Goal: Book appointment/travel/reservation

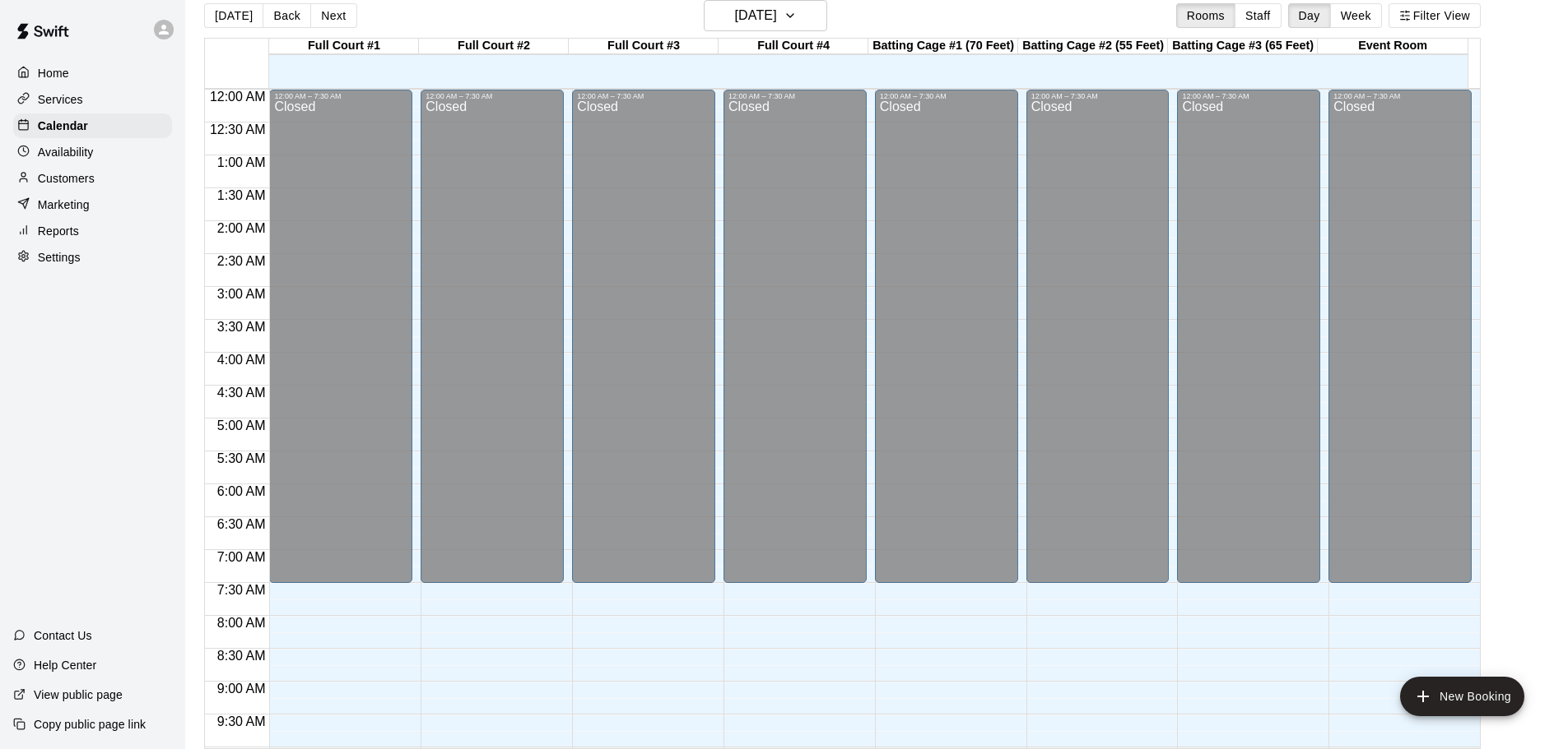
scroll to position [840, 0]
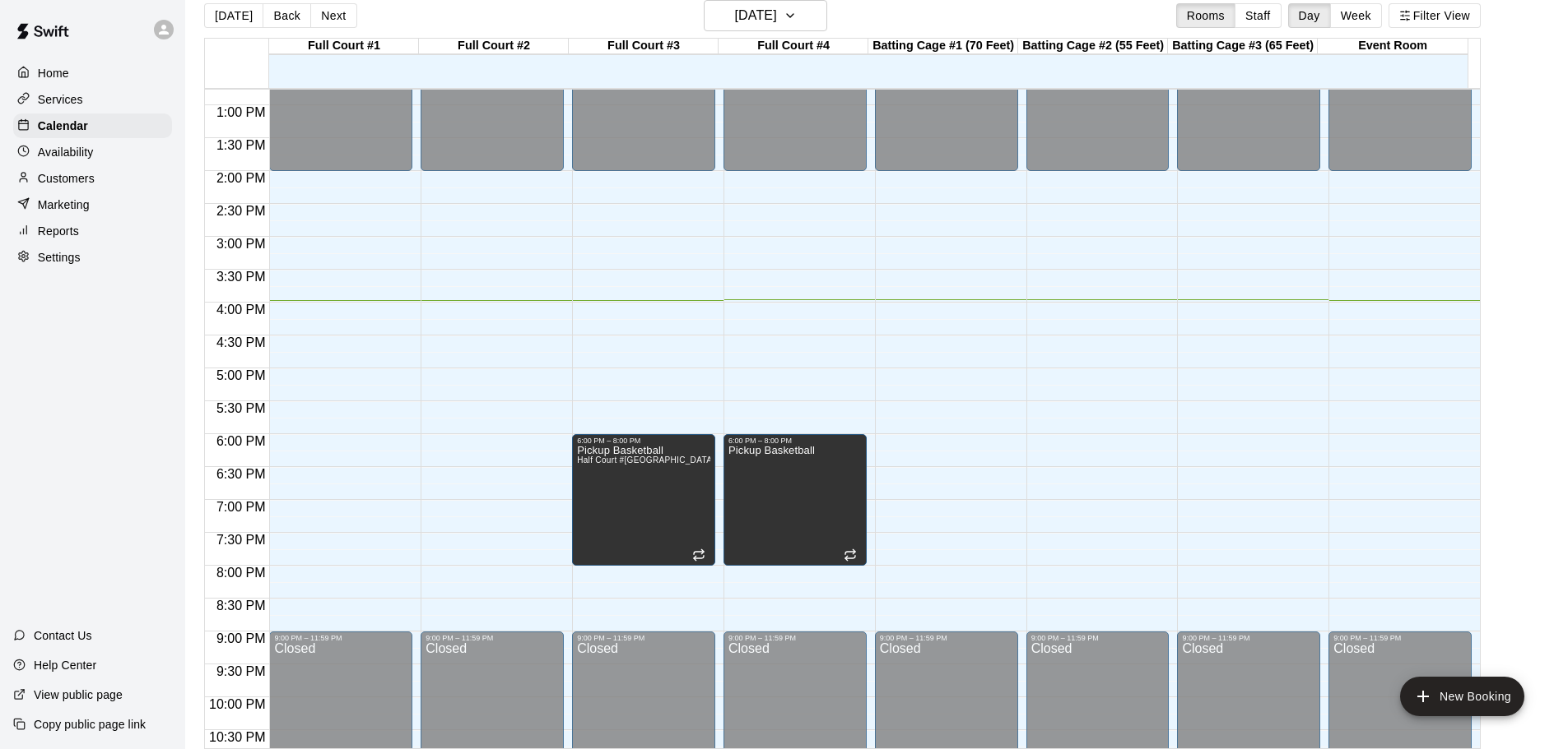
click at [49, 422] on div "Home Services Calendar Availability Customers Marketing Reports Settings Contac…" at bounding box center [92, 374] width 186 height 749
click at [776, 12] on h6 "[DATE]" at bounding box center [756, 16] width 42 height 23
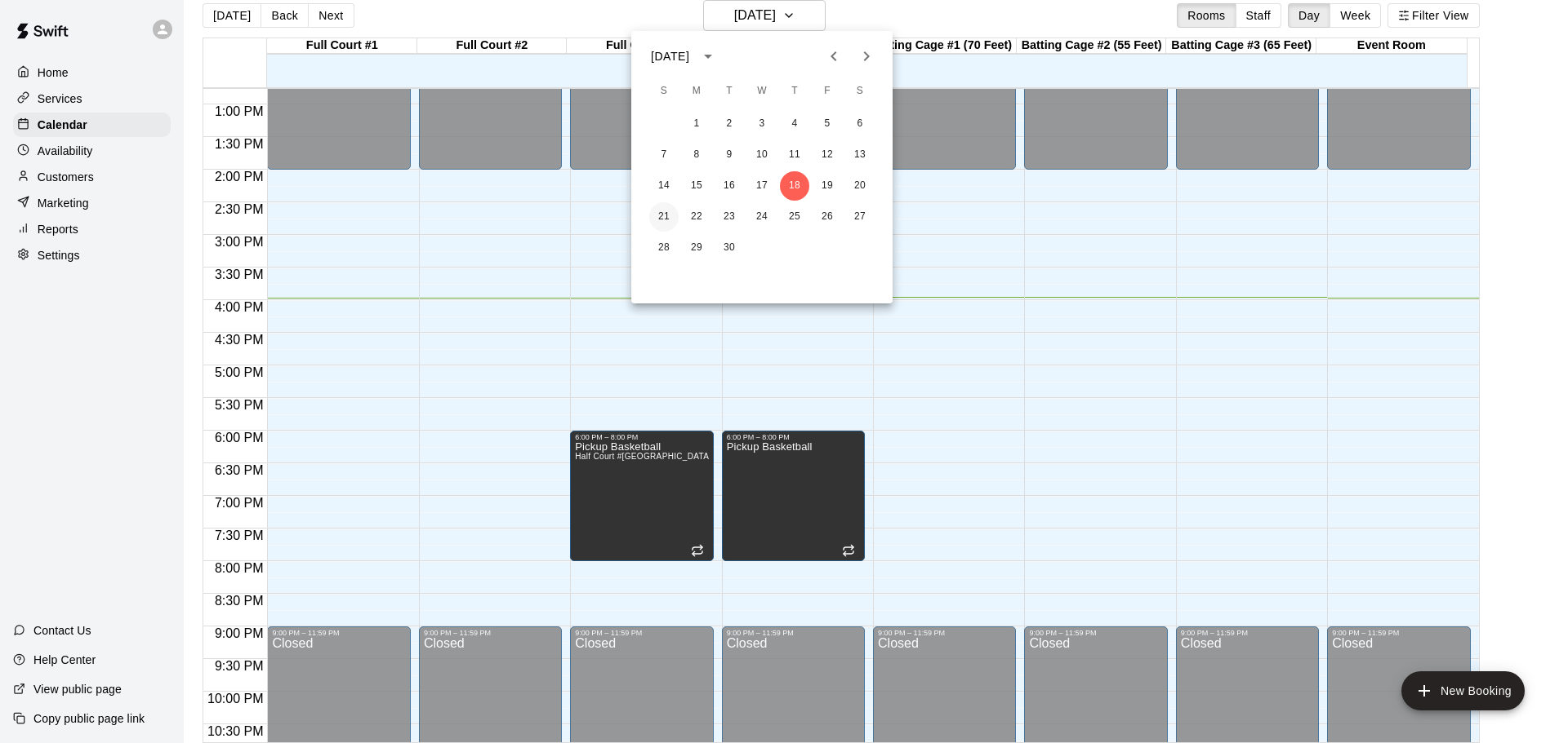
click at [665, 211] on button "21" at bounding box center [663, 217] width 29 height 29
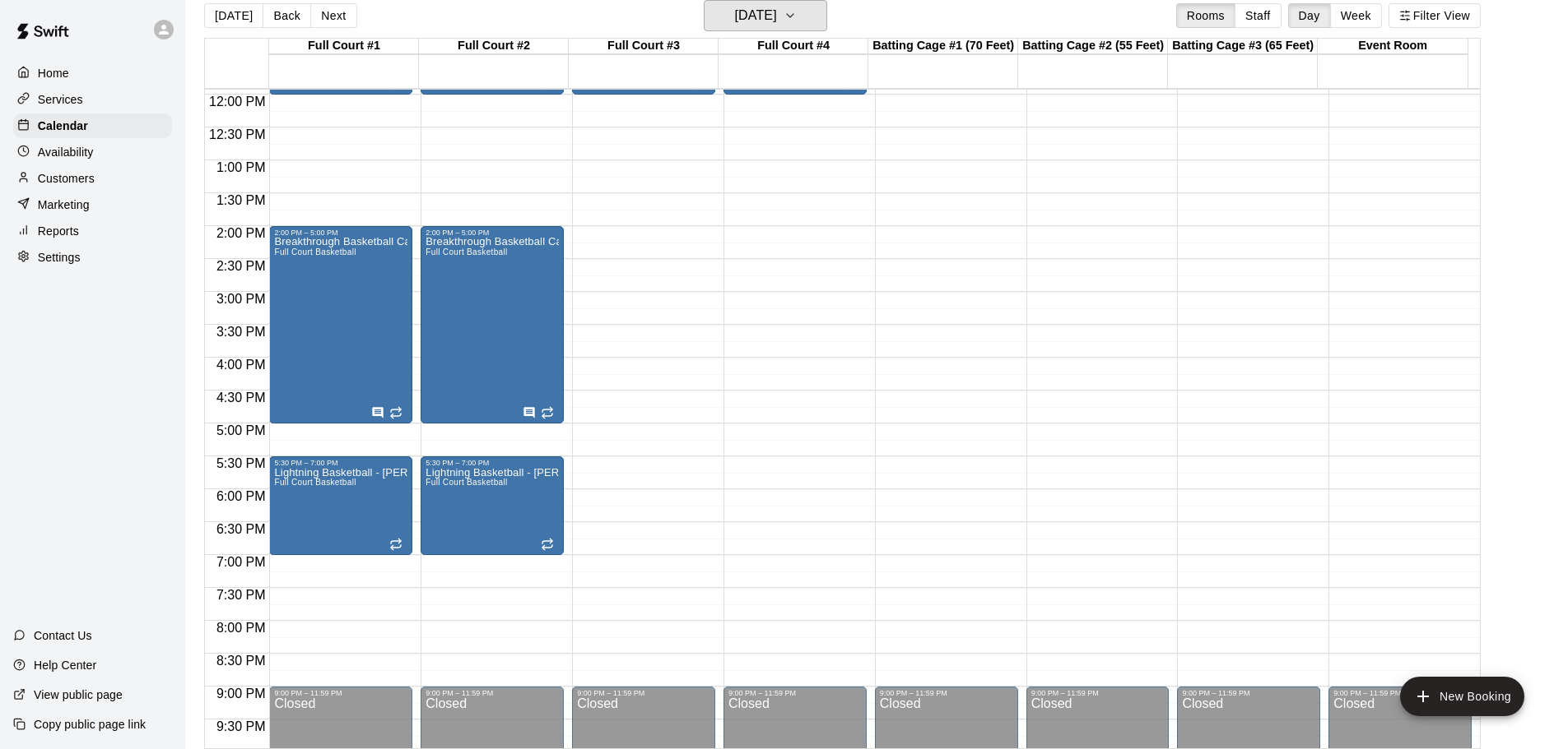
scroll to position [758, 0]
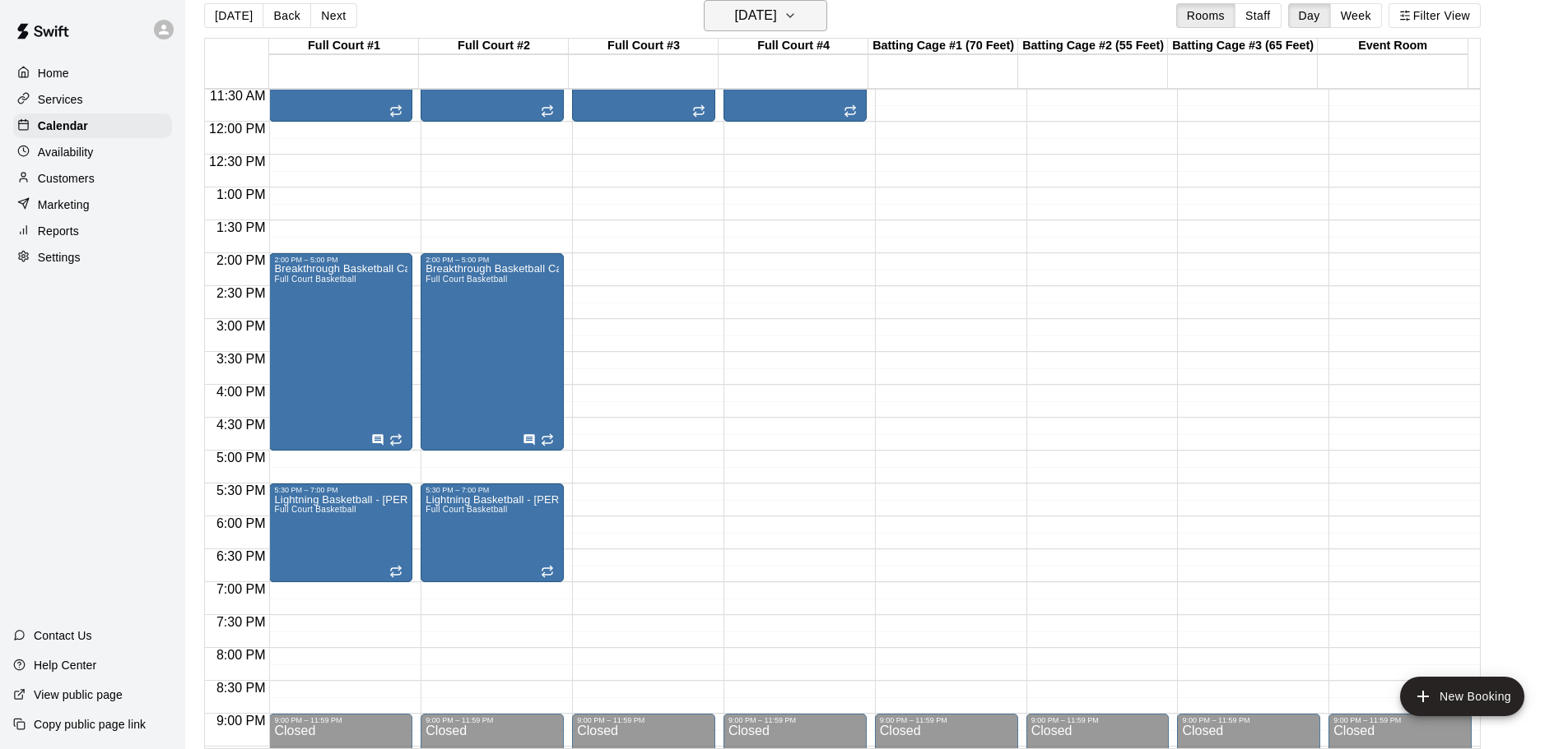
click at [808, 16] on button "[DATE]" at bounding box center [764, 15] width 123 height 31
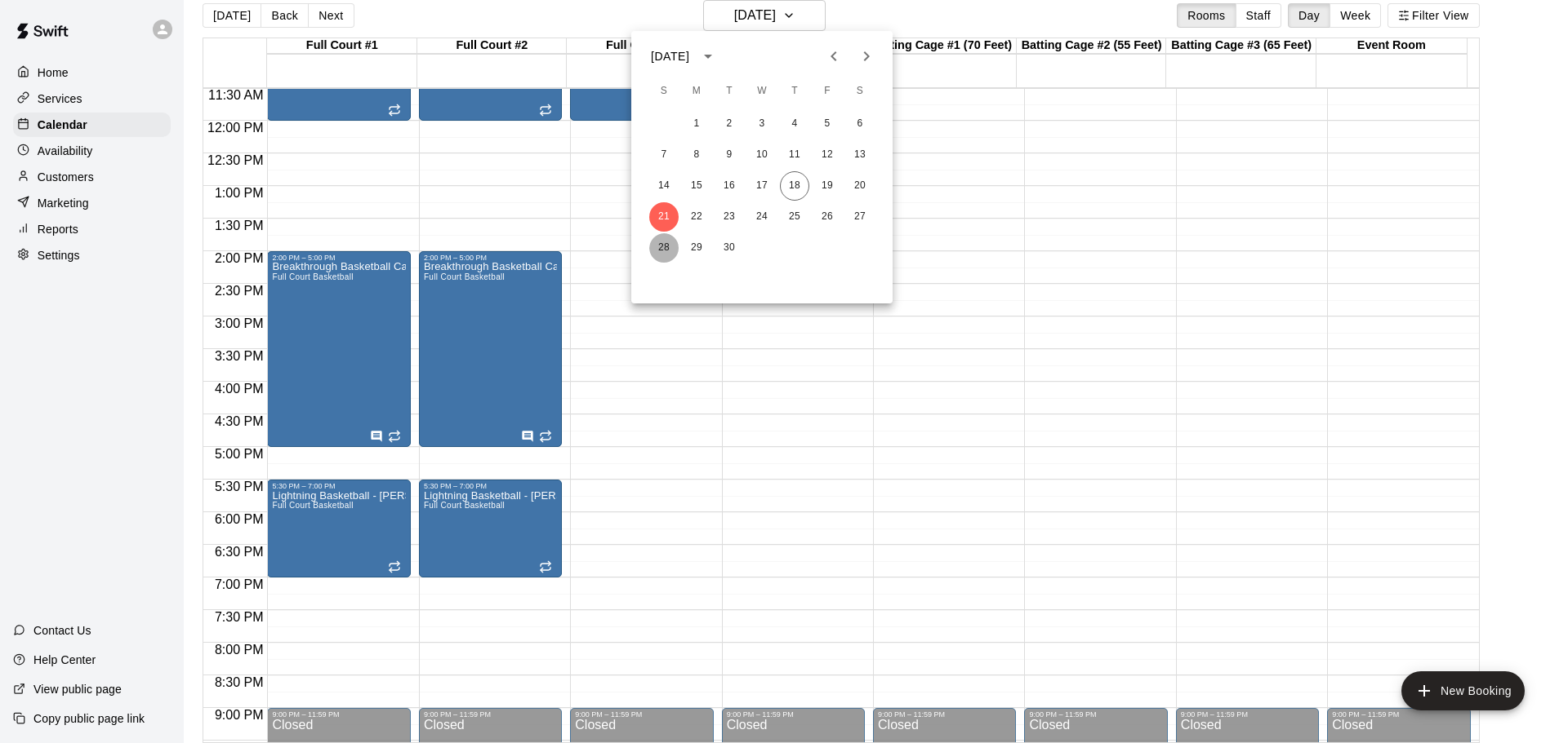
click at [669, 240] on button "28" at bounding box center [663, 247] width 29 height 29
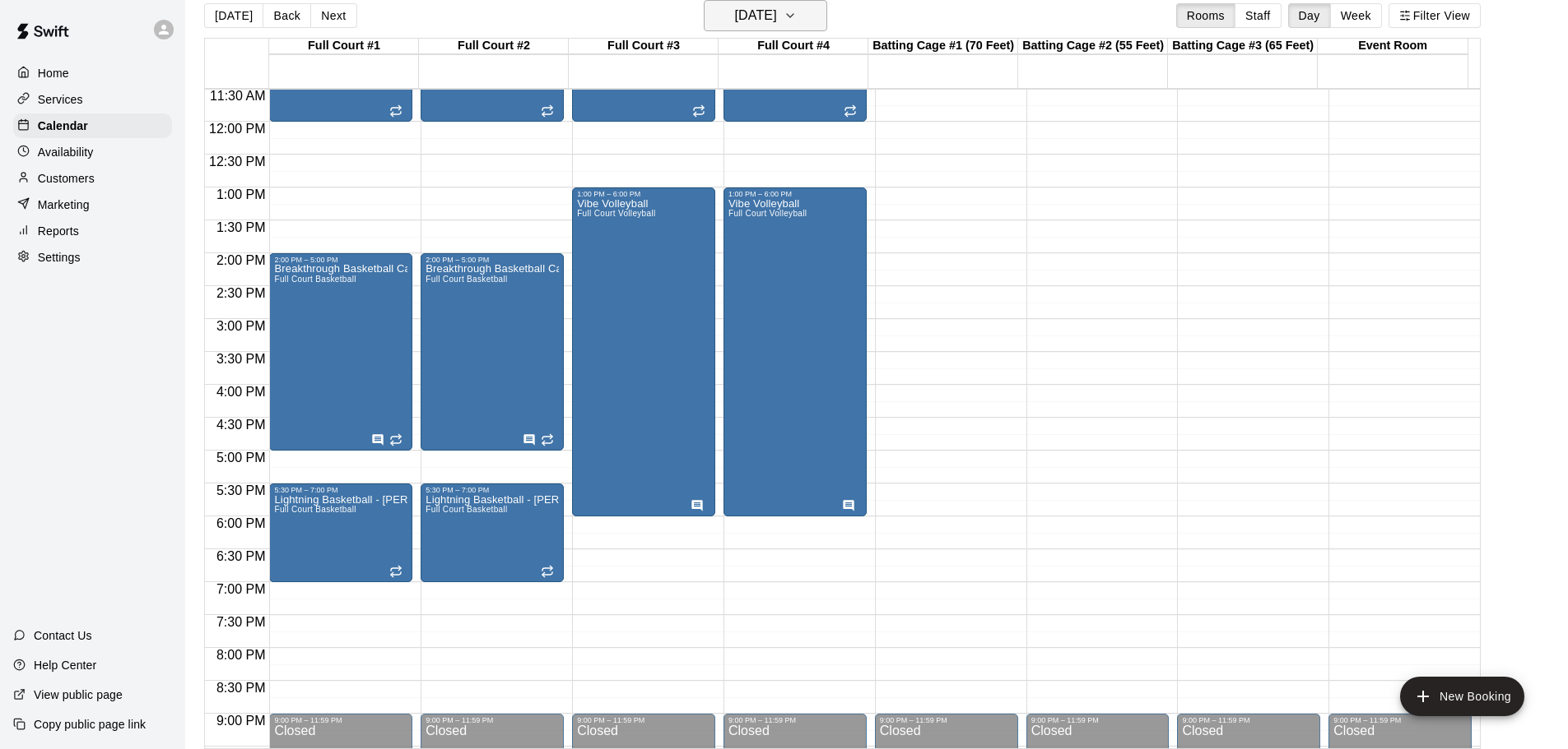
click at [805, 8] on button "[DATE]" at bounding box center [764, 15] width 123 height 31
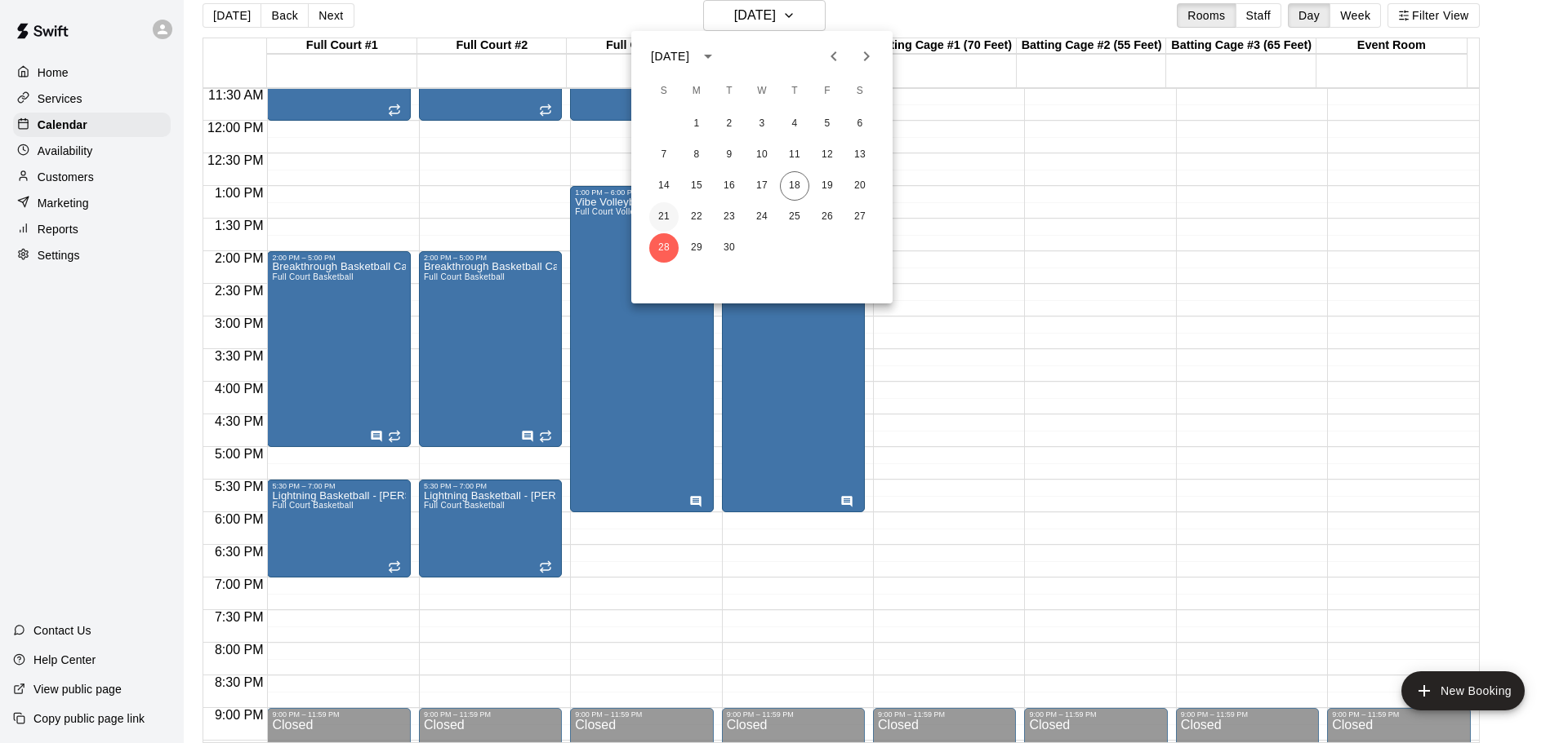
click at [667, 215] on button "21" at bounding box center [663, 217] width 29 height 29
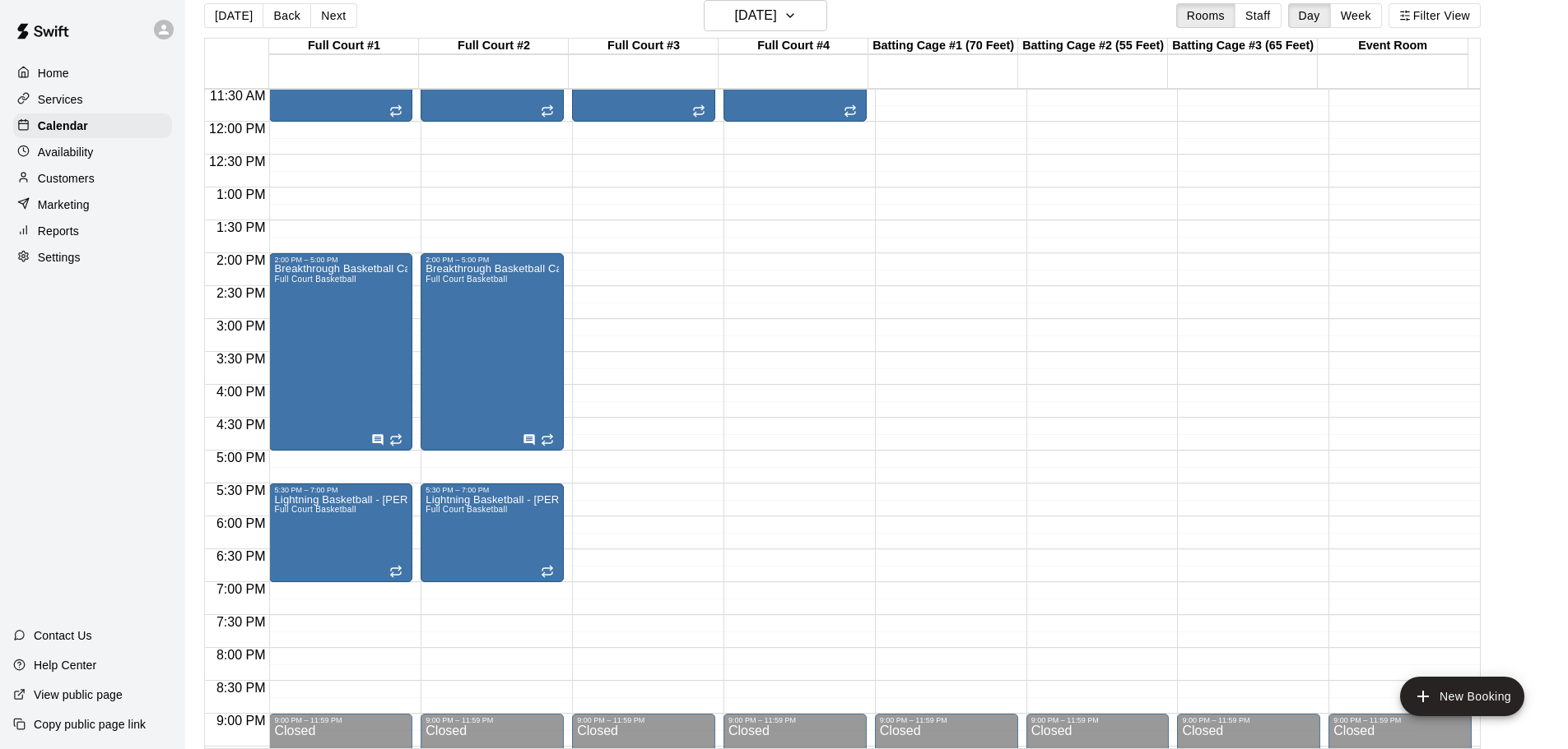
click at [34, 425] on div "Home Services Calendar Availability Customers Marketing Reports Settings Contac…" at bounding box center [92, 374] width 186 height 749
click at [796, 10] on icon "button" at bounding box center [789, 15] width 13 height 20
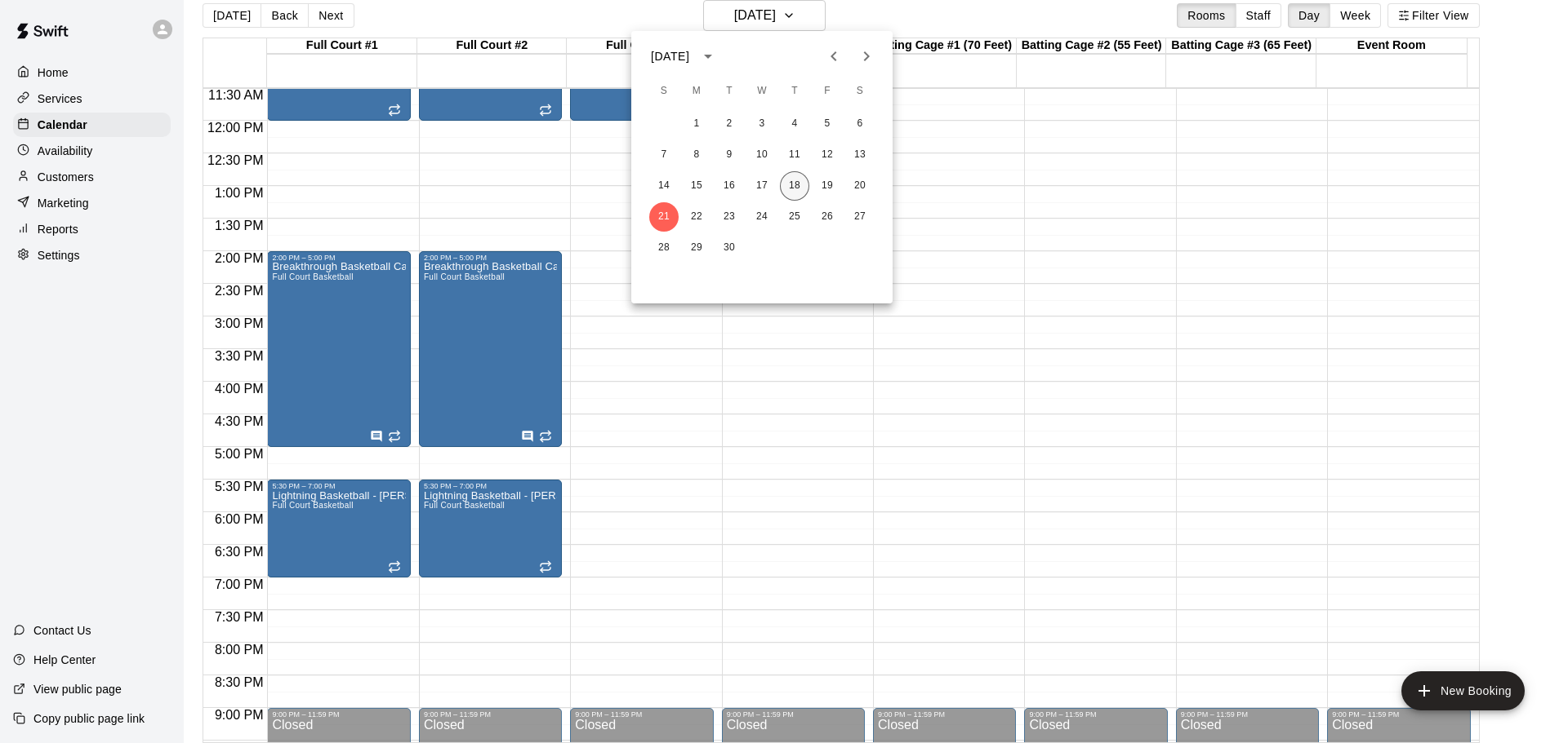
click at [789, 186] on button "18" at bounding box center [794, 186] width 29 height 29
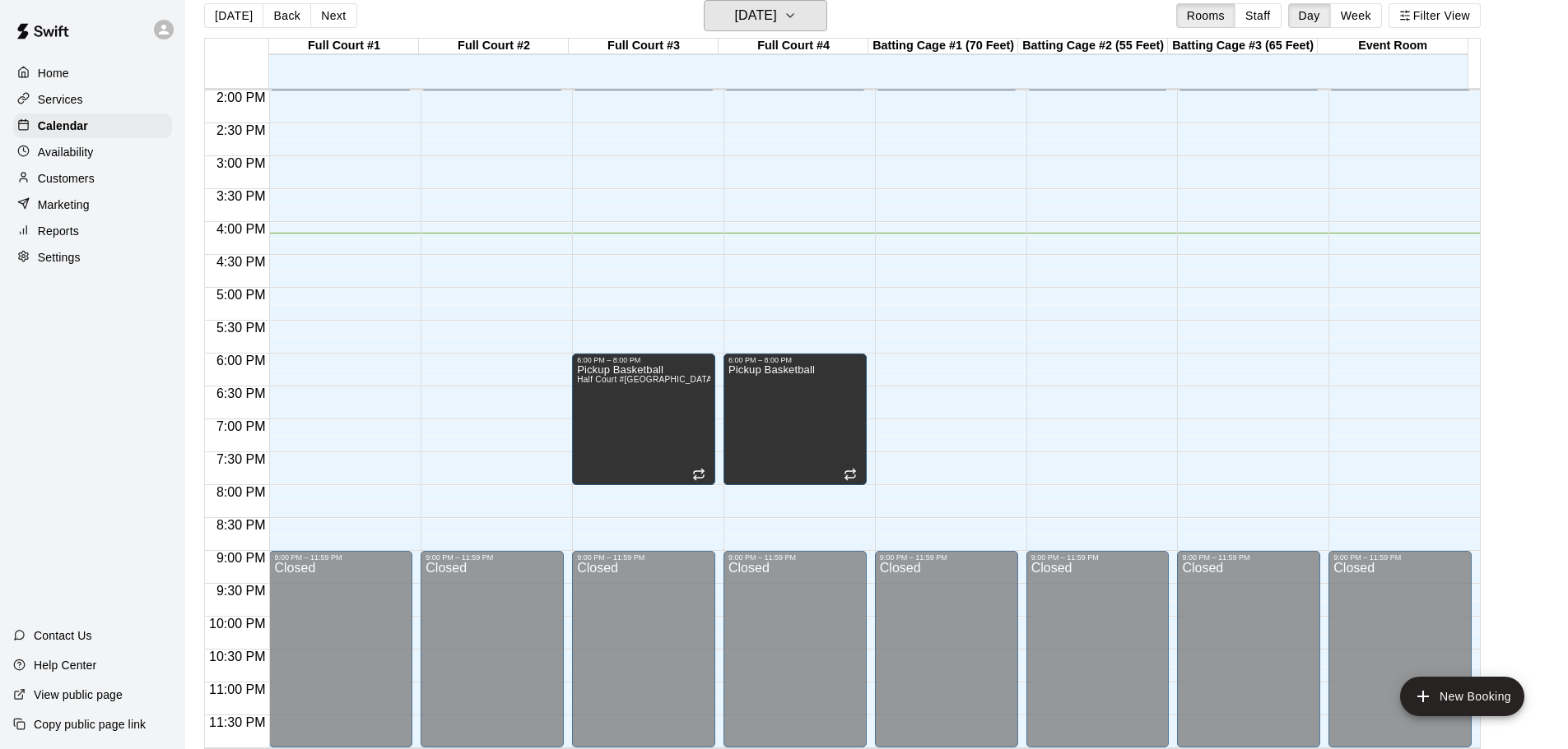
scroll to position [840, 0]
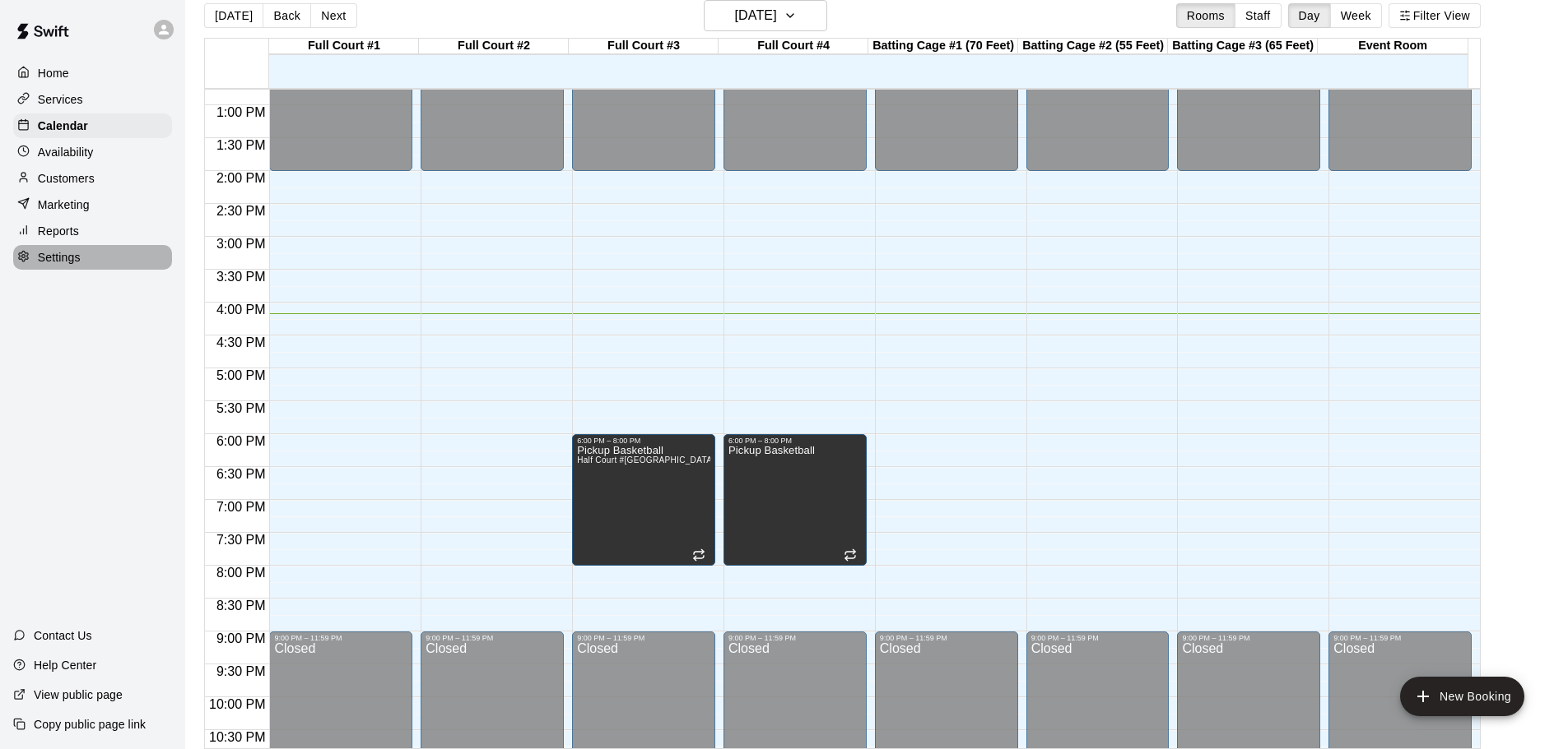
click at [76, 265] on p "Settings" at bounding box center [59, 257] width 43 height 17
select select "**"
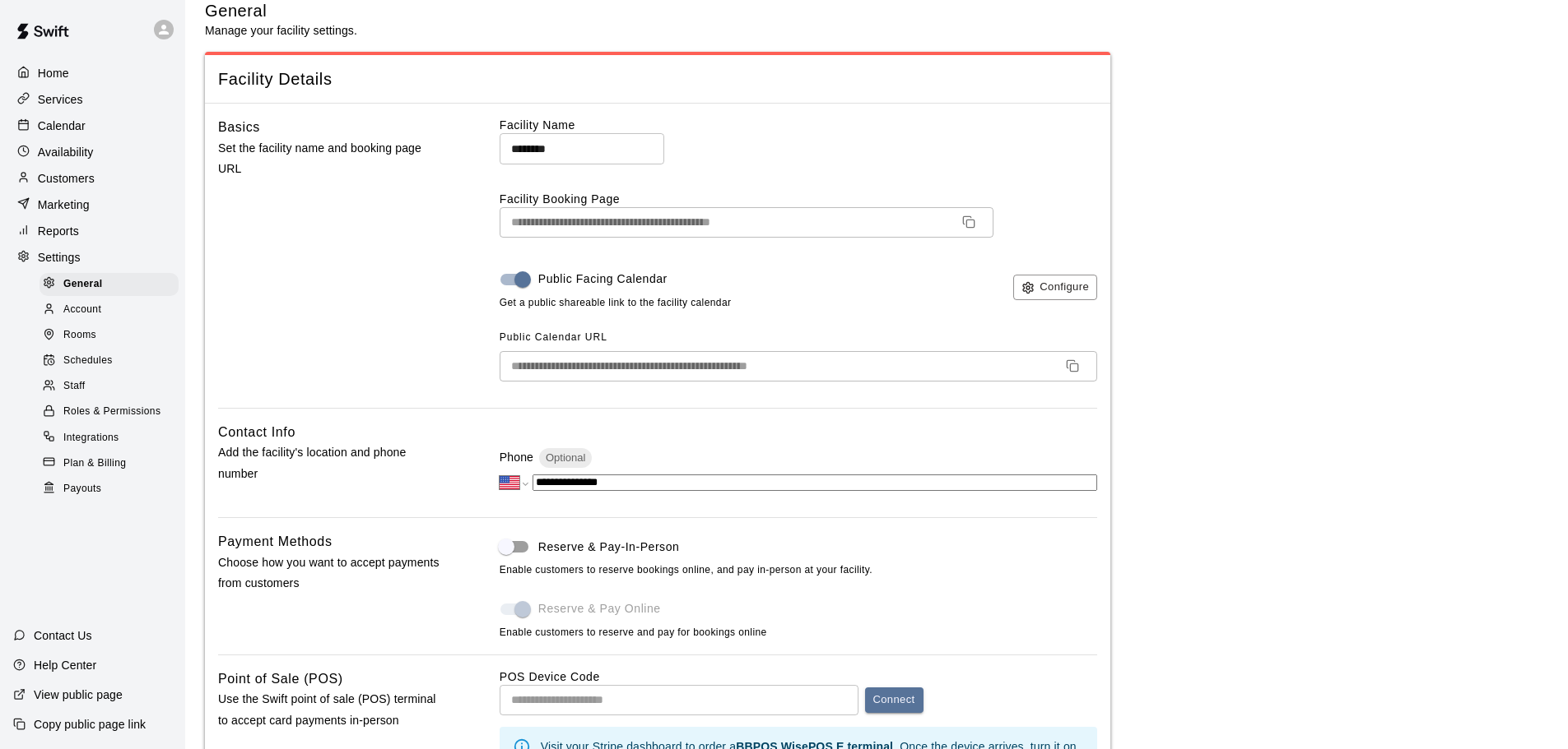
scroll to position [3442, 0]
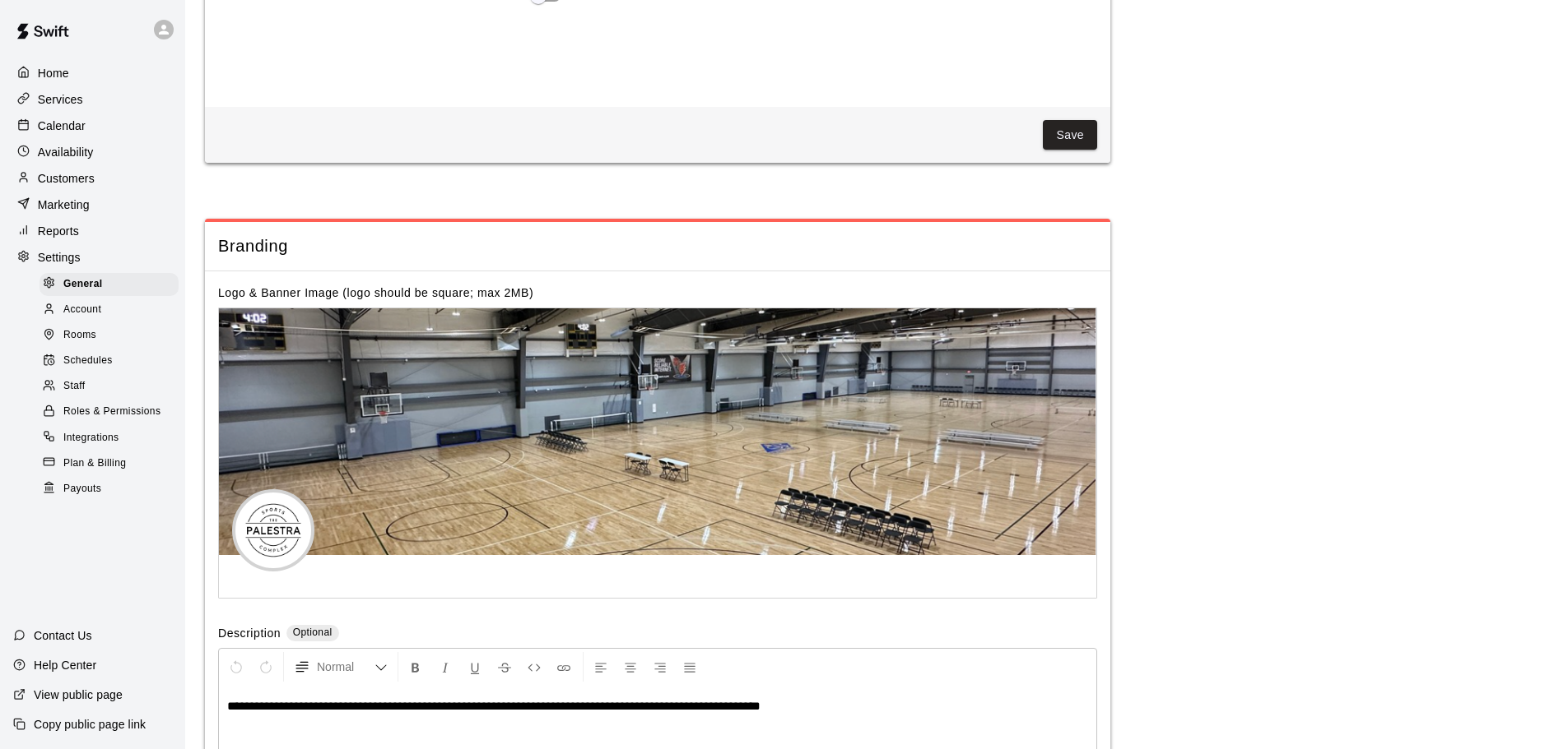
click at [115, 366] on div "Schedules" at bounding box center [108, 361] width 139 height 23
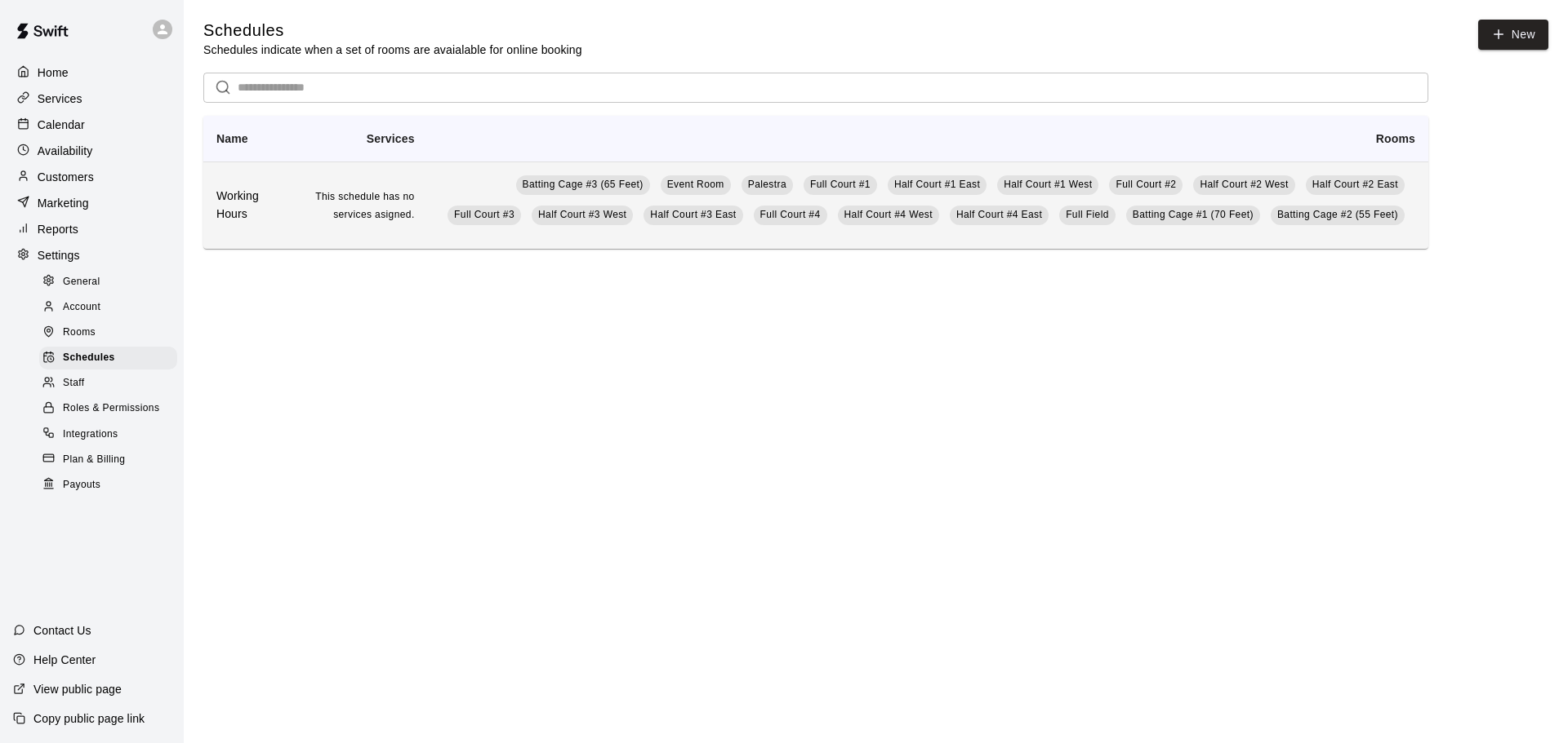
click at [229, 202] on h6 "Working Hours" at bounding box center [246, 205] width 59 height 36
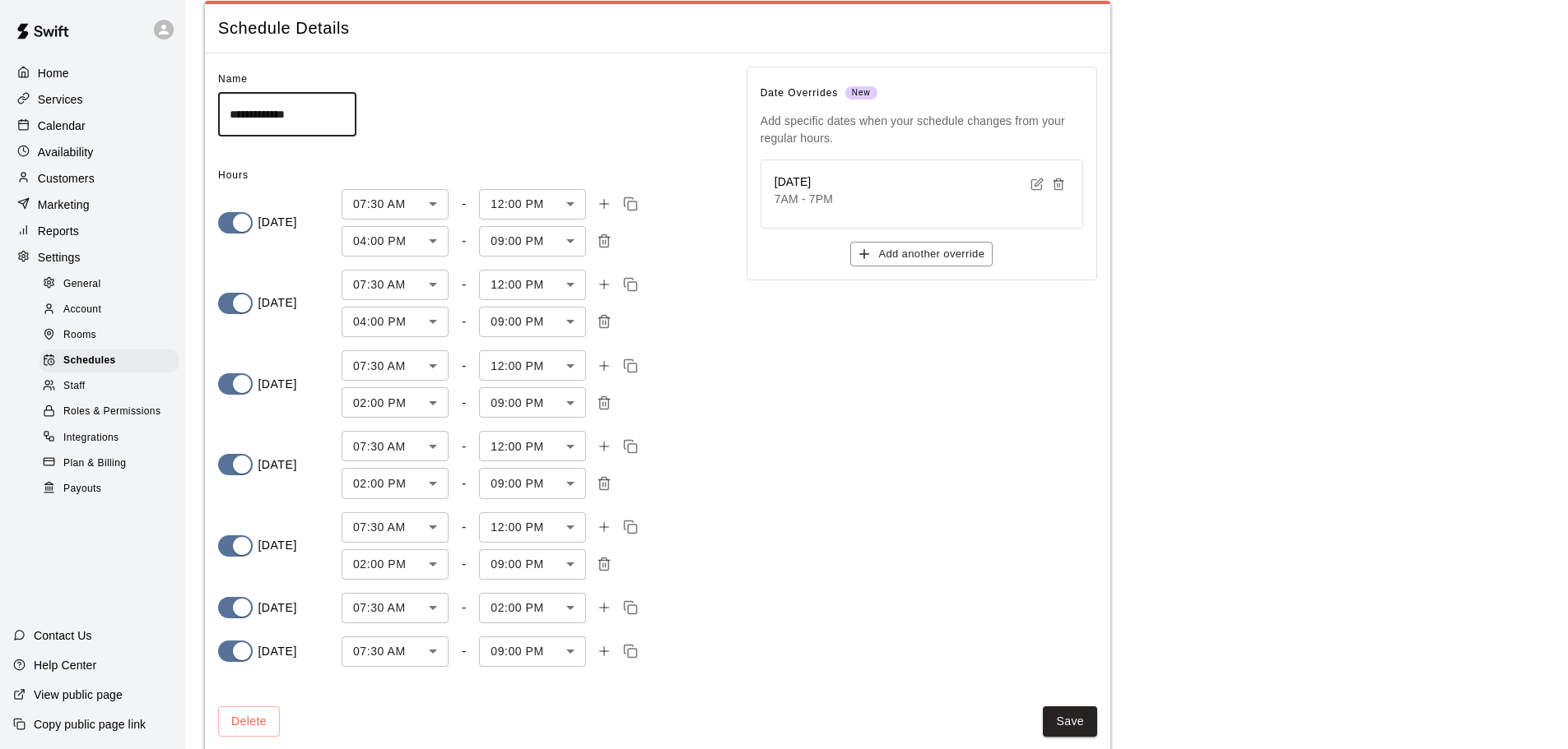
scroll to position [77, 0]
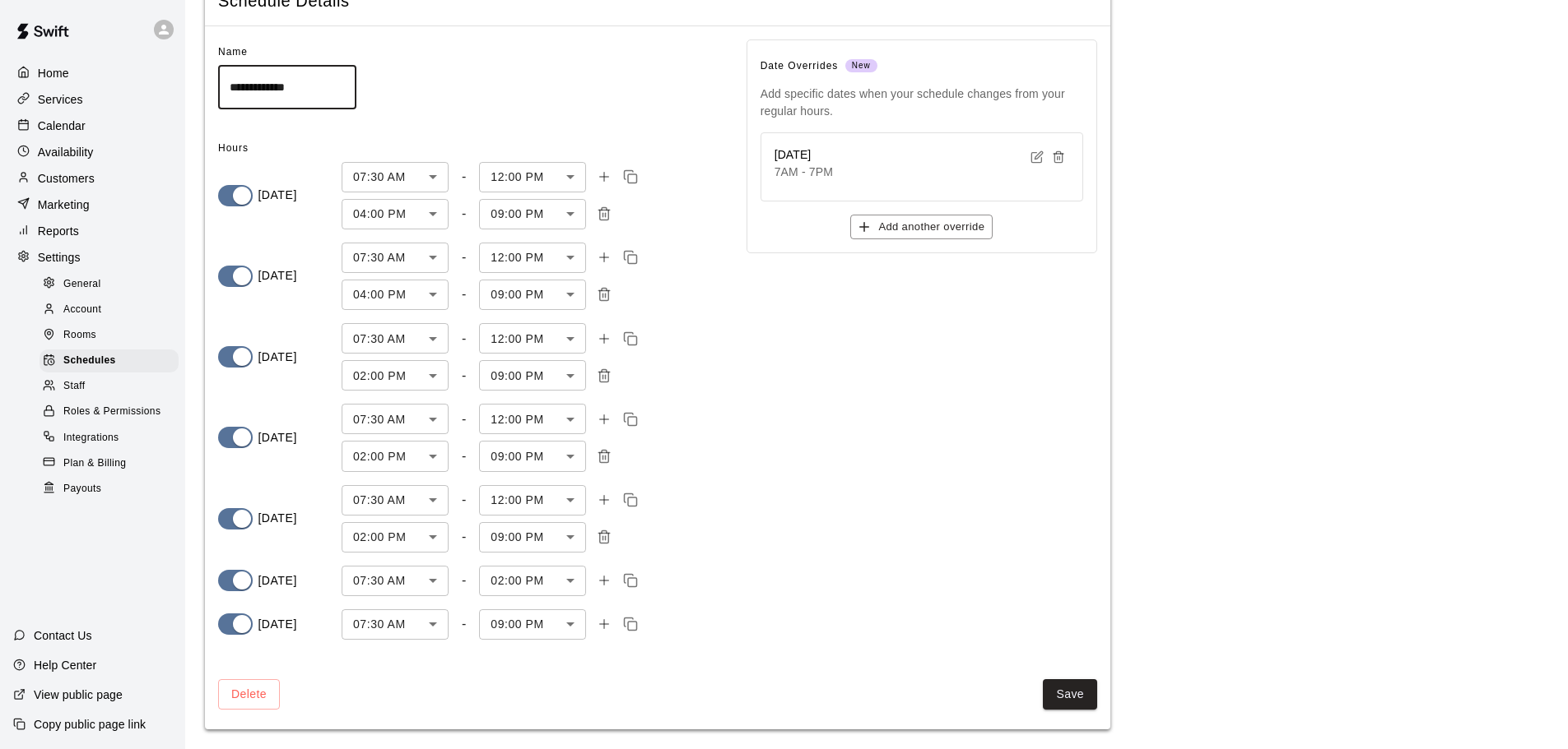
click at [62, 71] on p "Home" at bounding box center [53, 73] width 31 height 17
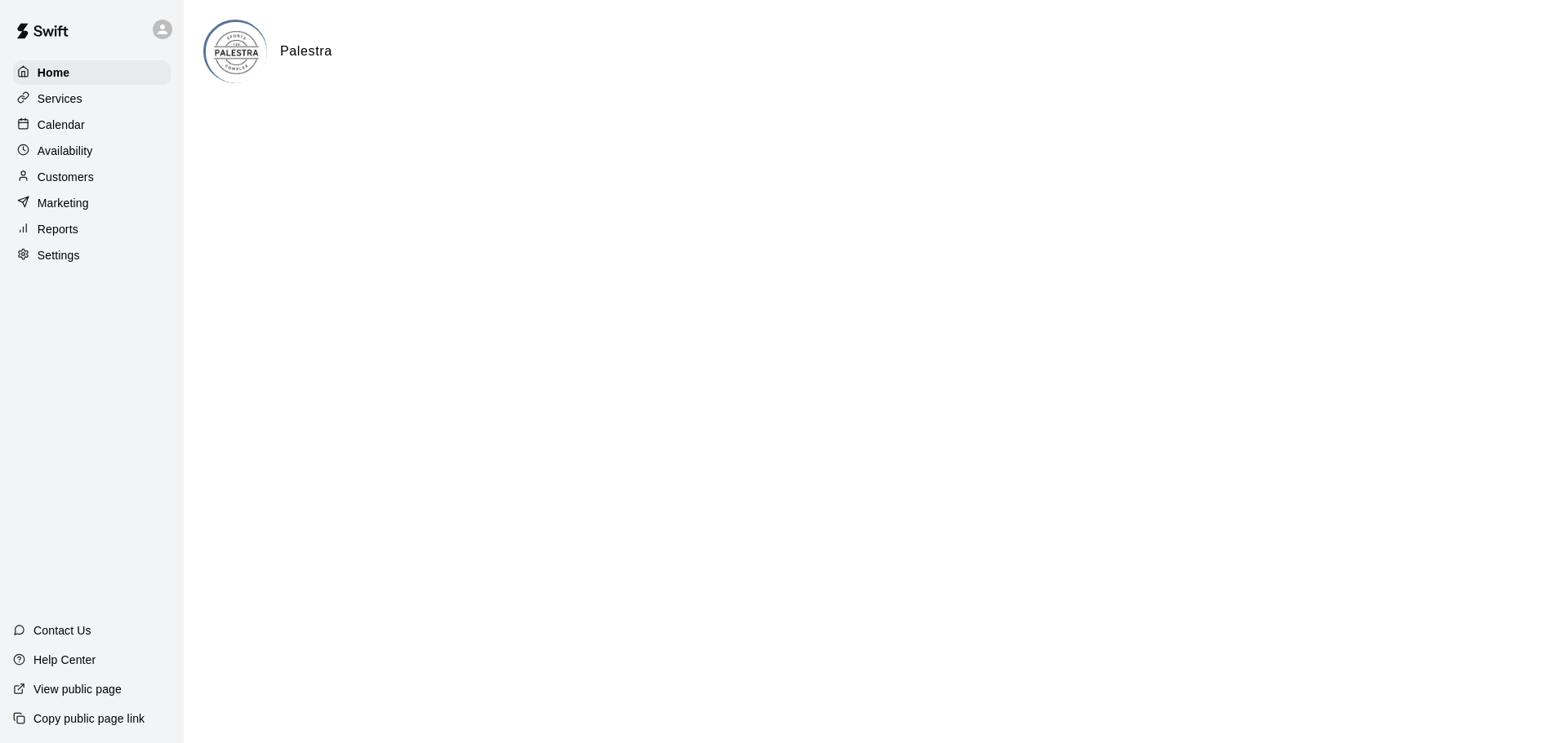
click at [81, 118] on p "Calendar" at bounding box center [62, 125] width 48 height 17
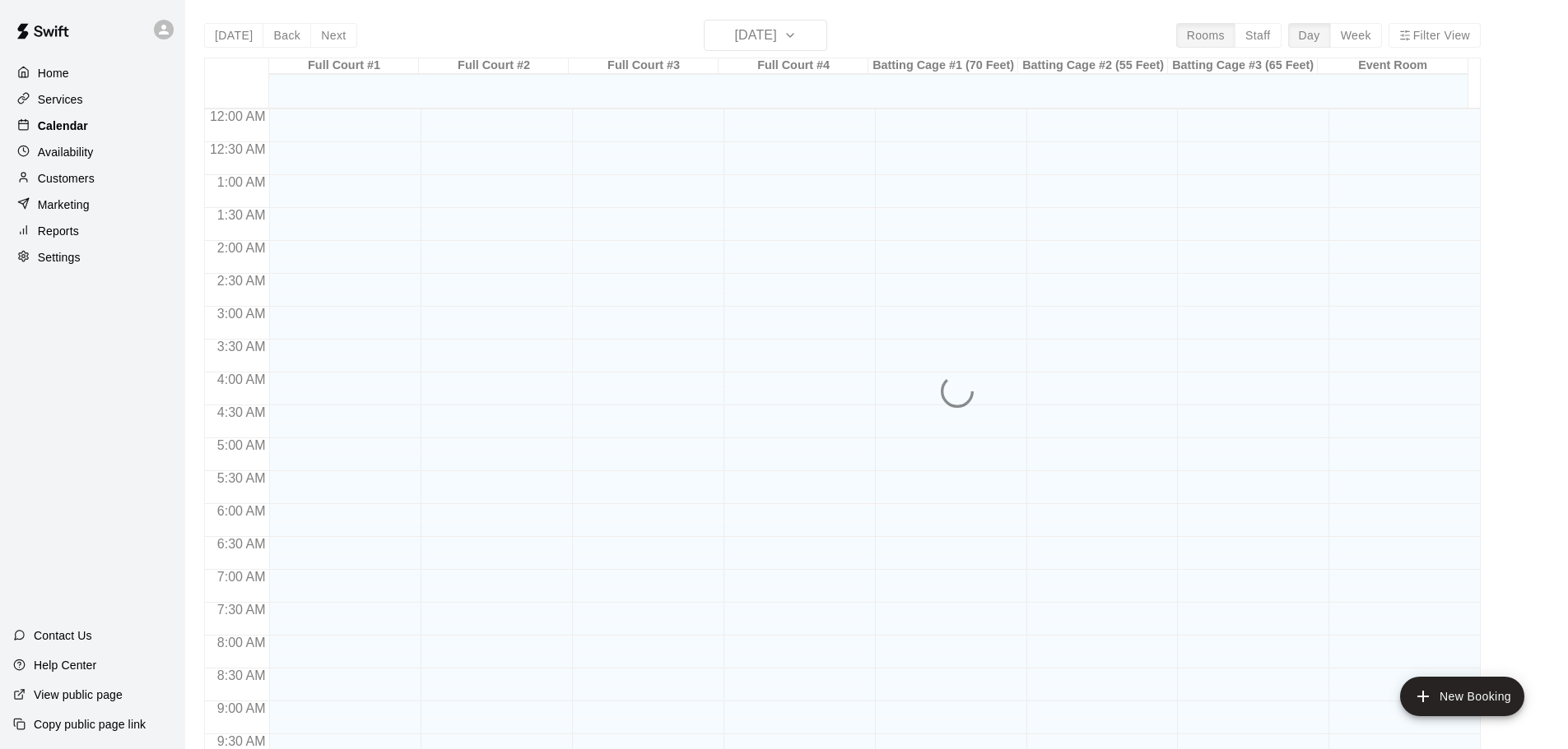
scroll to position [871, 0]
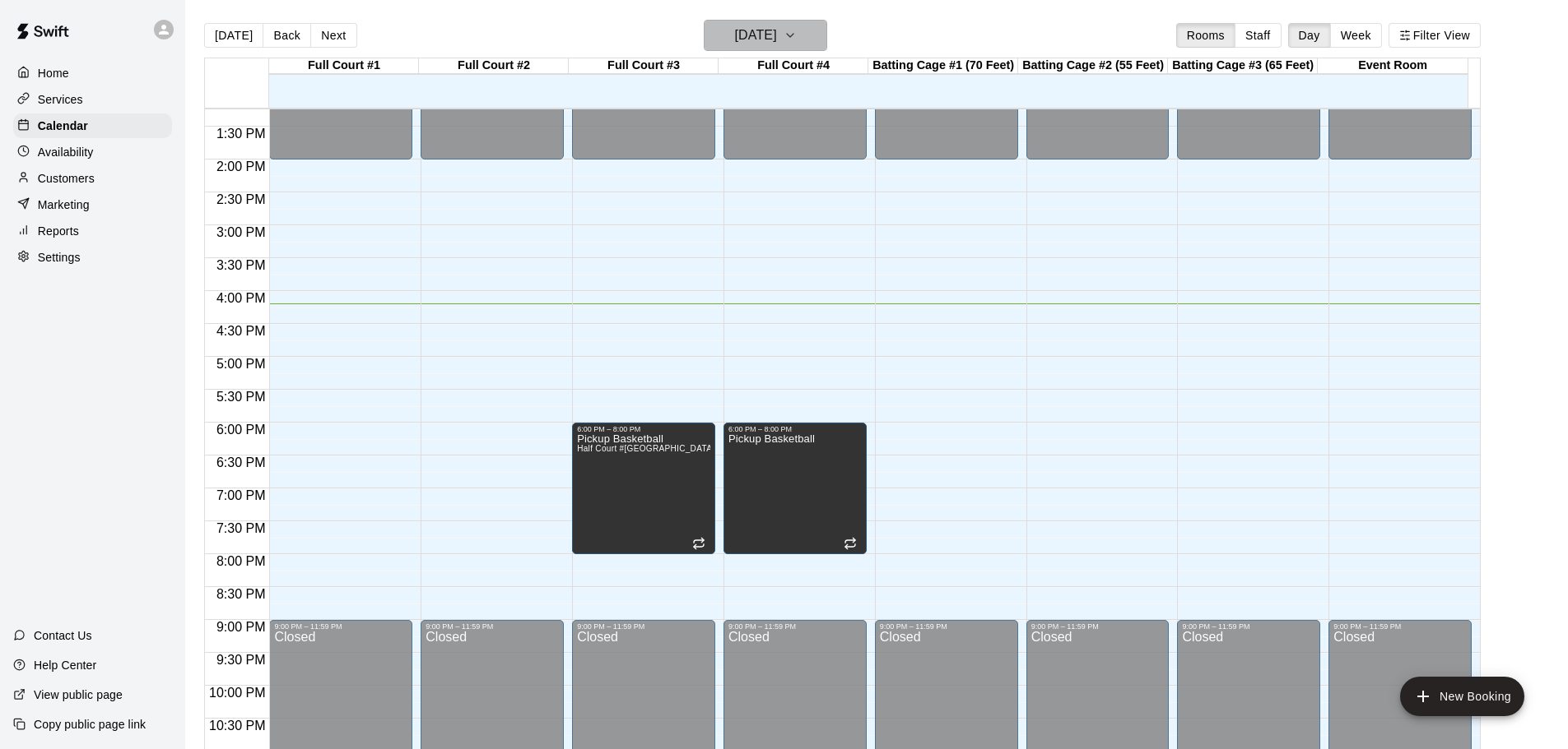
click at [777, 25] on h6 "[DATE]" at bounding box center [756, 35] width 42 height 23
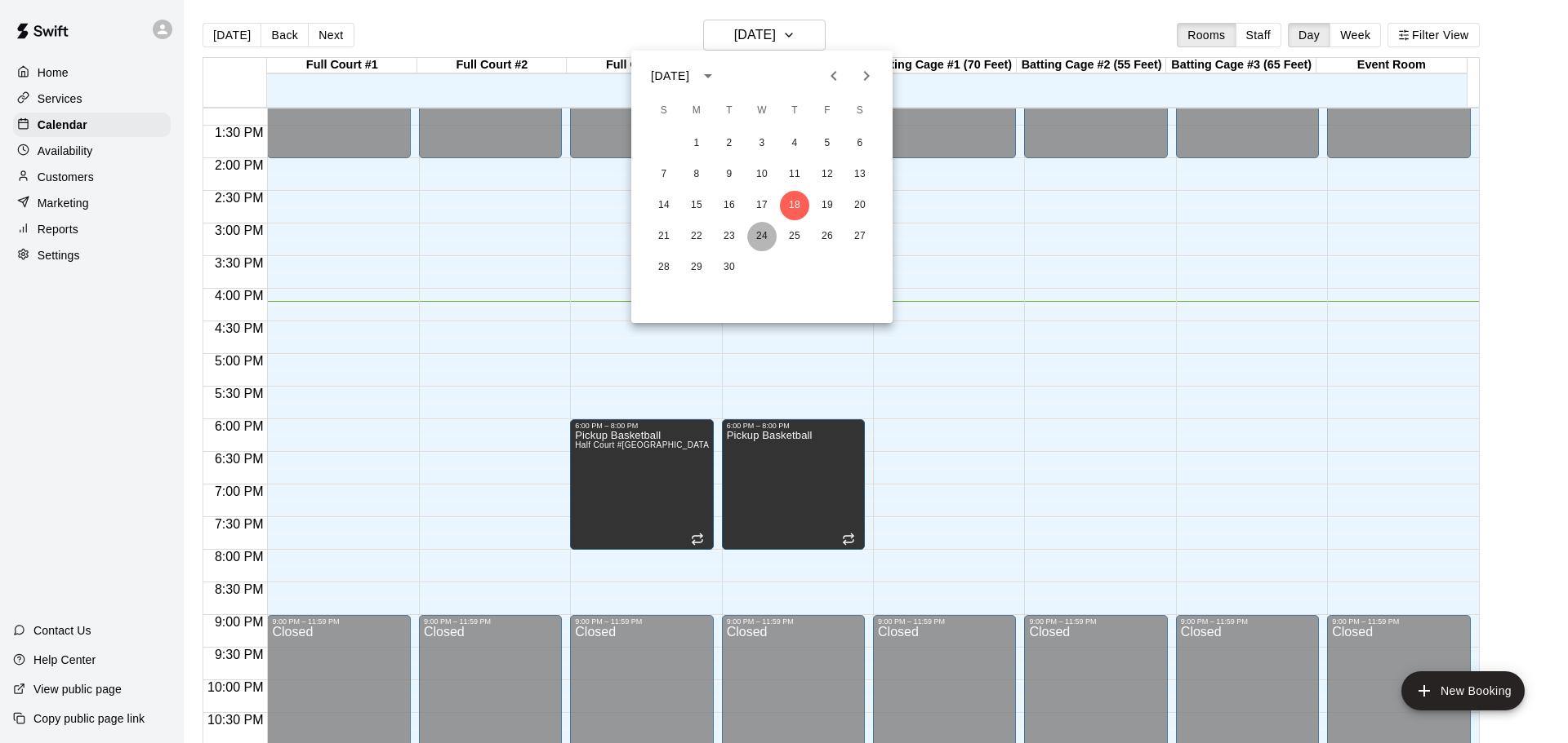
click at [763, 224] on button "24" at bounding box center [761, 236] width 29 height 29
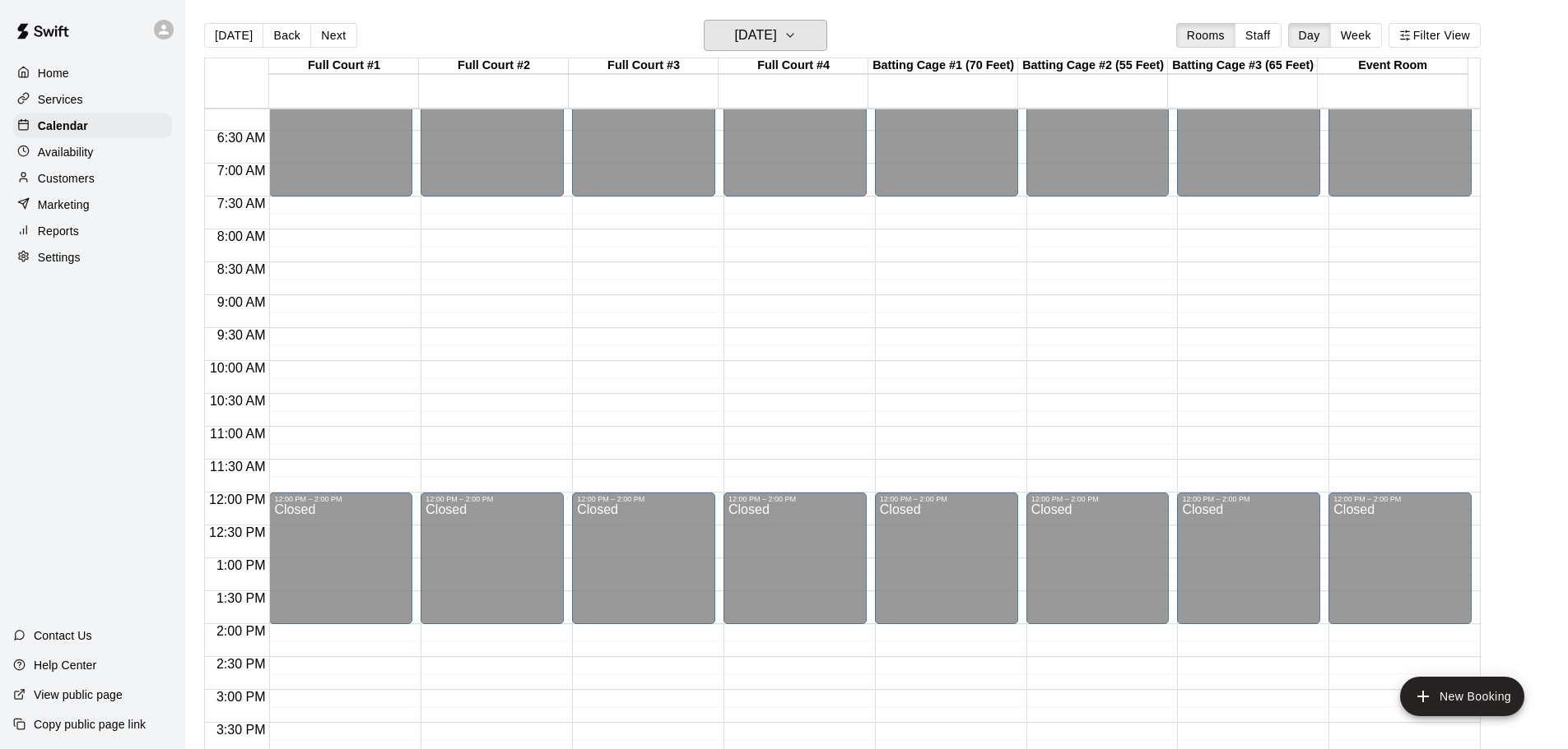
scroll to position [377, 0]
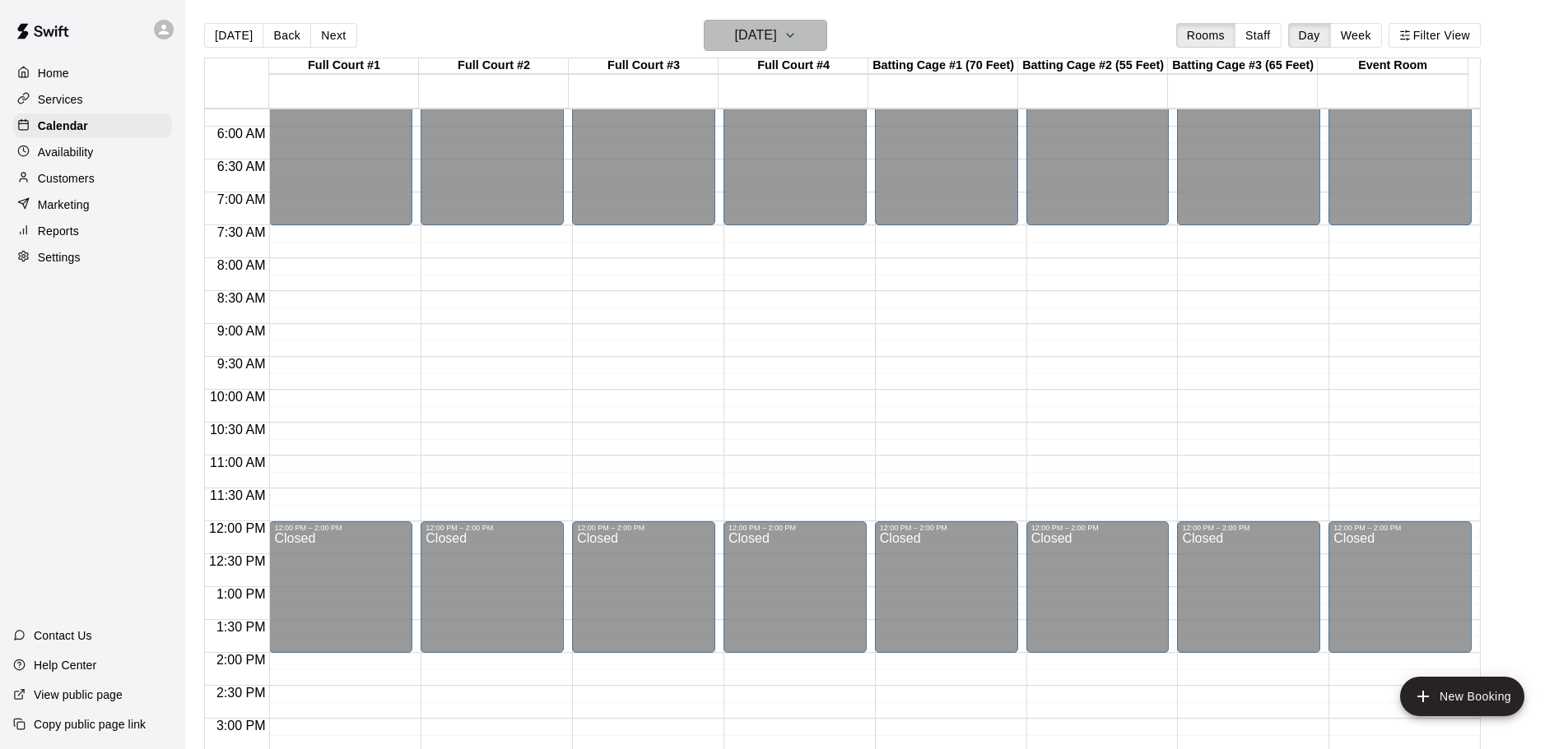
click at [777, 26] on h6 "[DATE]" at bounding box center [756, 35] width 42 height 23
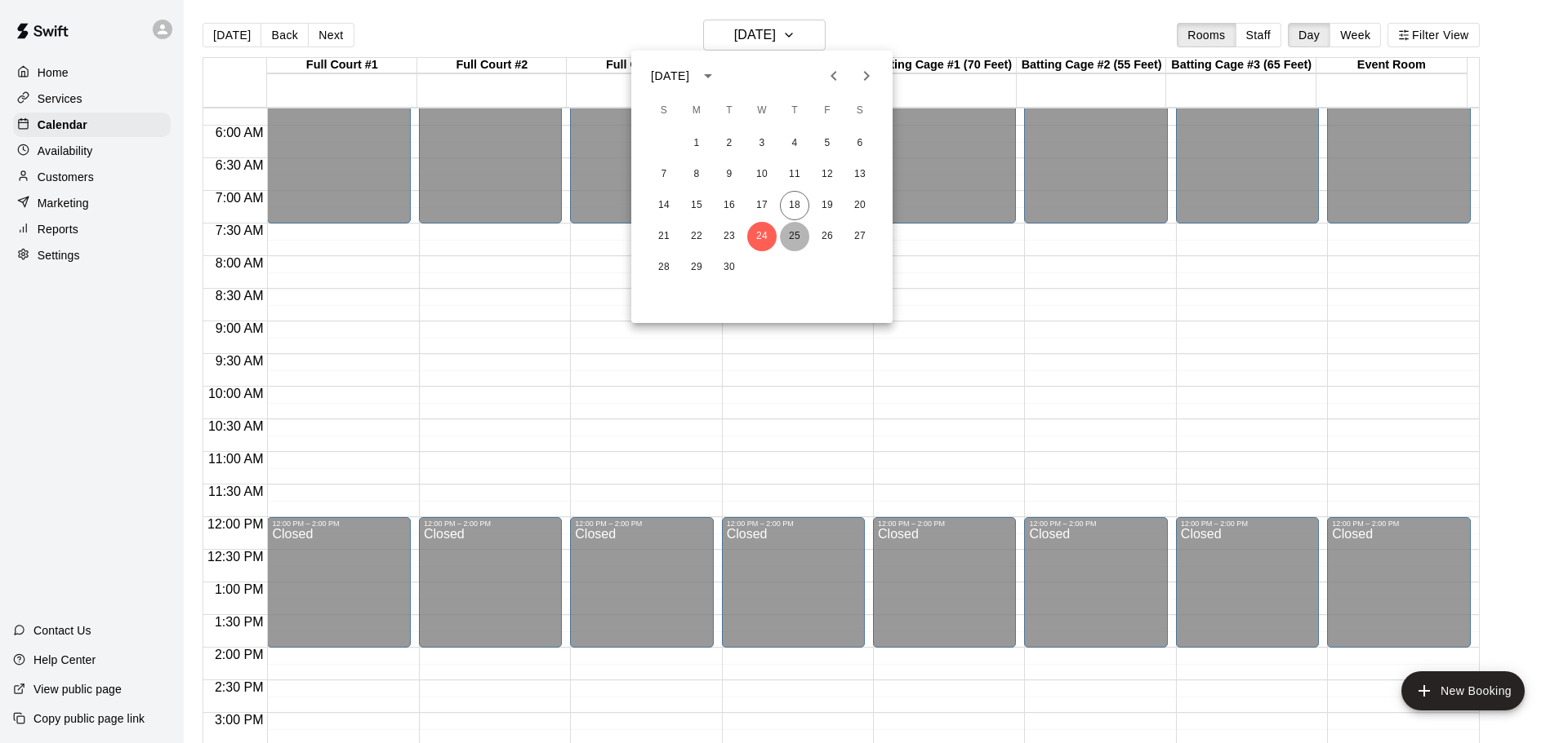
click at [794, 234] on button "25" at bounding box center [794, 236] width 29 height 29
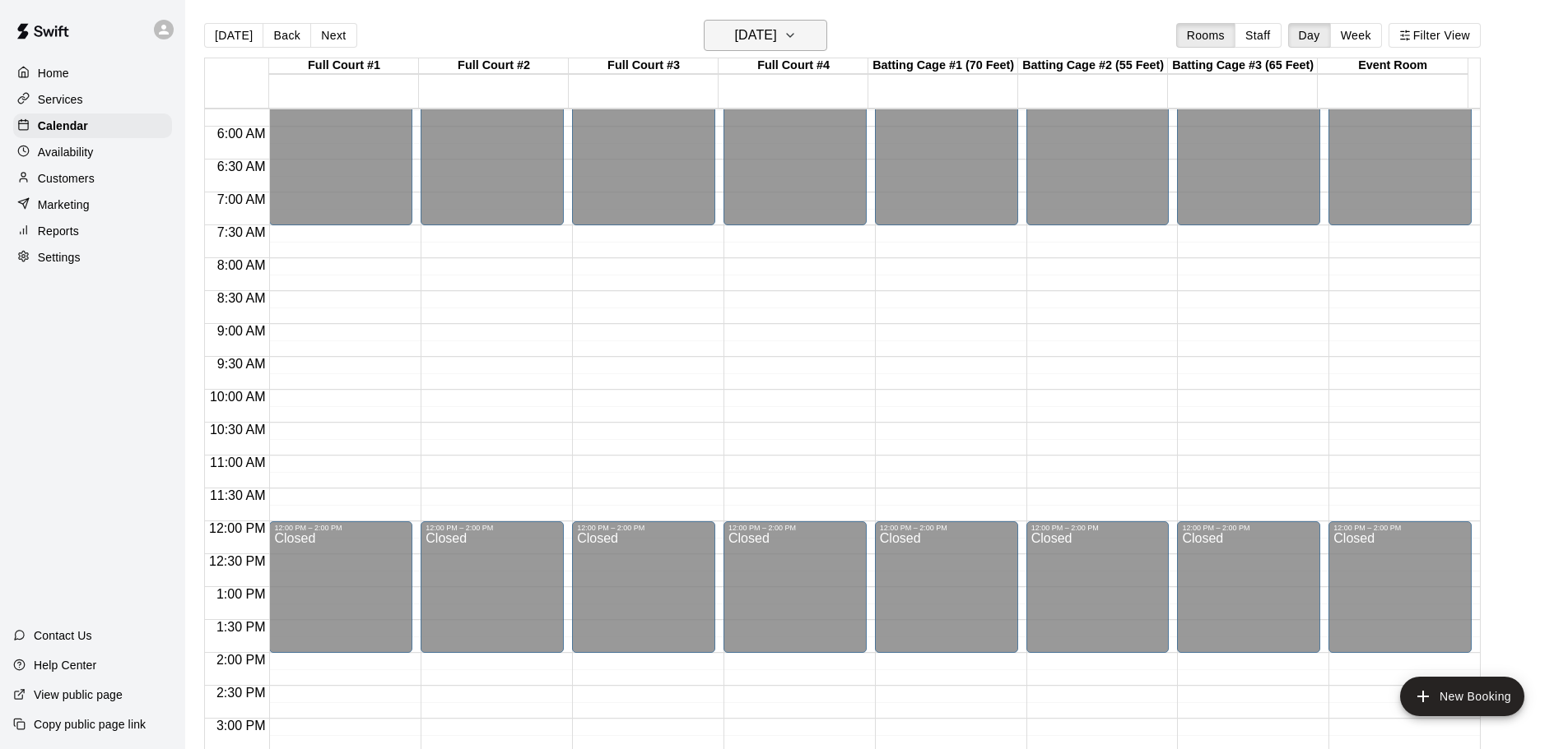
click at [796, 34] on icon "button" at bounding box center [789, 35] width 13 height 20
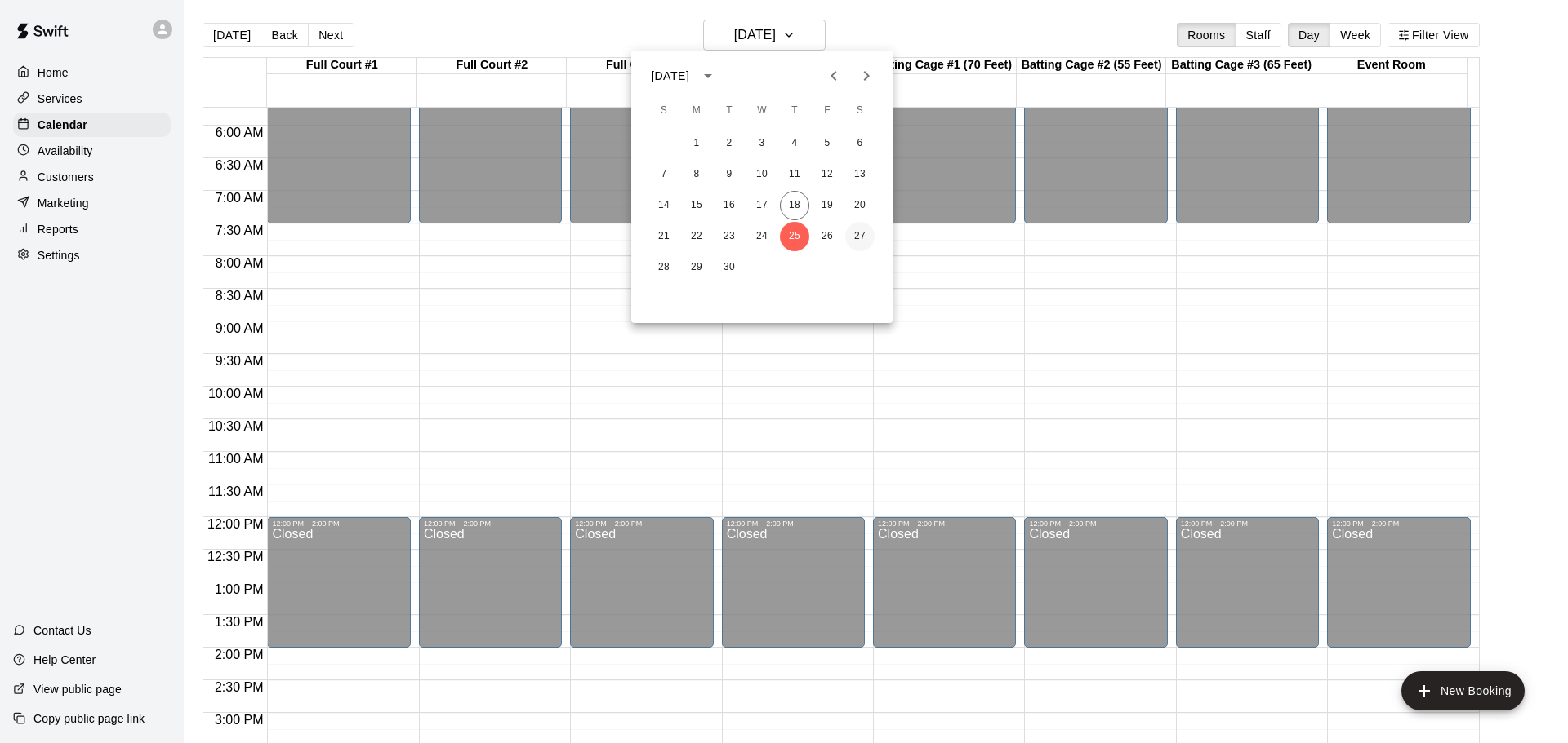
click at [860, 233] on button "27" at bounding box center [859, 236] width 29 height 29
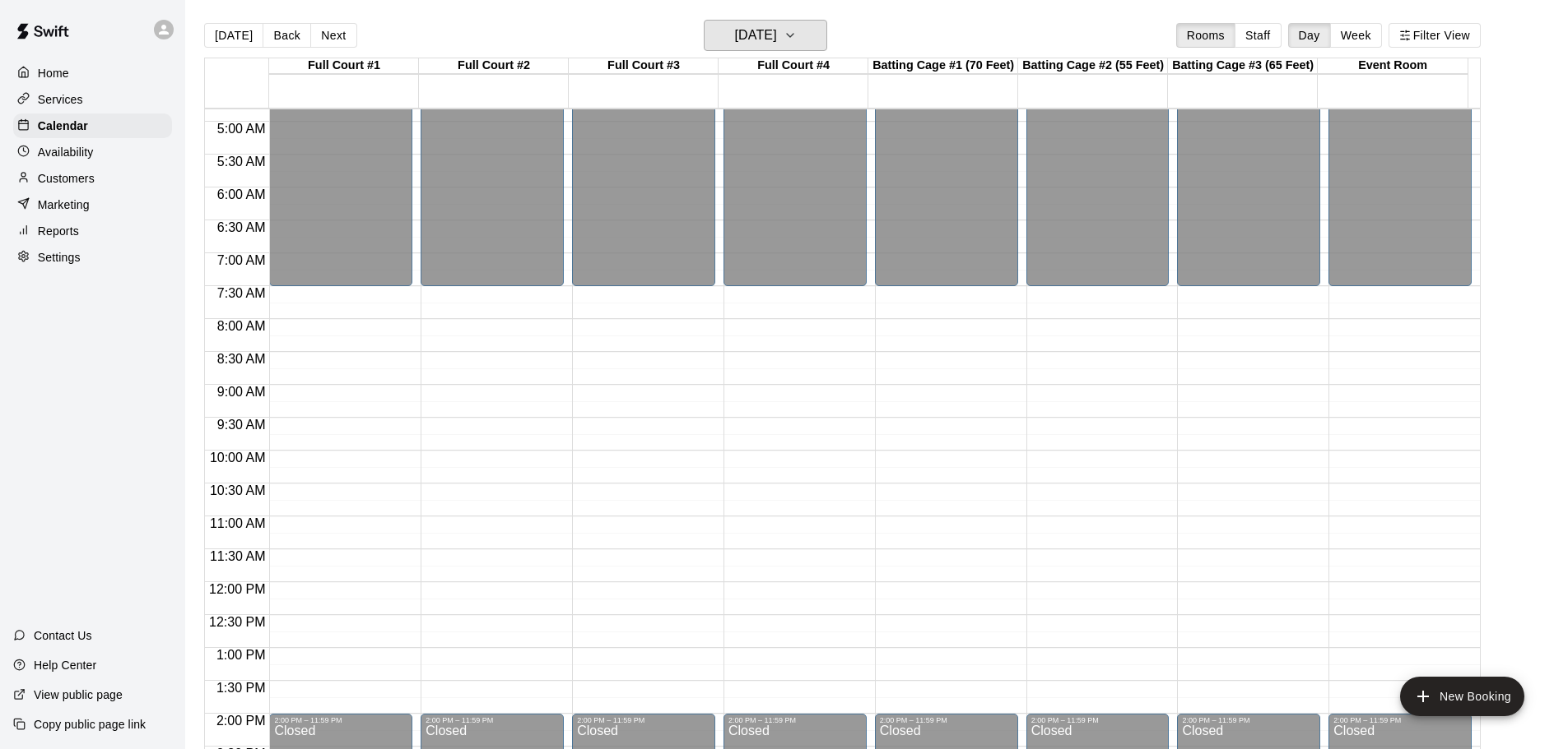
scroll to position [329, 0]
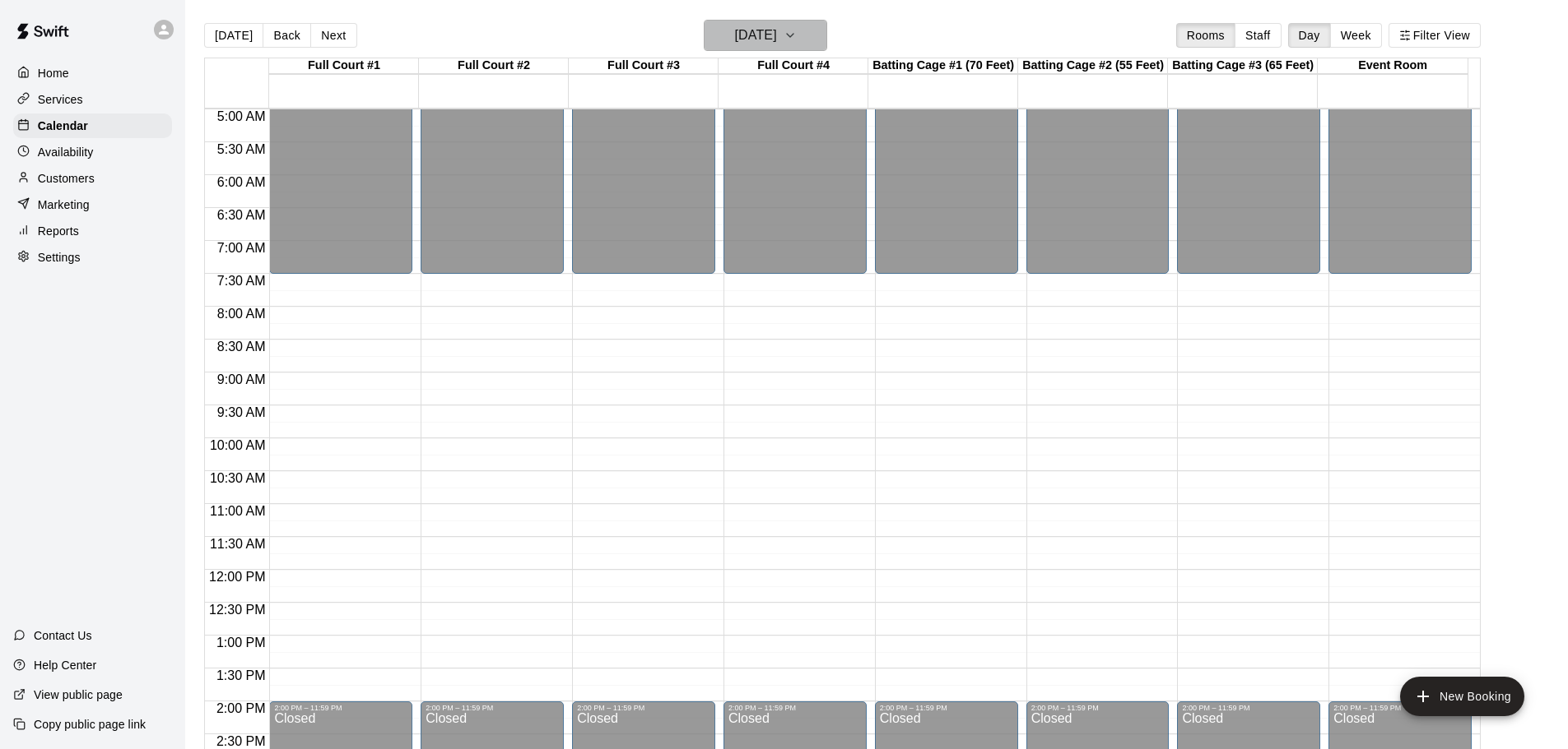
click at [777, 37] on h6 "[DATE]" at bounding box center [756, 35] width 42 height 23
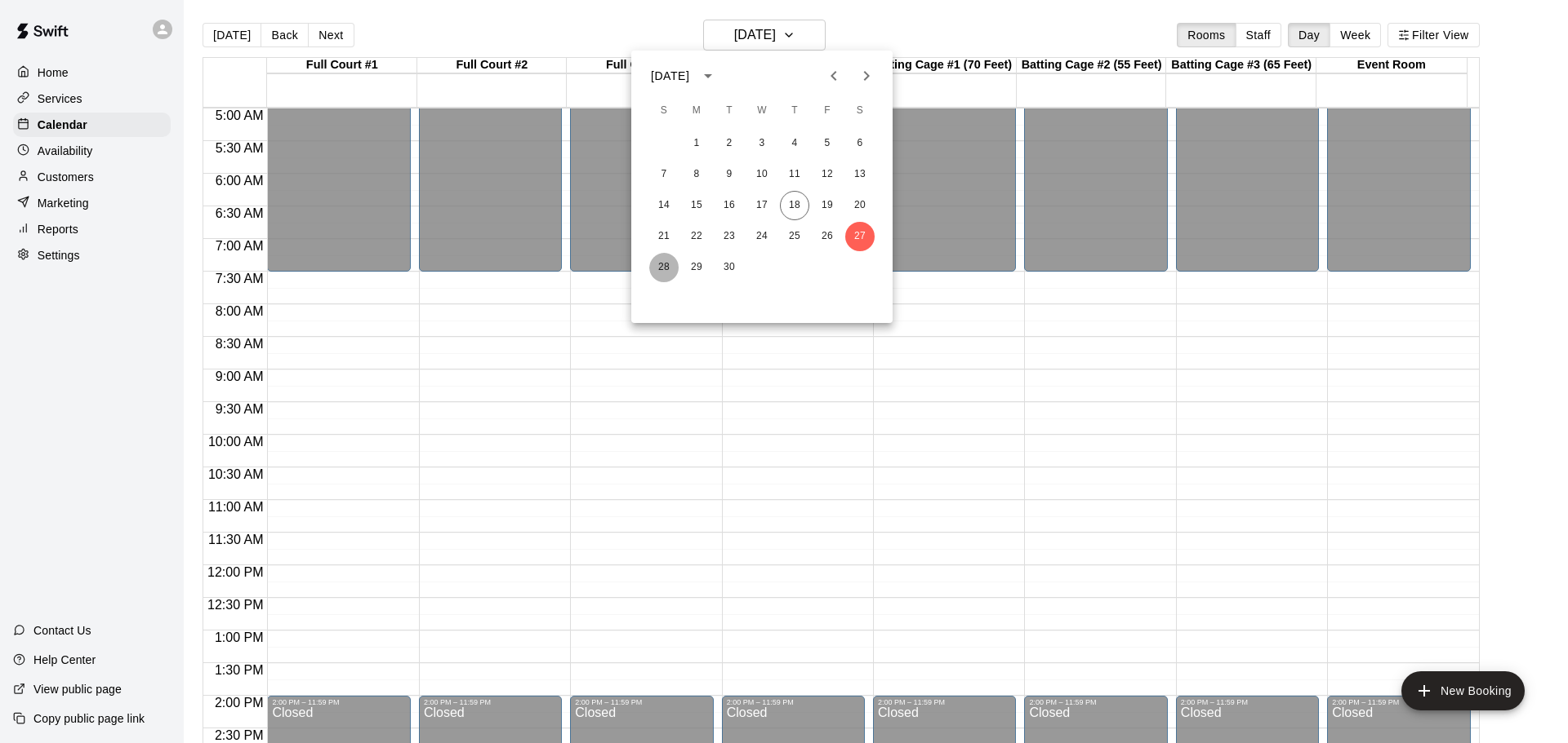
click at [662, 269] on button "28" at bounding box center [663, 267] width 29 height 29
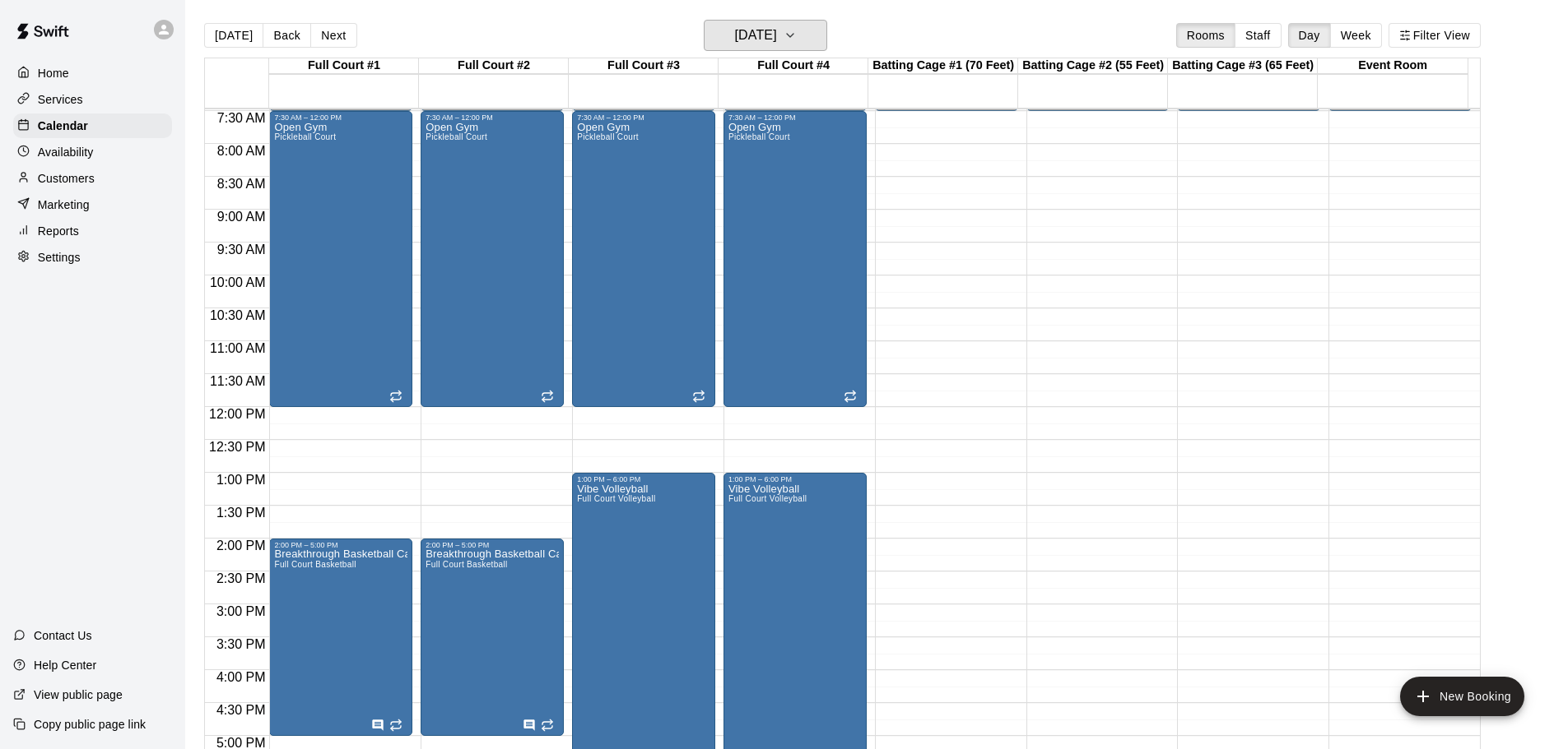
scroll to position [493, 0]
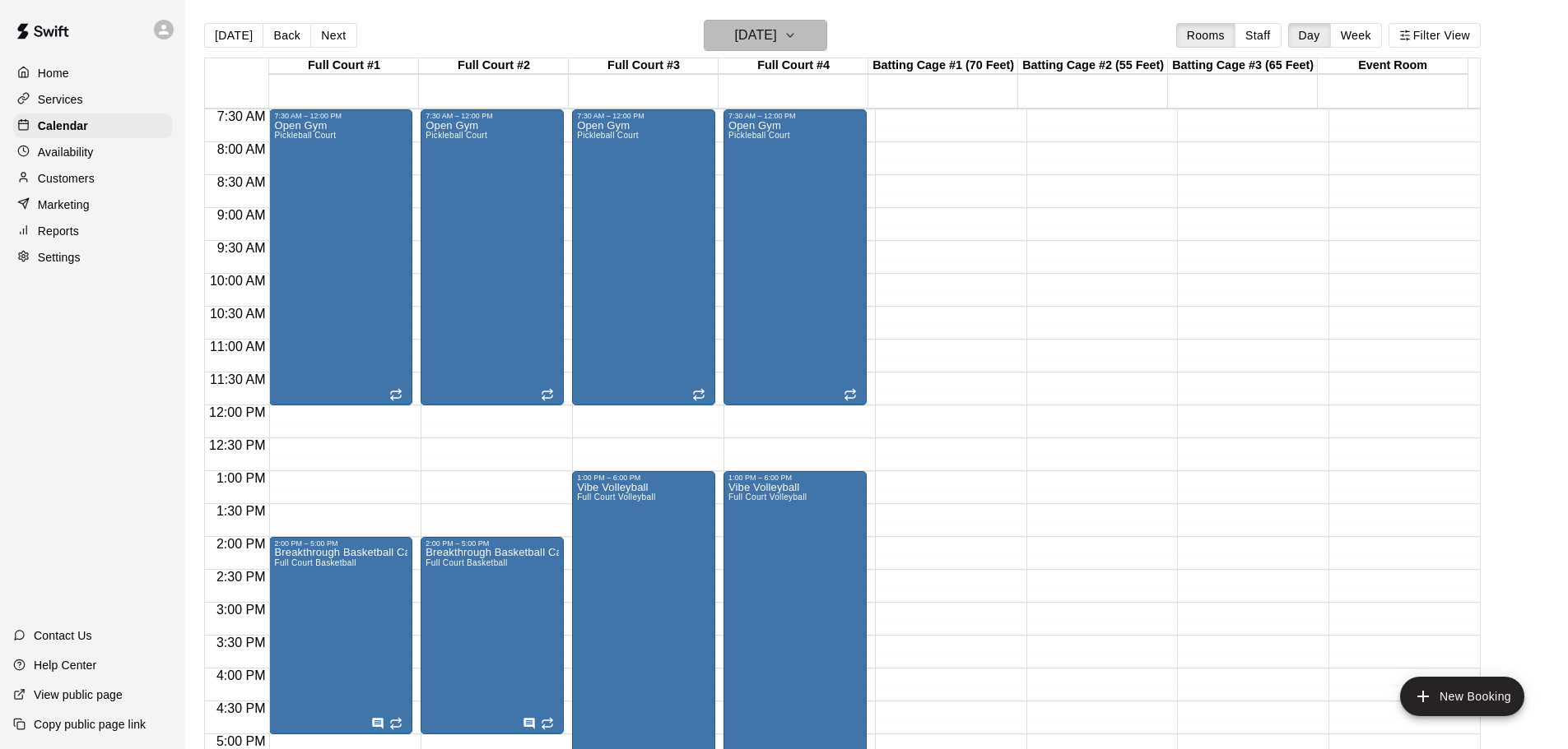
click at [777, 29] on h6 "[DATE]" at bounding box center [756, 35] width 42 height 23
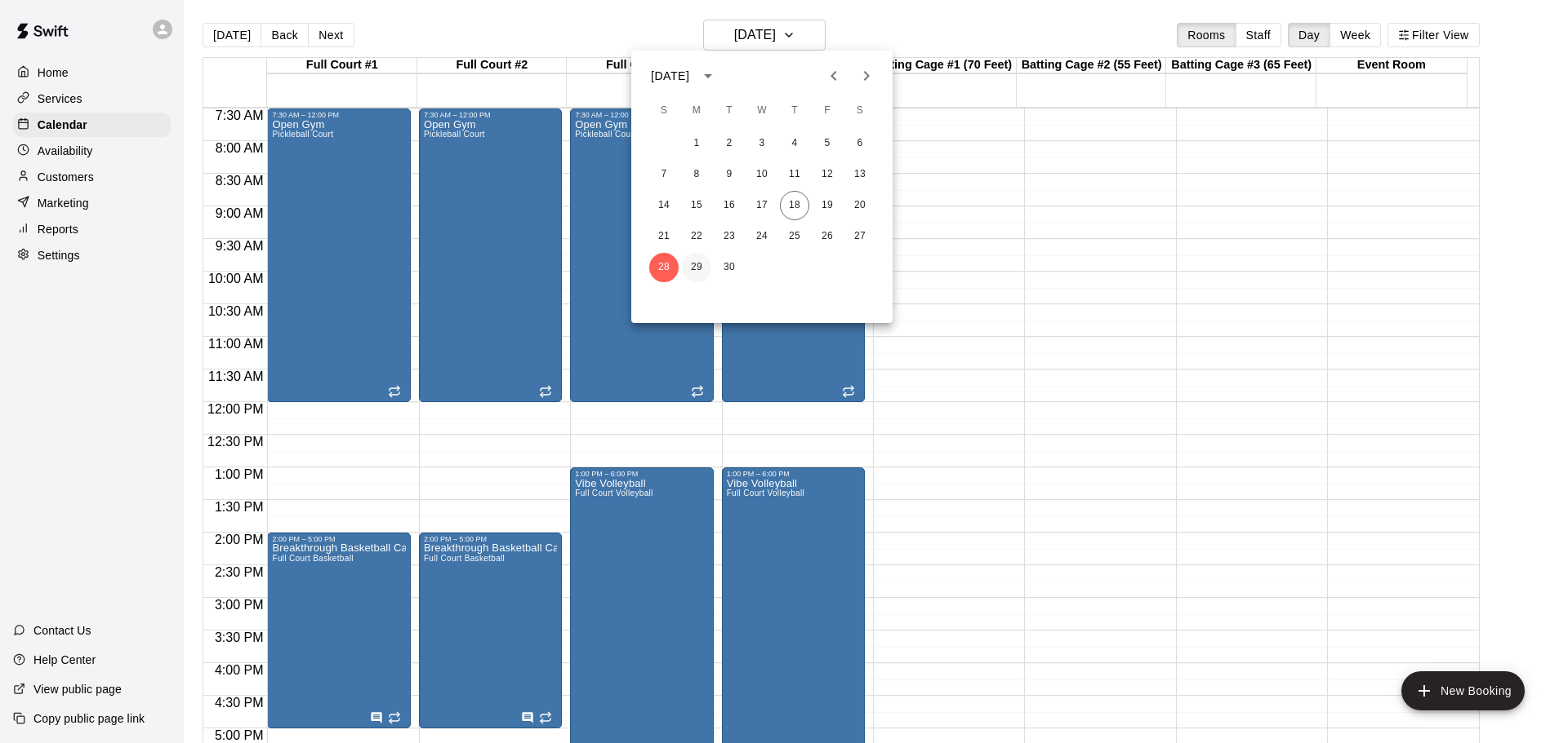
click at [699, 261] on button "29" at bounding box center [696, 267] width 29 height 29
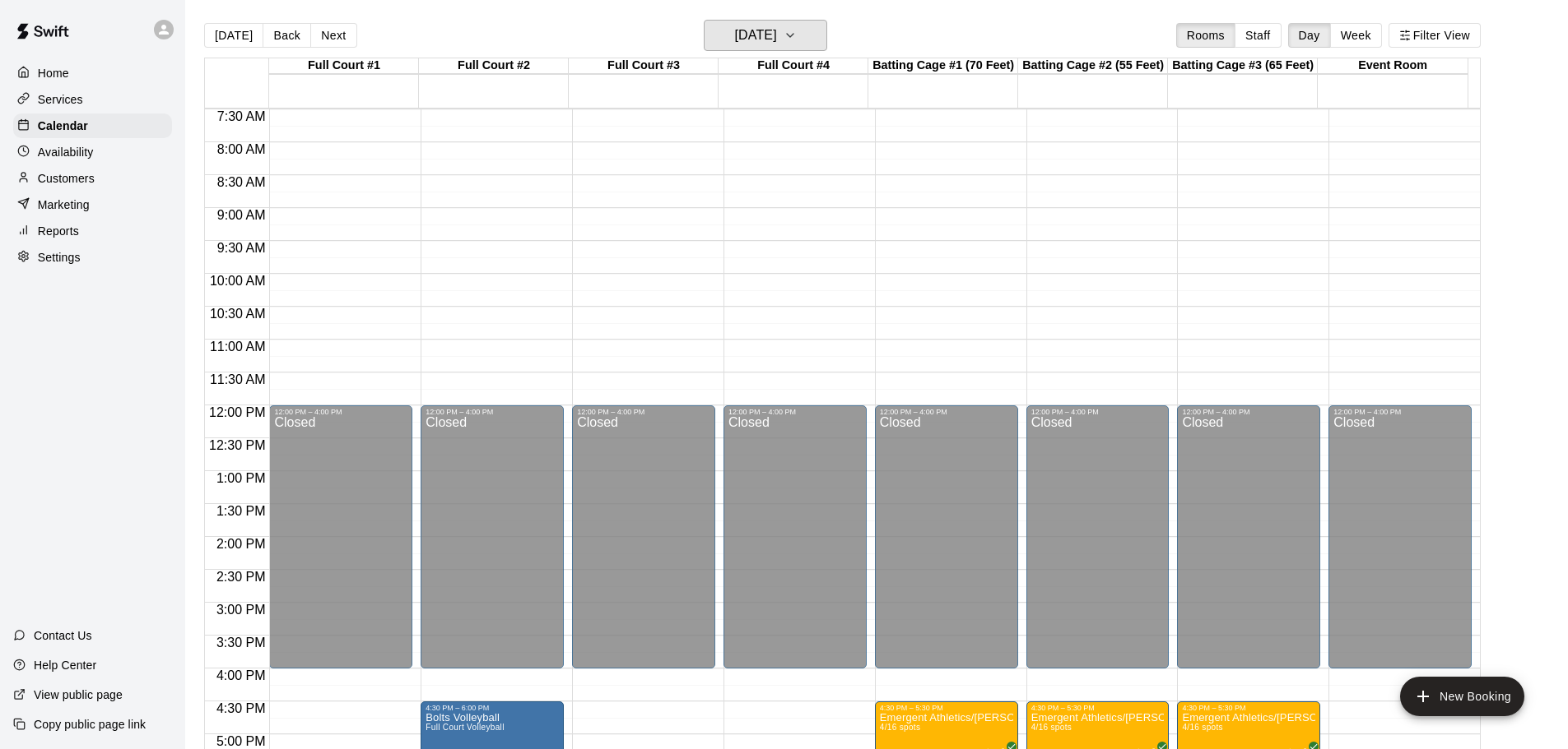
scroll to position [329, 0]
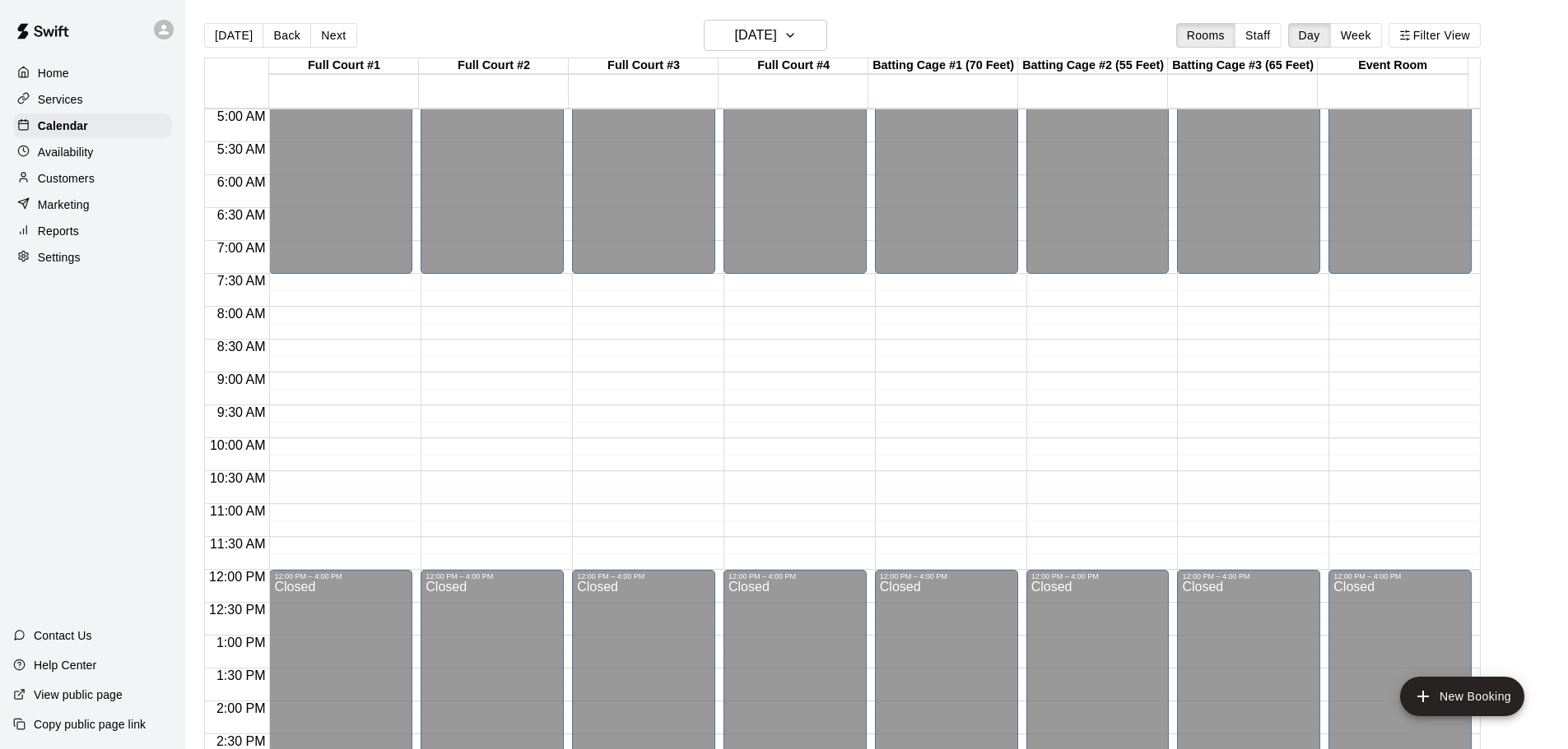
click at [59, 318] on div "Home Services Calendar Availability Customers Marketing Reports Settings Contac…" at bounding box center [92, 374] width 186 height 749
click at [60, 360] on div "Home Services Calendar Availability Customers Marketing Reports Settings Contac…" at bounding box center [92, 374] width 186 height 749
click at [40, 394] on div "Home Services Calendar Availability Customers Marketing Reports Settings Contac…" at bounding box center [92, 374] width 186 height 749
click at [796, 33] on icon "button" at bounding box center [789, 35] width 13 height 20
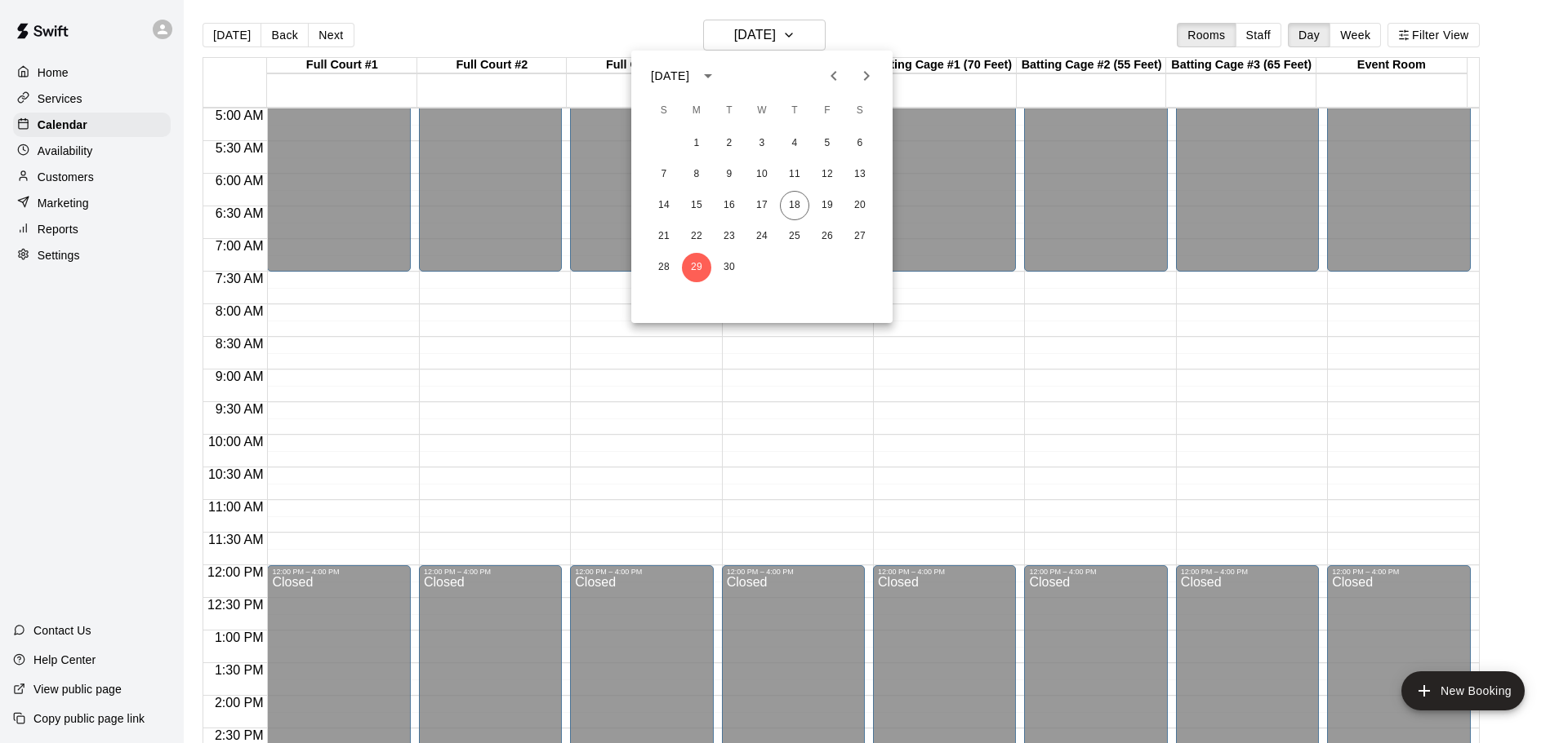
click at [868, 71] on icon "Next month" at bounding box center [866, 76] width 19 height 19
click at [827, 139] on button "3" at bounding box center [826, 143] width 29 height 29
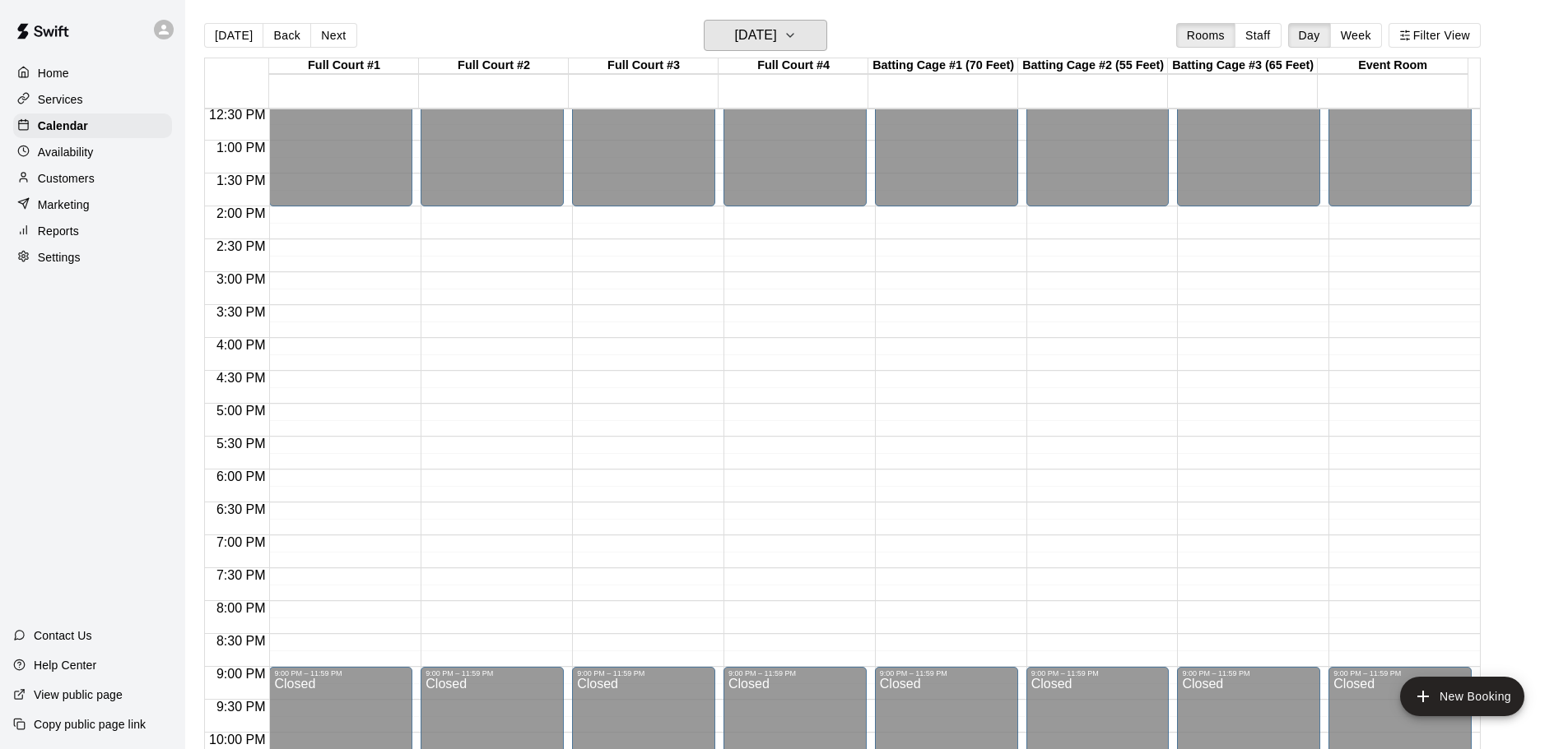
scroll to position [922, 0]
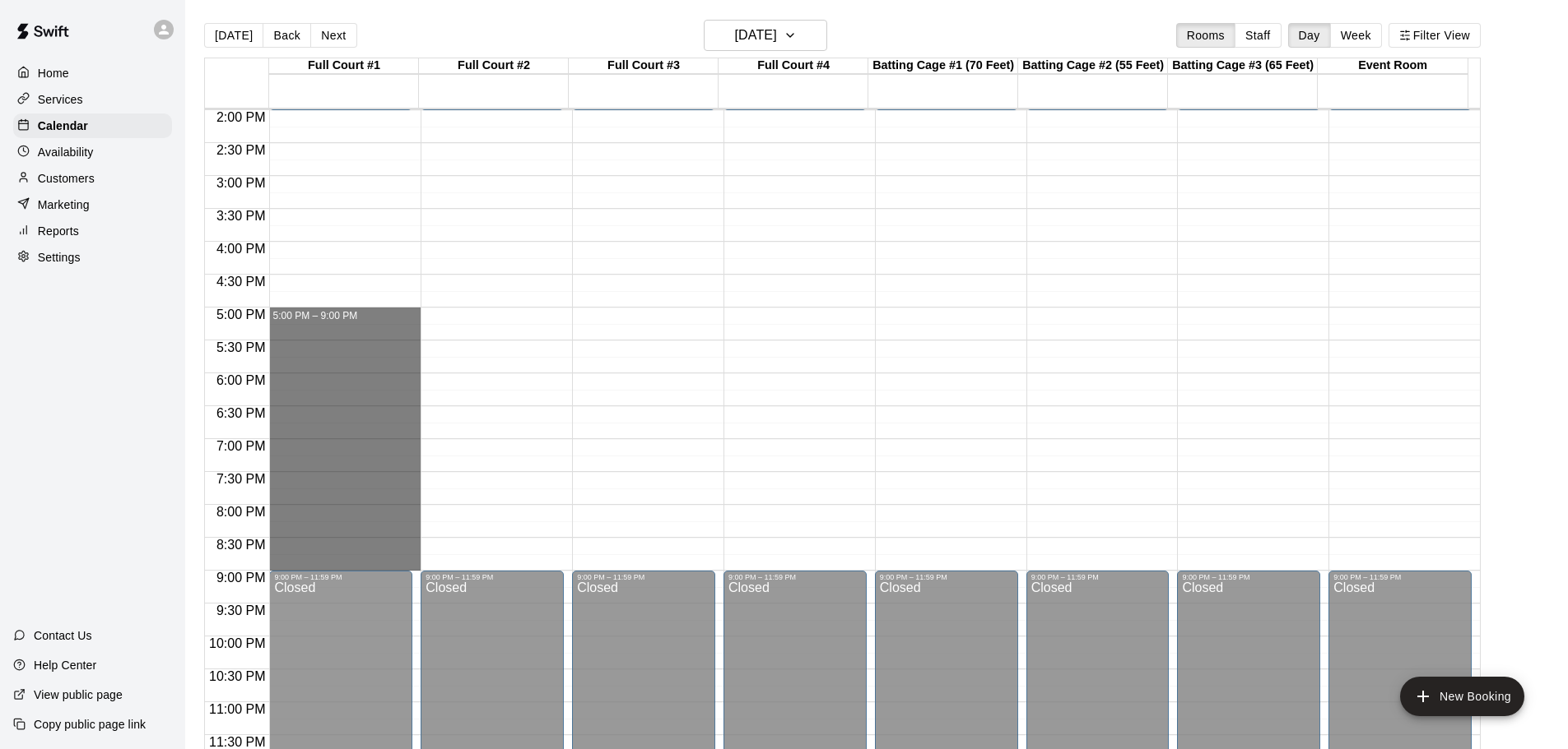
drag, startPoint x: 320, startPoint y: 310, endPoint x: 339, endPoint y: 560, distance: 250.7
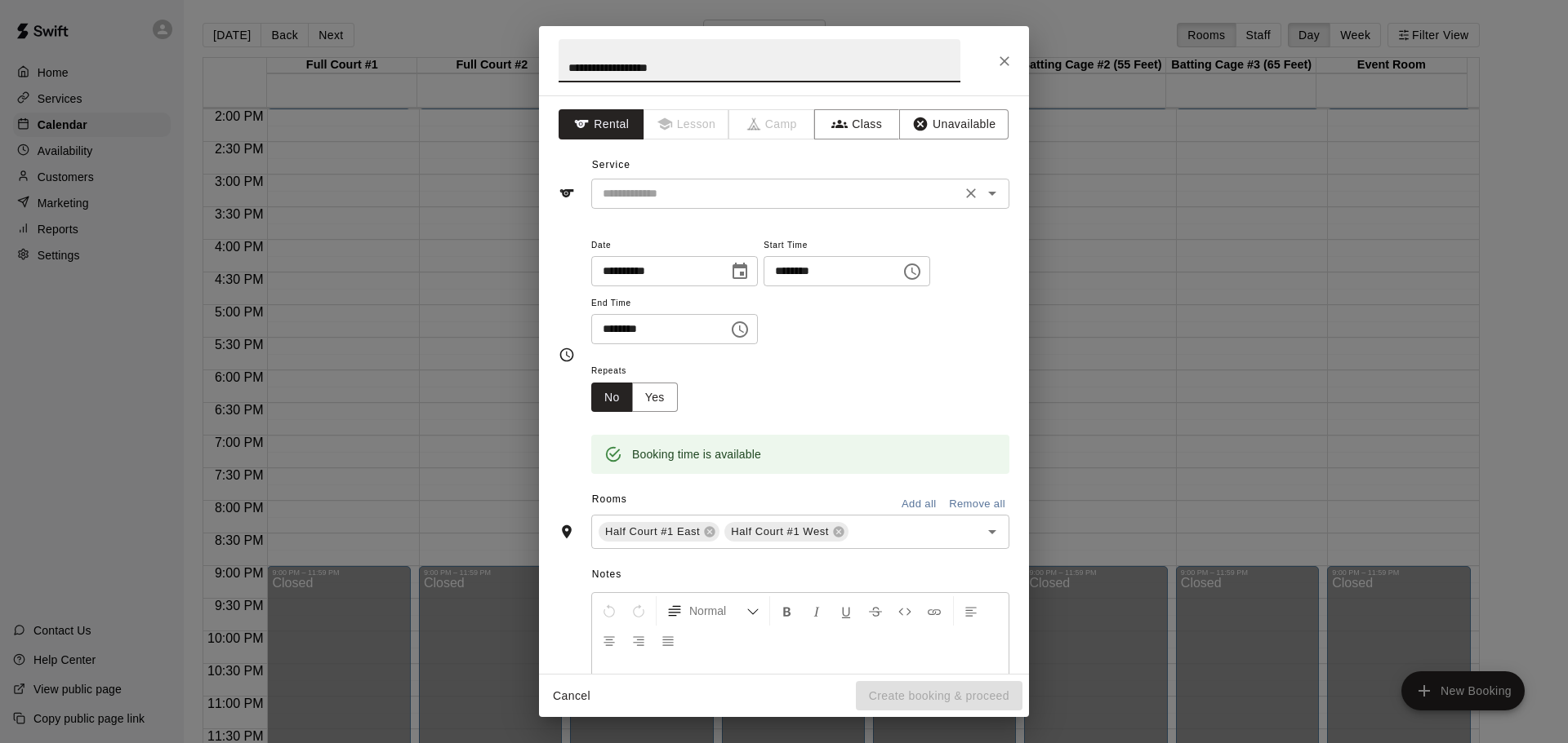
click at [987, 192] on icon "Open" at bounding box center [992, 194] width 19 height 19
type input "**********"
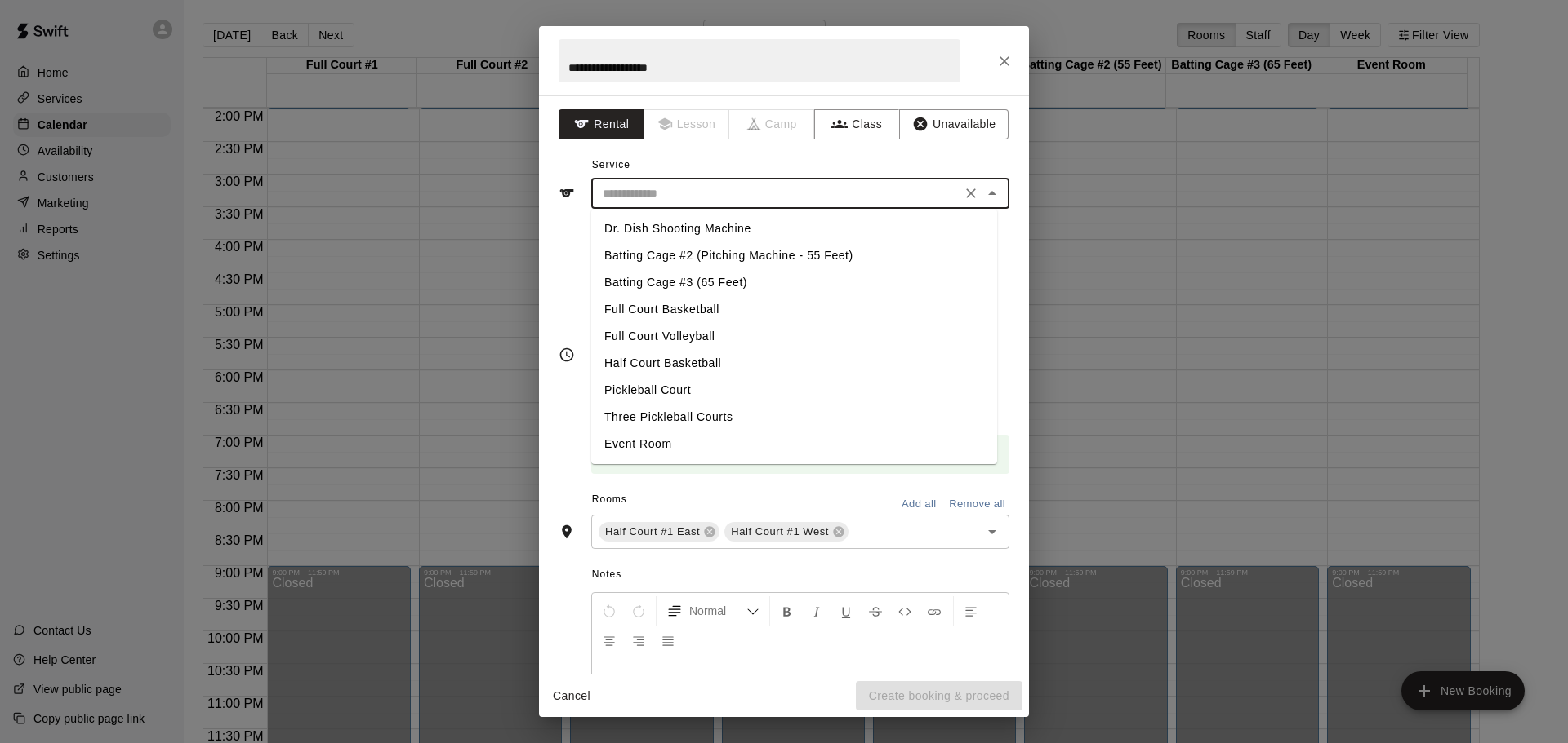
click at [984, 195] on icon "Close" at bounding box center [992, 194] width 19 height 19
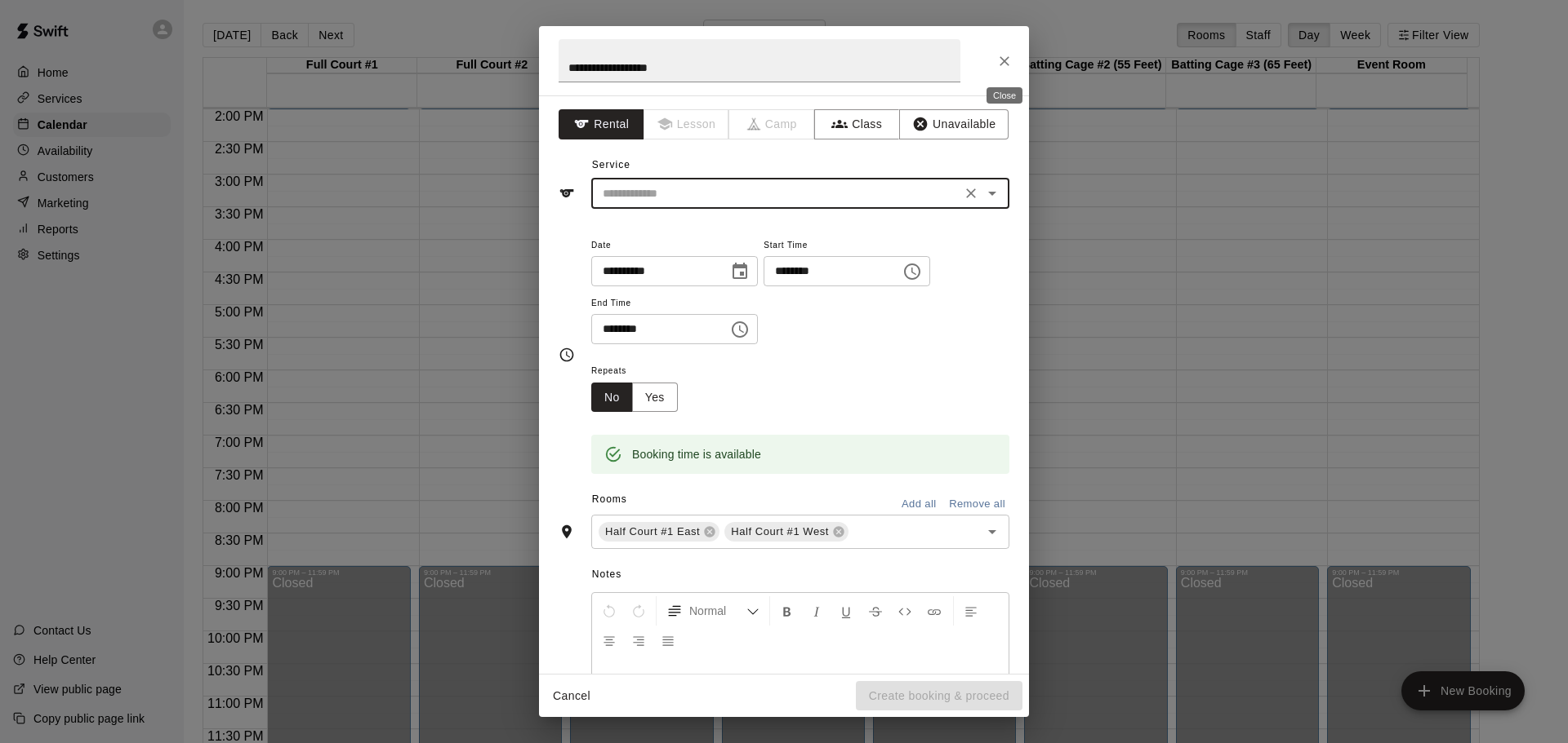
click at [1006, 57] on icon "Close" at bounding box center [1004, 61] width 17 height 17
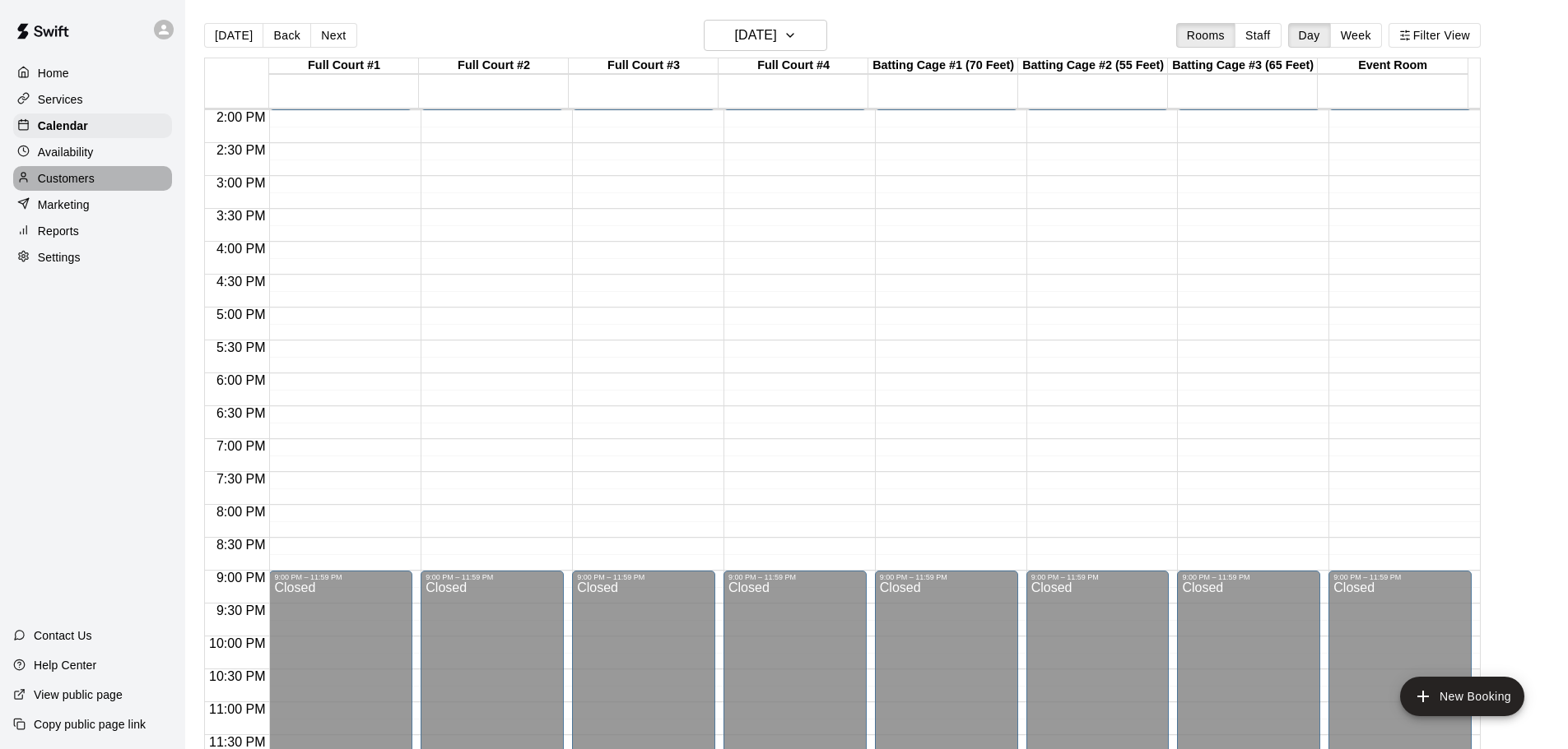
click at [96, 182] on div "Customers" at bounding box center [92, 178] width 159 height 25
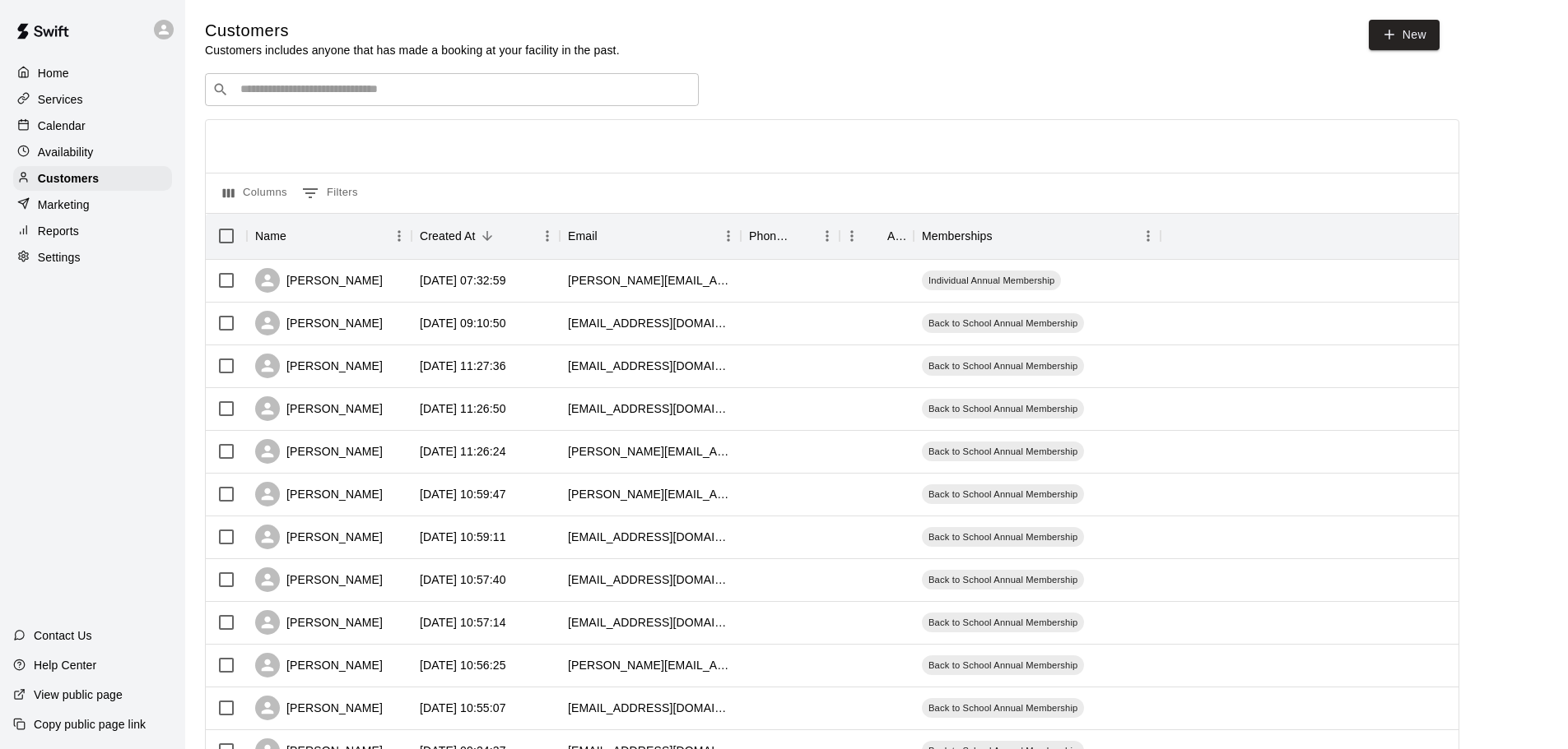
click at [327, 96] on input "Search customers by name or email" at bounding box center [463, 90] width 455 height 17
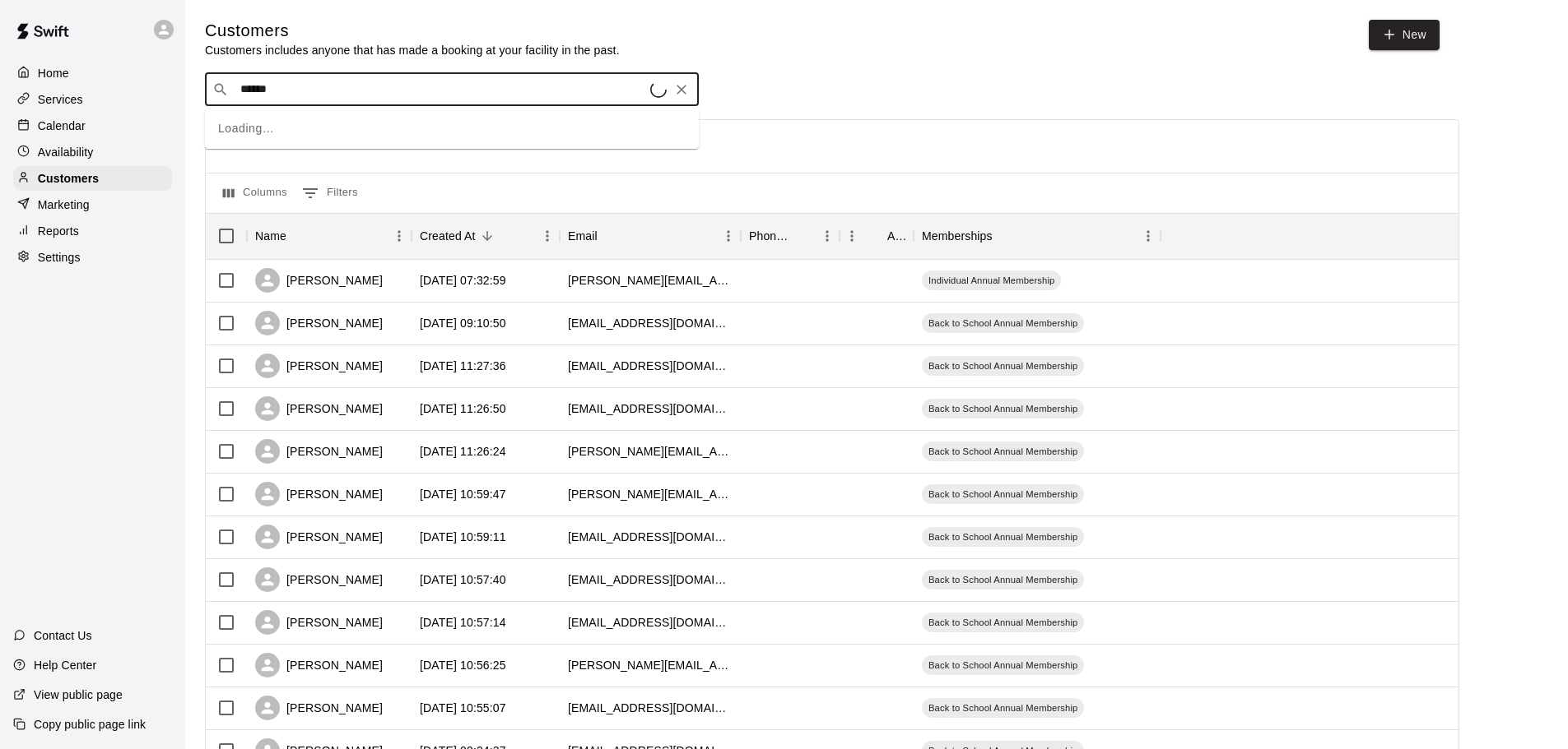
type input "*******"
click at [362, 131] on div "[PERSON_NAME] [EMAIL_ADDRESS][DOMAIN_NAME]" at bounding box center [468, 136] width 434 height 35
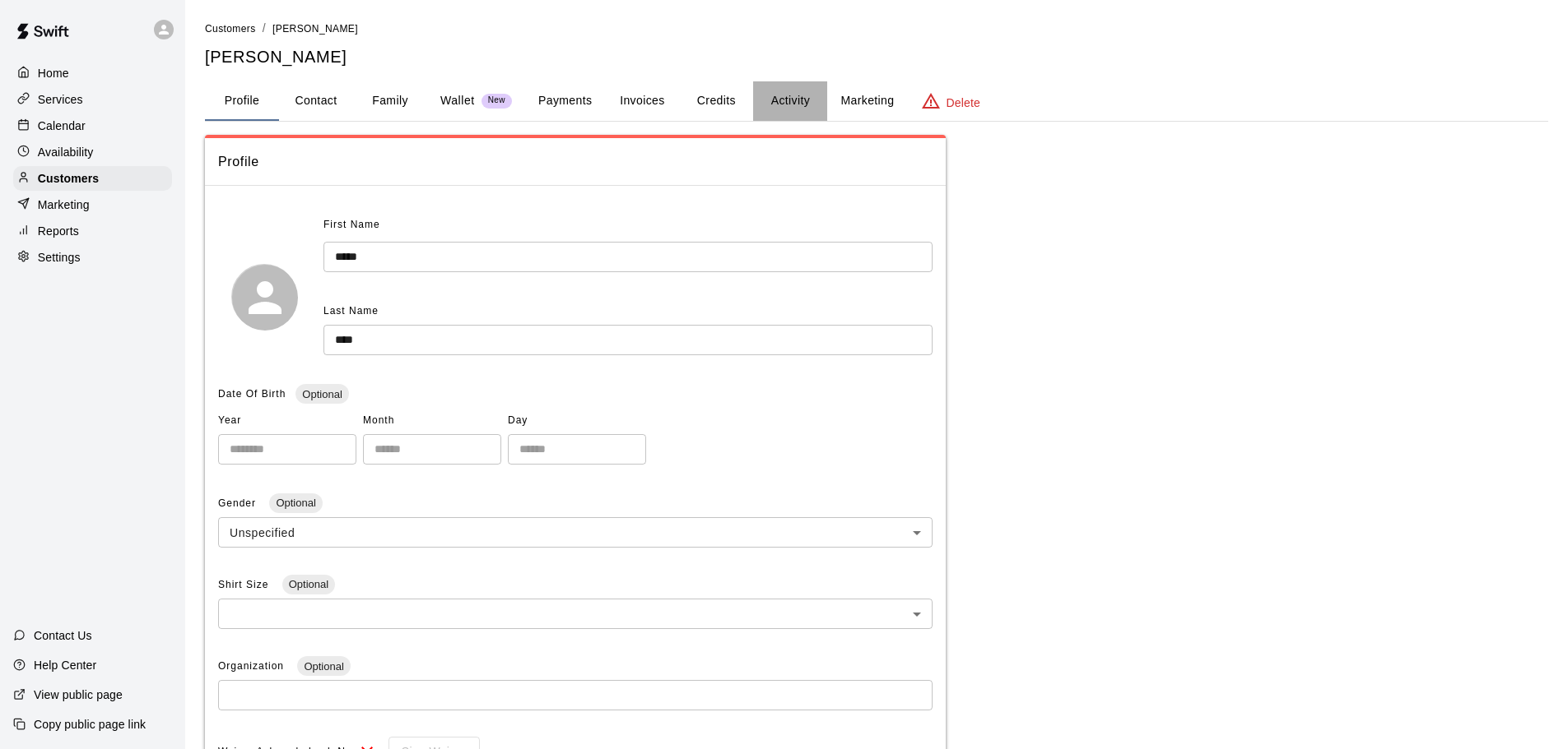
click at [796, 103] on button "Activity" at bounding box center [789, 101] width 74 height 39
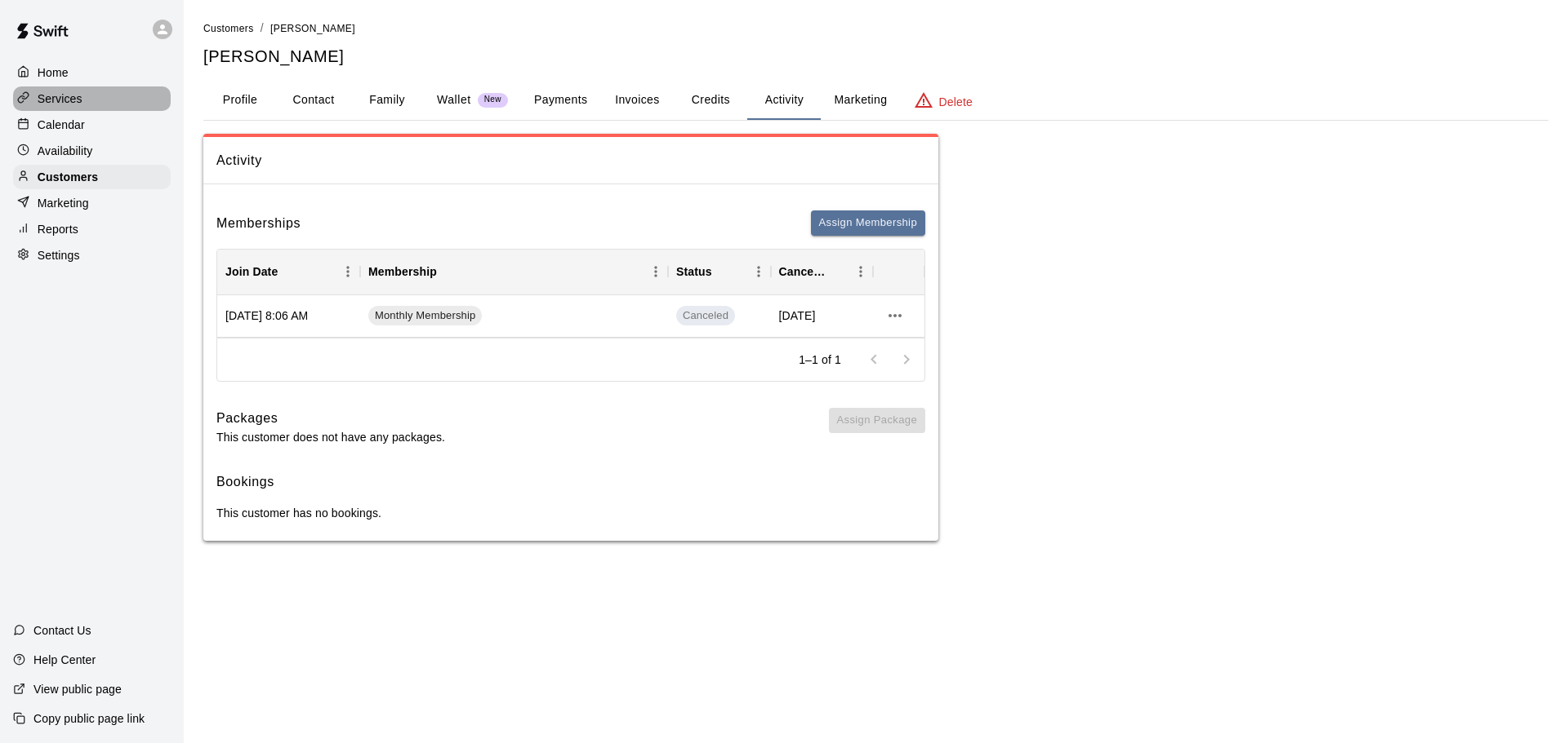
click at [63, 100] on p "Services" at bounding box center [60, 99] width 45 height 17
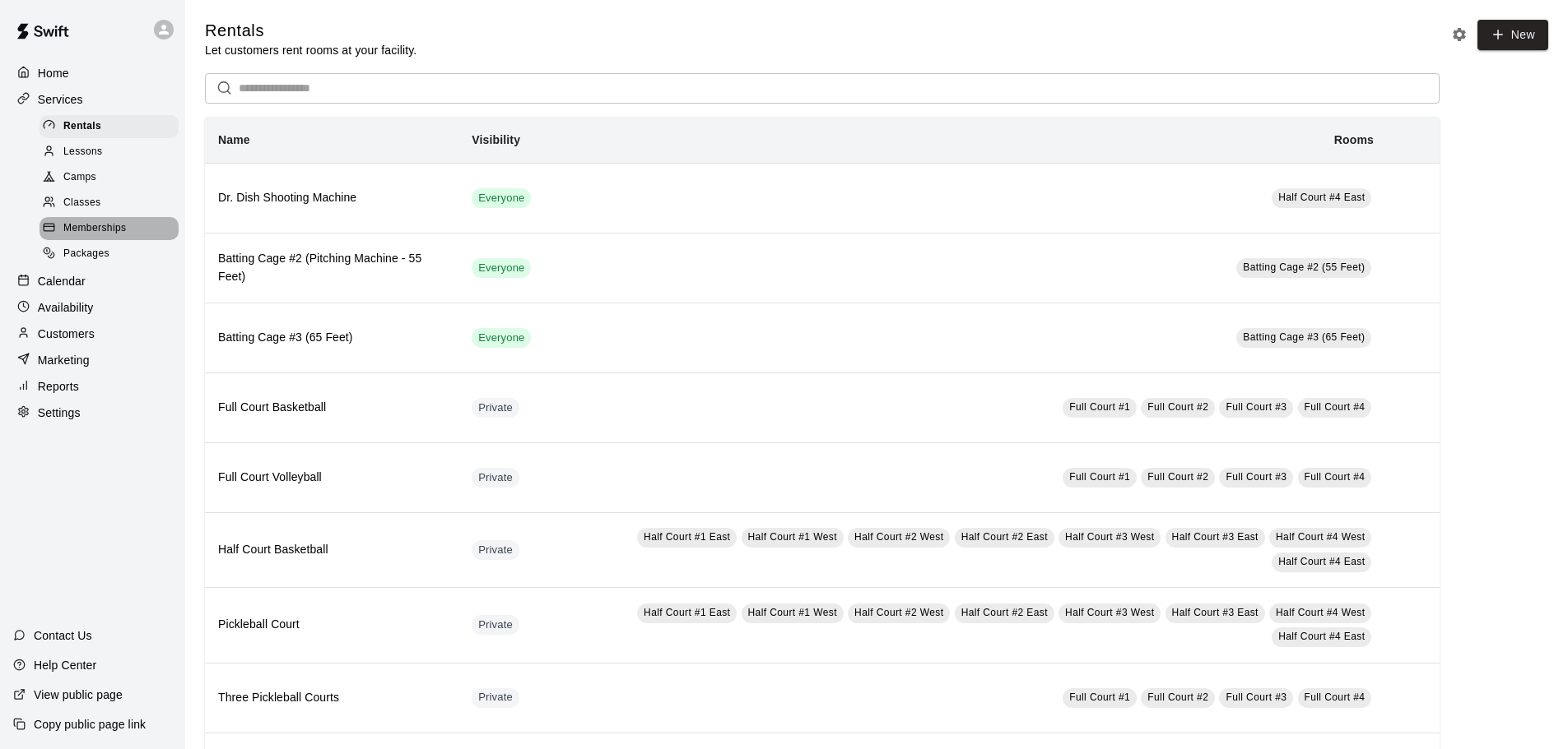
click at [110, 231] on span "Memberships" at bounding box center [94, 228] width 62 height 17
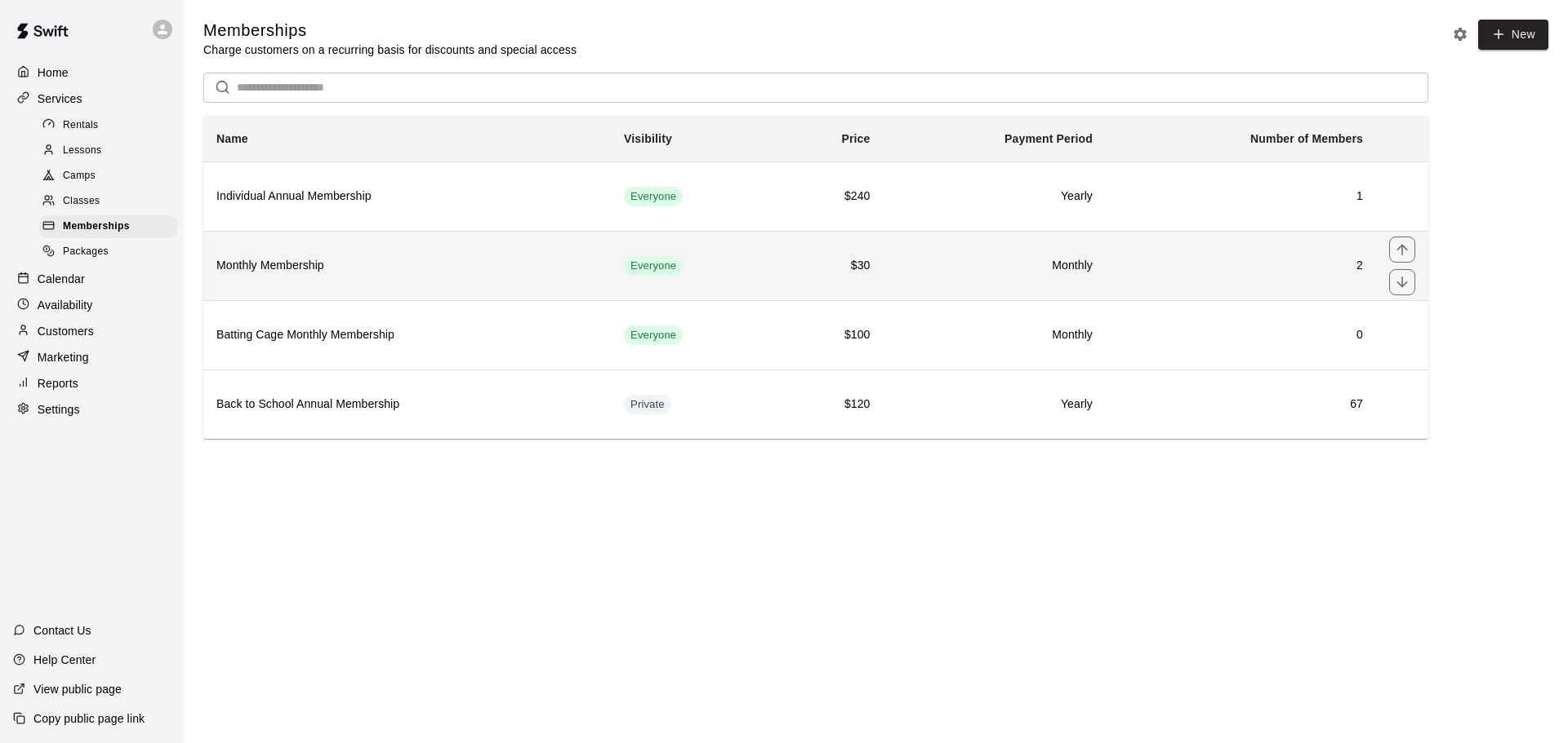
click at [380, 266] on h6 "Monthly Membership" at bounding box center [407, 266] width 381 height 18
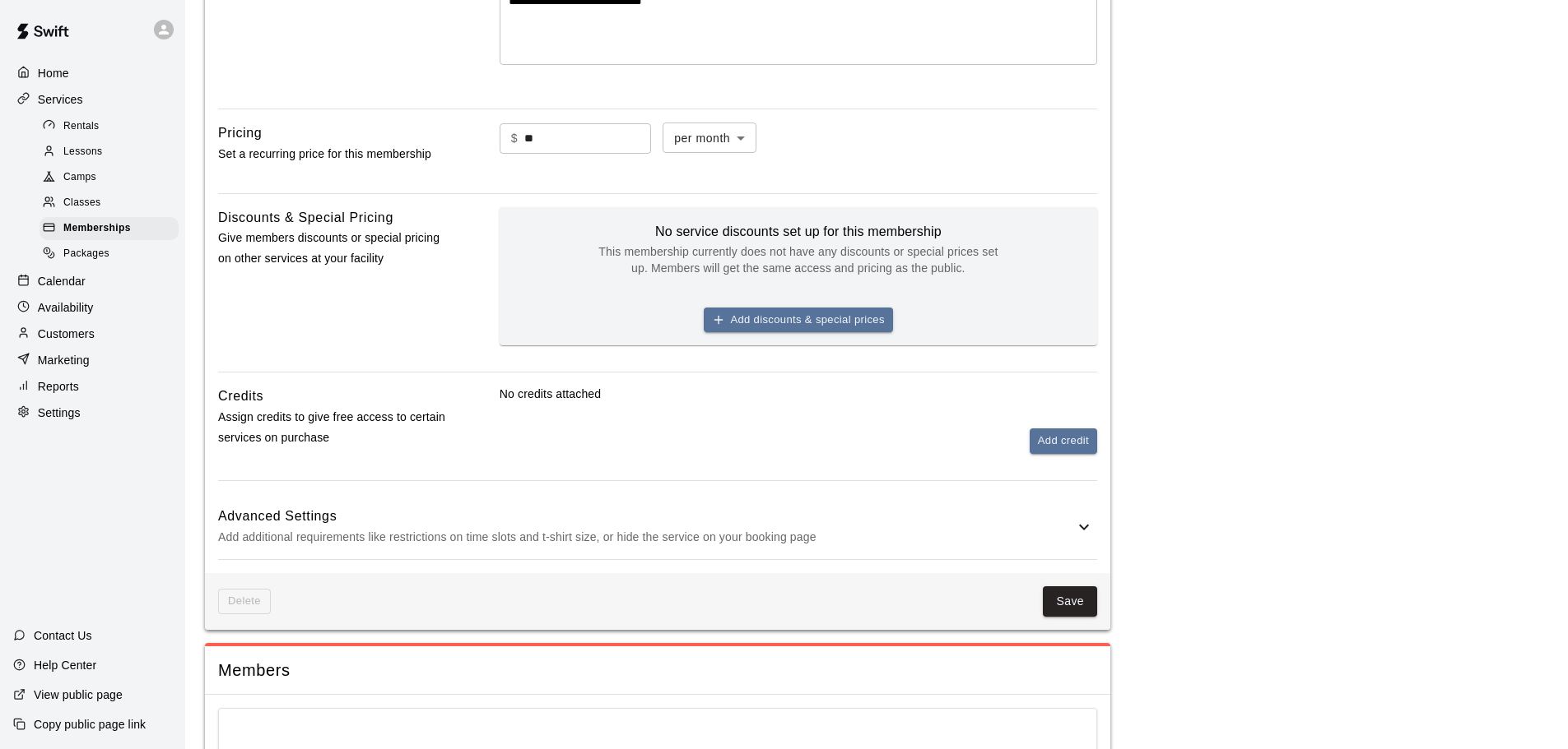
scroll to position [444, 0]
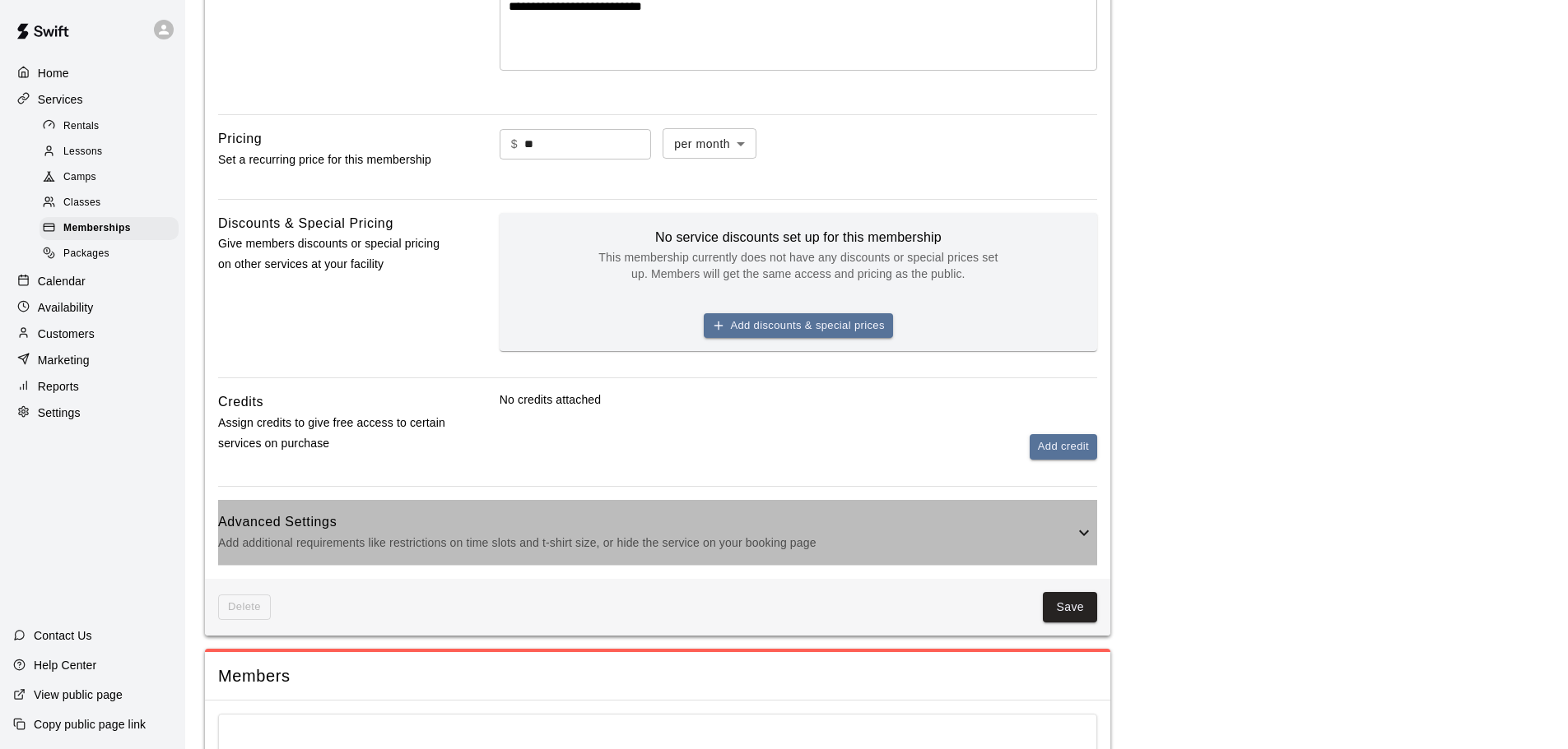
click at [388, 518] on h6 "Advanced Settings" at bounding box center [646, 523] width 856 height 21
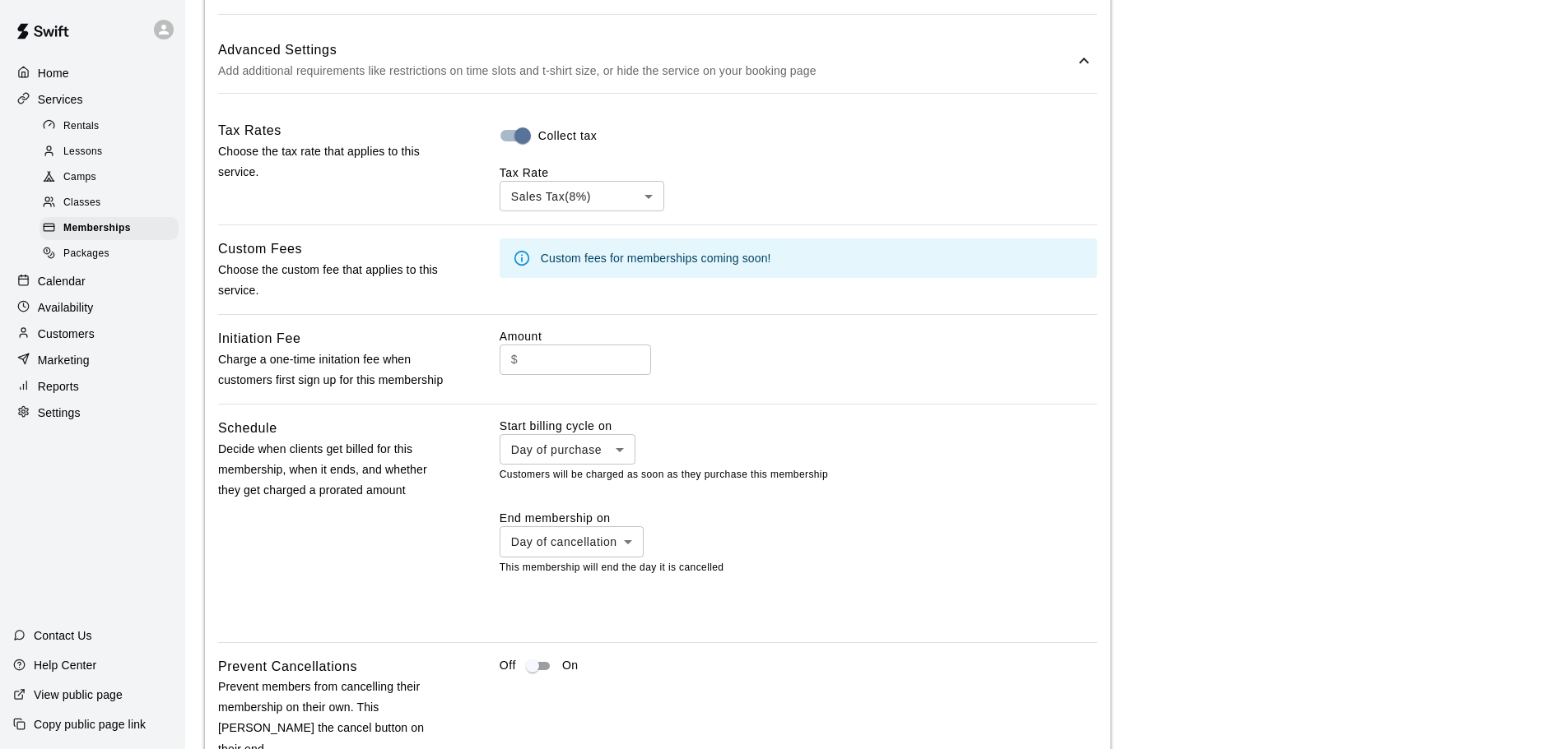
scroll to position [1019, 0]
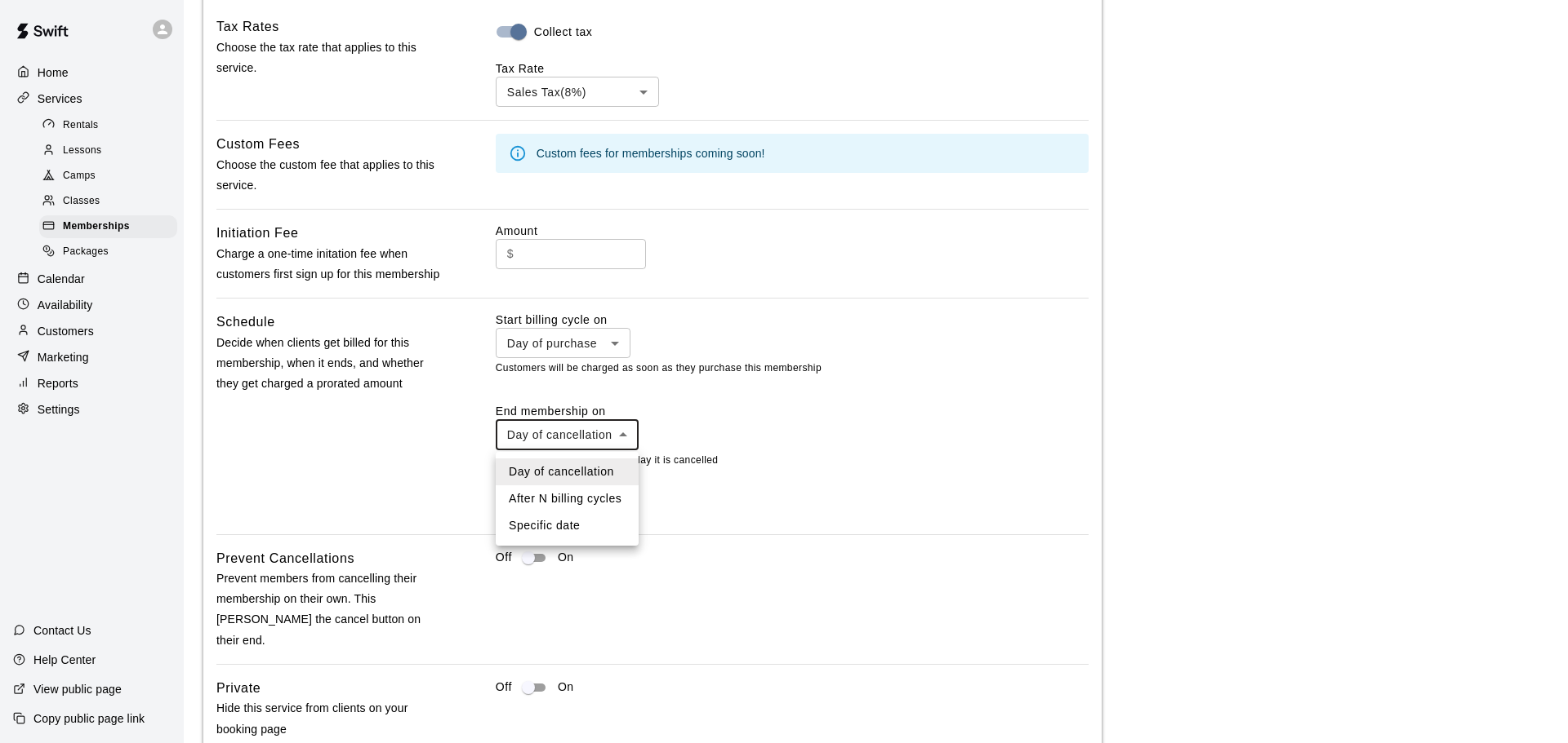
click at [619, 432] on body "**********" at bounding box center [784, 91] width 1568 height 2203
click at [589, 490] on li "After N billing cycles" at bounding box center [567, 498] width 143 height 27
type input "*********"
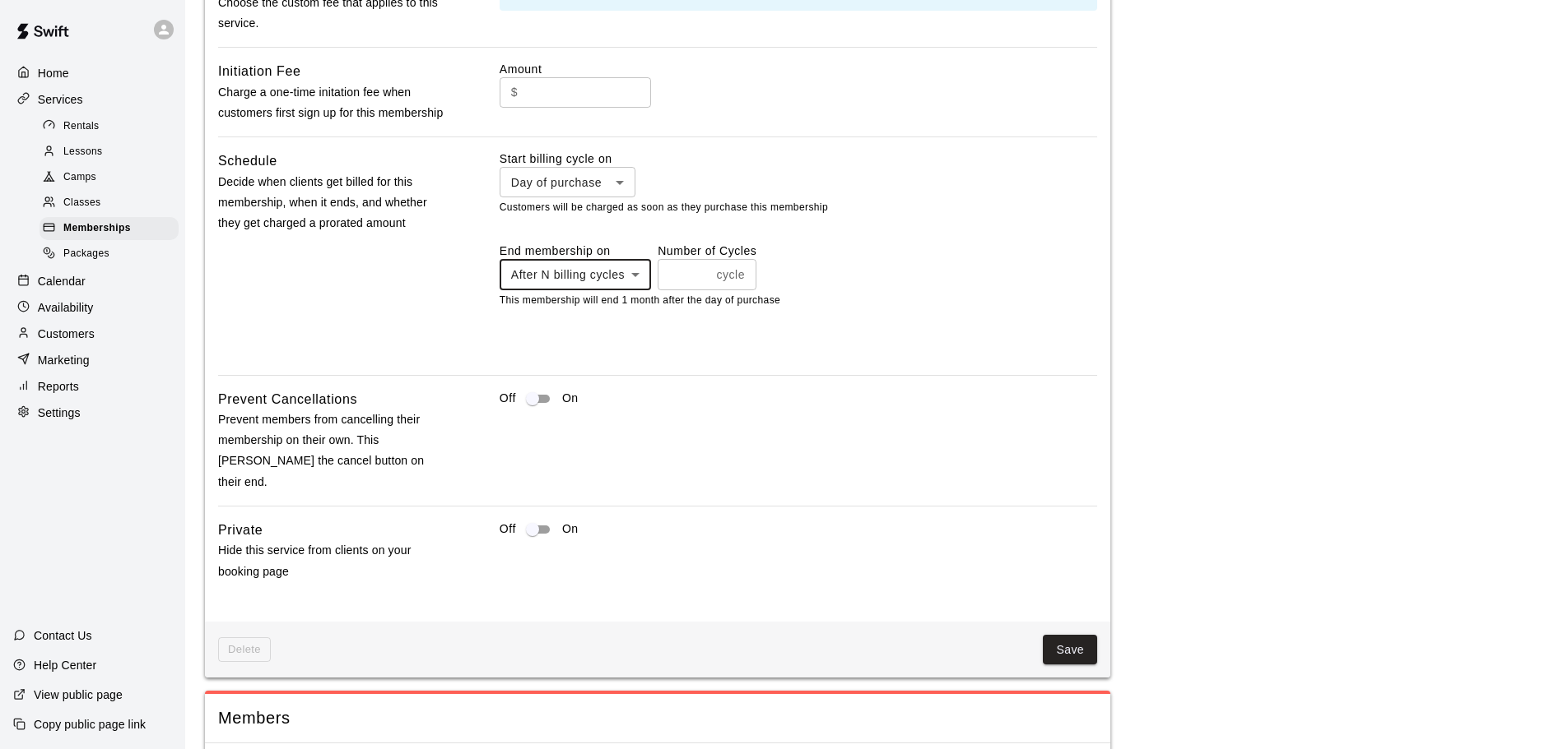
scroll to position [1184, 0]
click at [1065, 635] on button "Save" at bounding box center [1069, 650] width 54 height 30
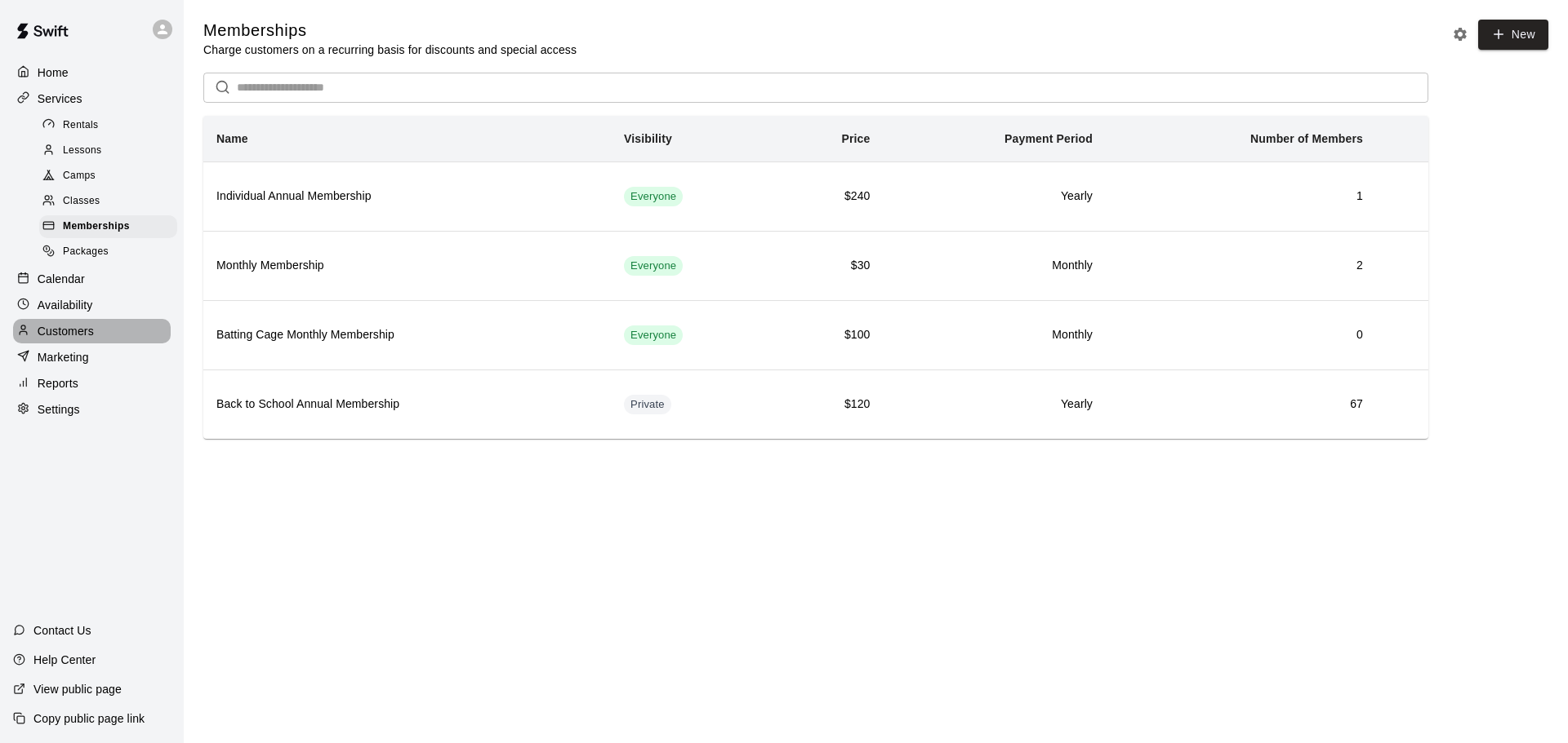
click at [79, 340] on p "Customers" at bounding box center [66, 331] width 56 height 17
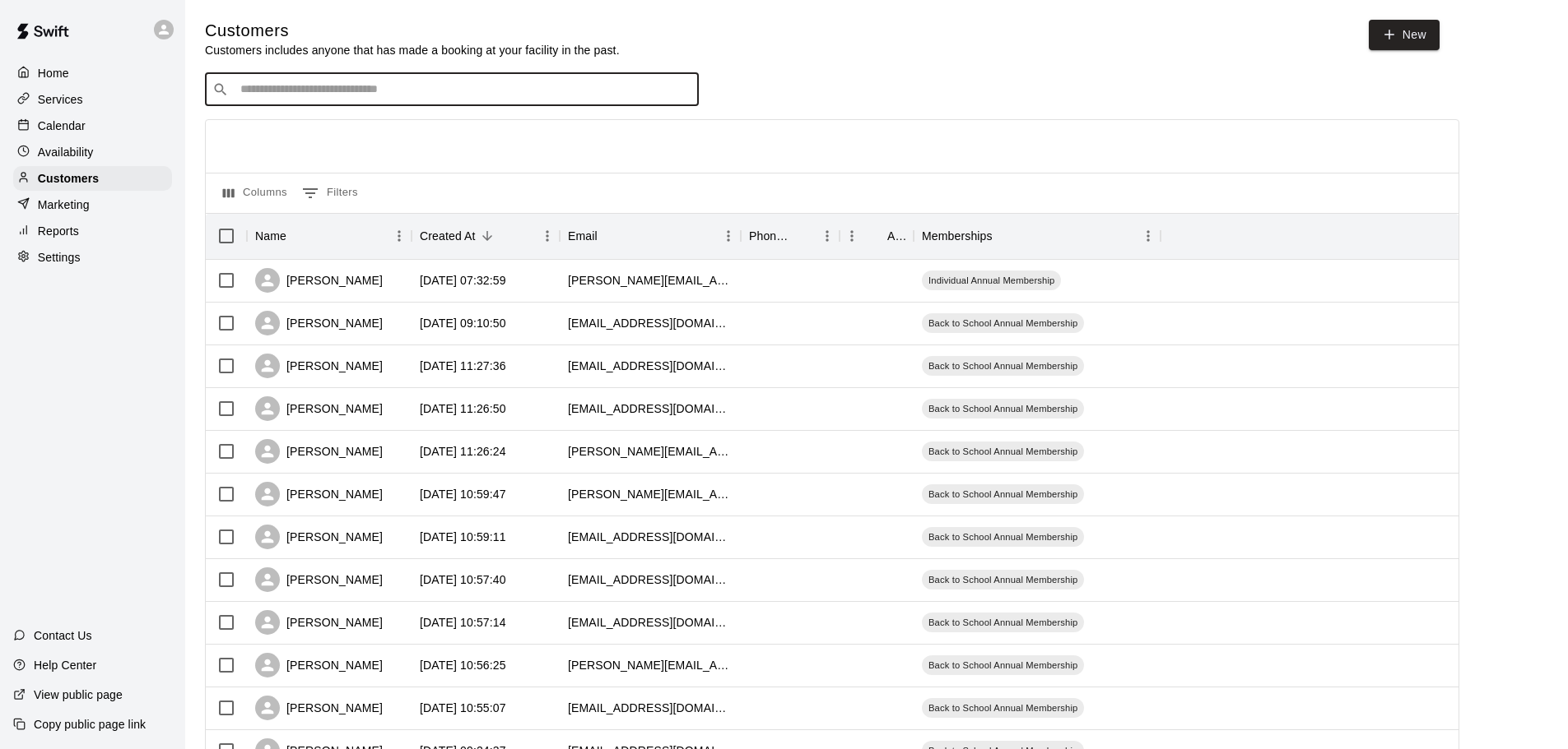
click at [321, 85] on input "Search customers by name or email" at bounding box center [463, 90] width 455 height 17
type input "********"
click at [349, 137] on div "[PERSON_NAME] [EMAIL_ADDRESS][DOMAIN_NAME]" at bounding box center [339, 136] width 177 height 35
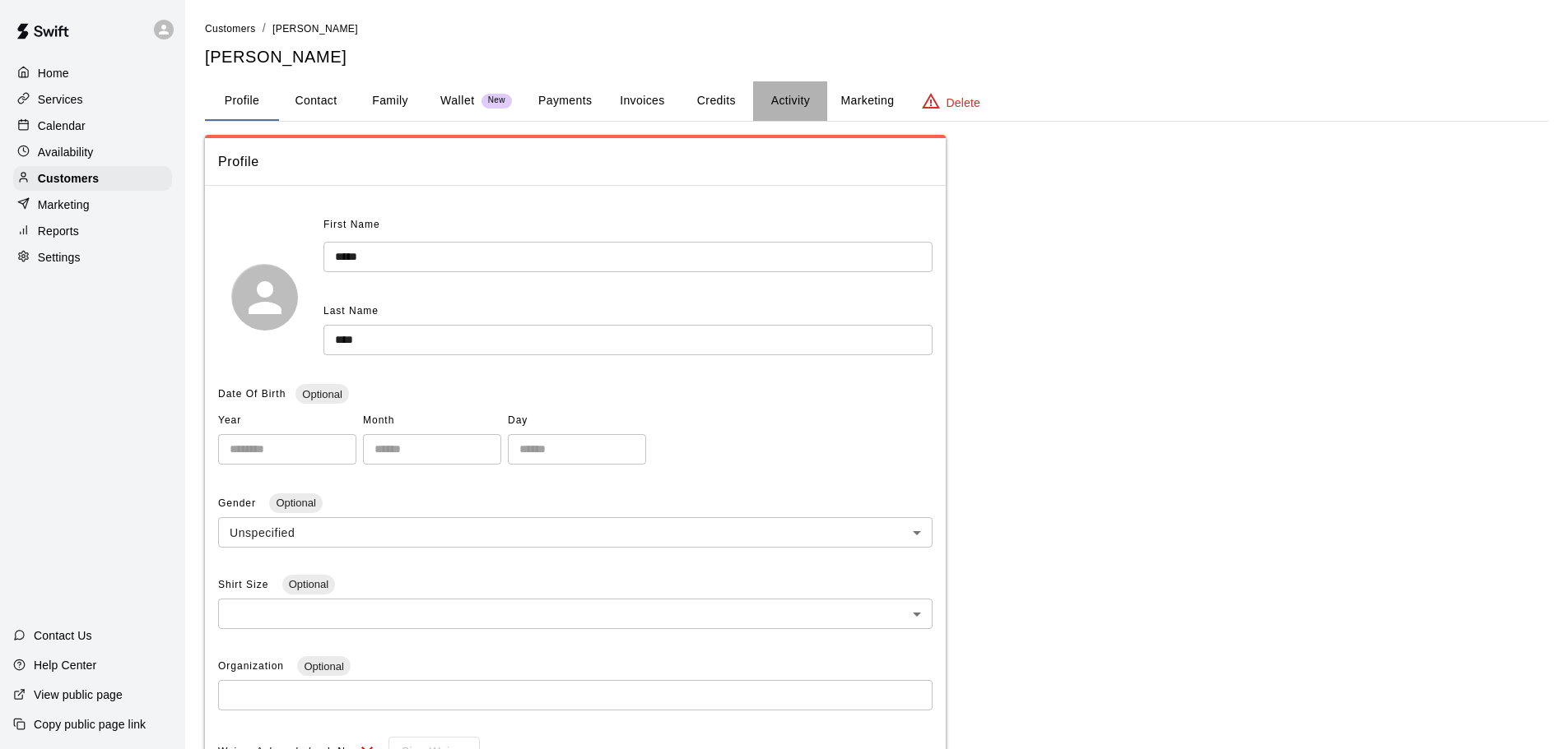
click at [793, 93] on button "Activity" at bounding box center [789, 101] width 74 height 39
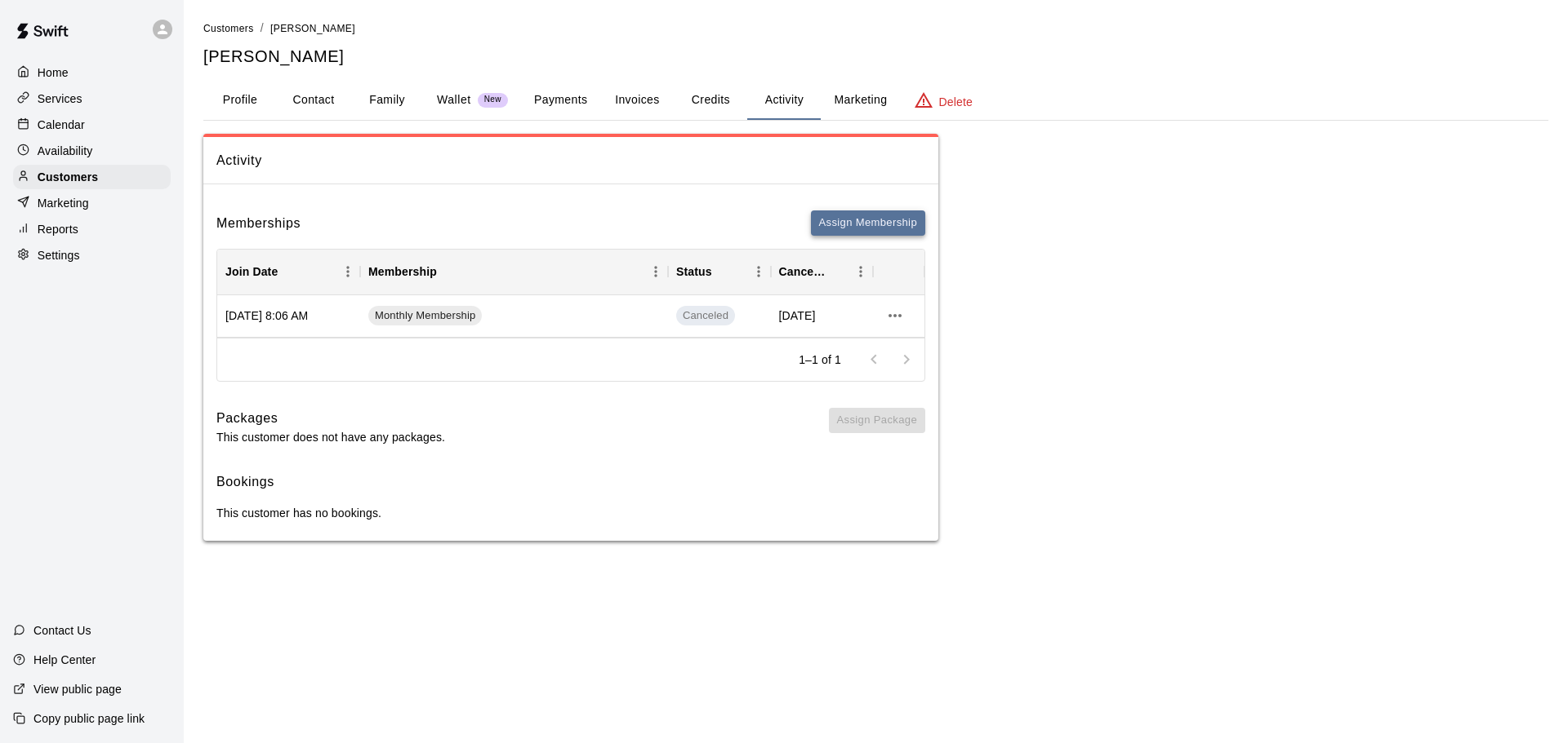
click at [884, 224] on button "Assign Membership" at bounding box center [868, 223] width 115 height 26
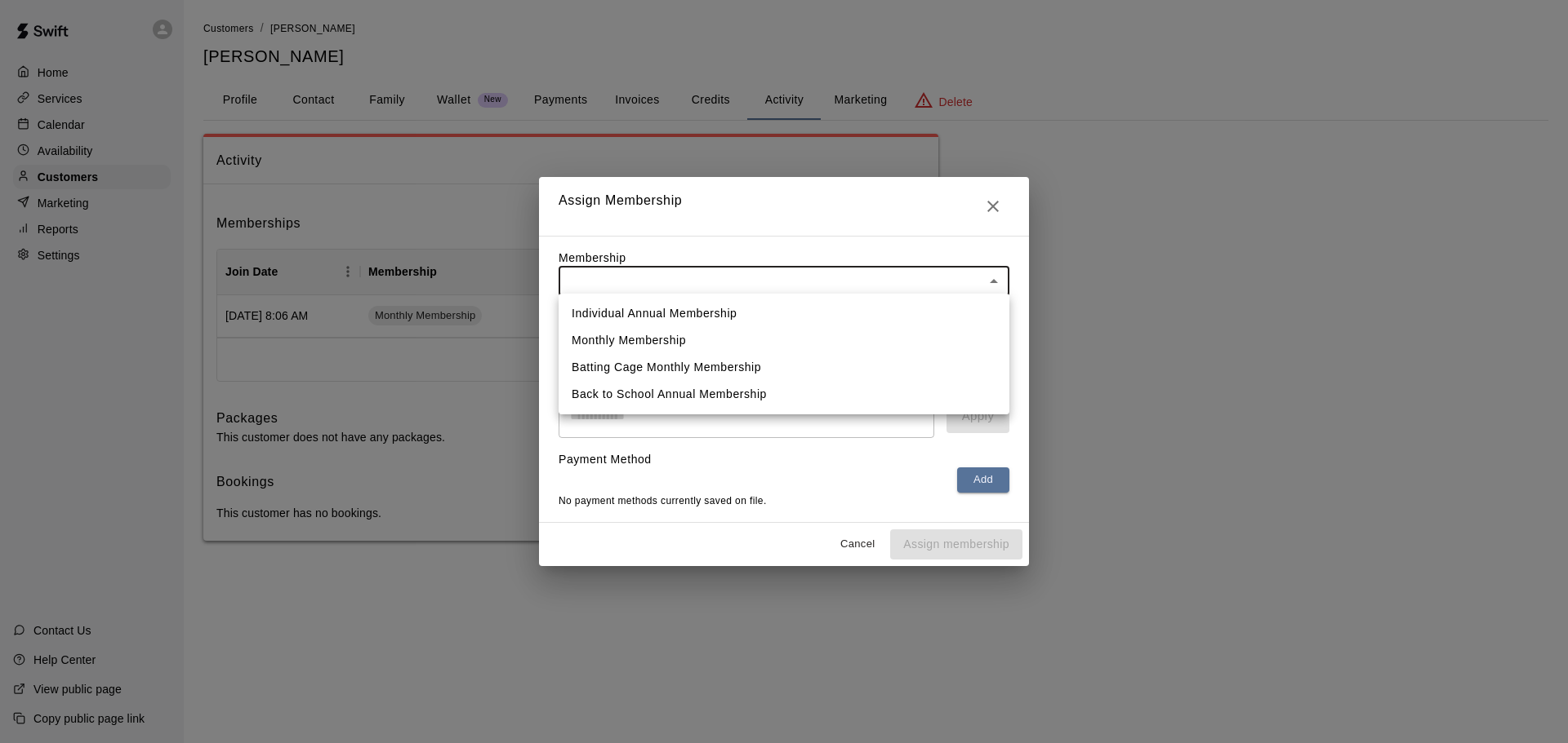
click at [685, 280] on body "Home Services Calendar Availability Customers Marketing Reports Settings Contac…" at bounding box center [784, 287] width 1568 height 574
click at [664, 334] on li "Monthly Membership" at bounding box center [784, 341] width 451 height 27
type input "**********"
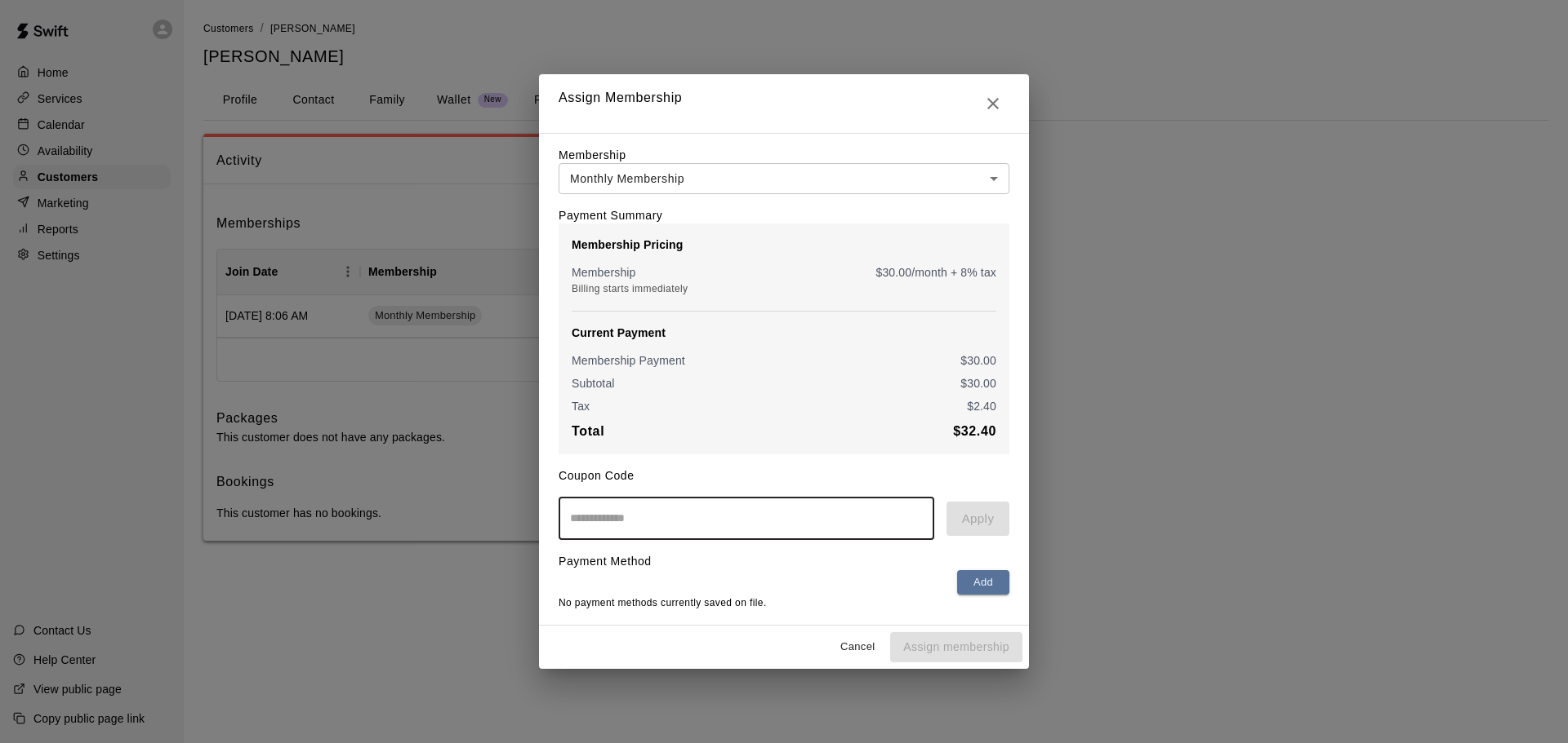
click at [699, 532] on input "text" at bounding box center [746, 518] width 375 height 43
type input "**********"
click at [970, 527] on button "Apply" at bounding box center [977, 519] width 63 height 34
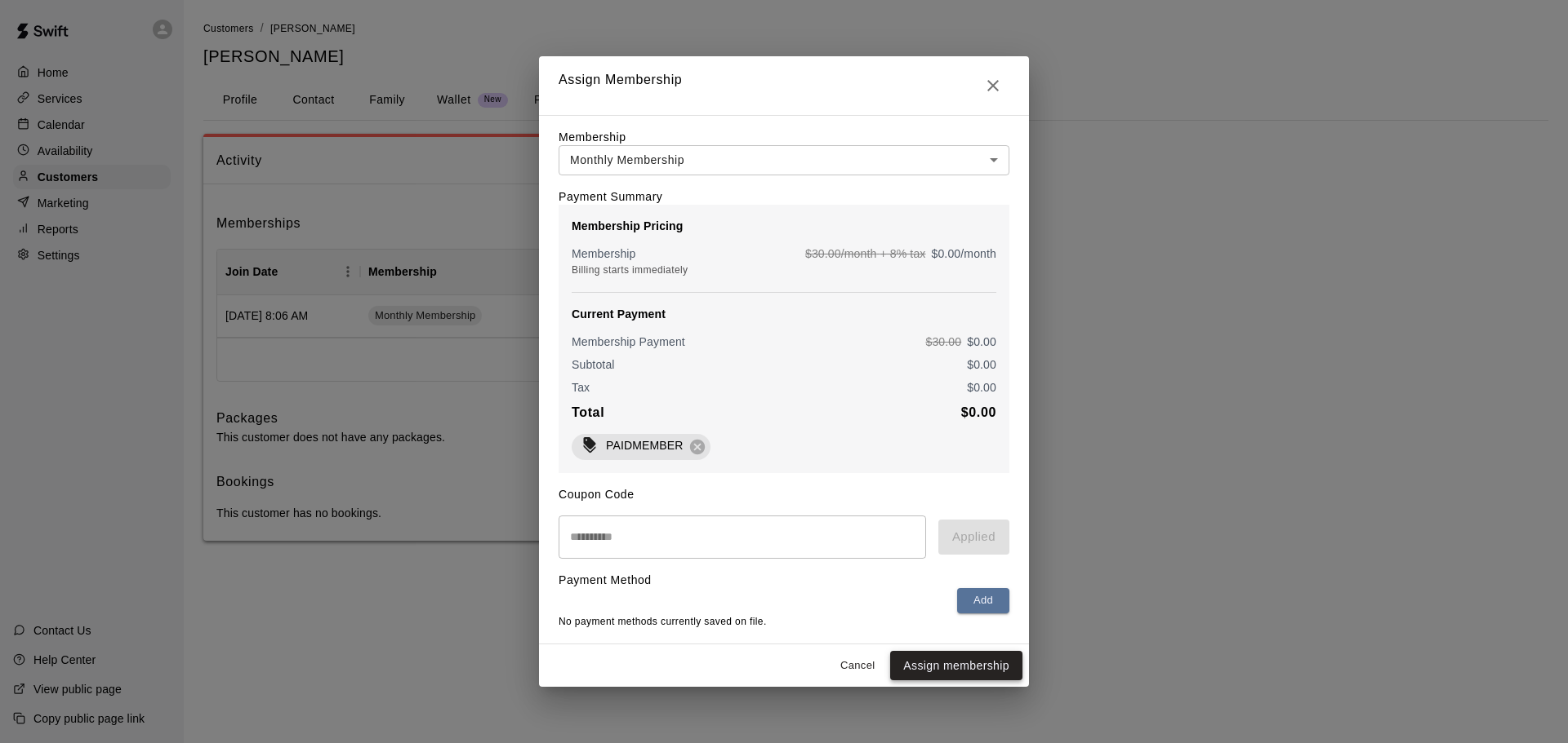
click at [979, 669] on button "Assign membership" at bounding box center [956, 666] width 132 height 30
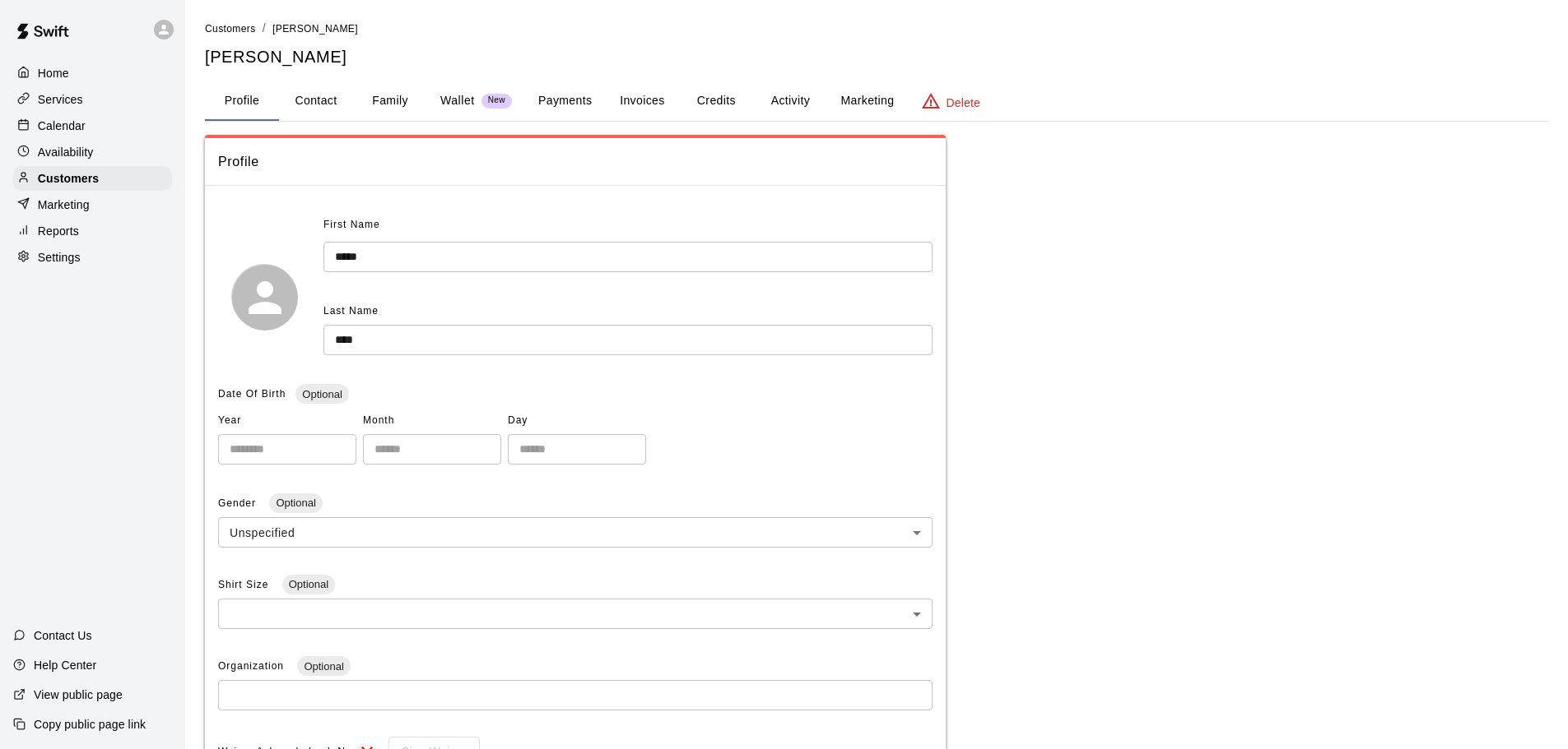
click at [786, 96] on button "Activity" at bounding box center [789, 101] width 74 height 39
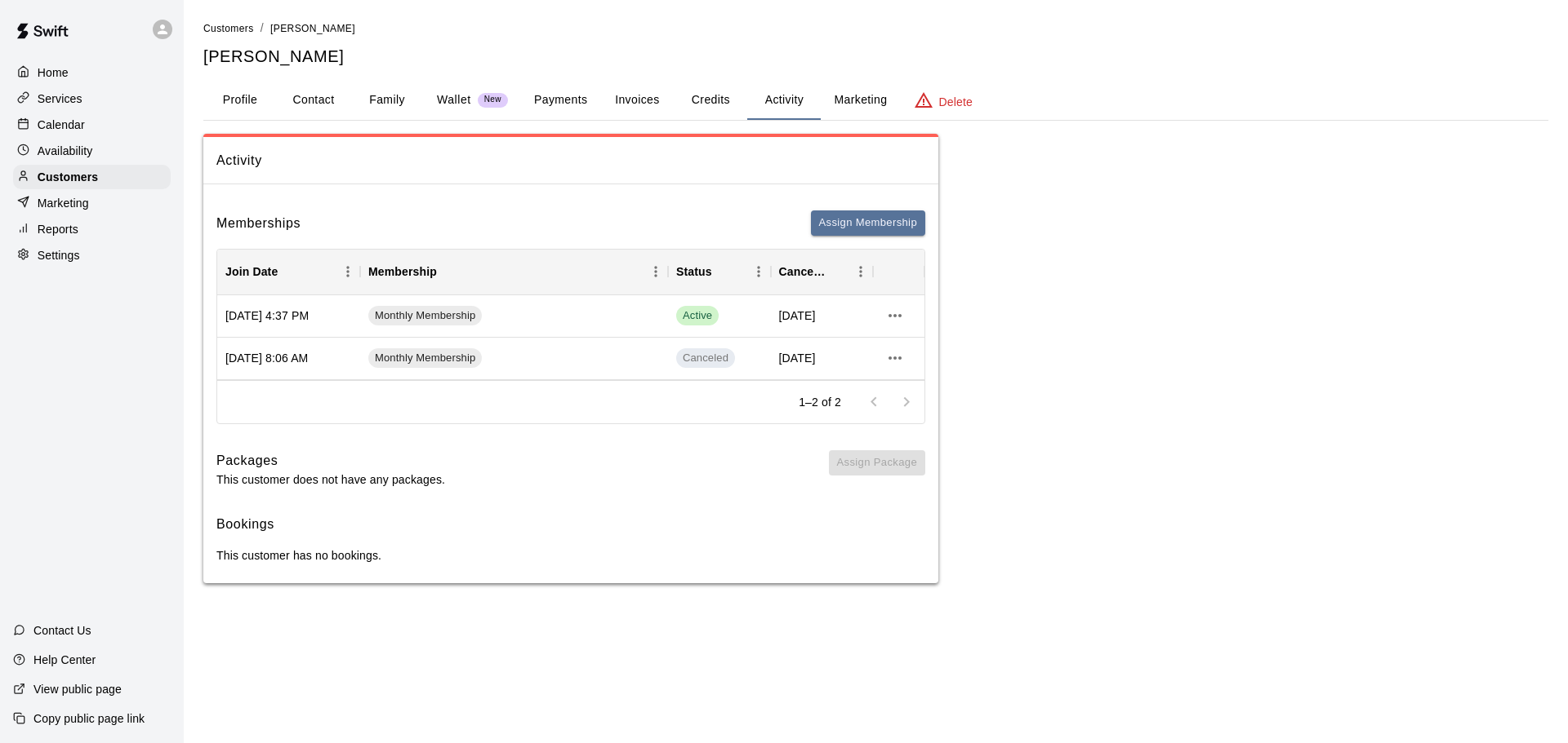
click at [72, 95] on p "Services" at bounding box center [60, 99] width 45 height 17
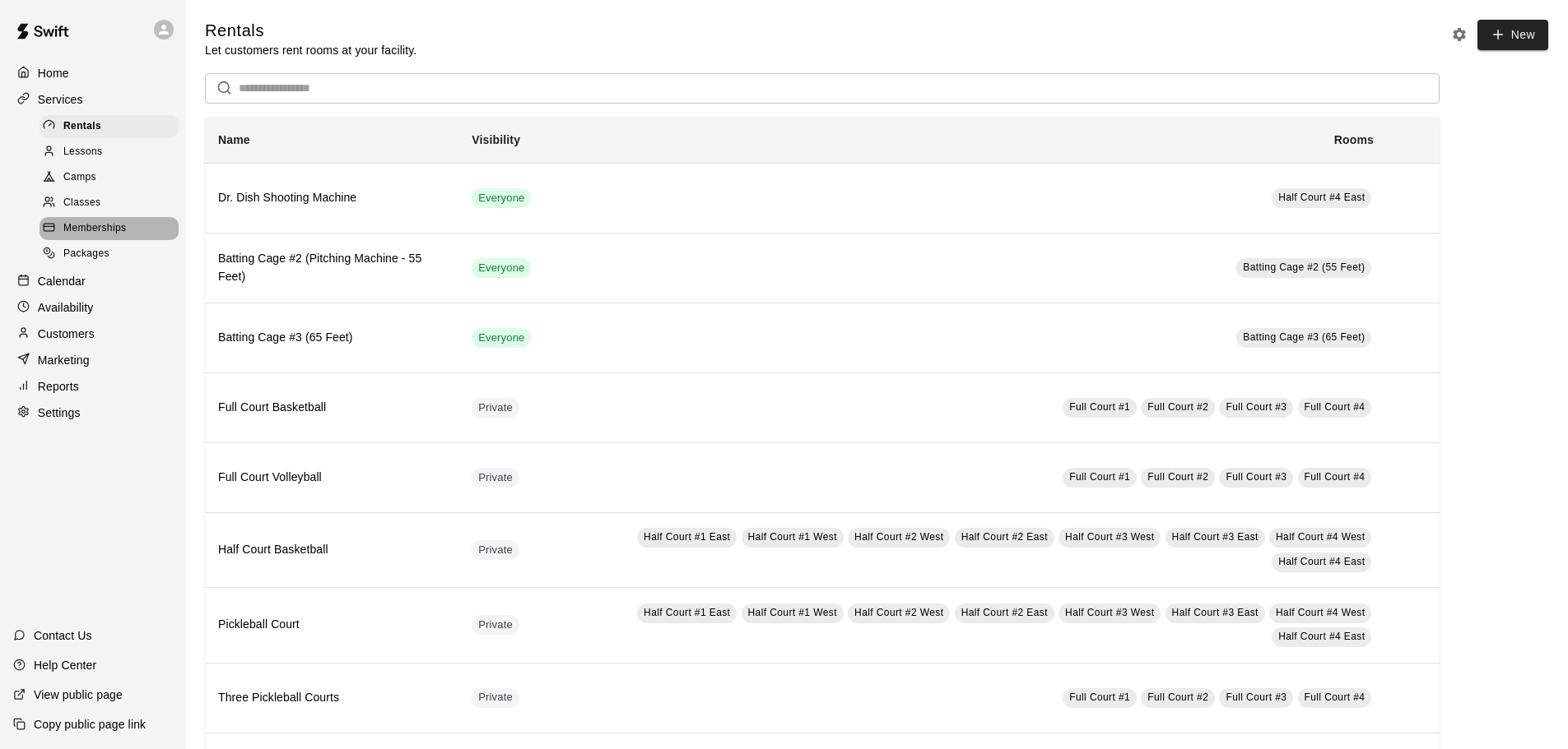
click at [105, 233] on span "Memberships" at bounding box center [94, 228] width 62 height 17
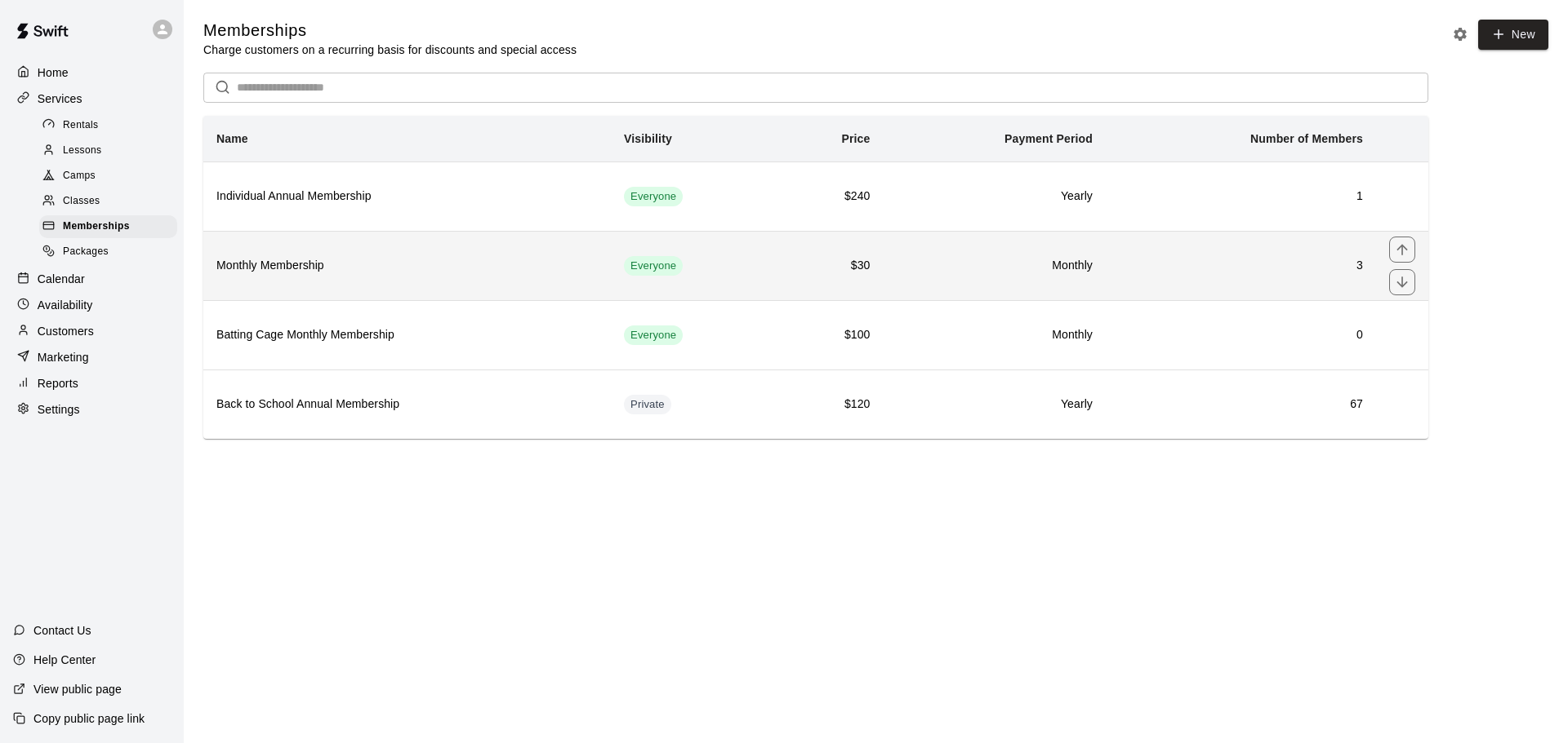
click at [283, 272] on h6 "Monthly Membership" at bounding box center [407, 266] width 381 height 18
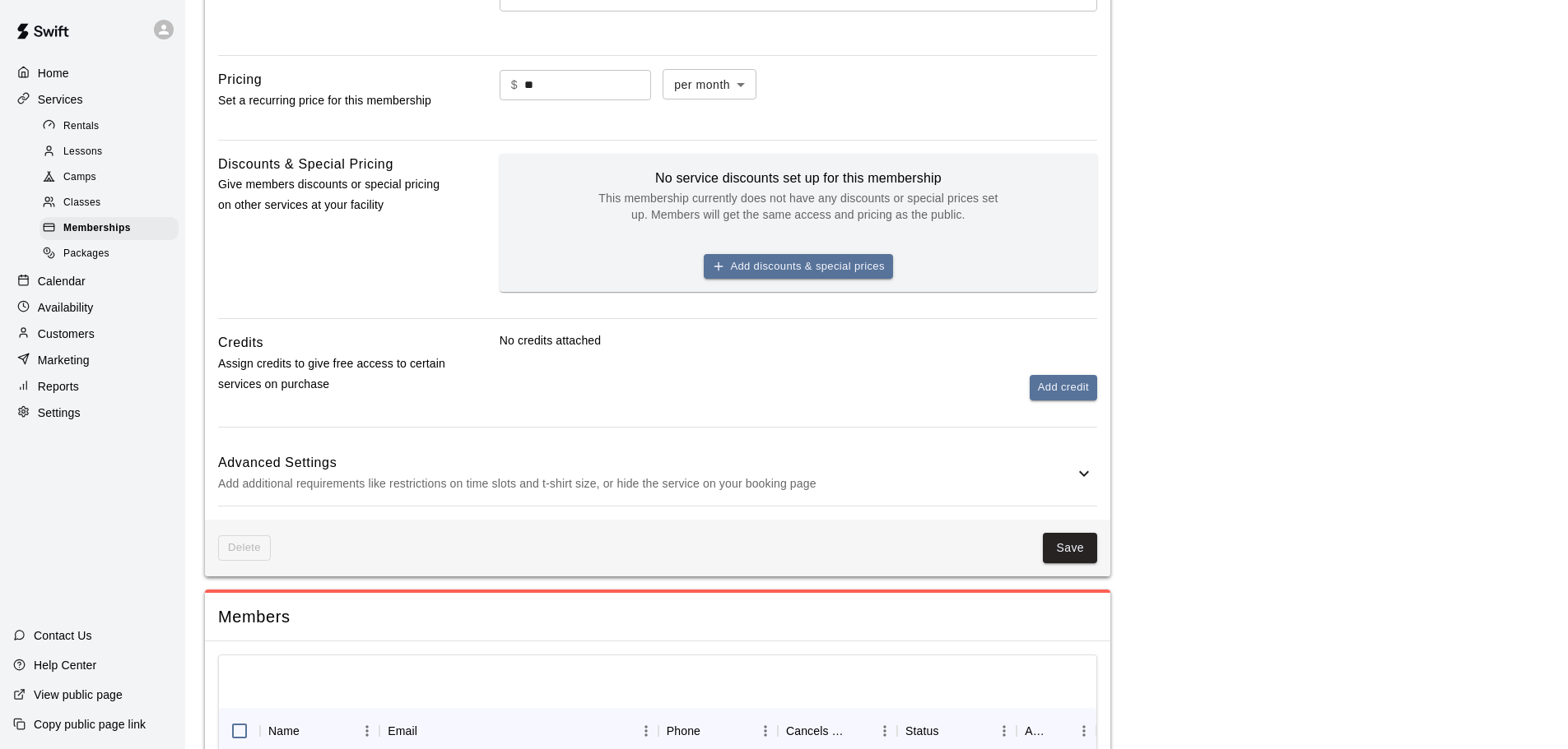
scroll to position [658, 0]
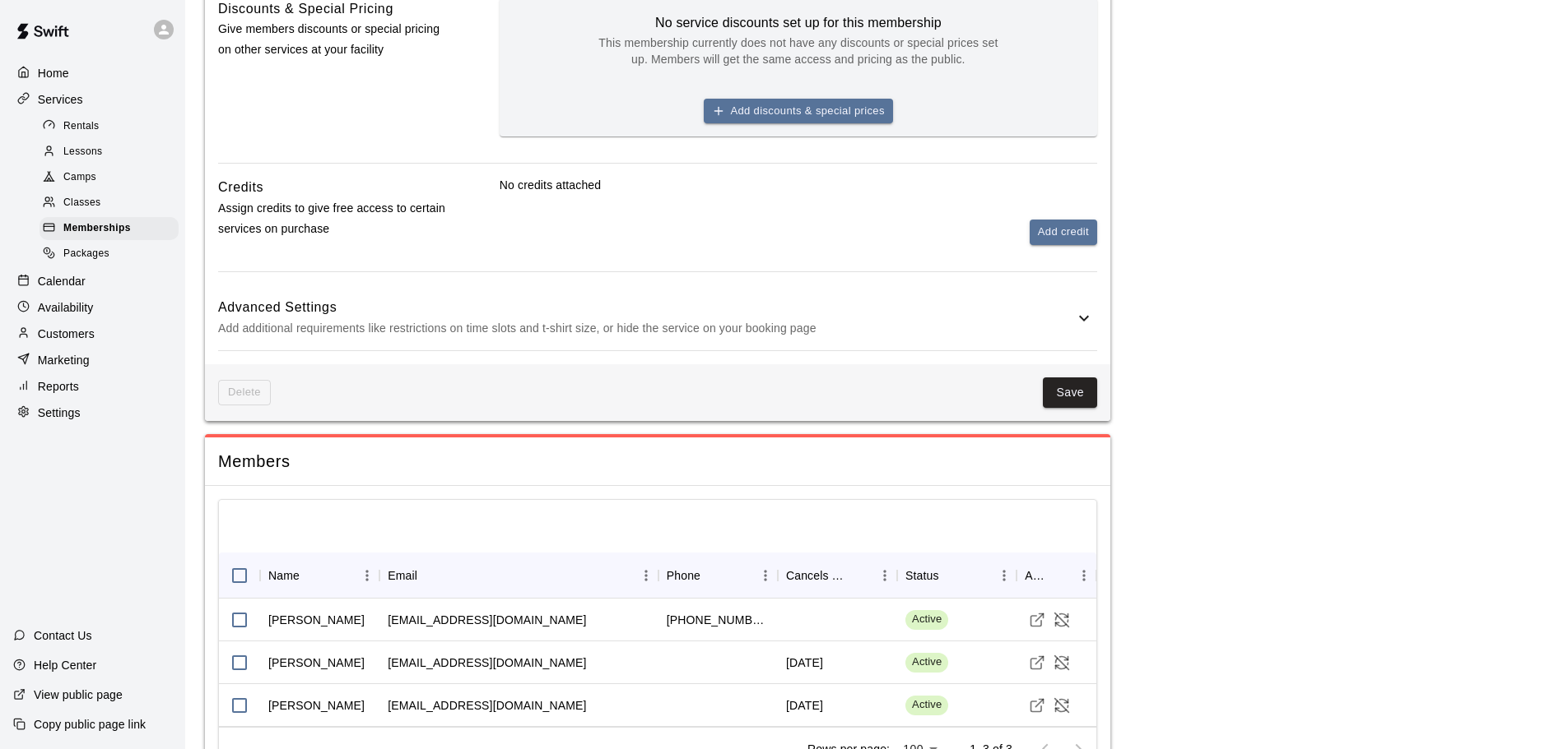
click at [417, 302] on h6 "Advanced Settings" at bounding box center [646, 308] width 856 height 21
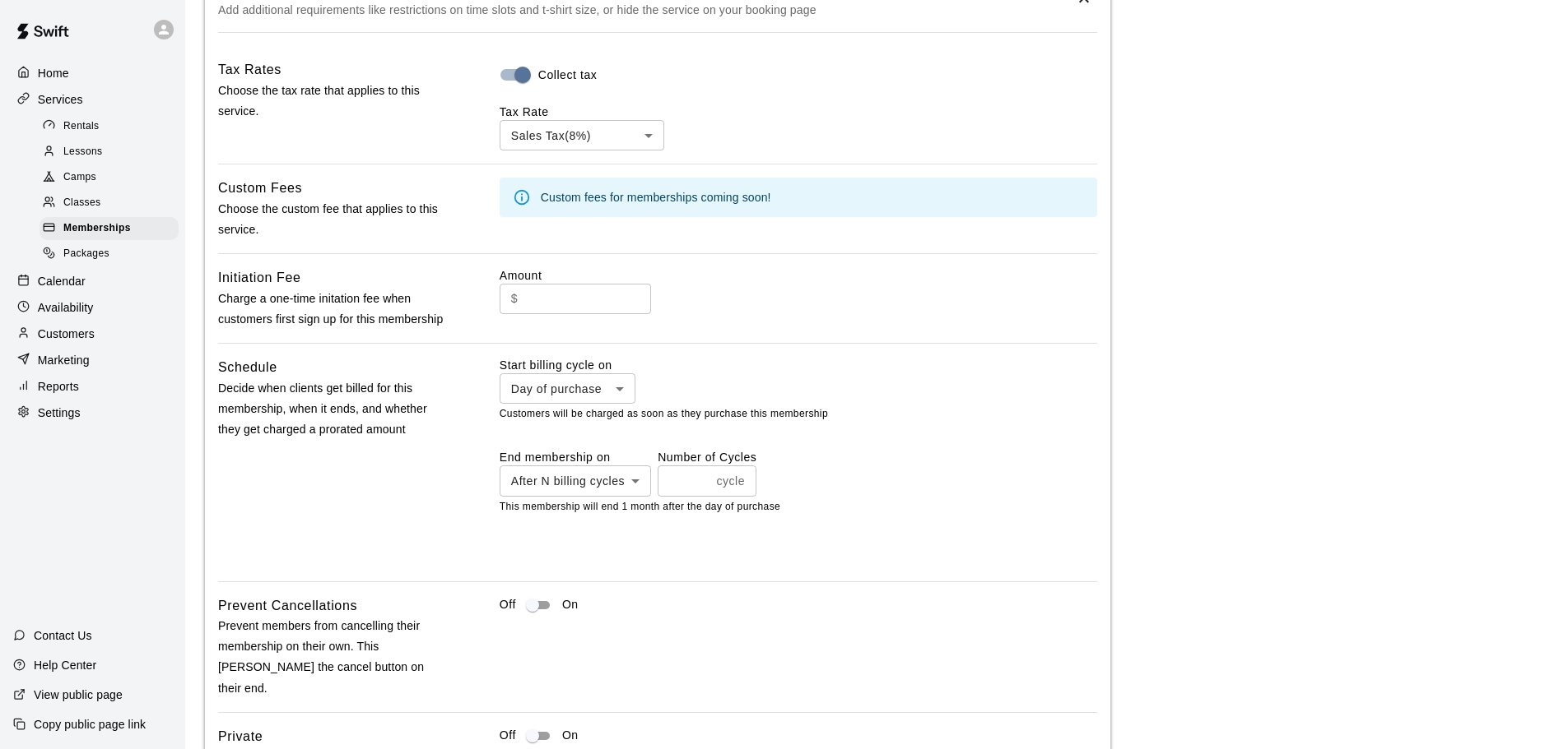
scroll to position [987, 0]
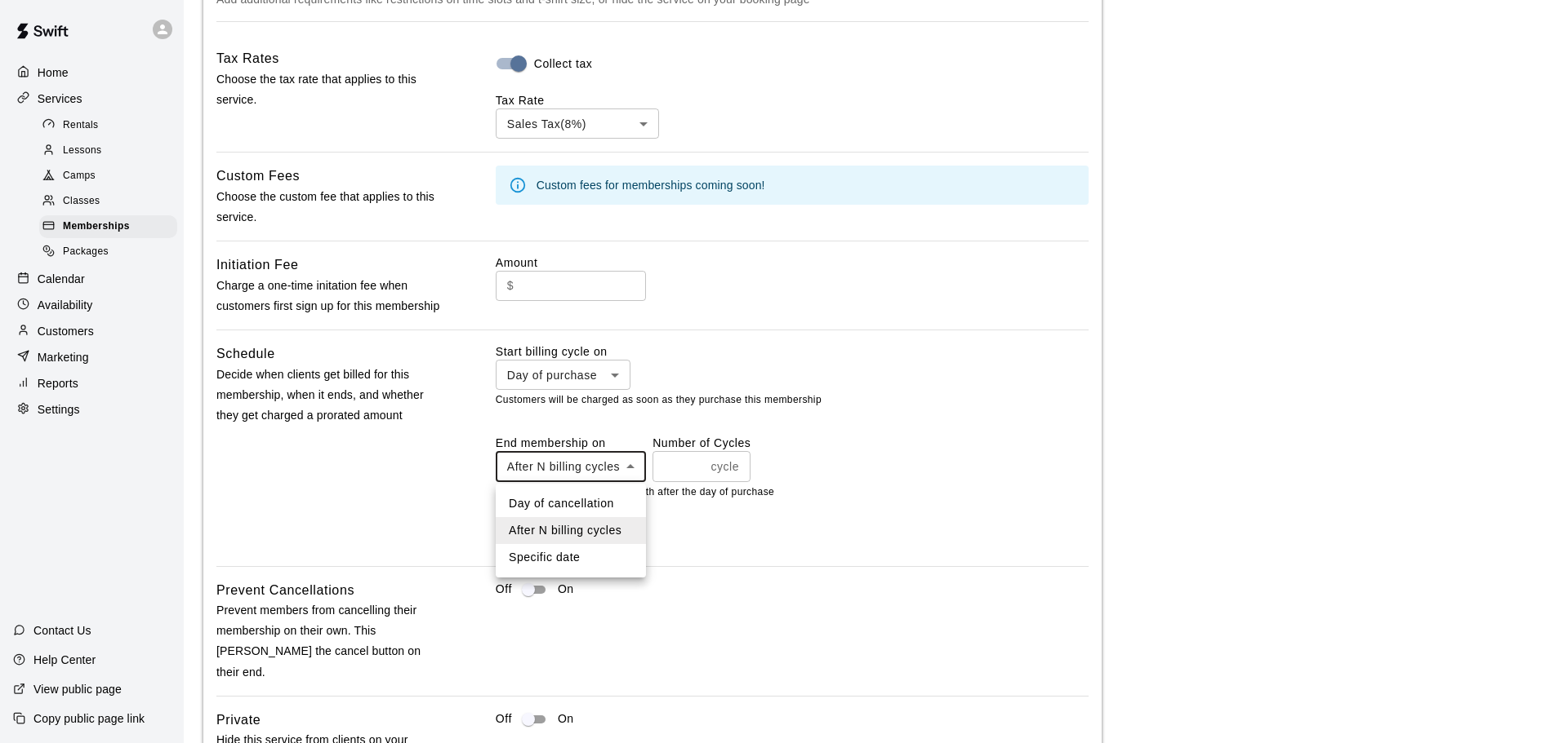
click at [600, 467] on body "**********" at bounding box center [784, 144] width 1568 height 2247
click at [580, 501] on li "Day of cancellation" at bounding box center [571, 504] width 151 height 27
type input "*********"
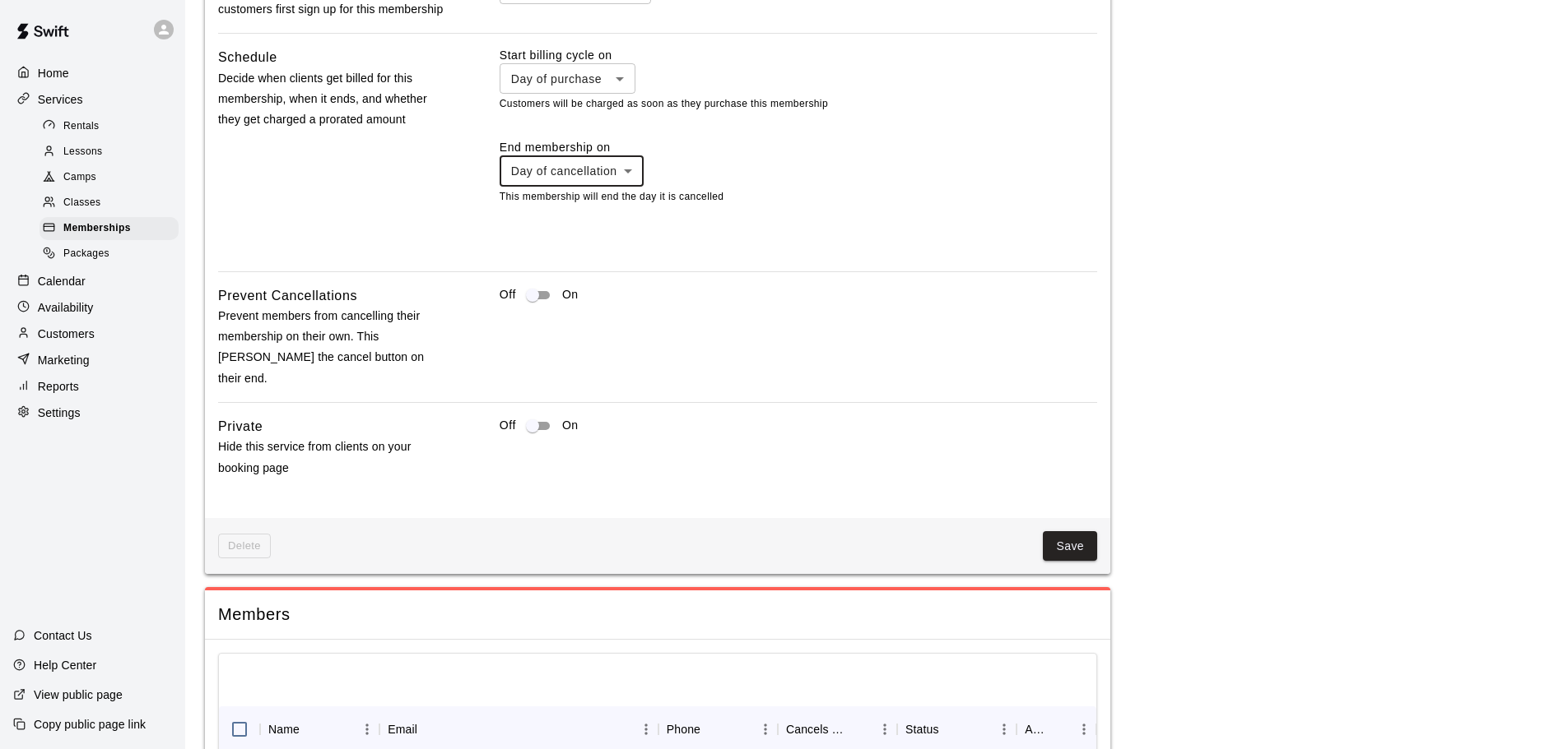
scroll to position [1316, 0]
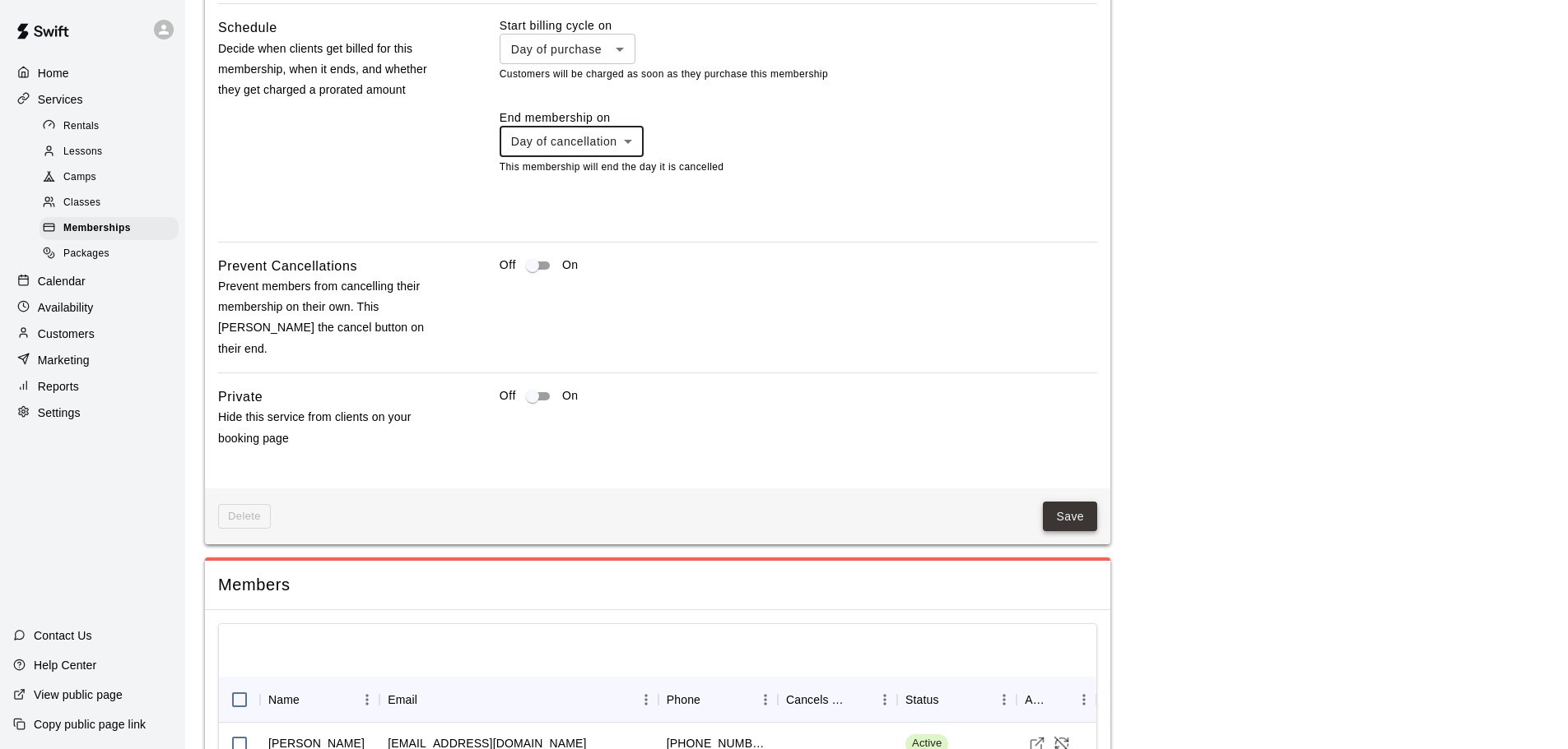
click at [1083, 501] on button "Save" at bounding box center [1069, 516] width 54 height 30
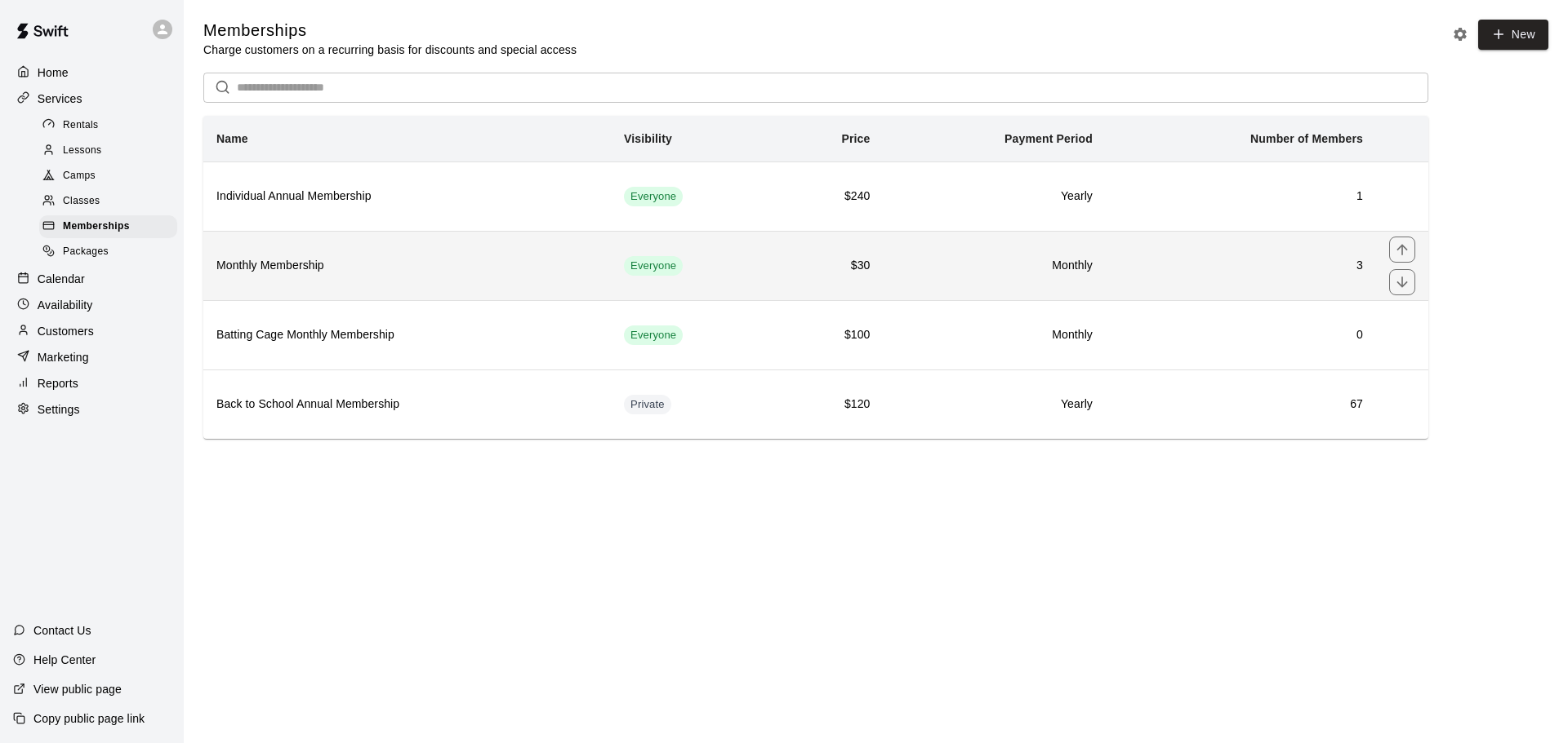
click at [260, 254] on th "Monthly Membership" at bounding box center [407, 265] width 408 height 70
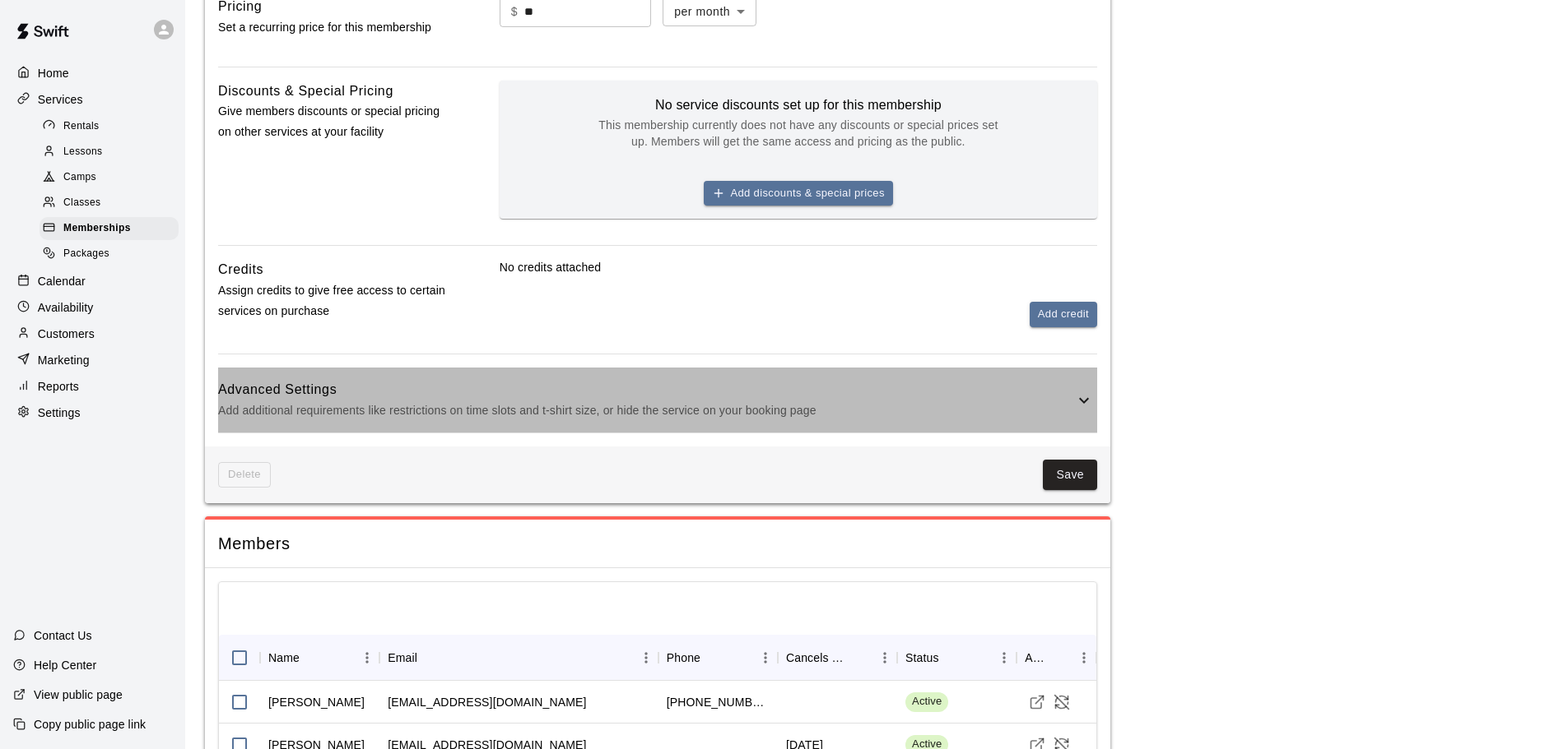
click at [363, 396] on h6 "Advanced Settings" at bounding box center [646, 390] width 856 height 21
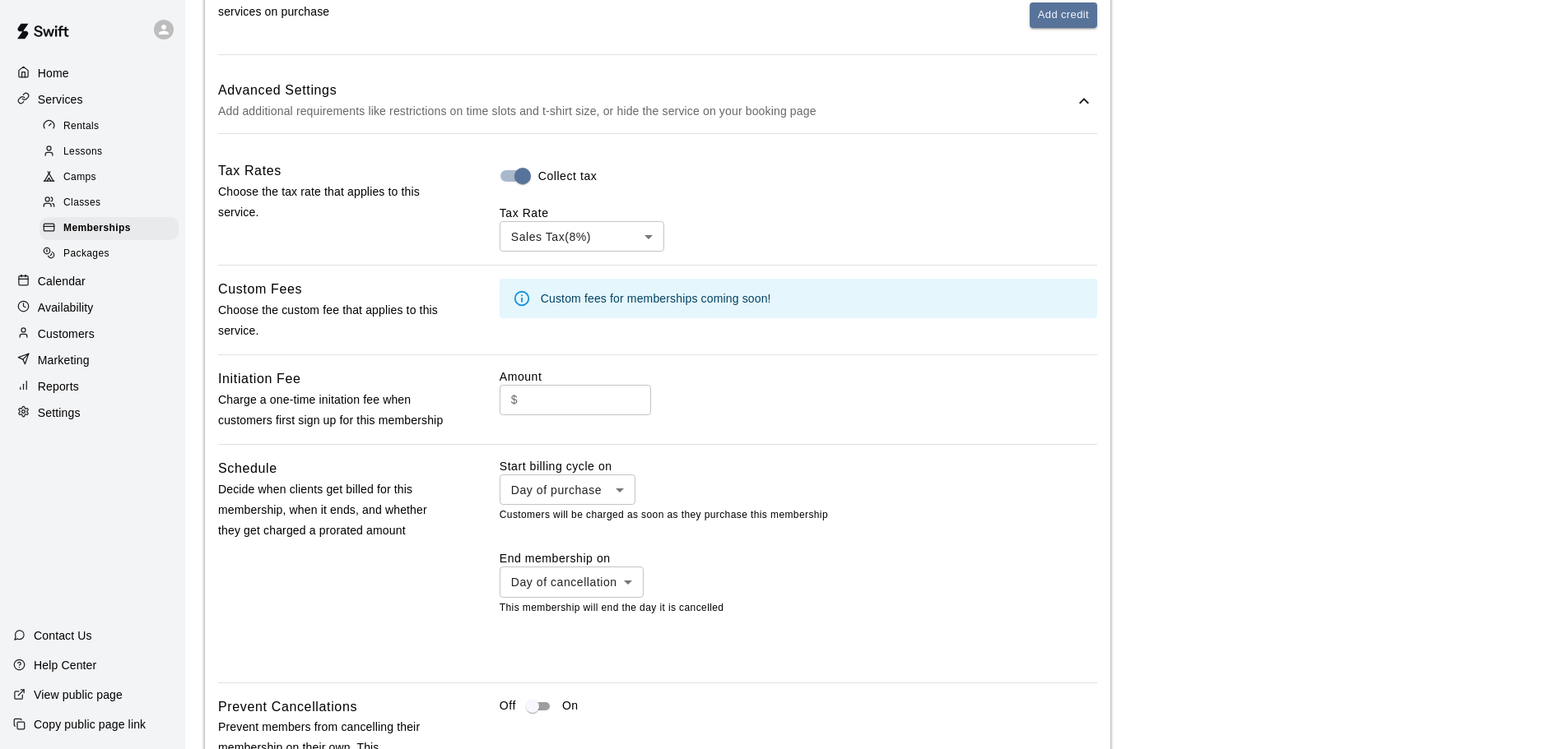
scroll to position [905, 0]
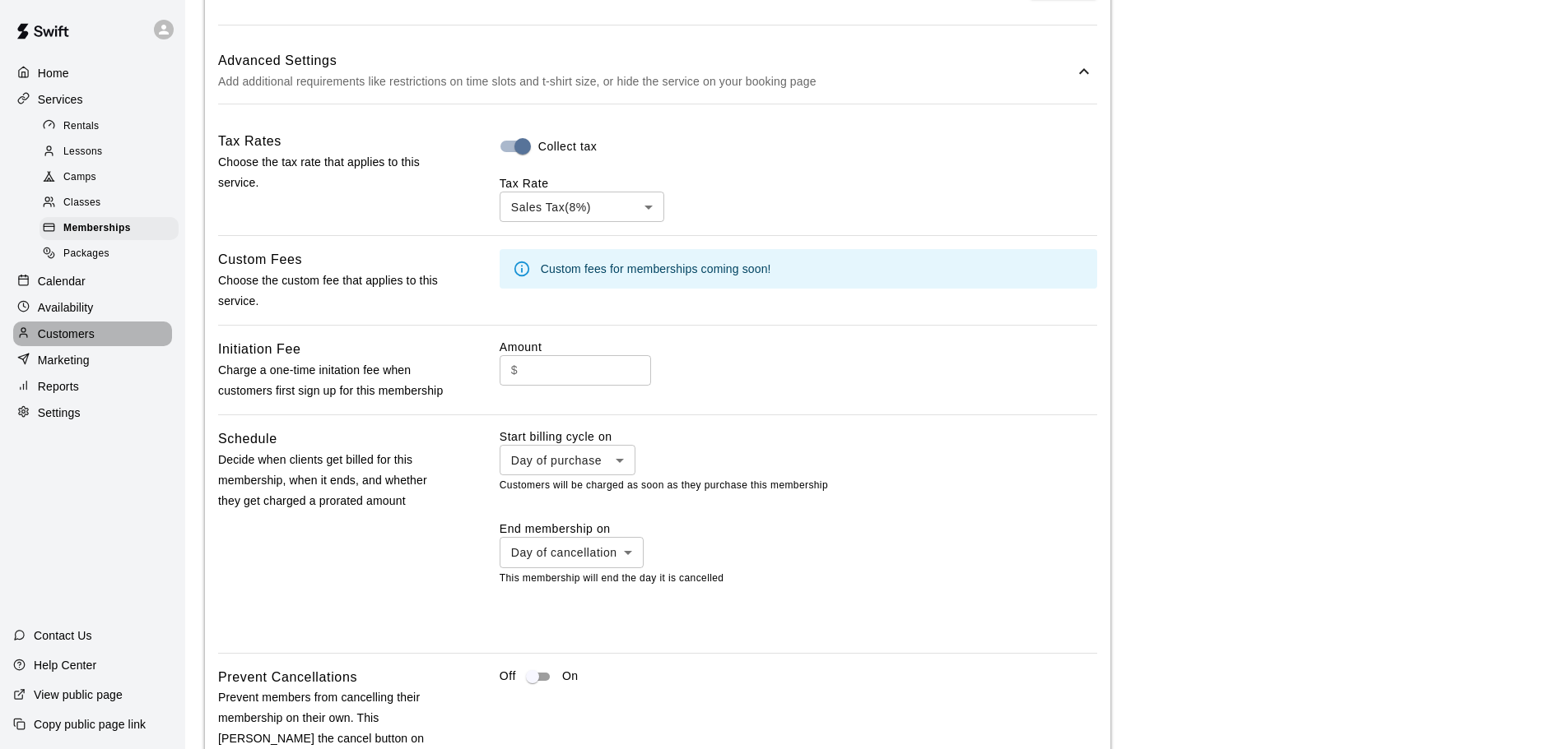
click at [69, 341] on p "Customers" at bounding box center [67, 334] width 57 height 17
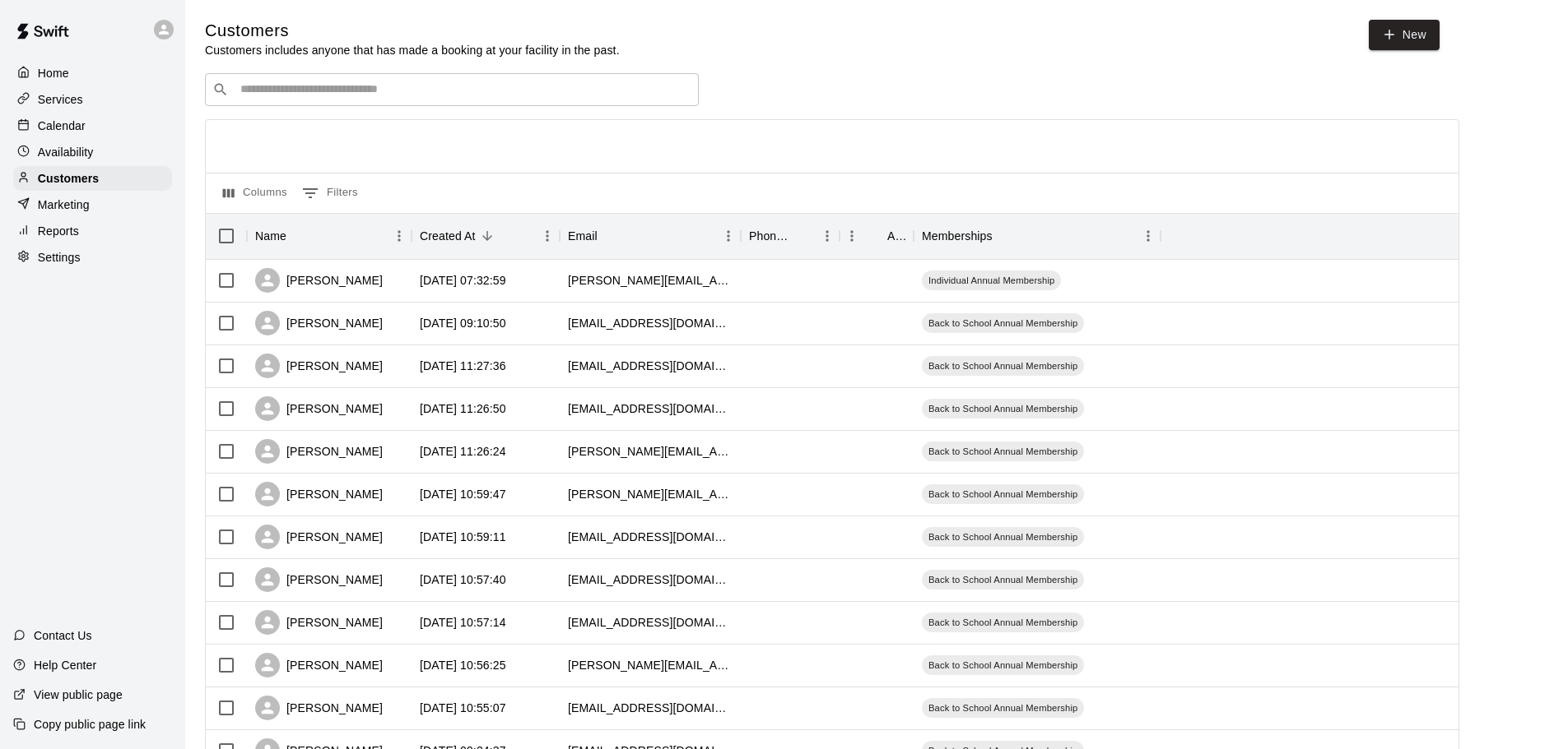
click at [297, 98] on input "Search customers by name or email" at bounding box center [463, 90] width 455 height 17
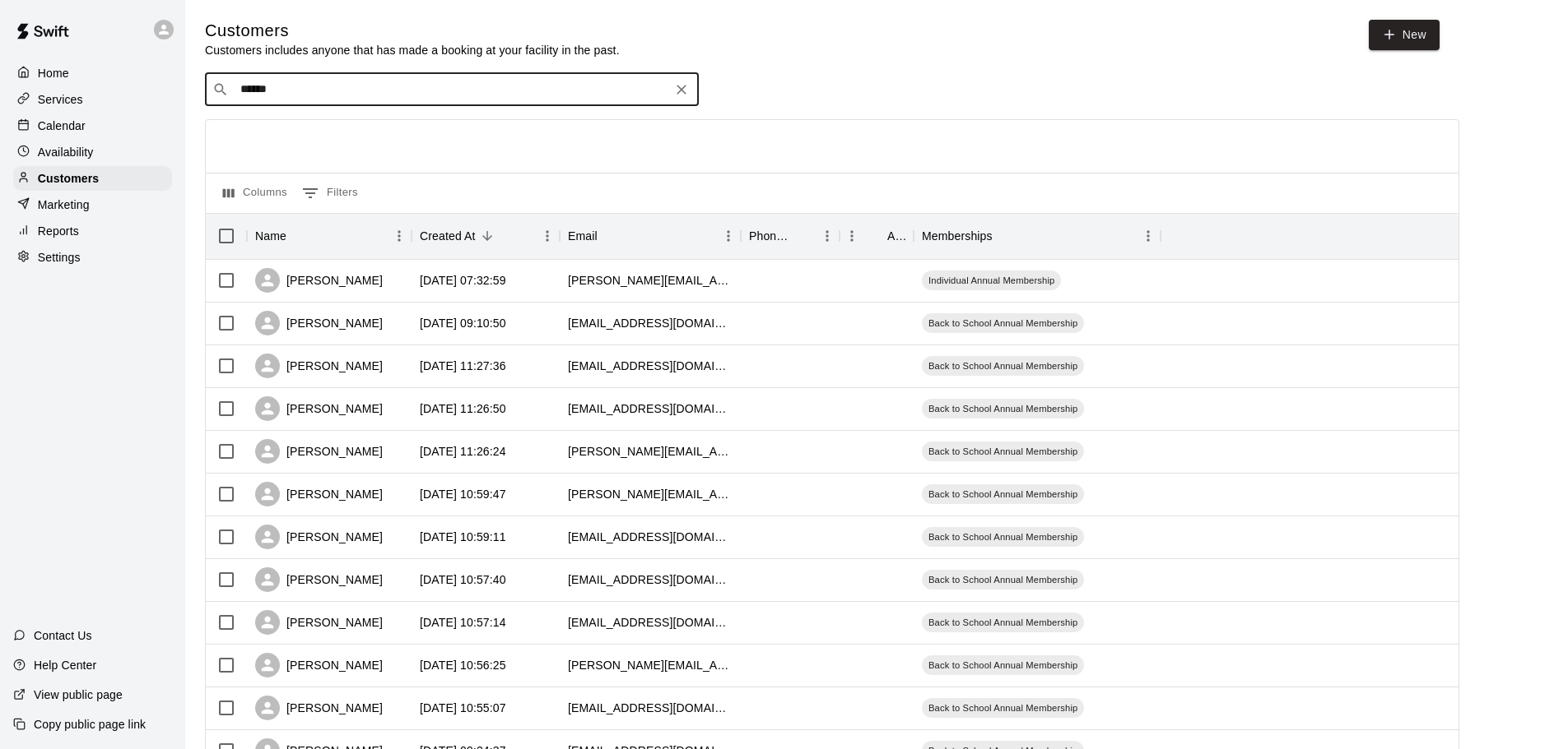
type input "*******"
click at [683, 84] on icon "Clear" at bounding box center [681, 90] width 17 height 17
click at [84, 120] on p "Calendar" at bounding box center [62, 126] width 48 height 17
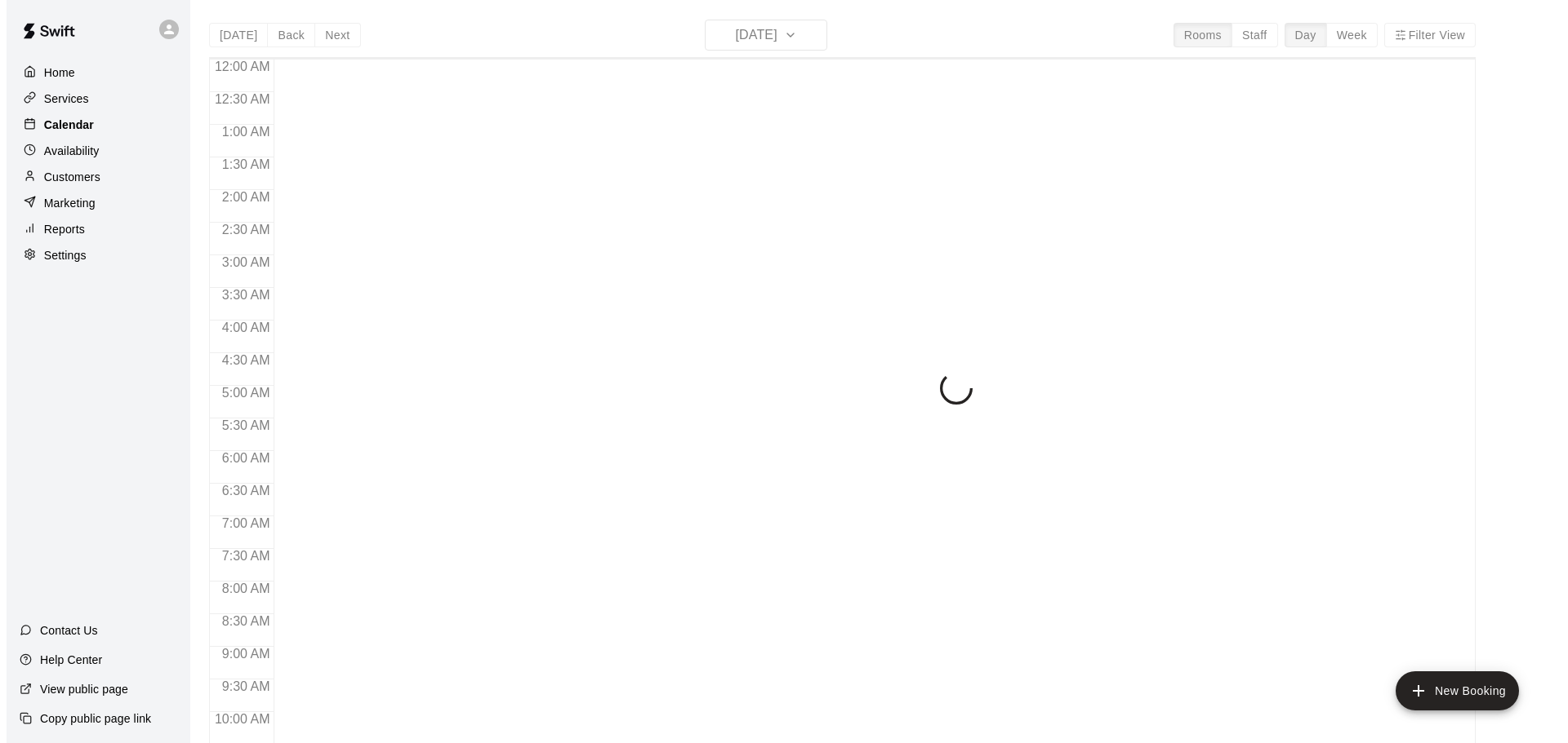
scroll to position [864, 0]
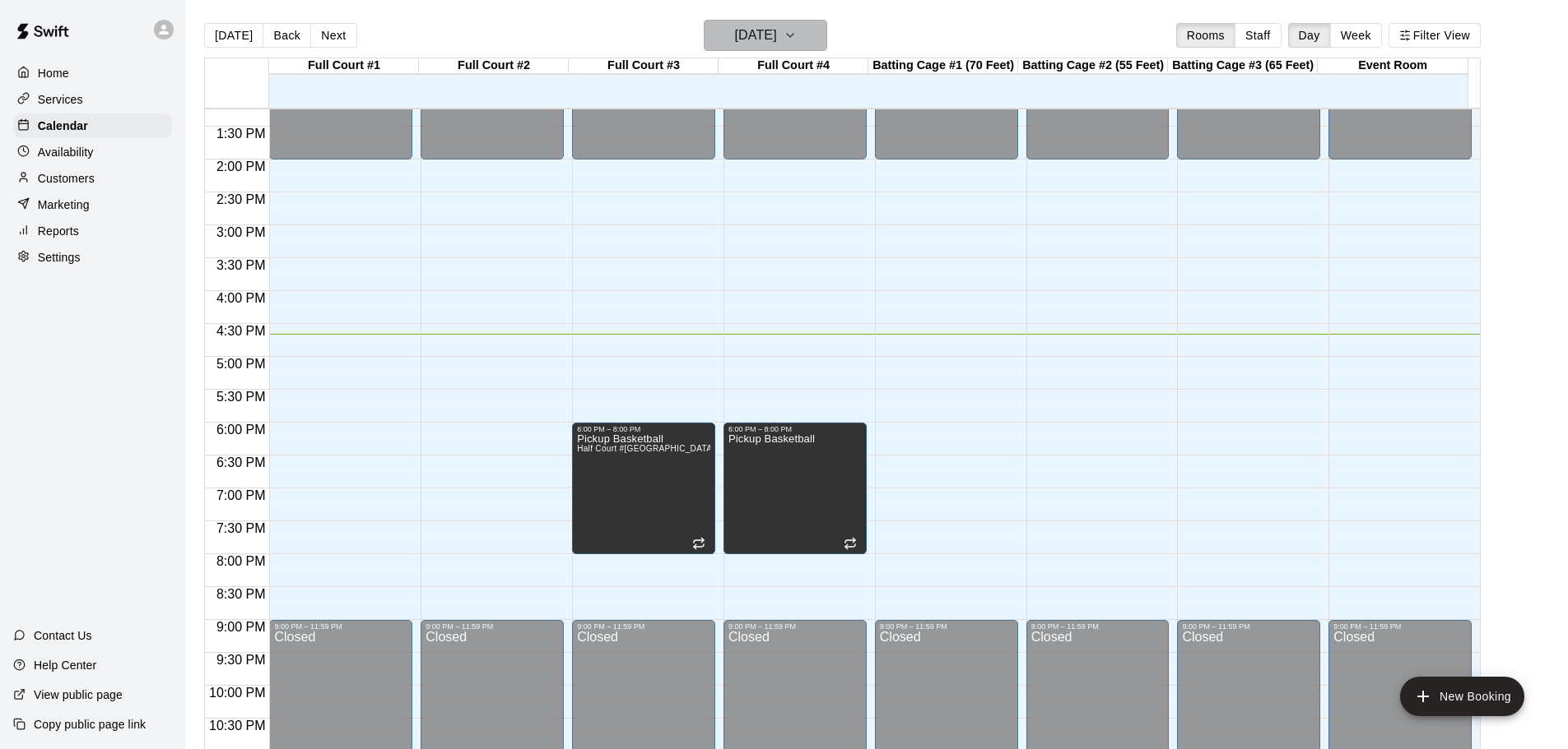
click at [796, 29] on icon "button" at bounding box center [789, 35] width 13 height 20
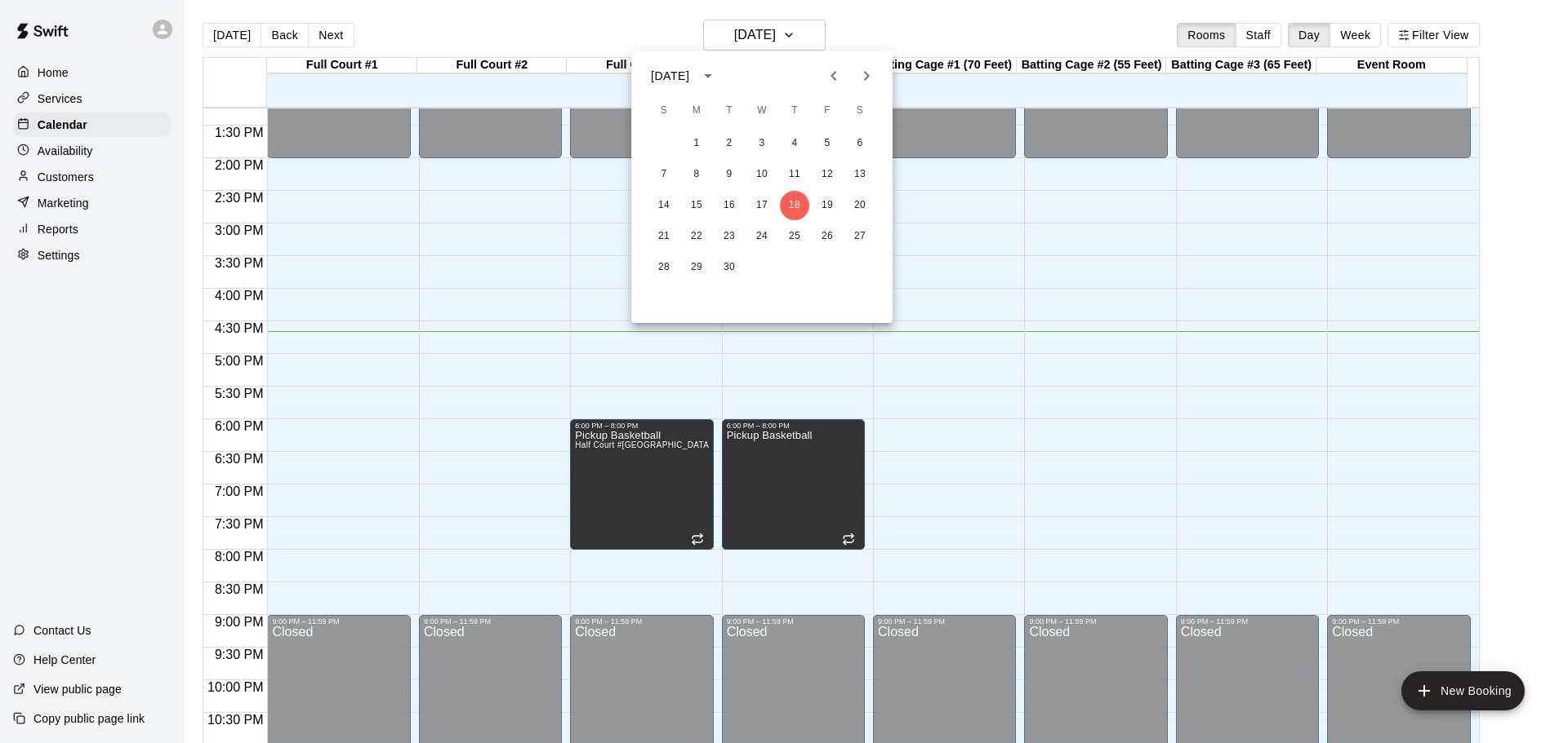
click at [869, 73] on icon "Next month" at bounding box center [866, 76] width 19 height 19
click at [825, 143] on button "3" at bounding box center [826, 143] width 29 height 29
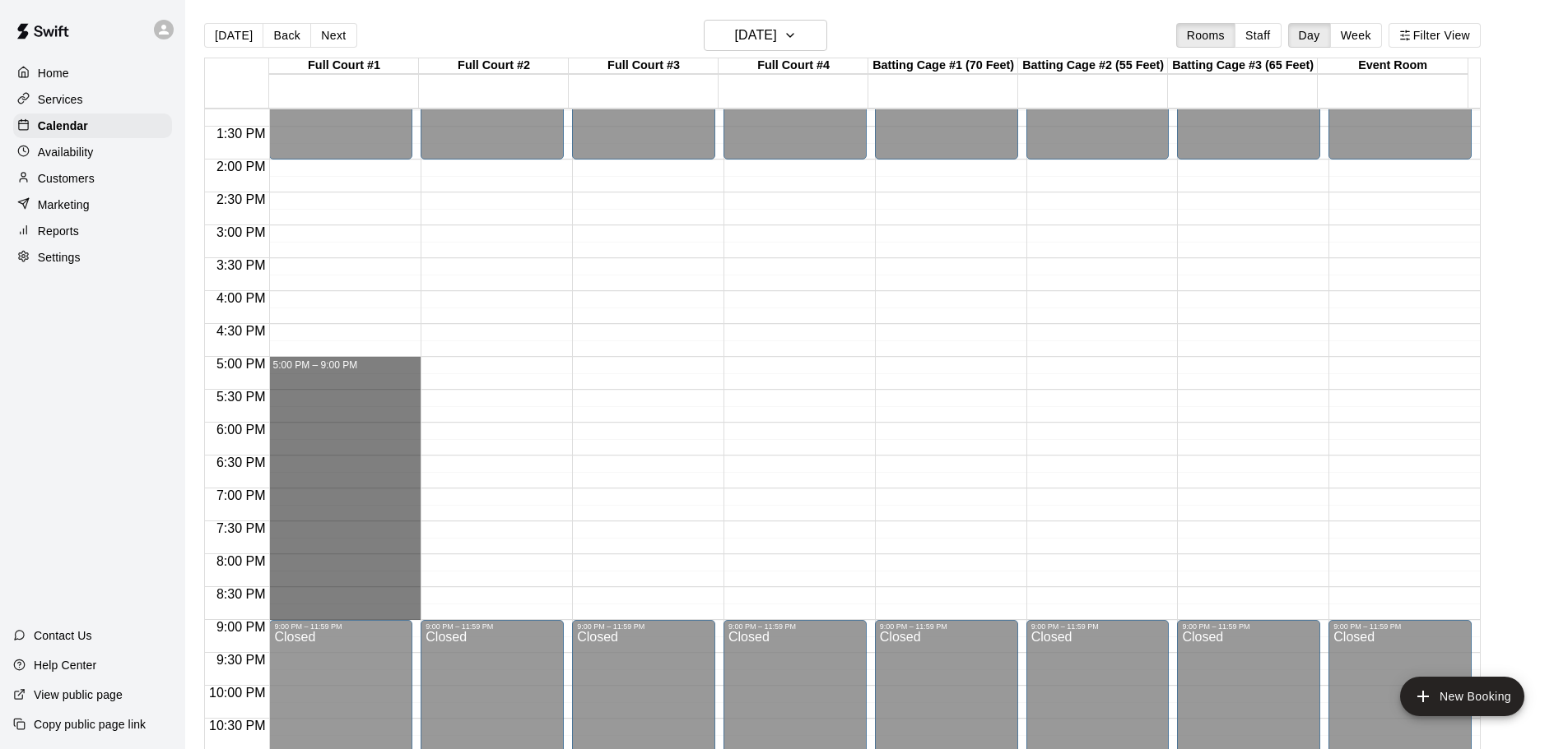
drag, startPoint x: 316, startPoint y: 367, endPoint x: 344, endPoint y: 607, distance: 241.6
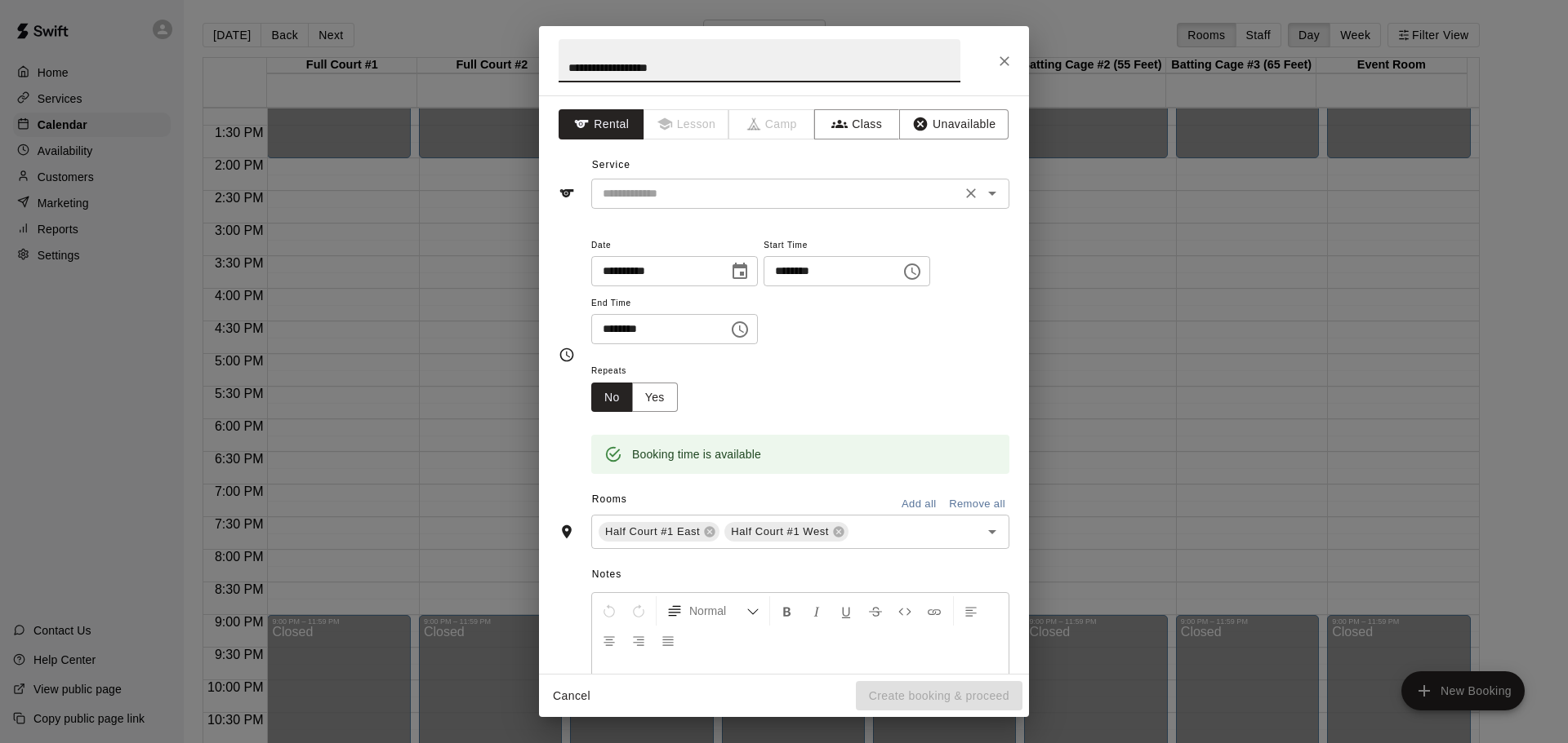
click at [988, 195] on icon "Open" at bounding box center [992, 194] width 8 height 4
type input "**********"
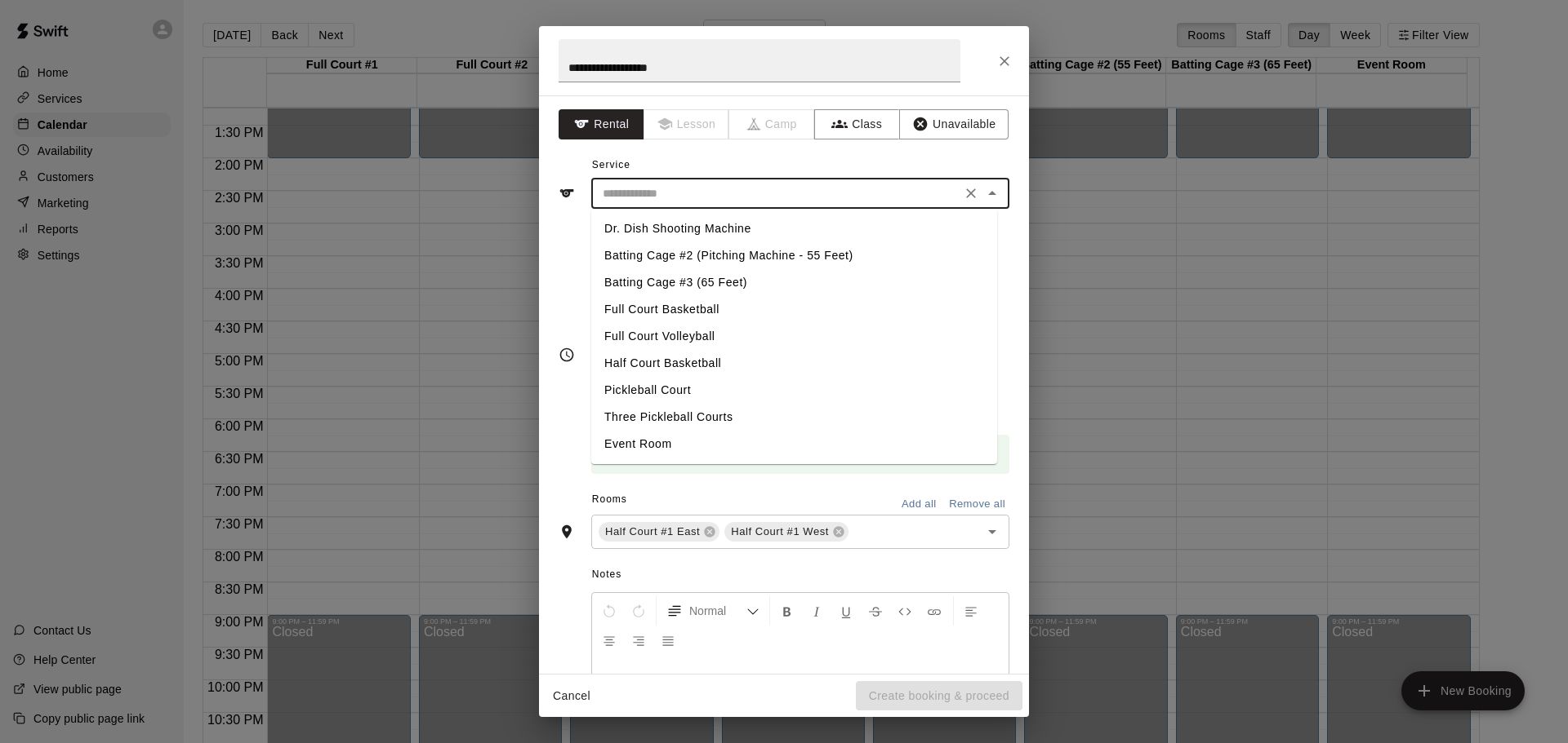
click at [721, 307] on li "Full Court Basketball" at bounding box center [794, 309] width 406 height 27
type input "**********"
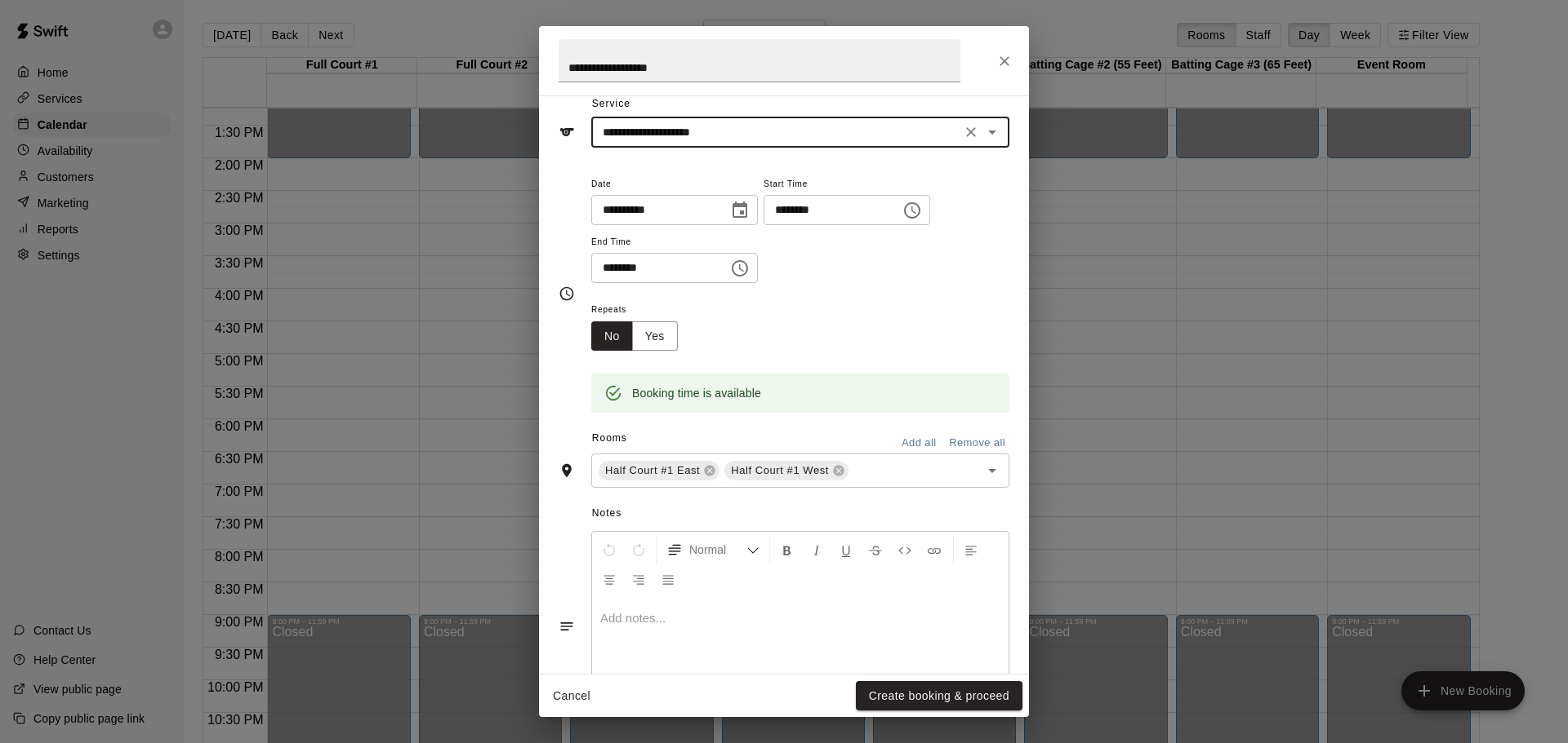
scroll to position [139, 0]
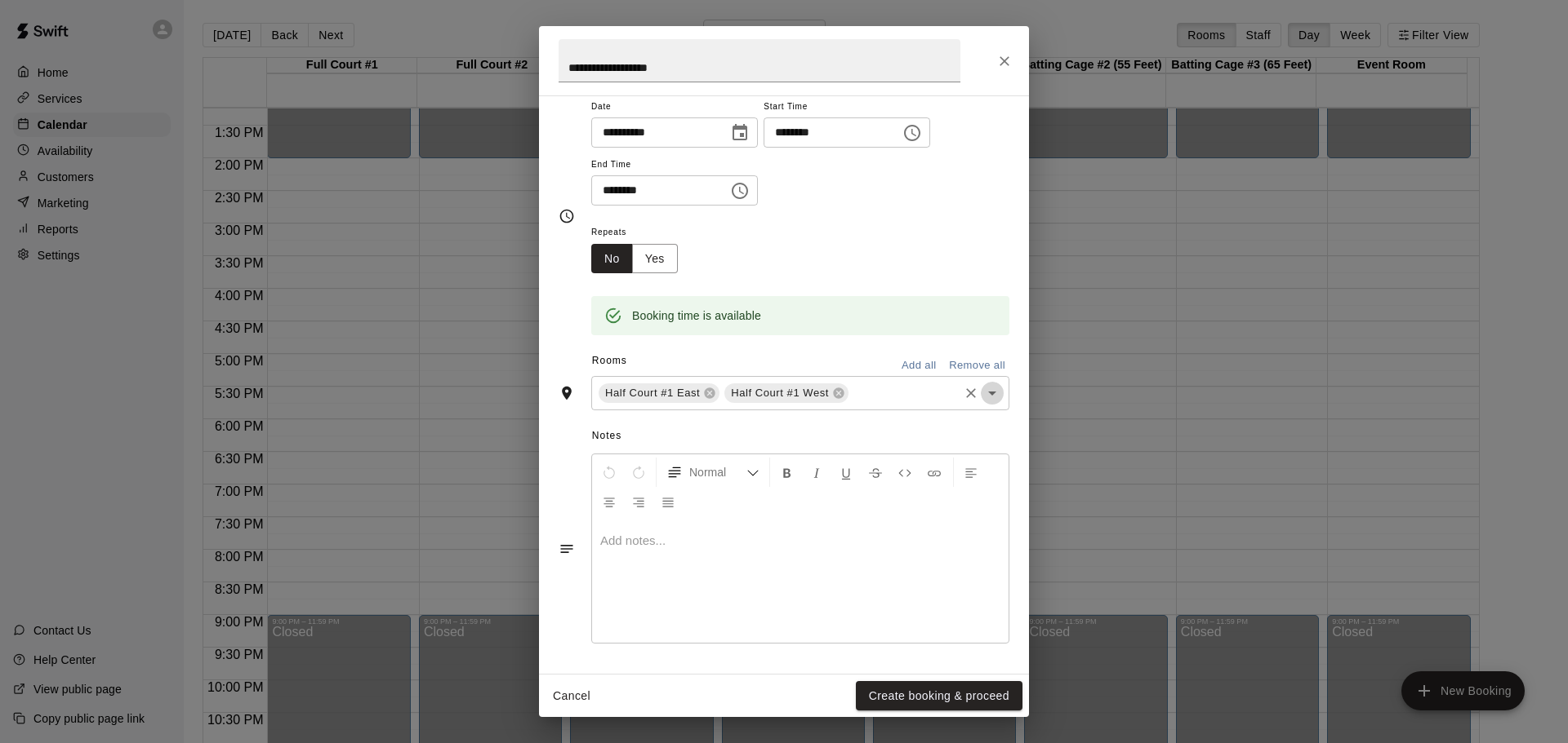
click at [988, 394] on icon "Open" at bounding box center [992, 394] width 8 height 4
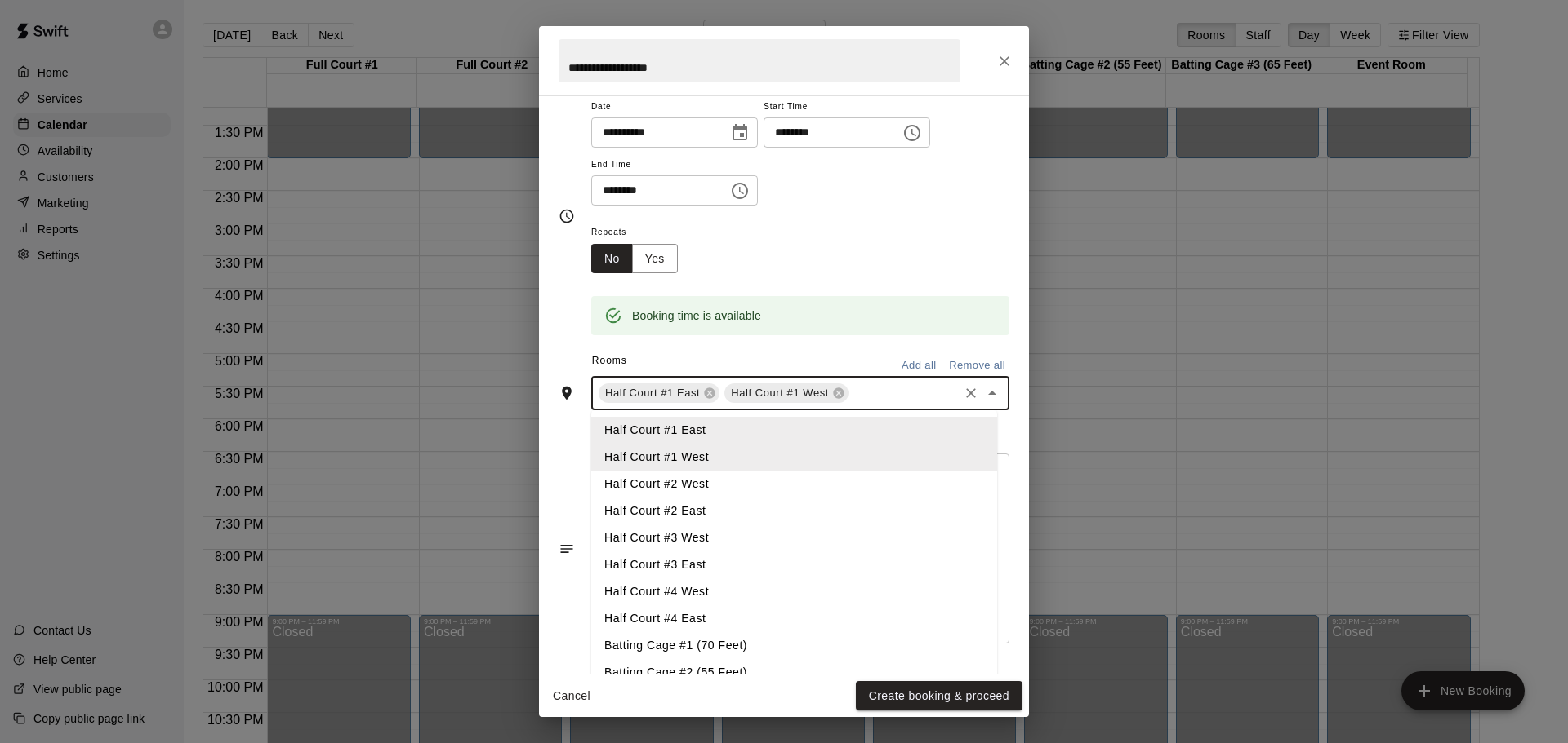
click at [711, 482] on li "Half Court #2 West" at bounding box center [794, 484] width 406 height 27
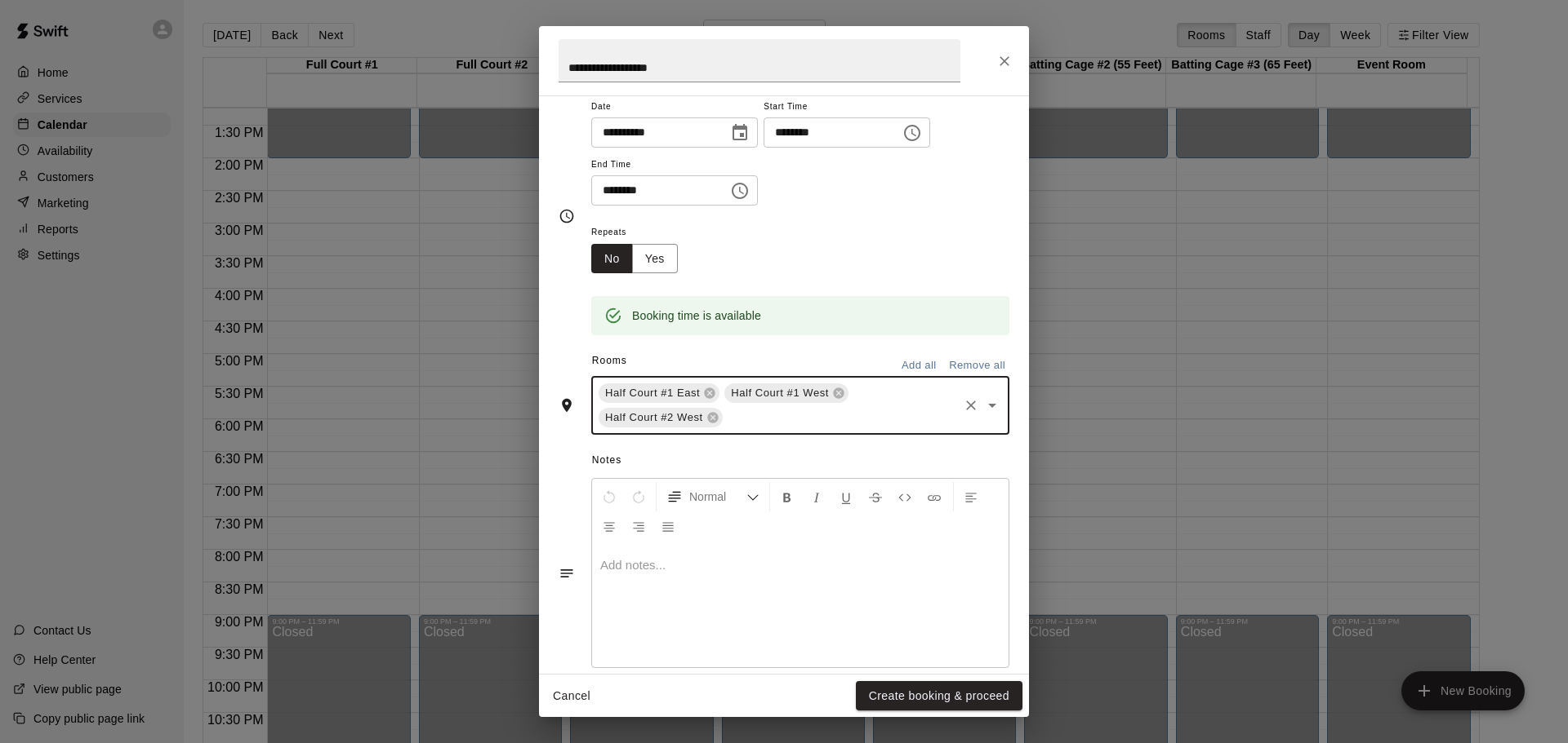
click at [988, 407] on icon "Open" at bounding box center [992, 406] width 8 height 4
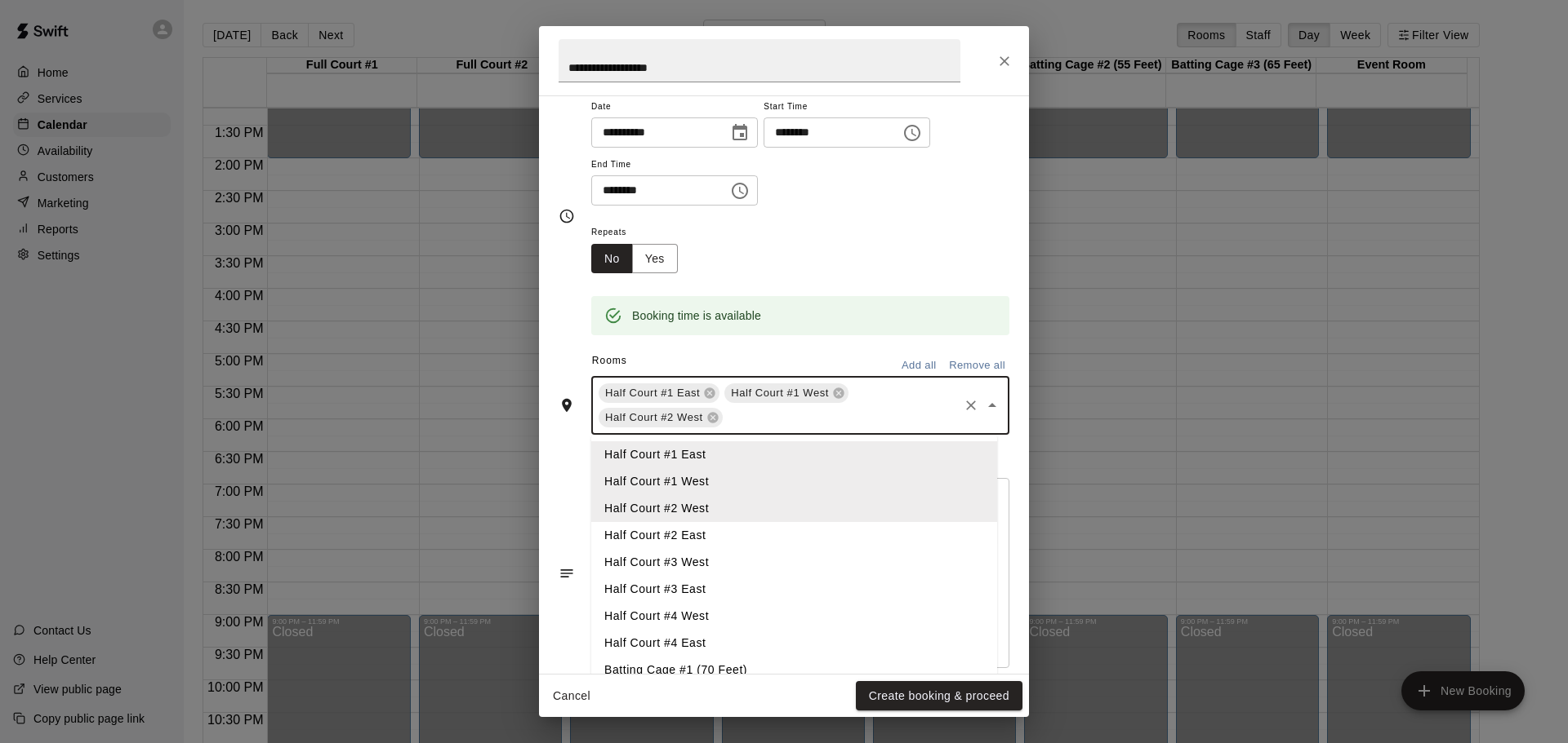
click at [746, 538] on li "Half Court #2 East" at bounding box center [794, 535] width 406 height 27
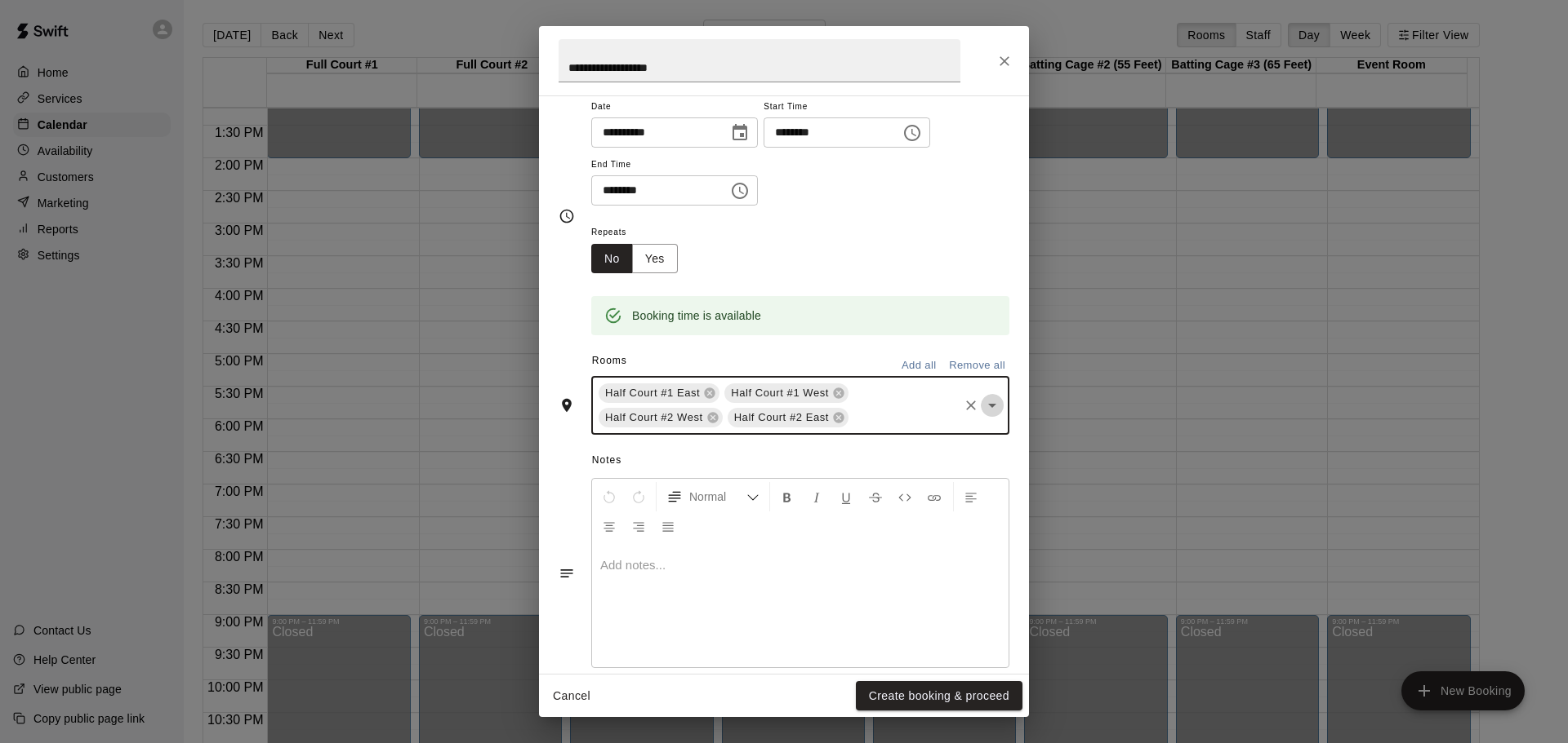
click at [983, 406] on icon "Open" at bounding box center [992, 406] width 19 height 19
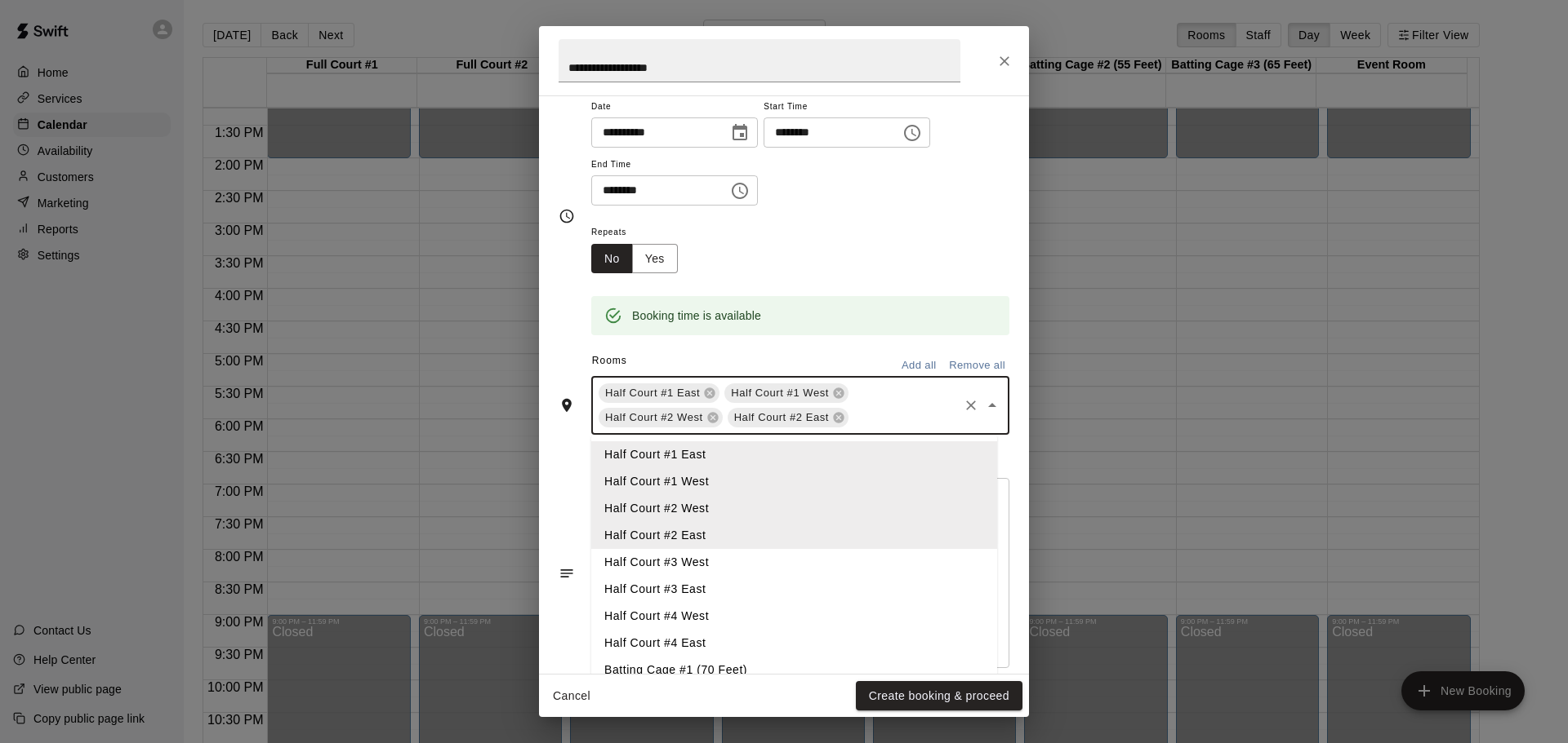
click at [708, 564] on li "Half Court #3 West" at bounding box center [794, 563] width 406 height 27
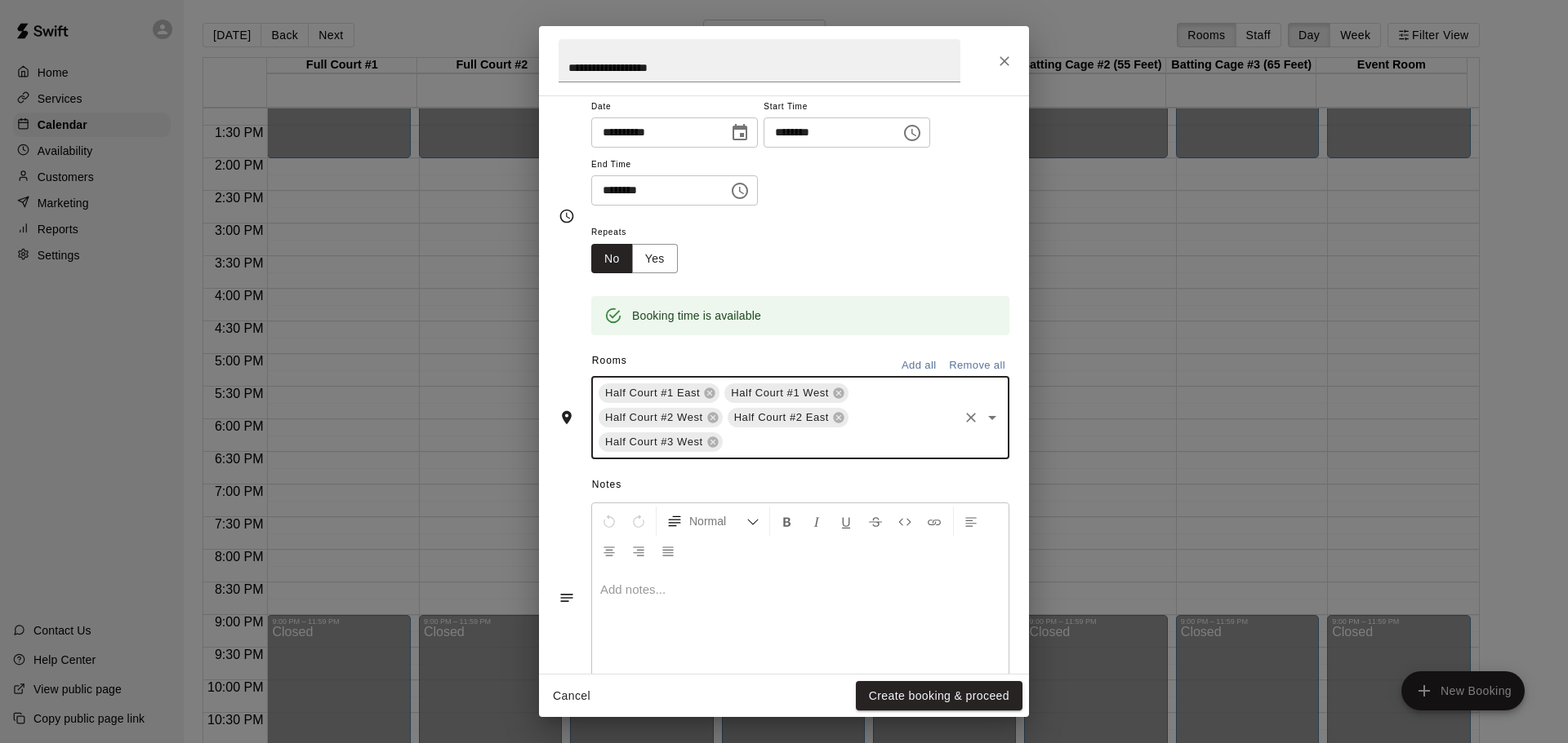
click at [982, 416] on icon "Open" at bounding box center [992, 417] width 19 height 19
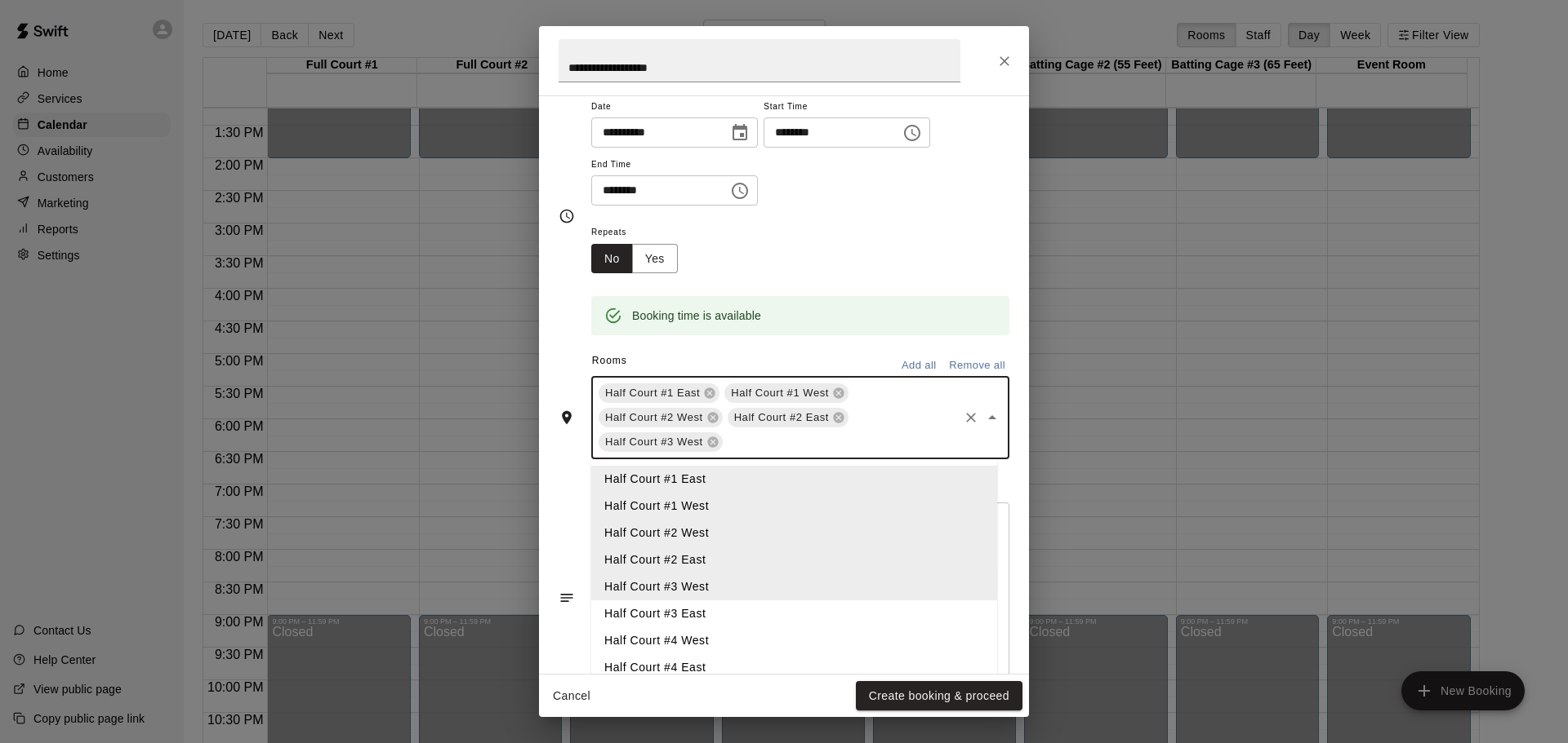
click at [760, 616] on li "Half Court #3 East" at bounding box center [794, 614] width 406 height 27
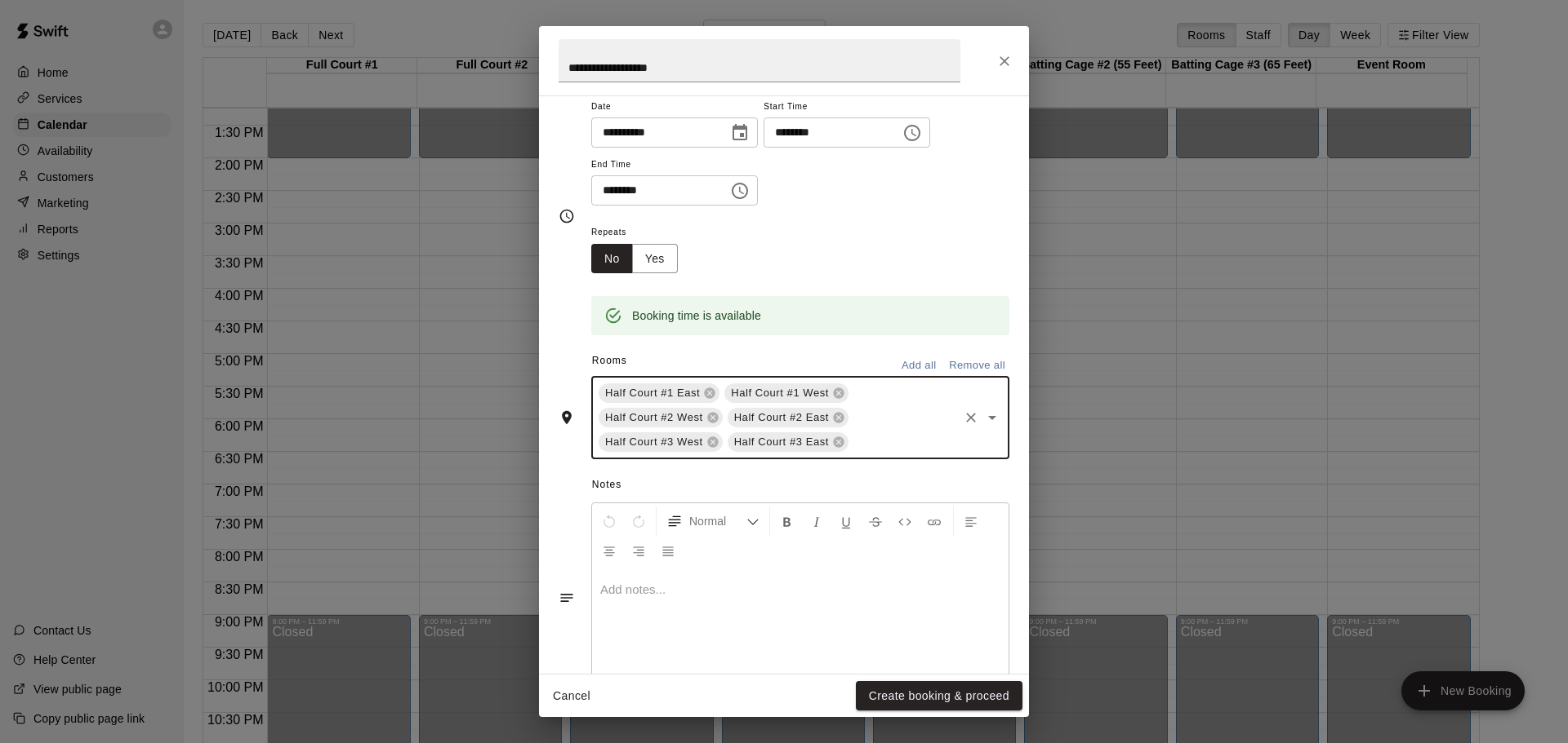
click at [988, 419] on icon "Open" at bounding box center [992, 418] width 8 height 4
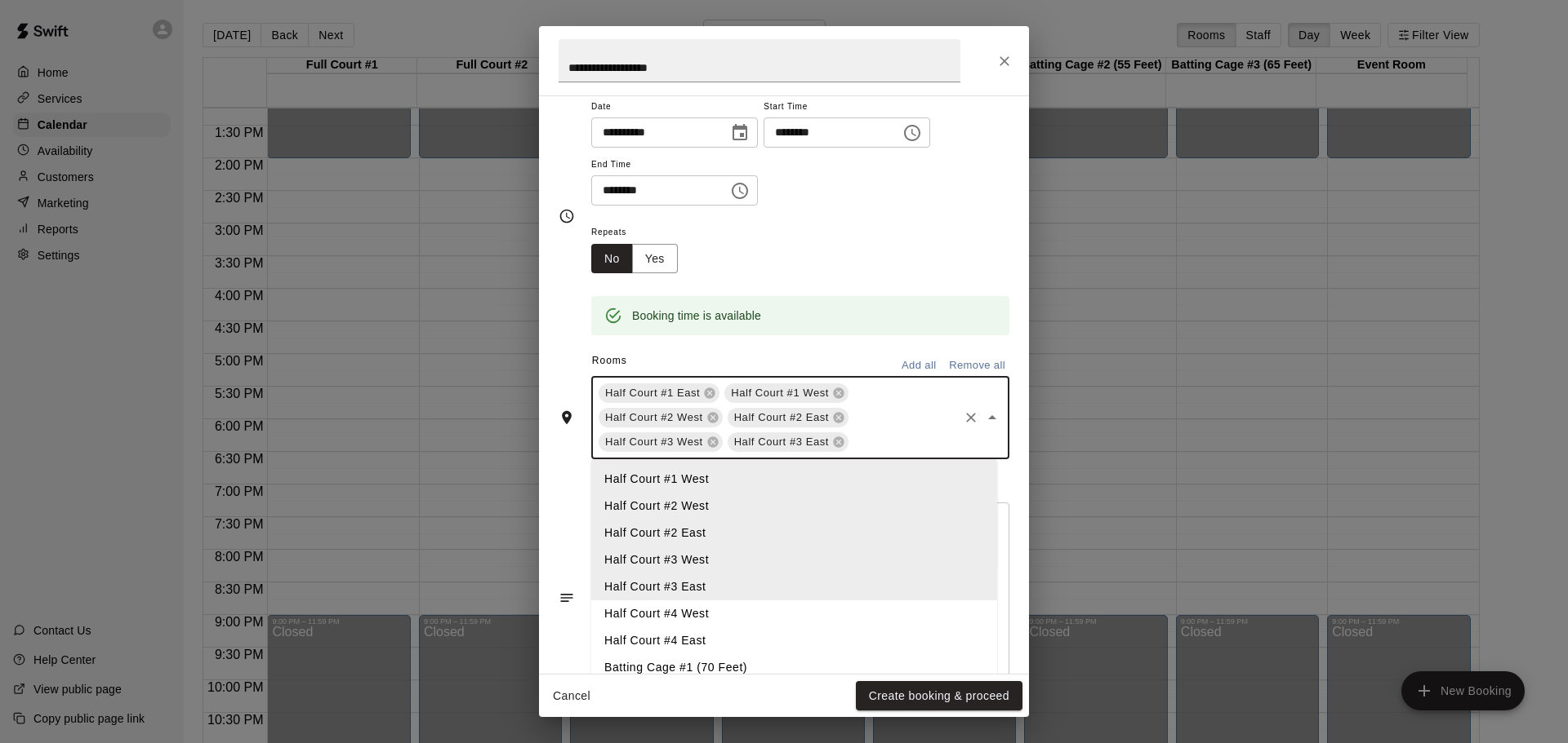
scroll to position [39, 0]
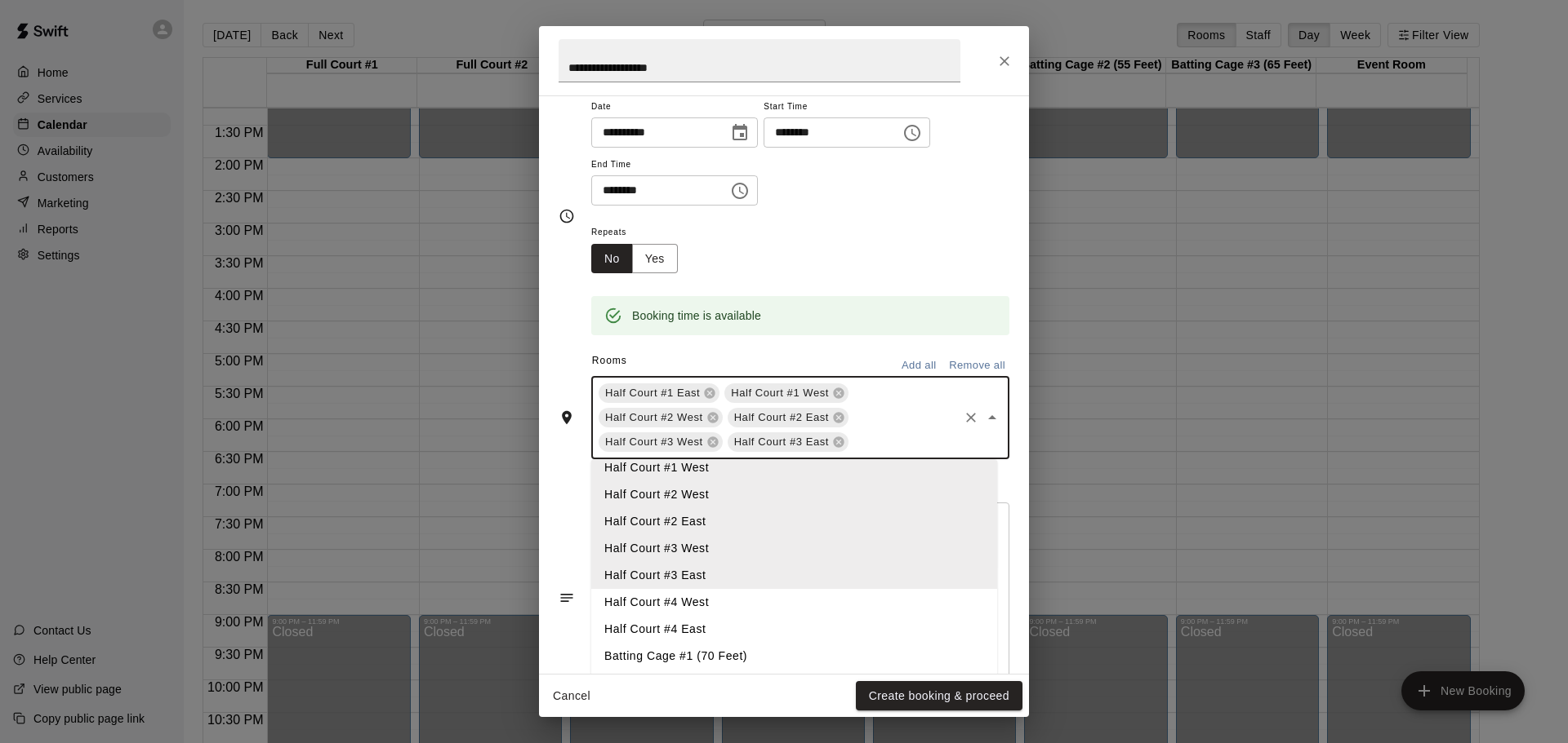
click at [706, 595] on li "Half Court #4 West" at bounding box center [794, 602] width 406 height 27
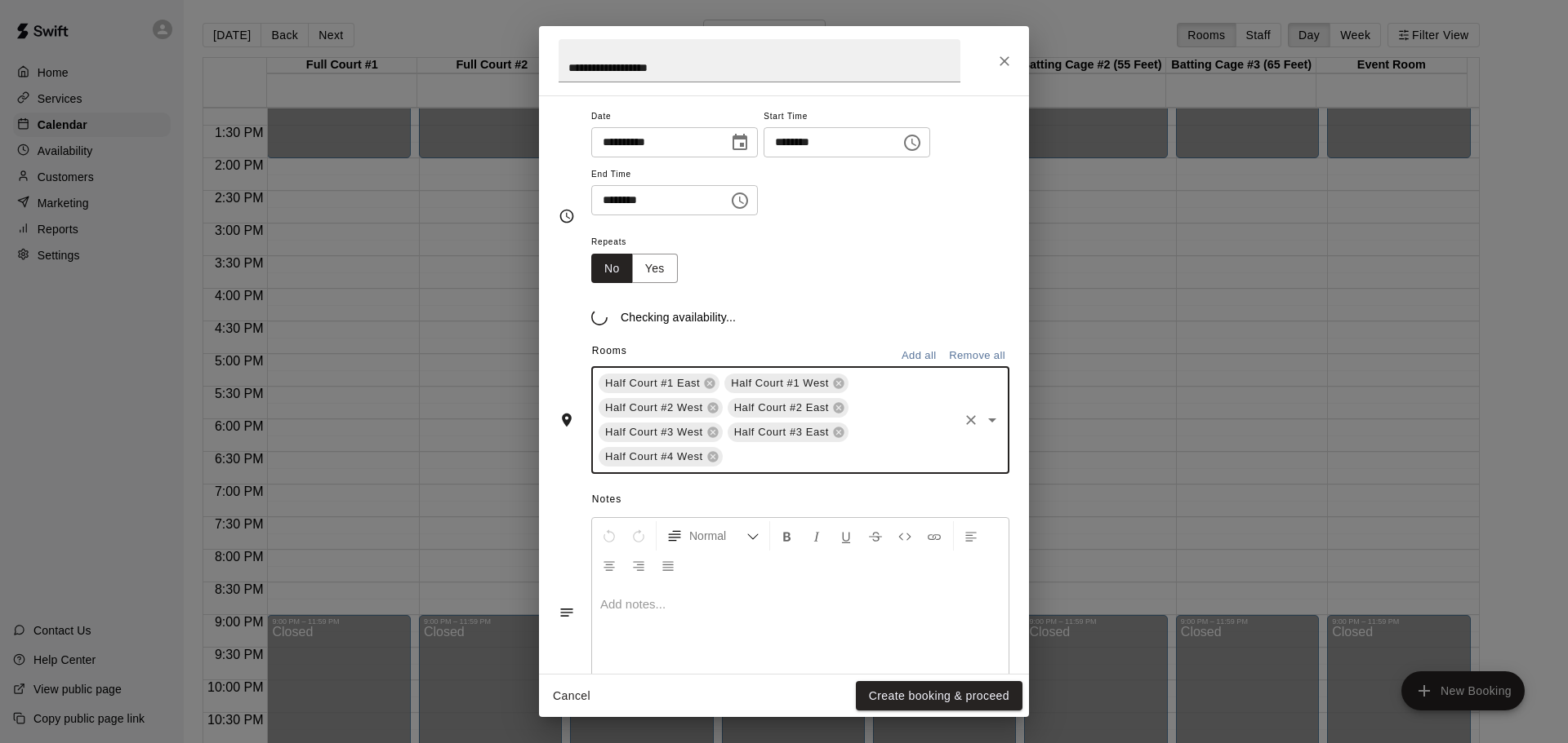
scroll to position [139, 0]
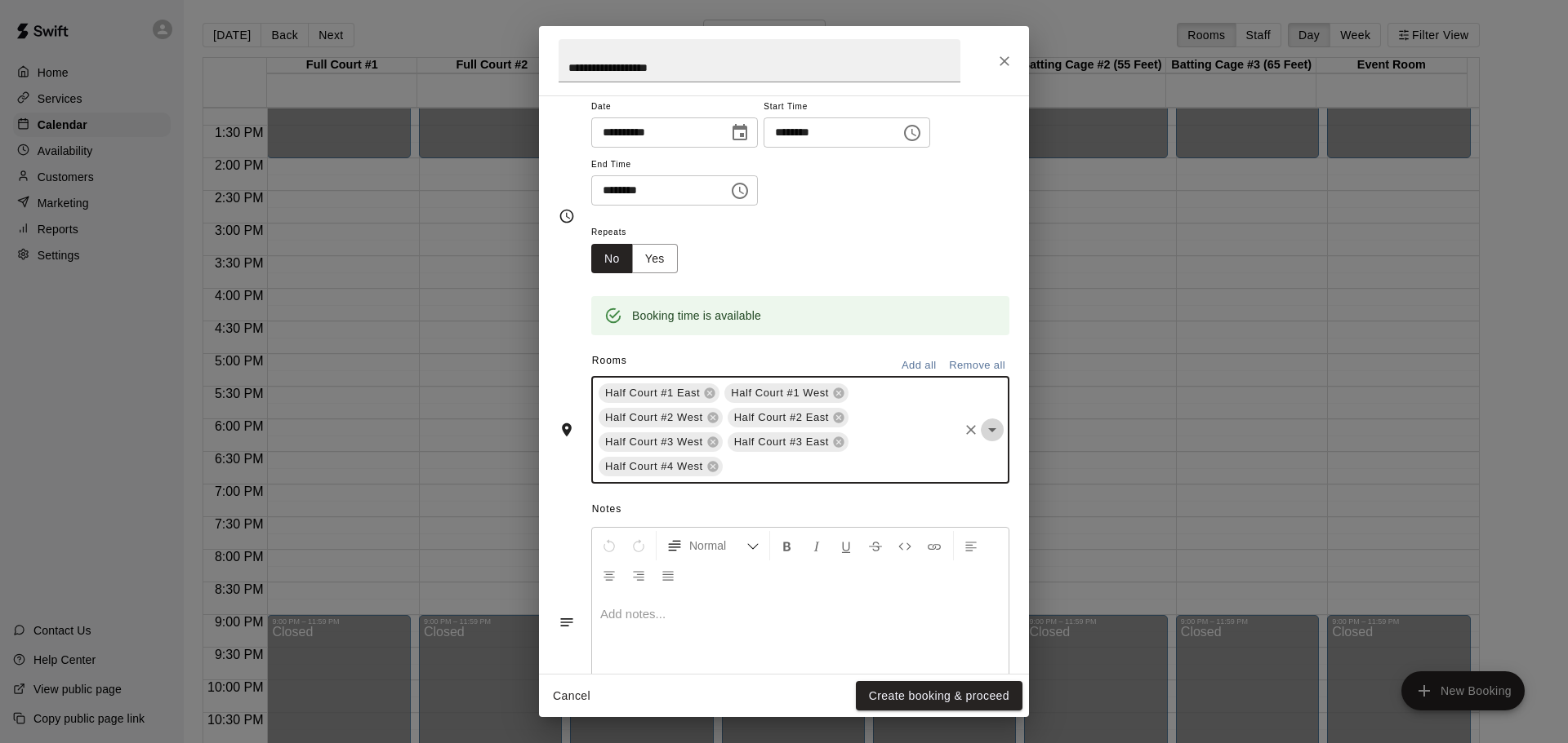
click at [982, 427] on icon "Open" at bounding box center [992, 430] width 19 height 19
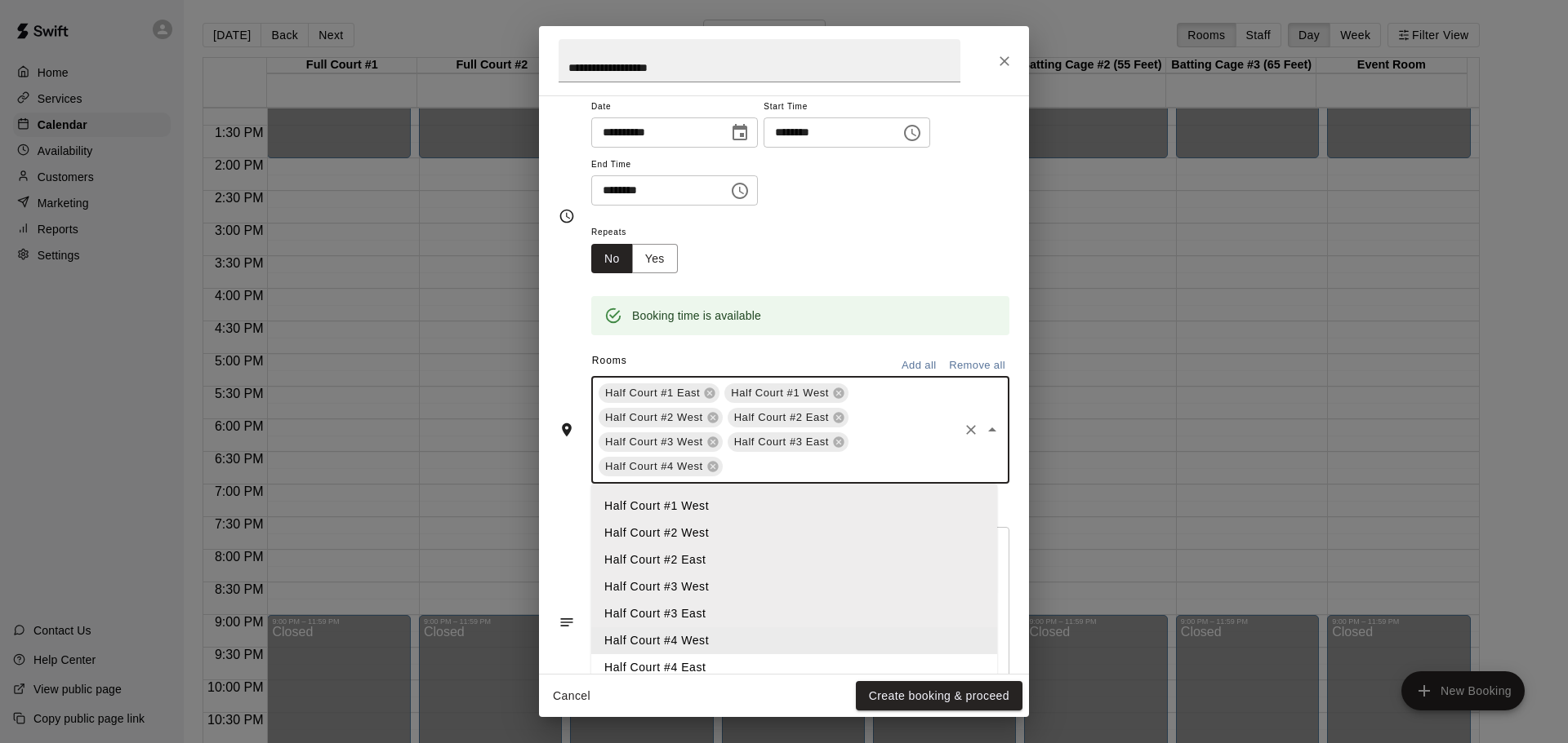
scroll to position [39, 0]
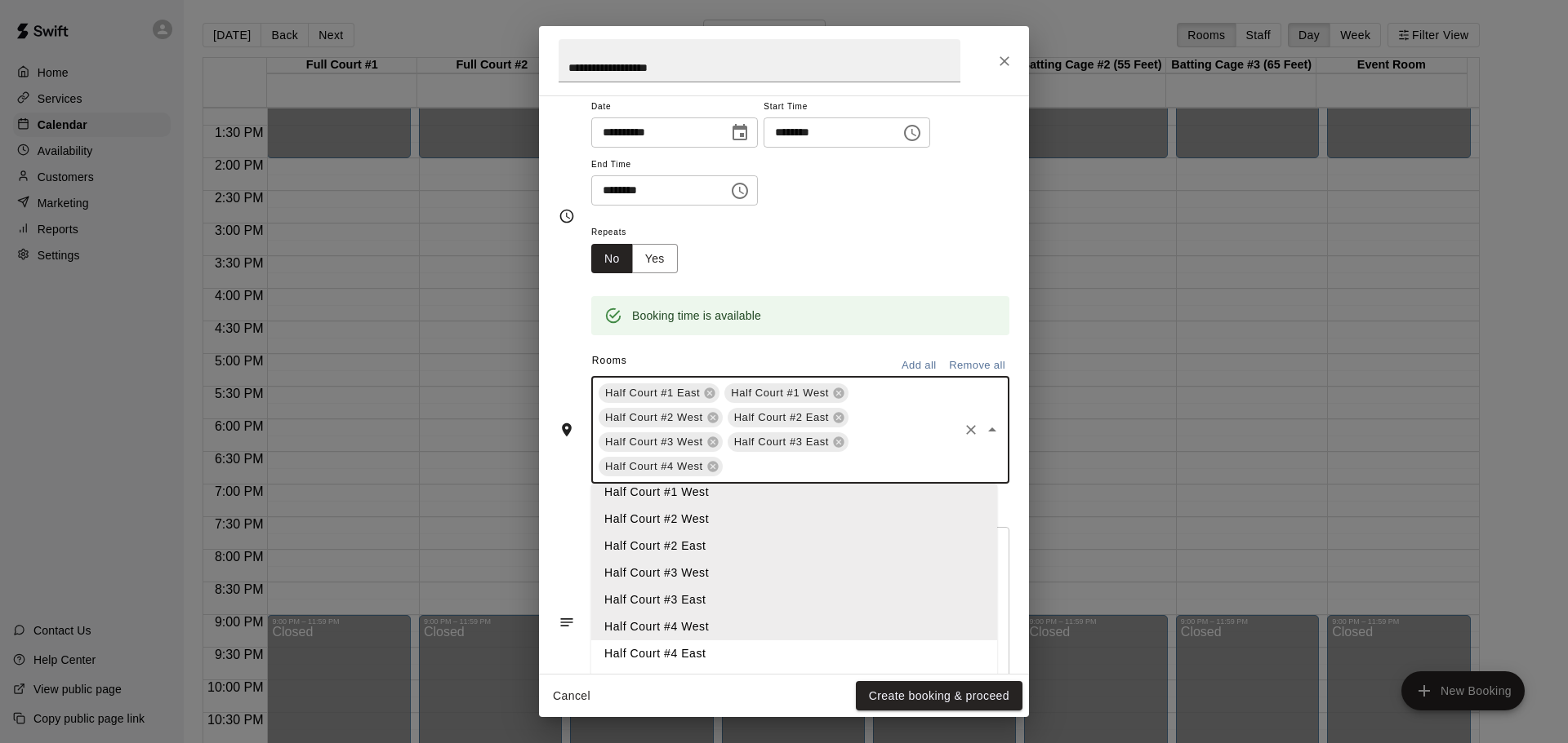
click at [714, 649] on li "Half Court #4 East" at bounding box center [794, 654] width 406 height 27
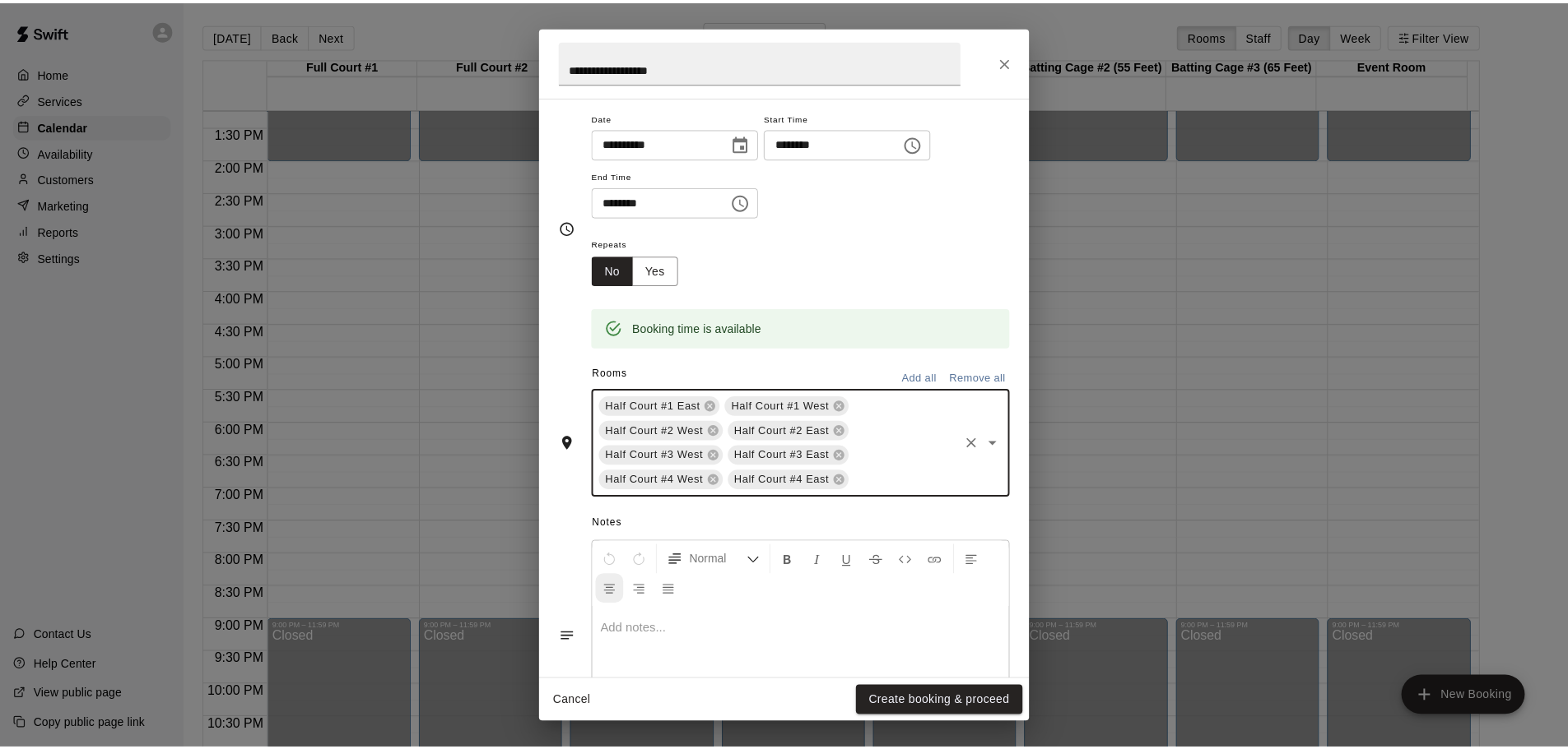
scroll to position [140, 0]
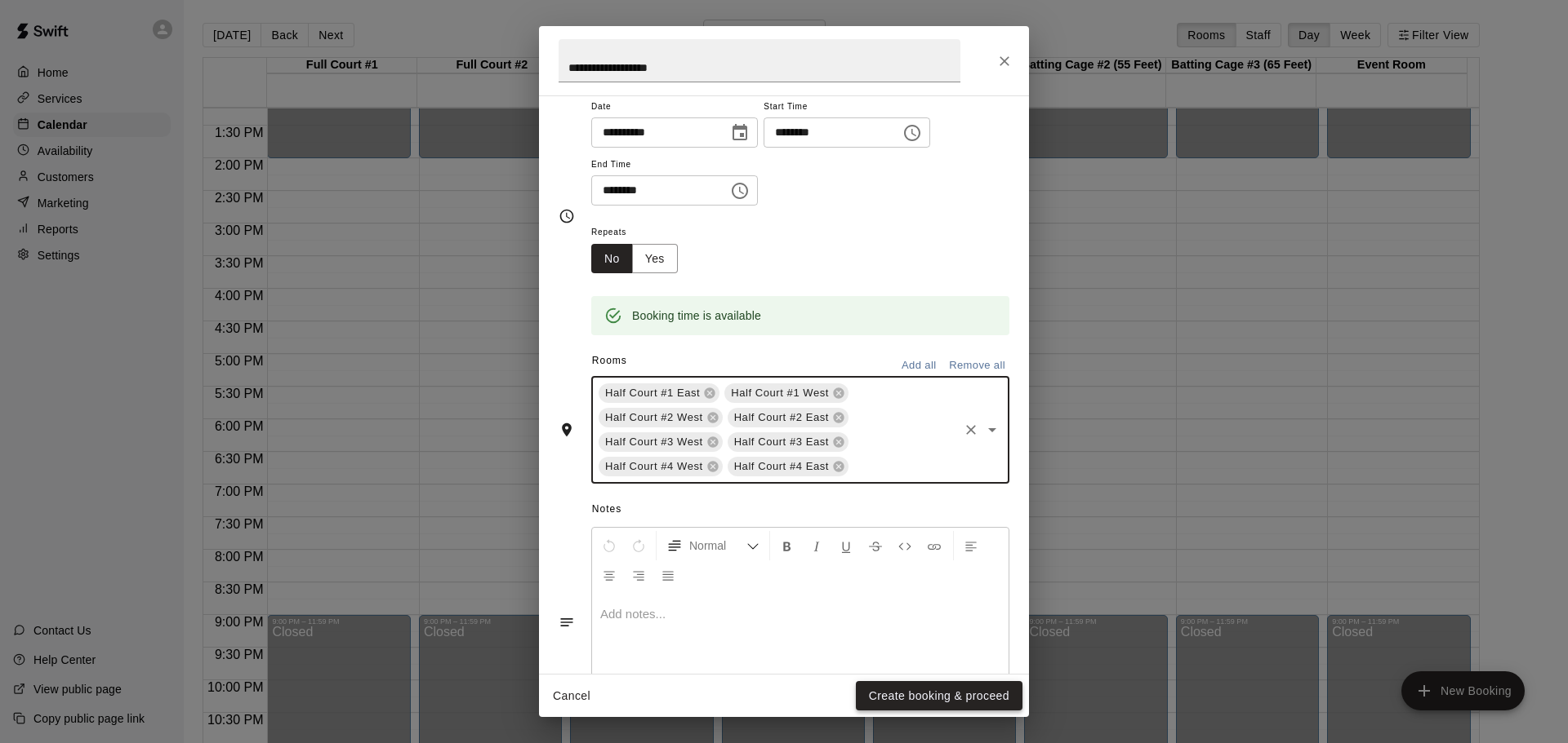
click at [942, 694] on button "Create booking & proceed" at bounding box center [938, 696] width 166 height 30
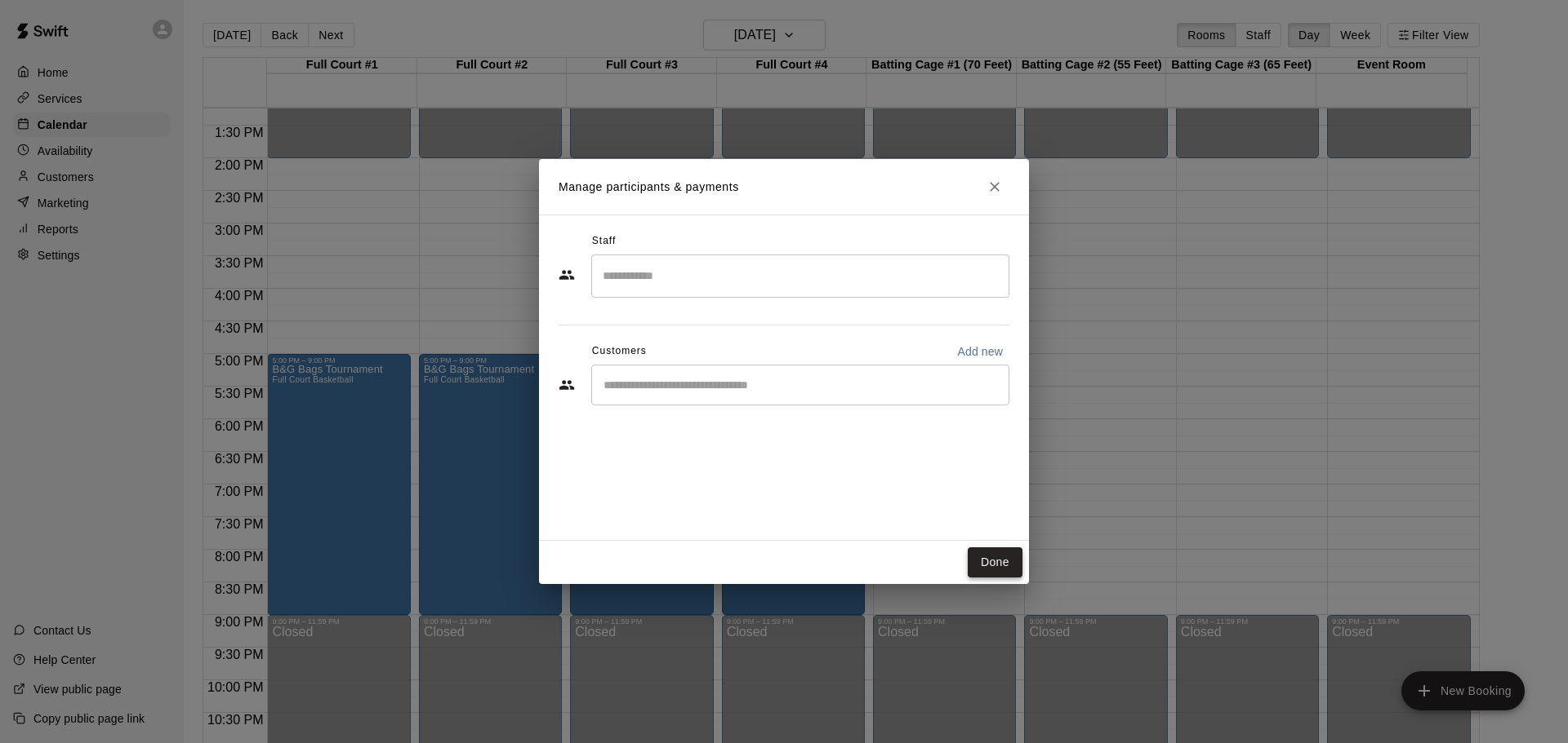
click at [994, 556] on button "Done" at bounding box center [995, 563] width 55 height 30
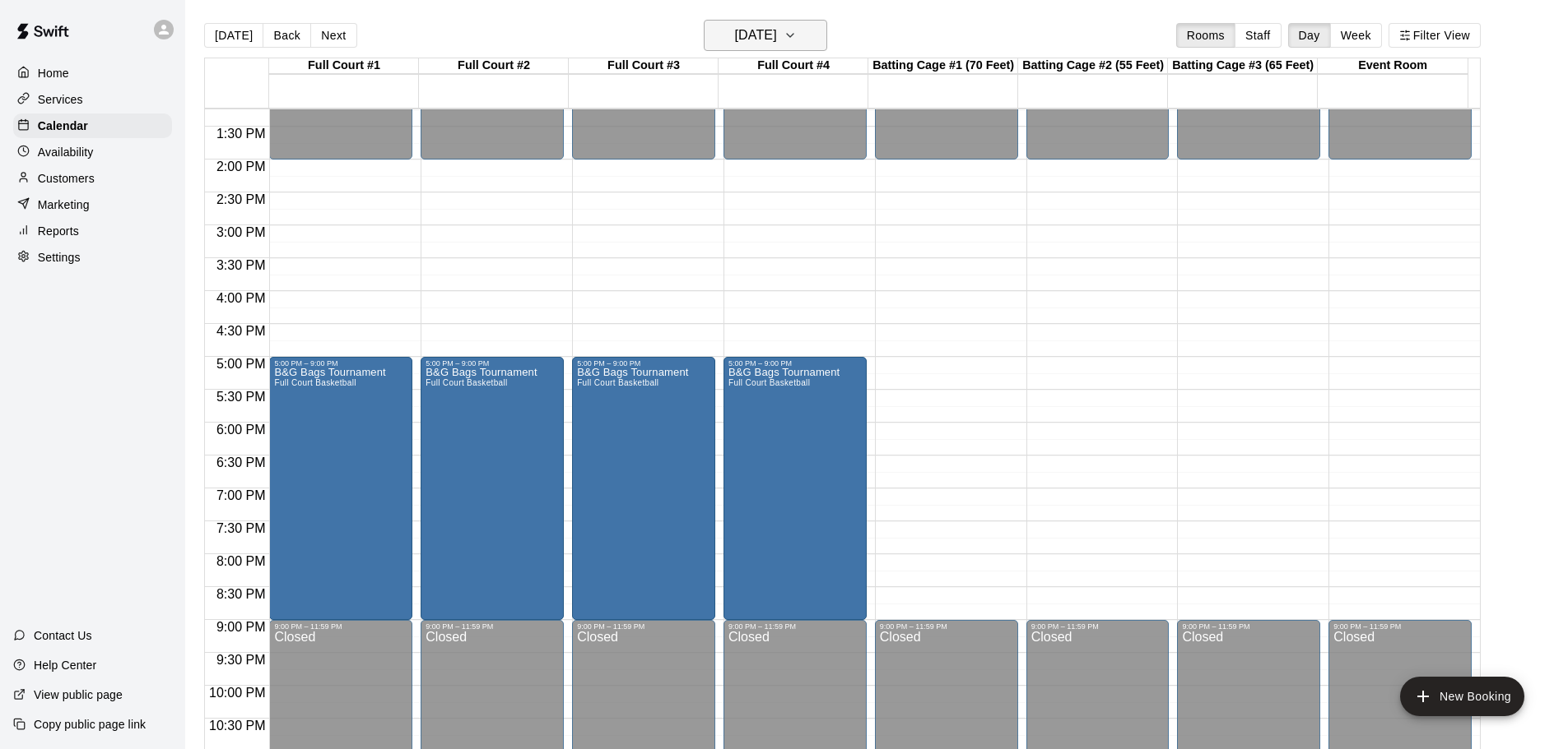
click at [796, 35] on icon "button" at bounding box center [789, 35] width 13 height 20
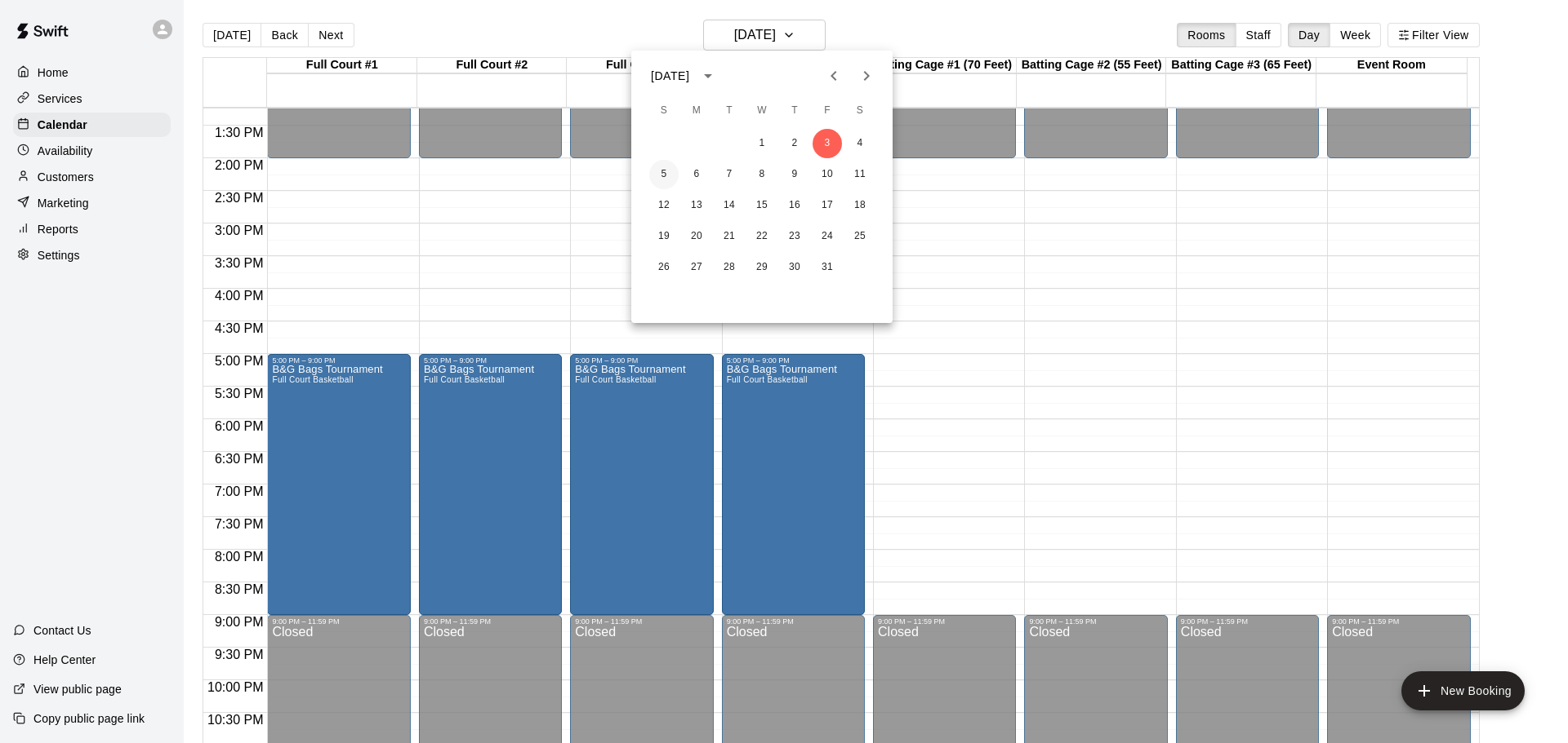
click at [667, 171] on button "5" at bounding box center [663, 174] width 29 height 29
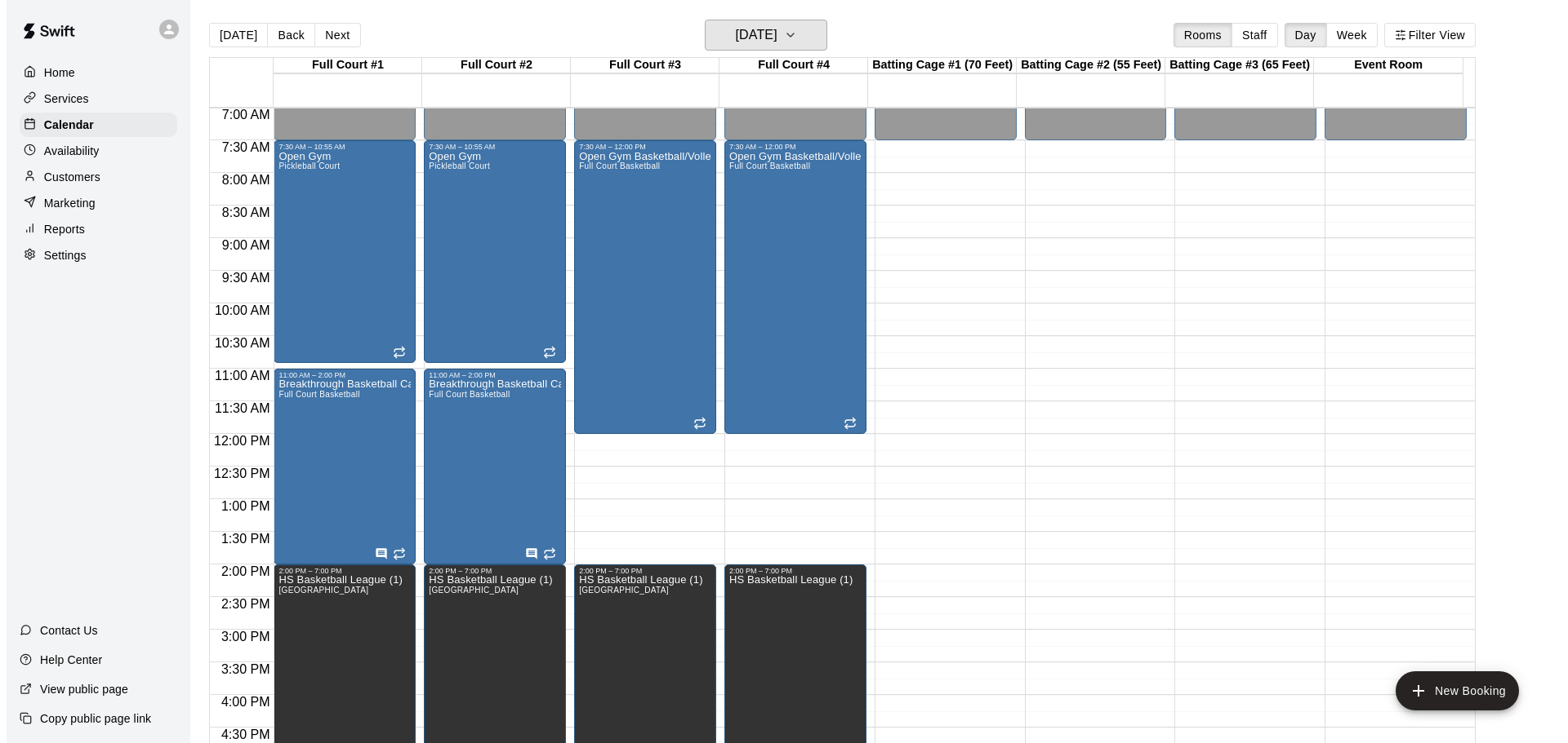
scroll to position [456, 0]
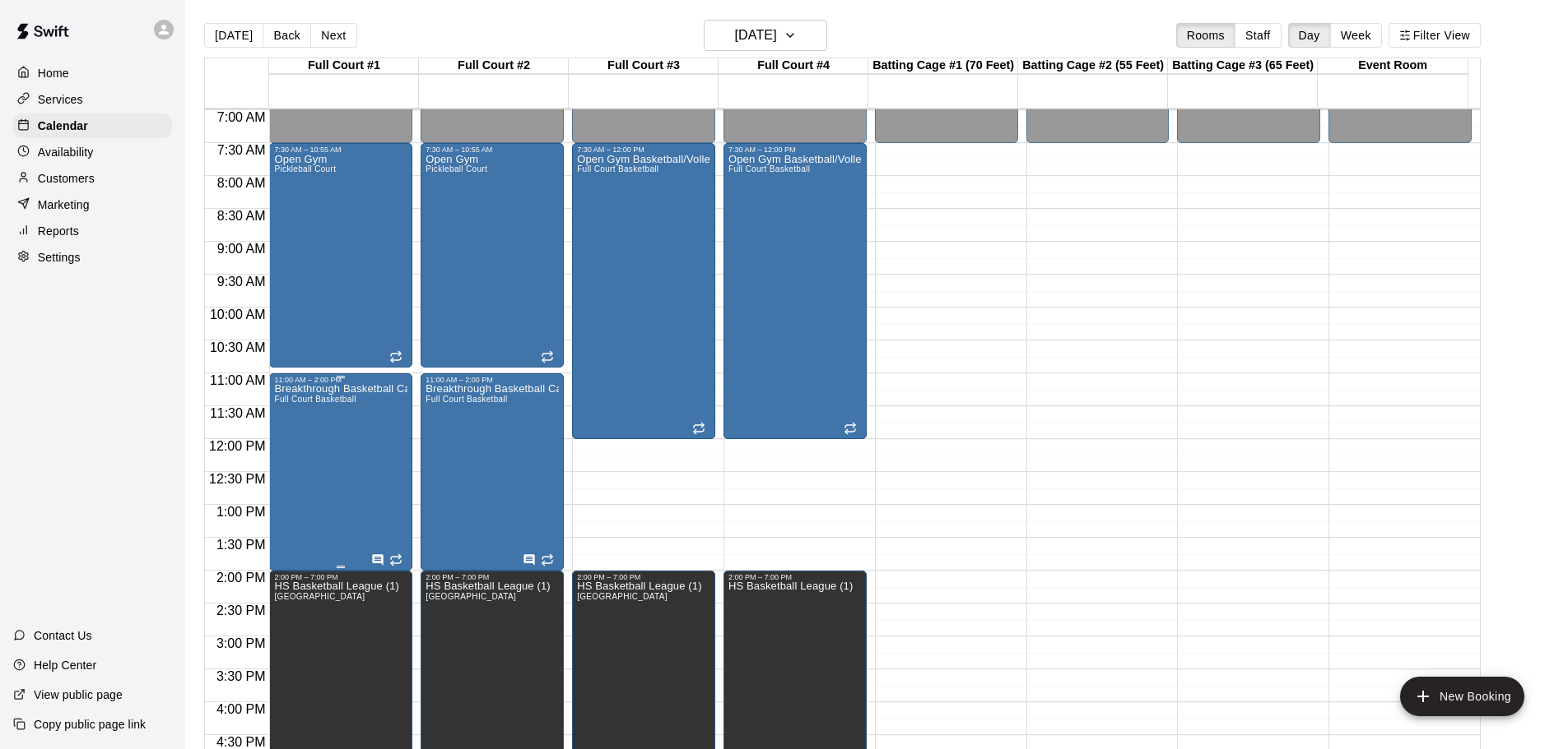
drag, startPoint x: 330, startPoint y: 455, endPoint x: 308, endPoint y: 474, distance: 29.1
click at [308, 474] on div "Breakthrough Basketball Camp Full Court Basketball" at bounding box center [341, 759] width 133 height 749
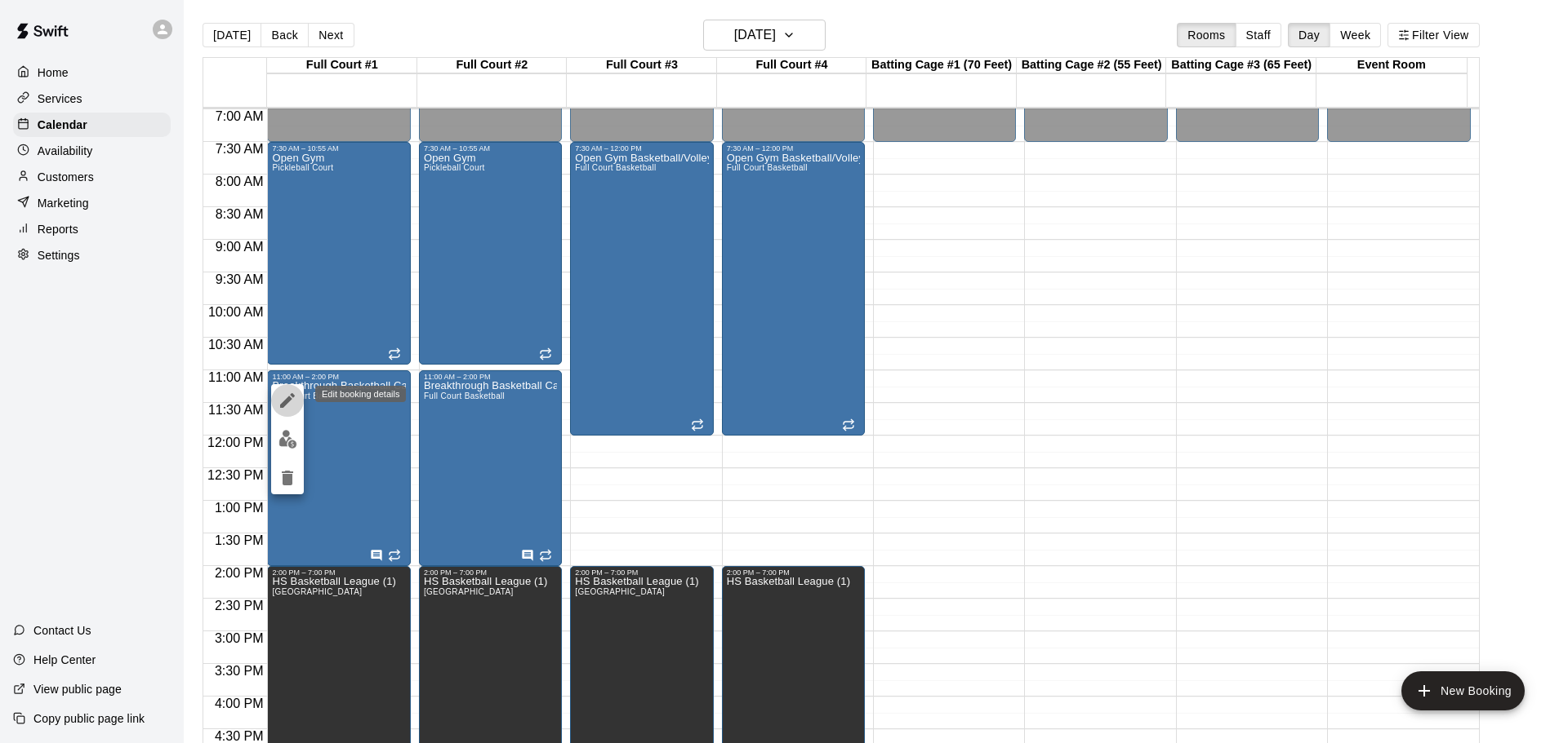
click at [288, 394] on icon "edit" at bounding box center [287, 401] width 19 height 19
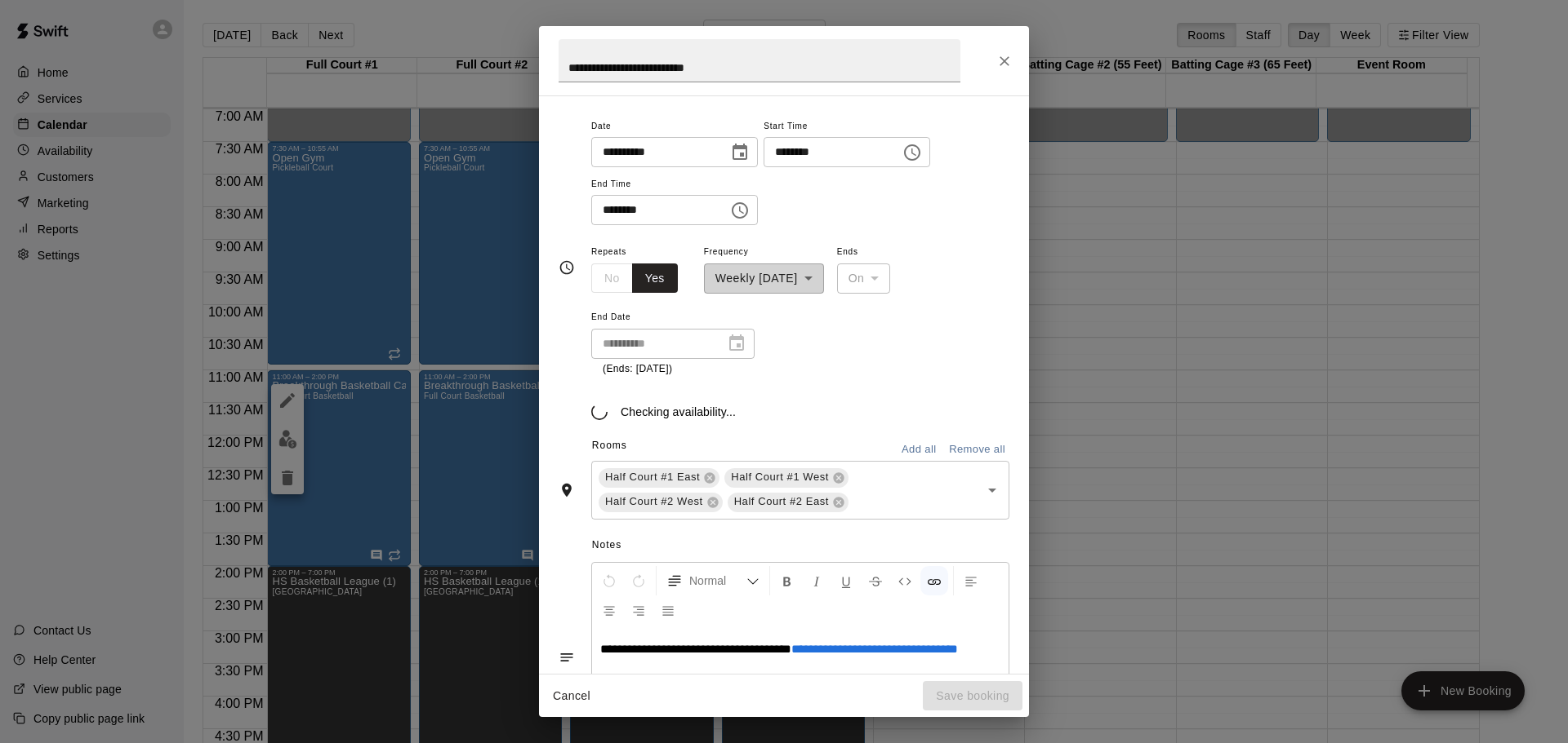
scroll to position [139, 0]
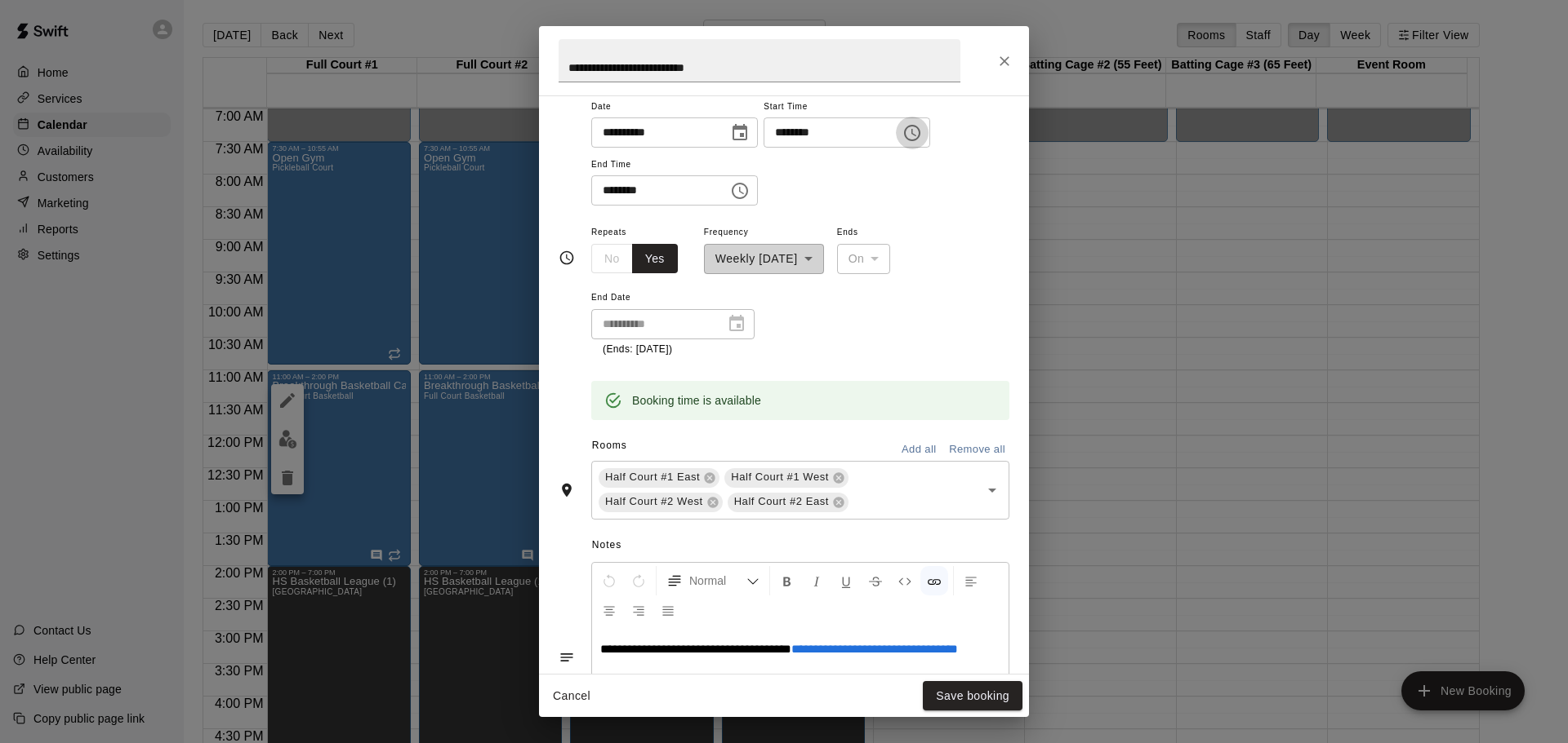
click at [921, 128] on icon "Choose time, selected time is 11:00 AM" at bounding box center [912, 133] width 19 height 19
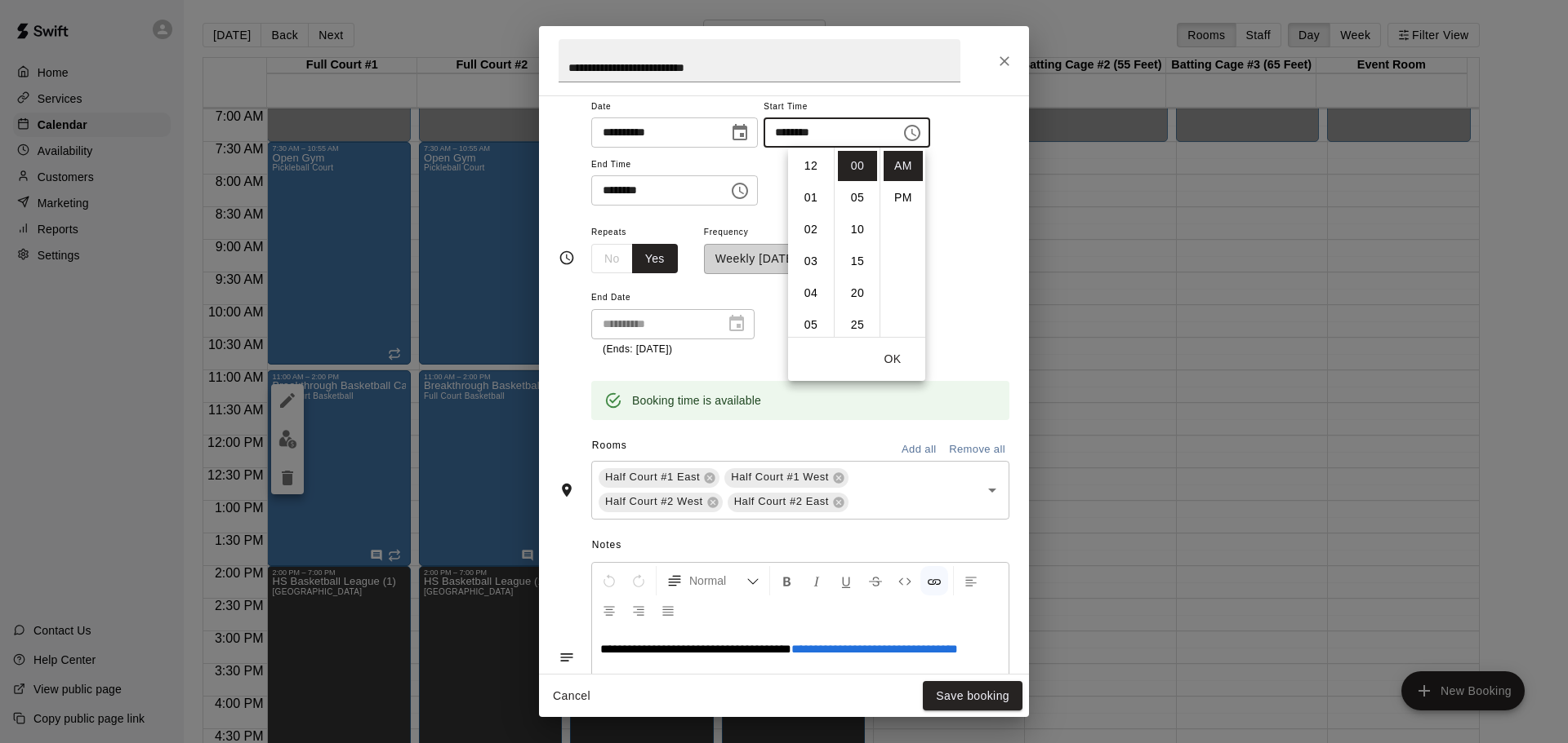
scroll to position [348, 0]
click at [902, 200] on li "PM" at bounding box center [903, 198] width 39 height 30
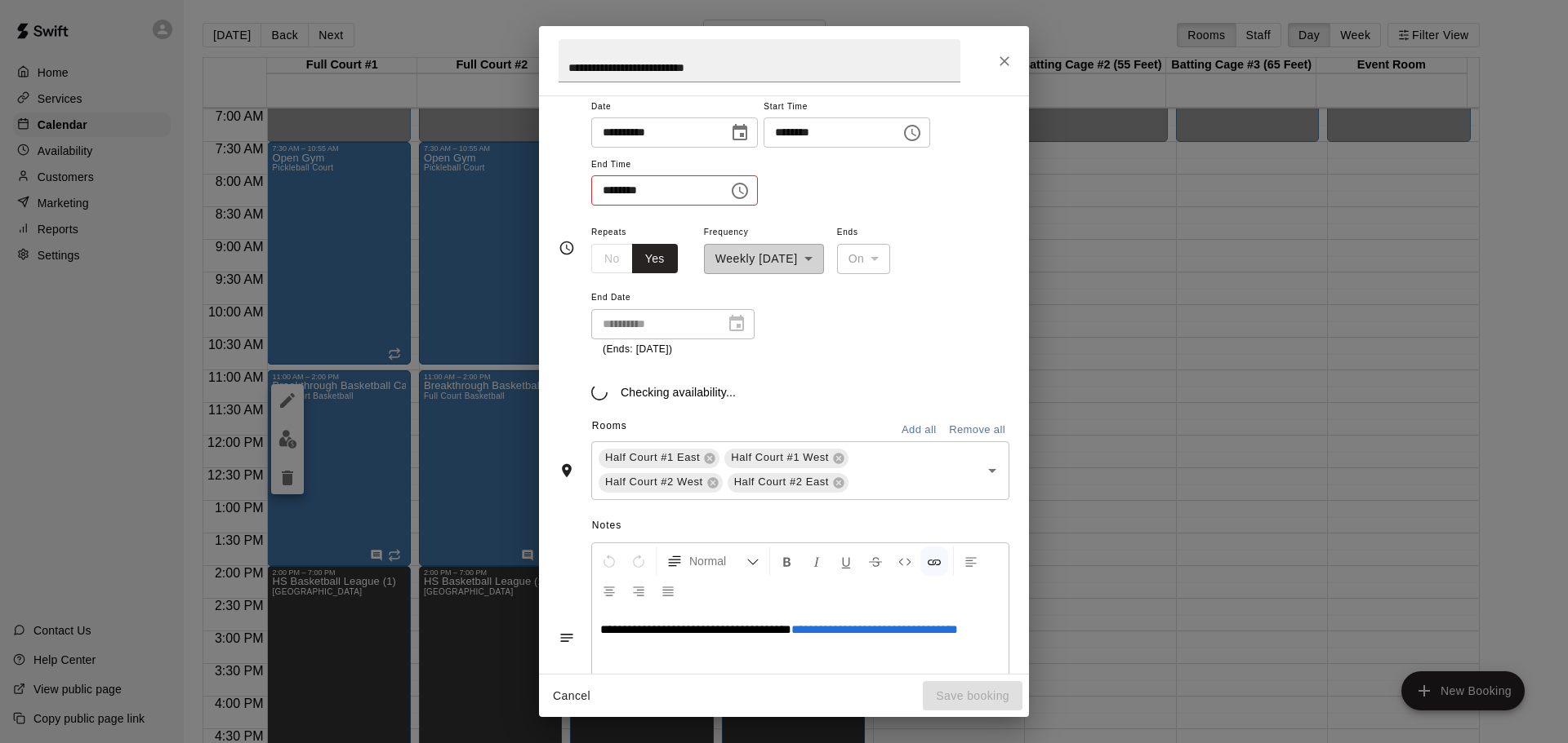
scroll to position [29, 0]
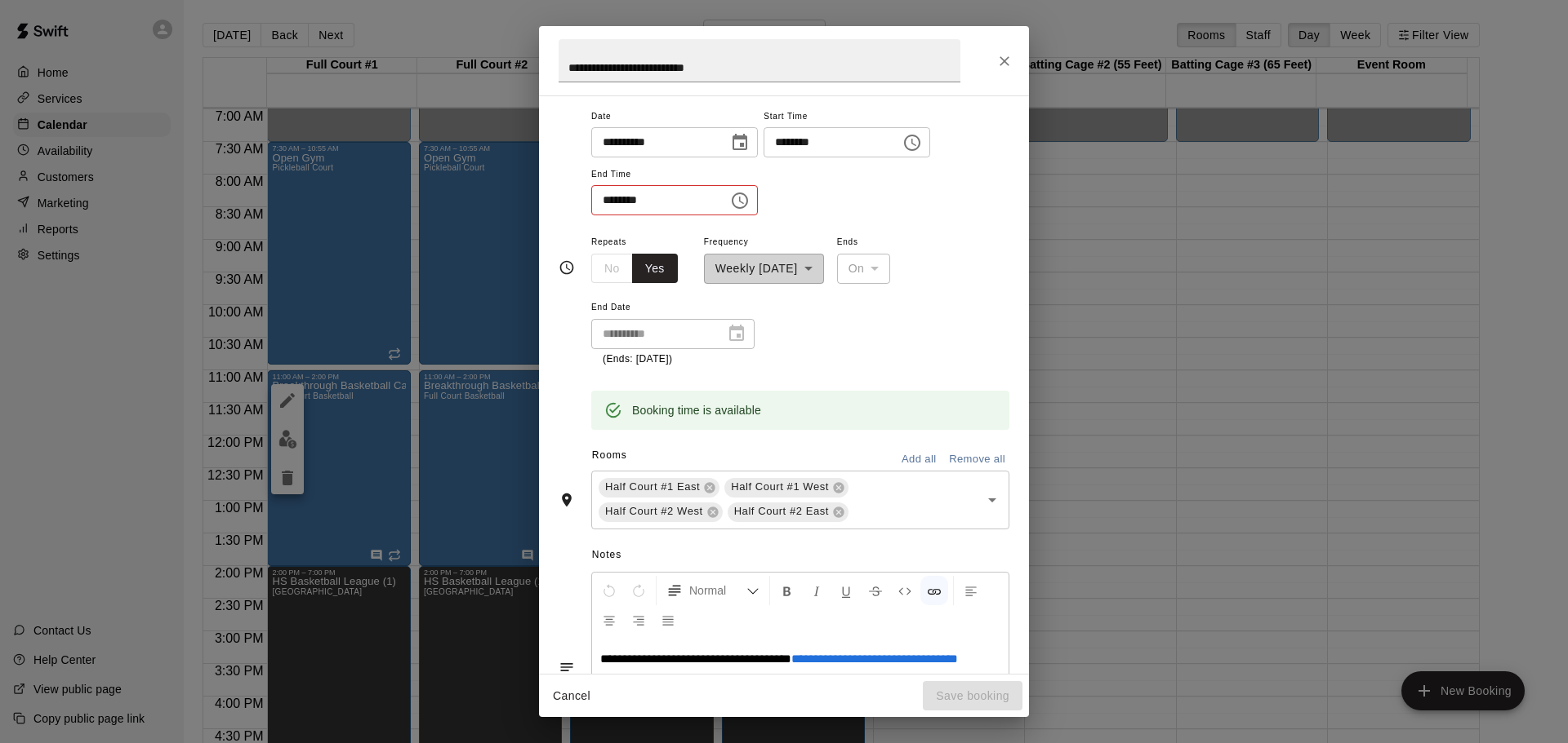
click at [921, 145] on icon "Choose time, selected time is 11:00 PM" at bounding box center [912, 143] width 17 height 17
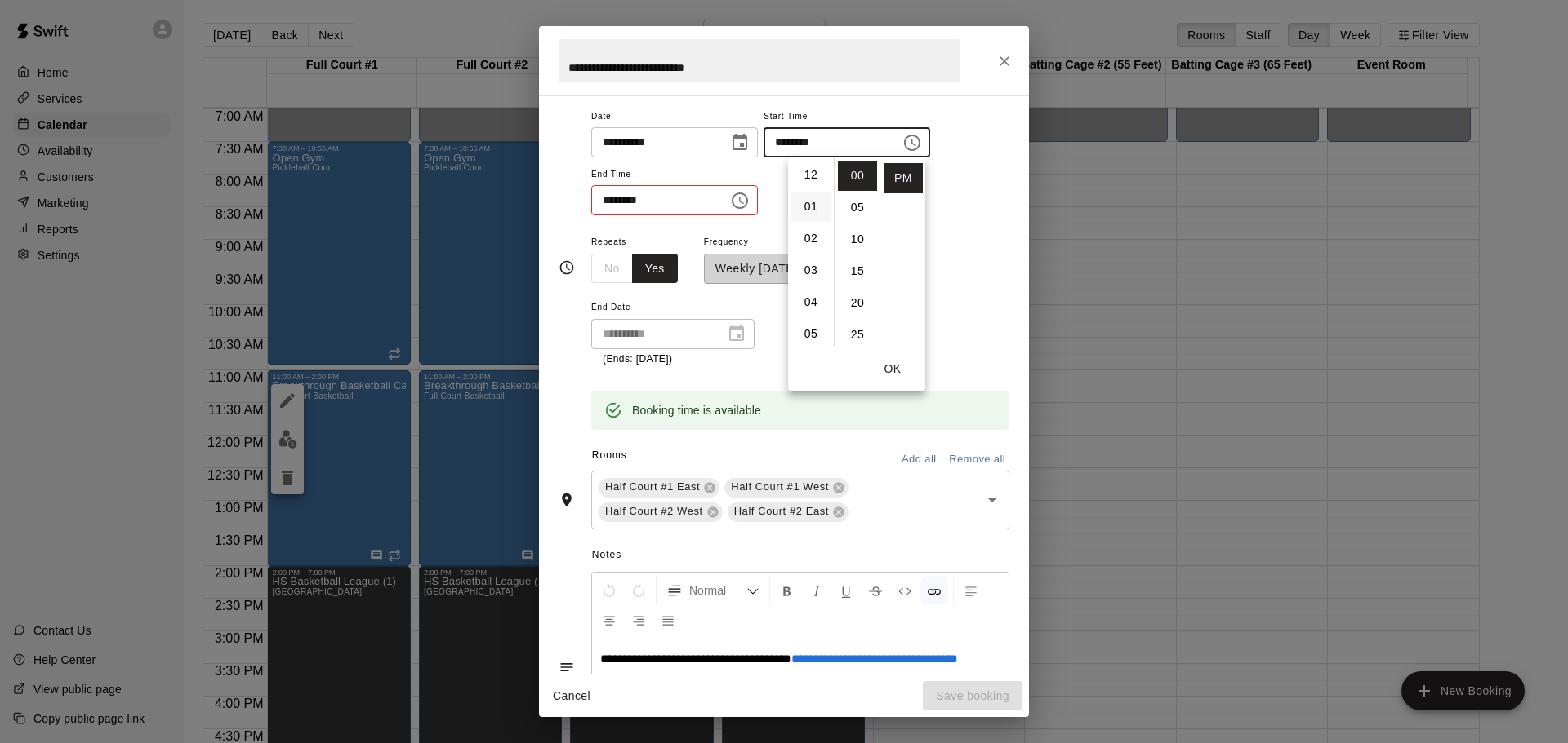
scroll to position [0, 0]
click at [808, 180] on li "12" at bounding box center [810, 176] width 39 height 30
click at [853, 209] on li "30" at bounding box center [857, 203] width 39 height 30
type input "********"
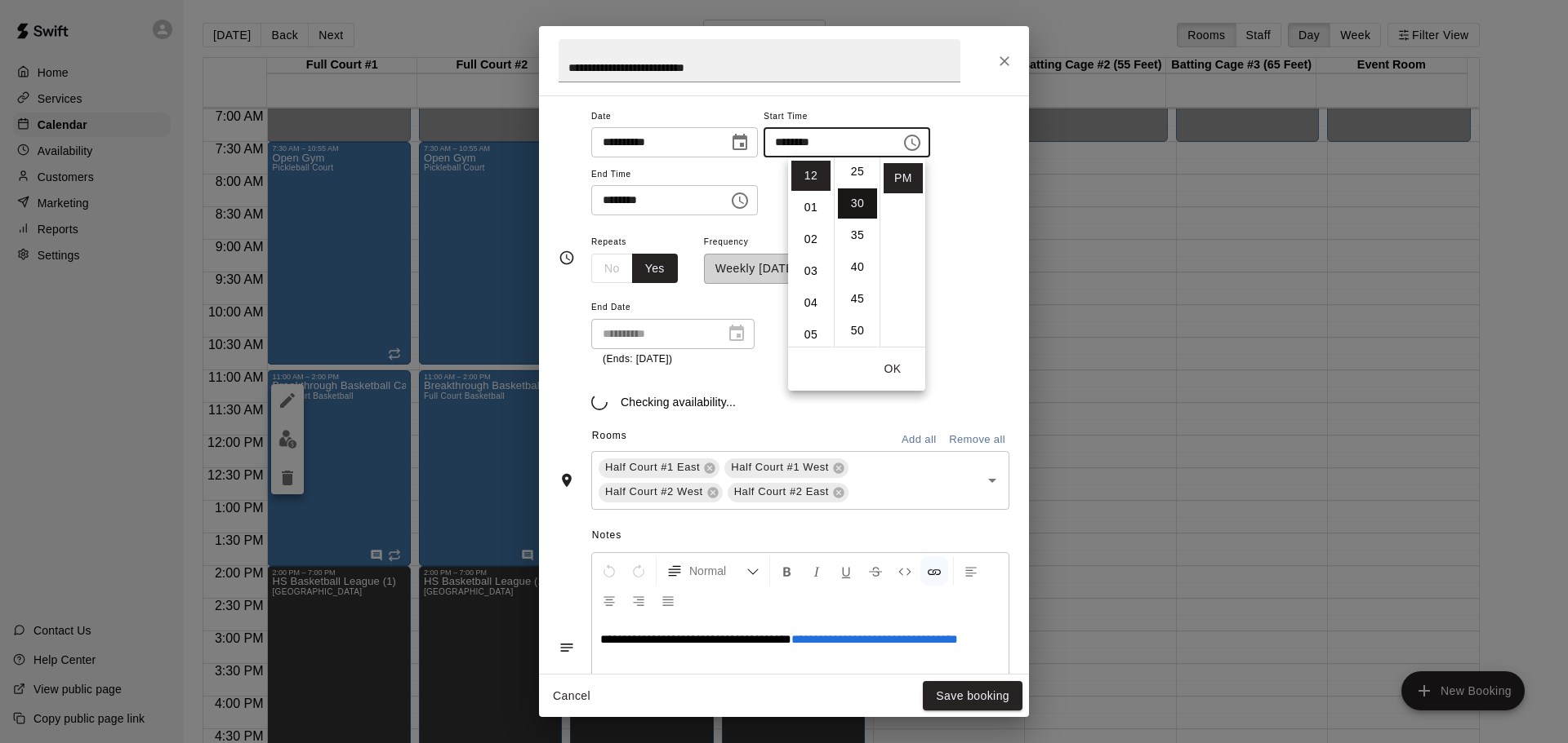
scroll to position [191, 0]
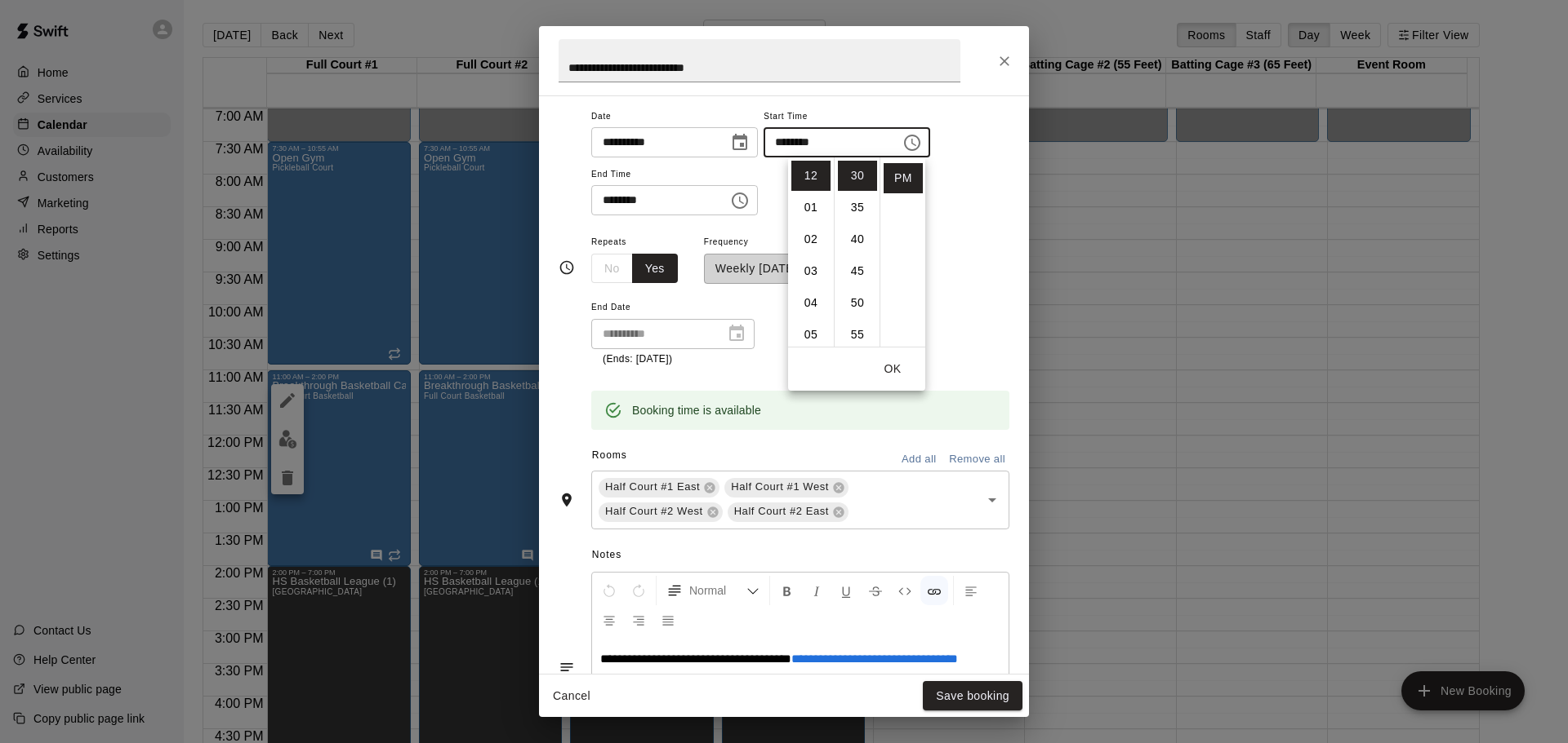
click at [1008, 250] on div "**********" at bounding box center [784, 384] width 490 height 578
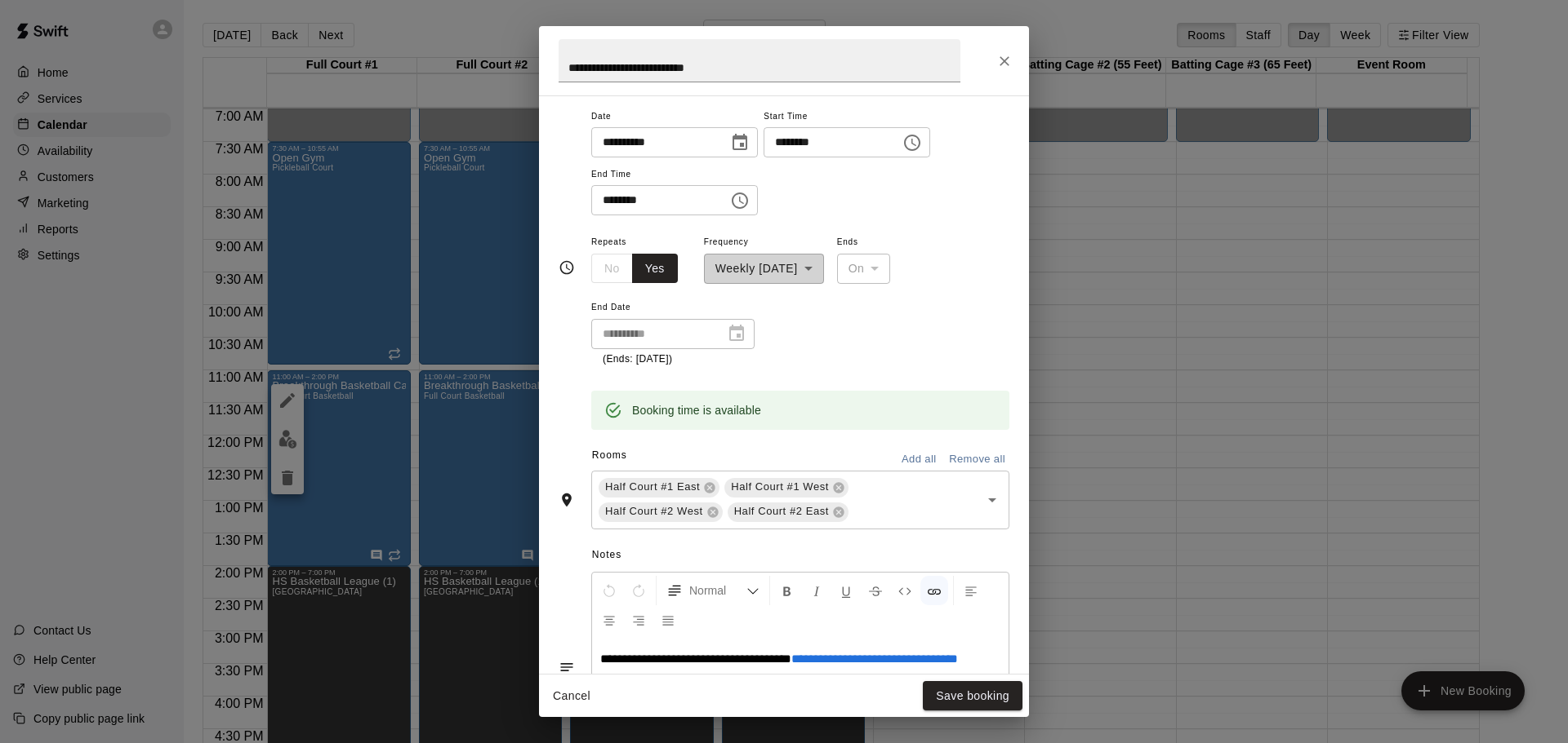
click at [750, 195] on icon "Choose time, selected time is 2:00 PM" at bounding box center [740, 201] width 19 height 19
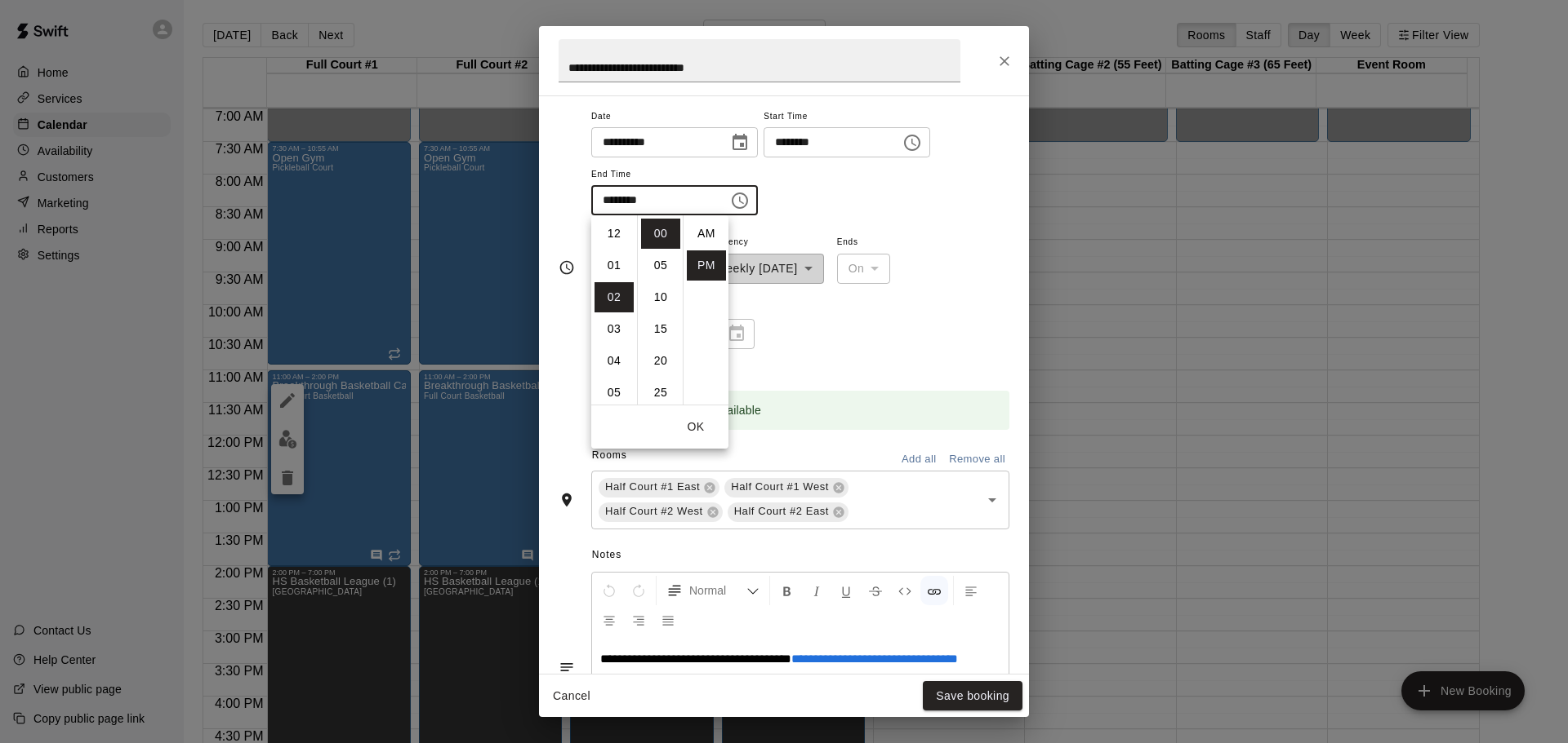
scroll to position [29, 0]
click at [943, 179] on div "**********" at bounding box center [800, 160] width 418 height 110
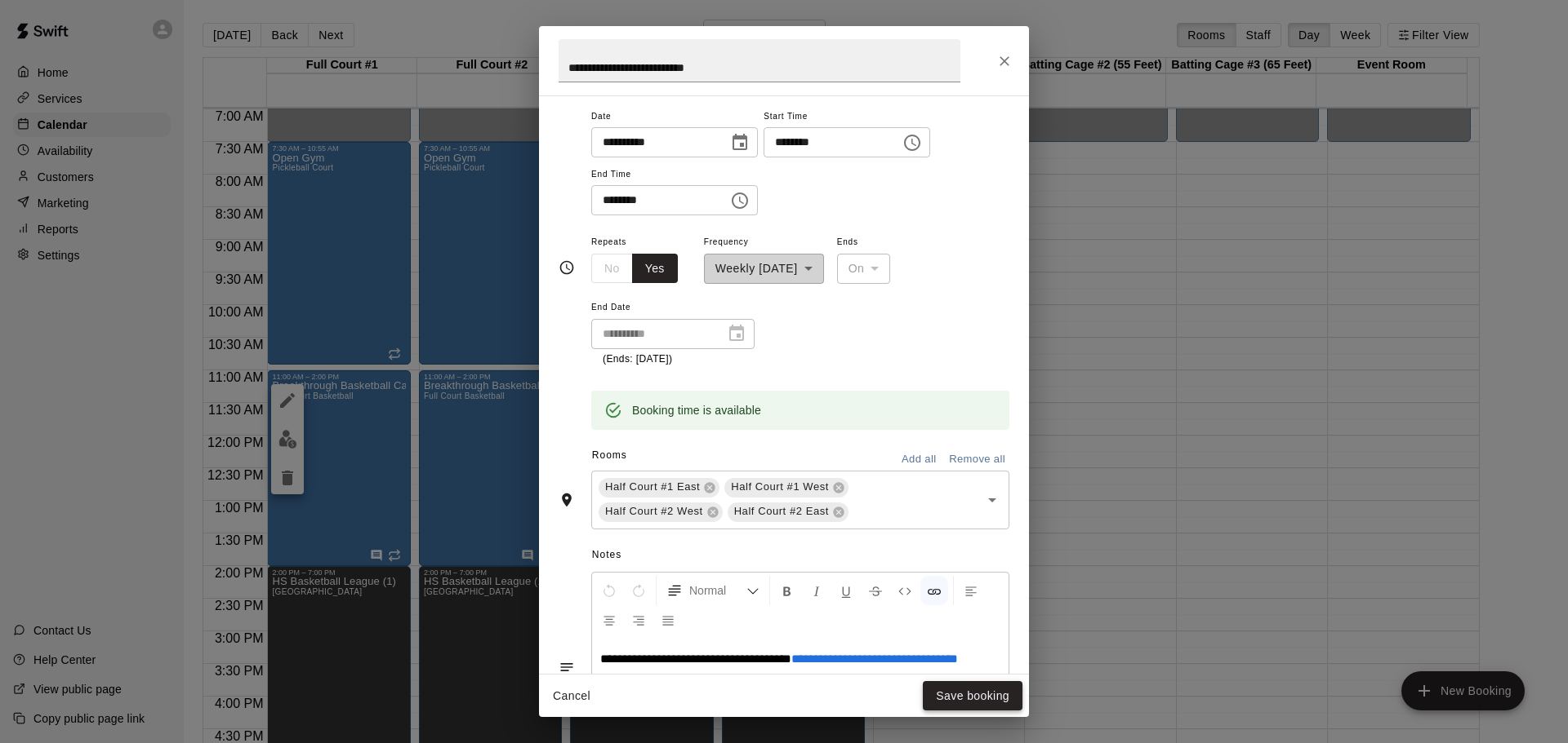
click at [987, 688] on button "Save booking" at bounding box center [972, 696] width 100 height 30
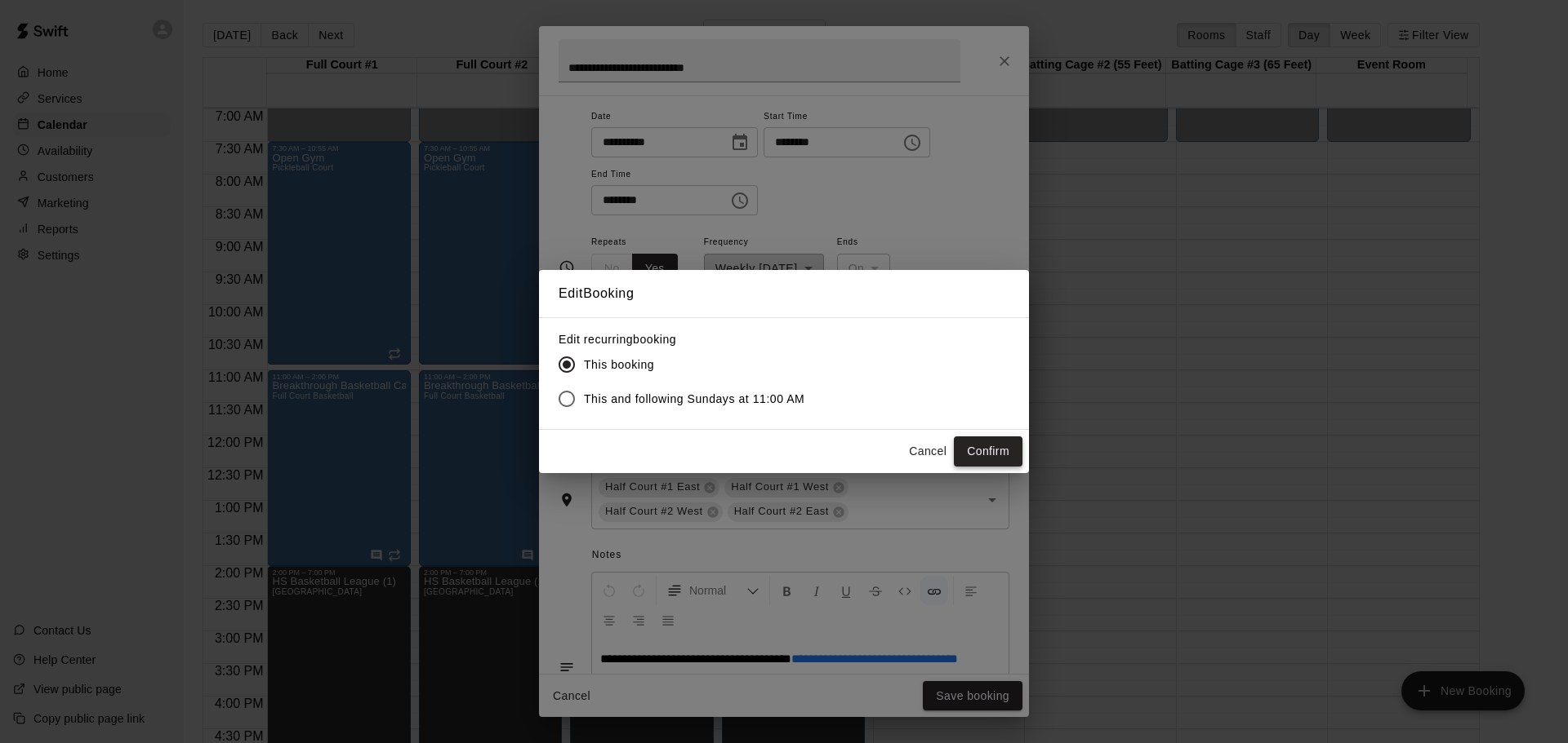
click at [994, 447] on button "Confirm" at bounding box center [988, 452] width 69 height 30
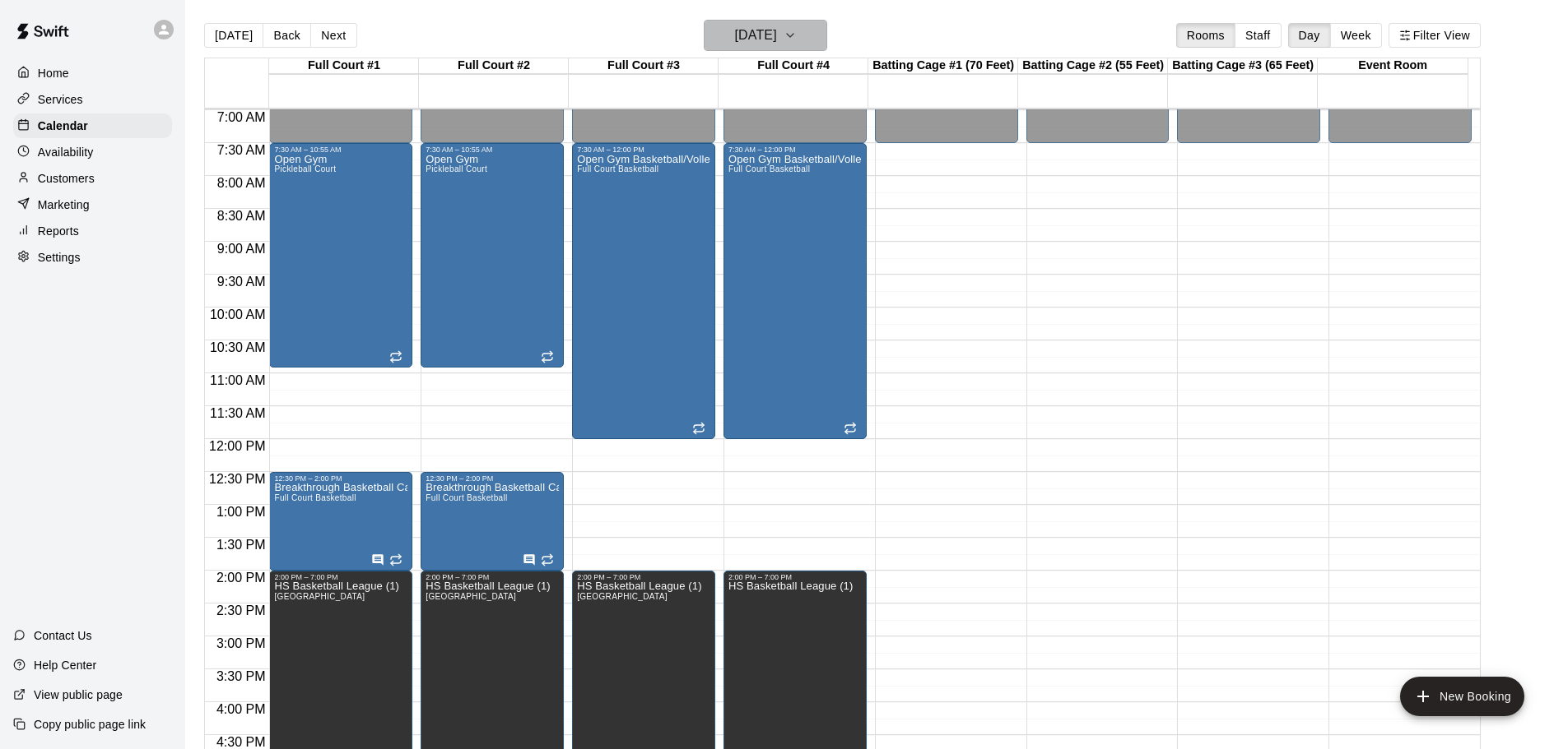
click at [796, 32] on icon "button" at bounding box center [789, 35] width 13 height 20
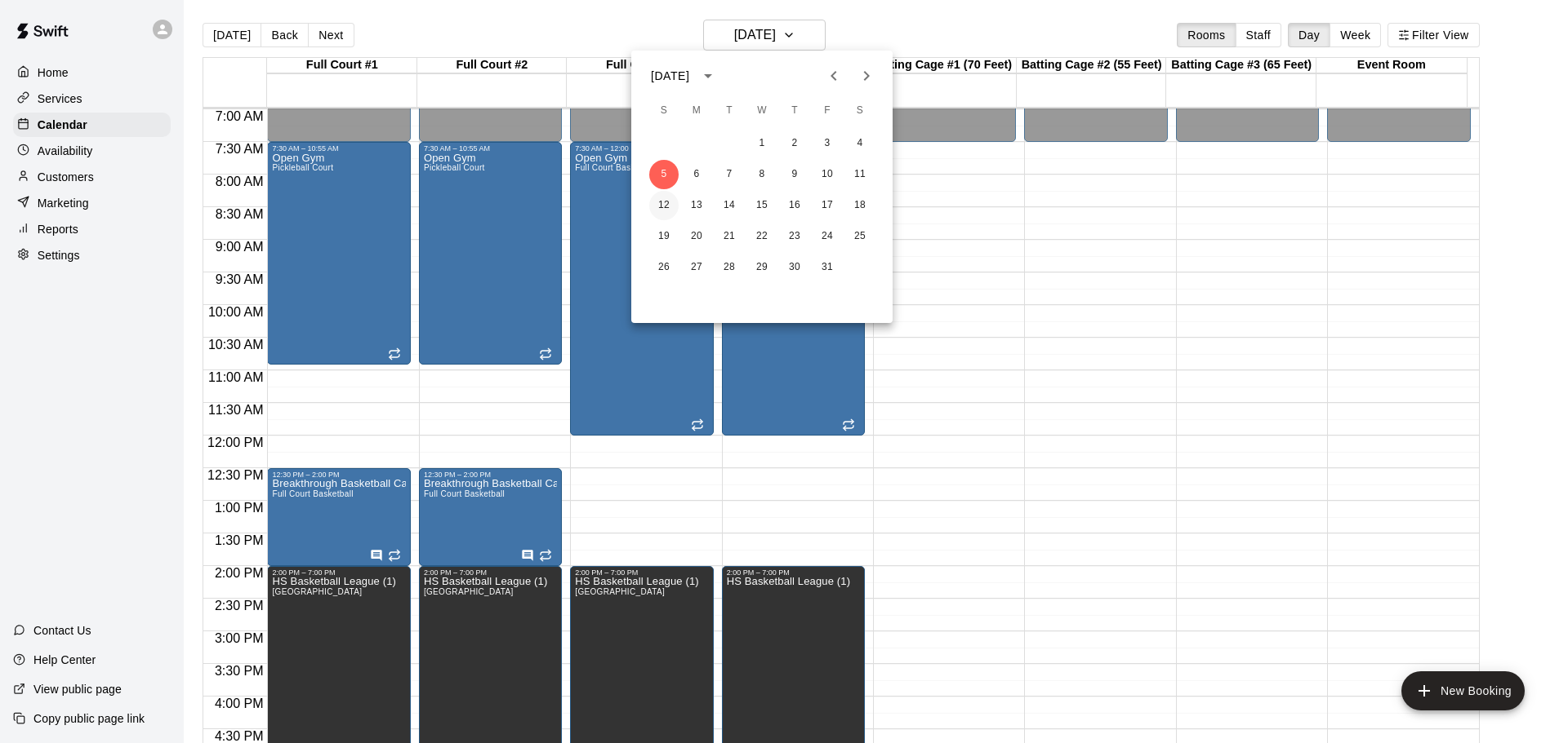
click at [663, 205] on button "12" at bounding box center [663, 205] width 29 height 29
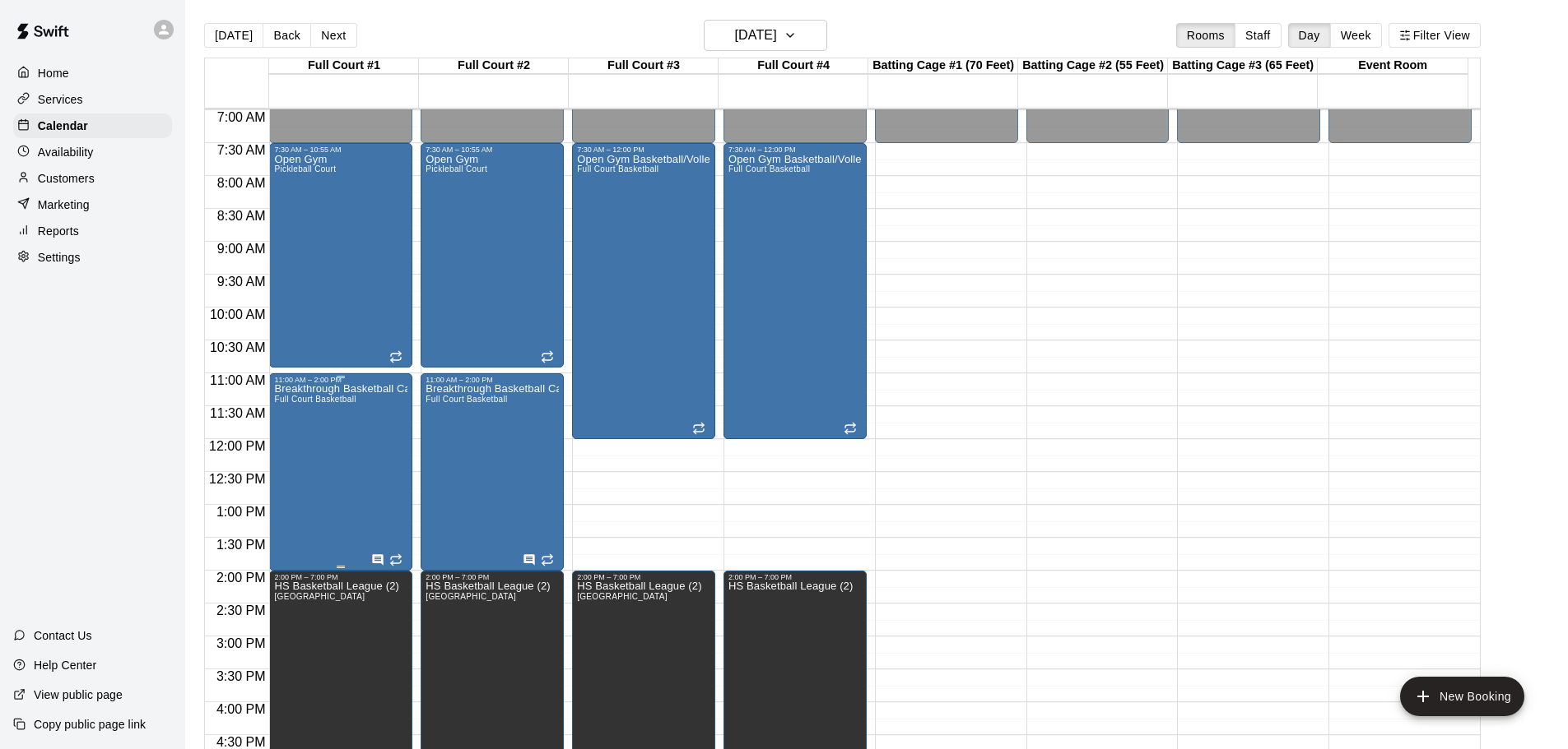
click at [339, 445] on div "Breakthrough Basketball Camp Full Court Basketball" at bounding box center [341, 759] width 133 height 749
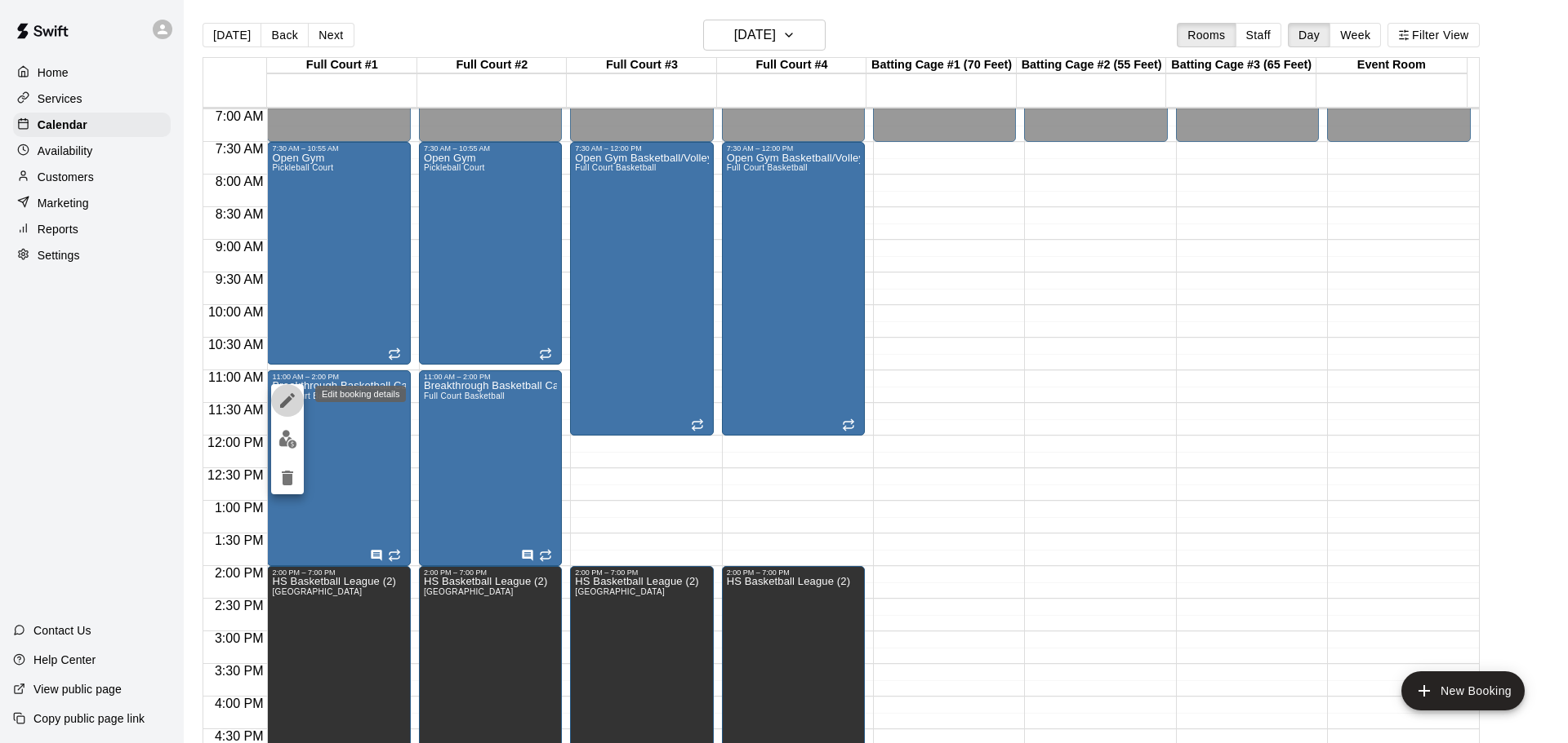
click at [285, 401] on icon "edit" at bounding box center [287, 401] width 15 height 15
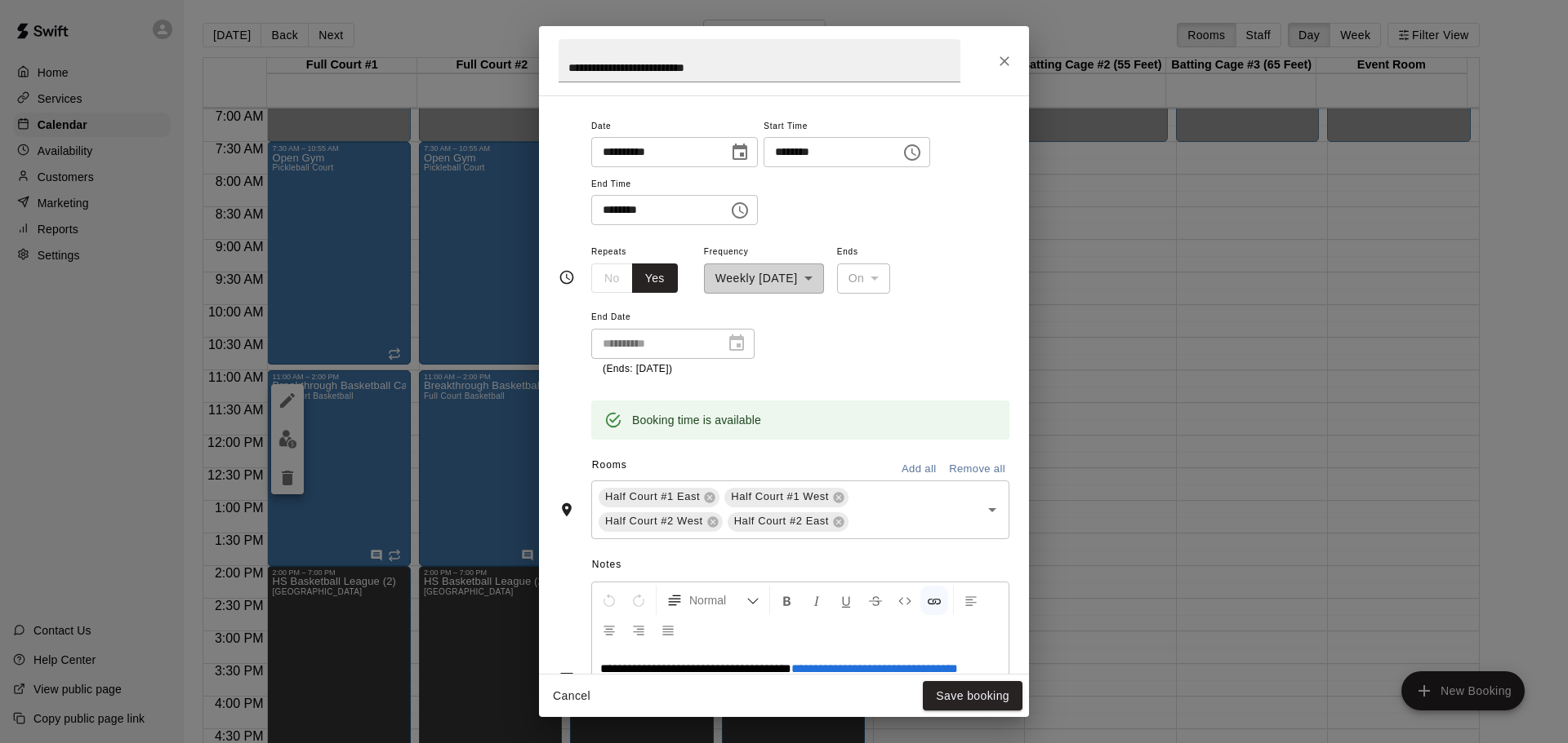
scroll to position [139, 0]
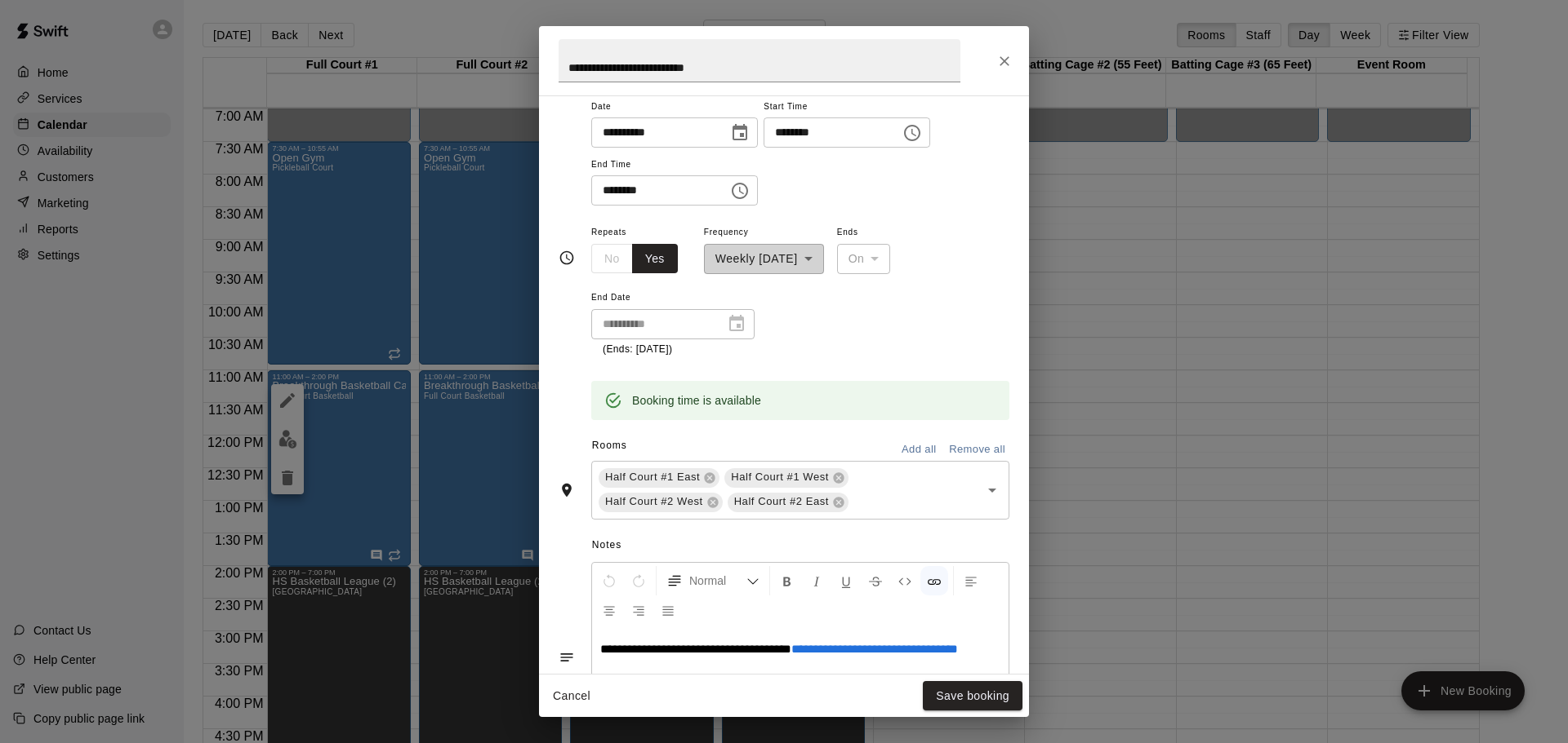
click at [921, 129] on icon "Choose time, selected time is 11:00 AM" at bounding box center [912, 133] width 19 height 19
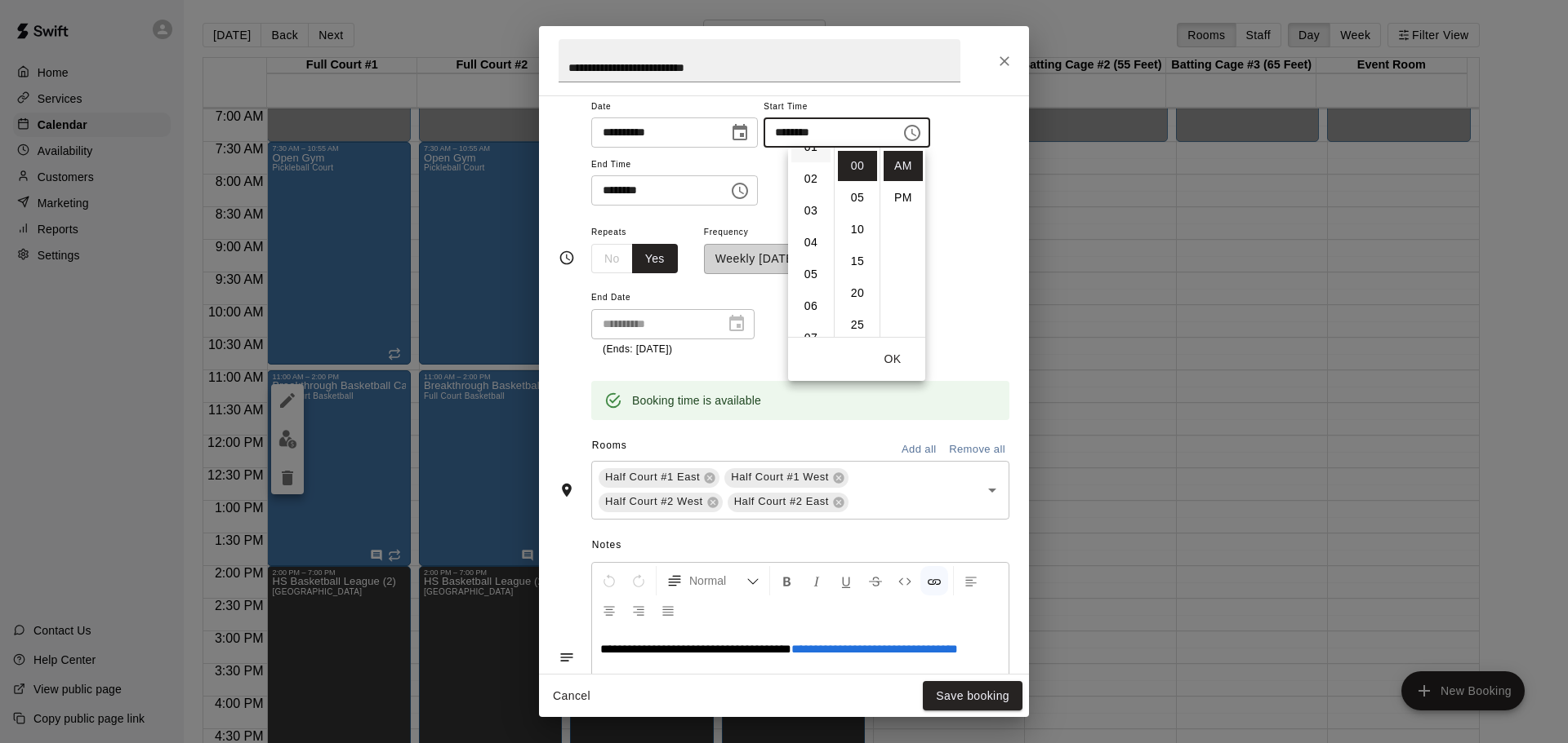
scroll to position [0, 0]
click at [812, 167] on li "12" at bounding box center [810, 166] width 39 height 30
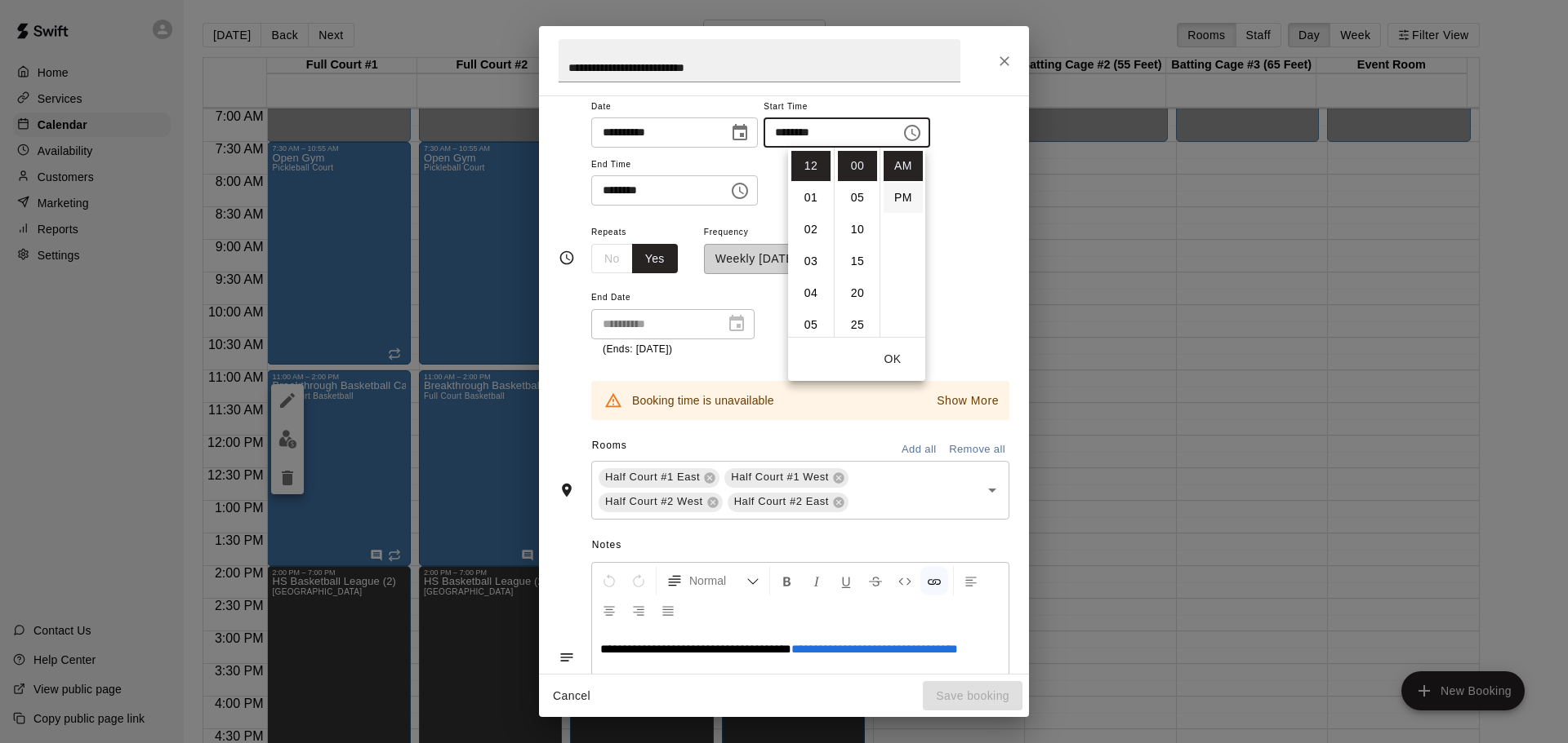
click at [899, 199] on li "PM" at bounding box center [903, 198] width 39 height 30
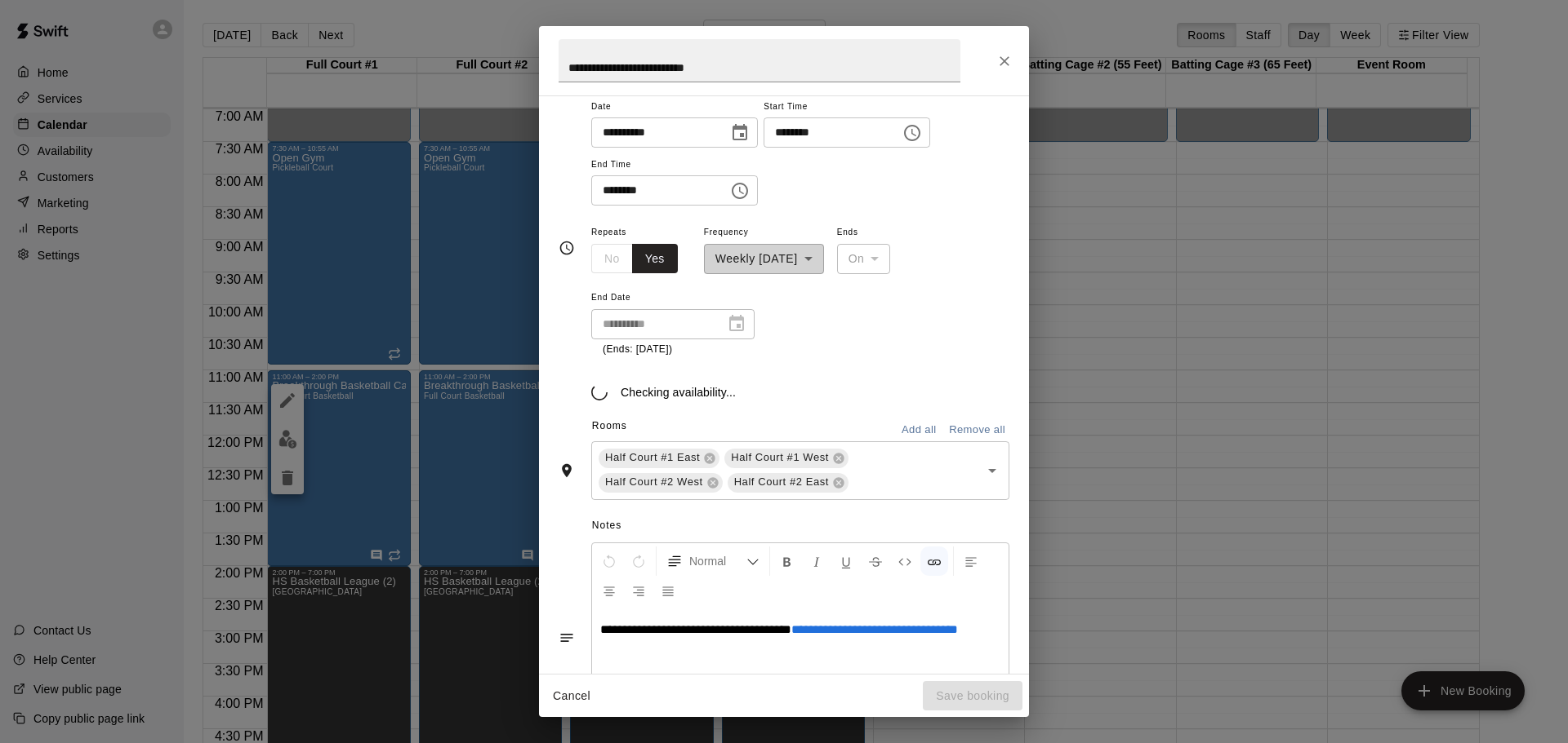
scroll to position [29, 0]
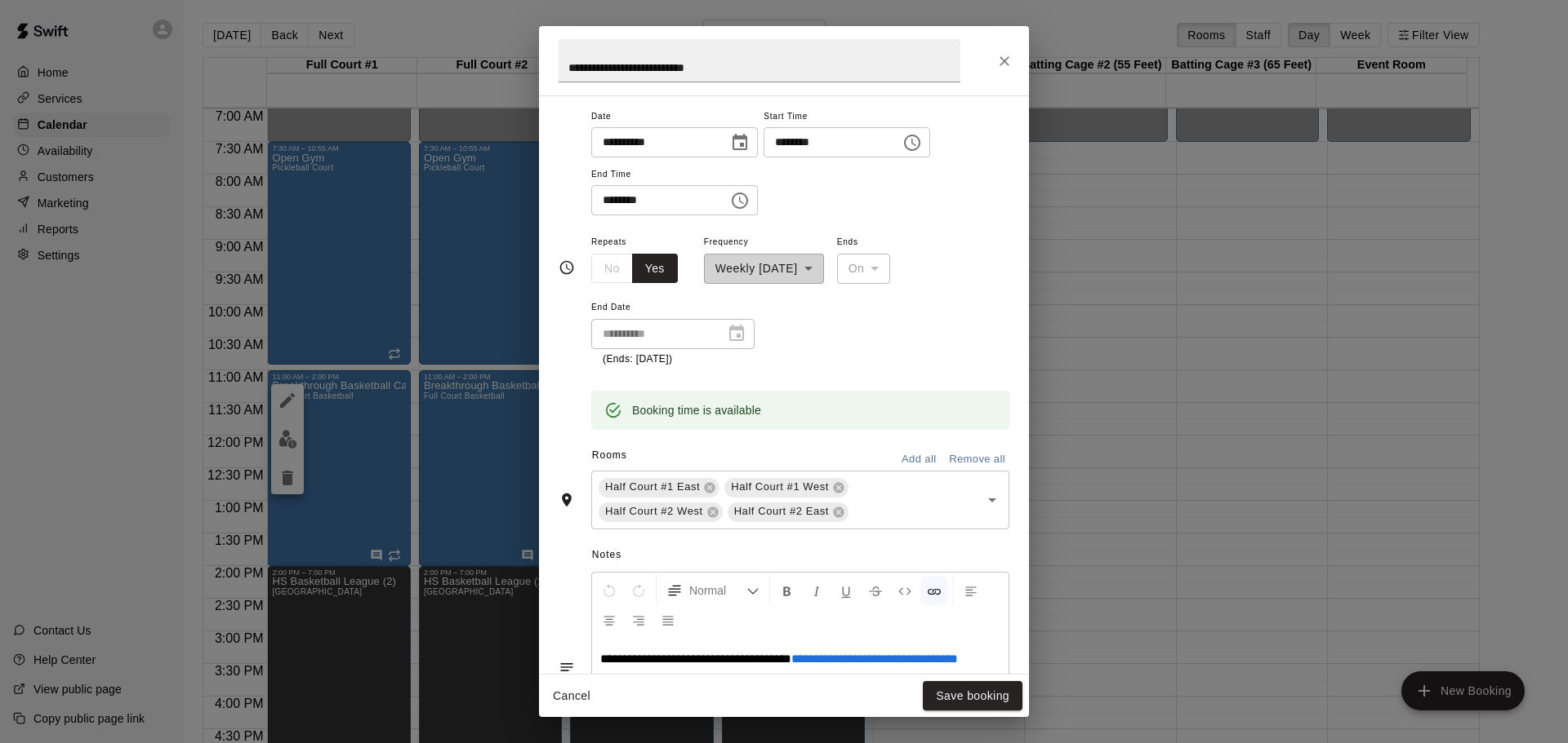
click at [921, 141] on icon "Choose time, selected time is 12:00 PM" at bounding box center [912, 143] width 17 height 17
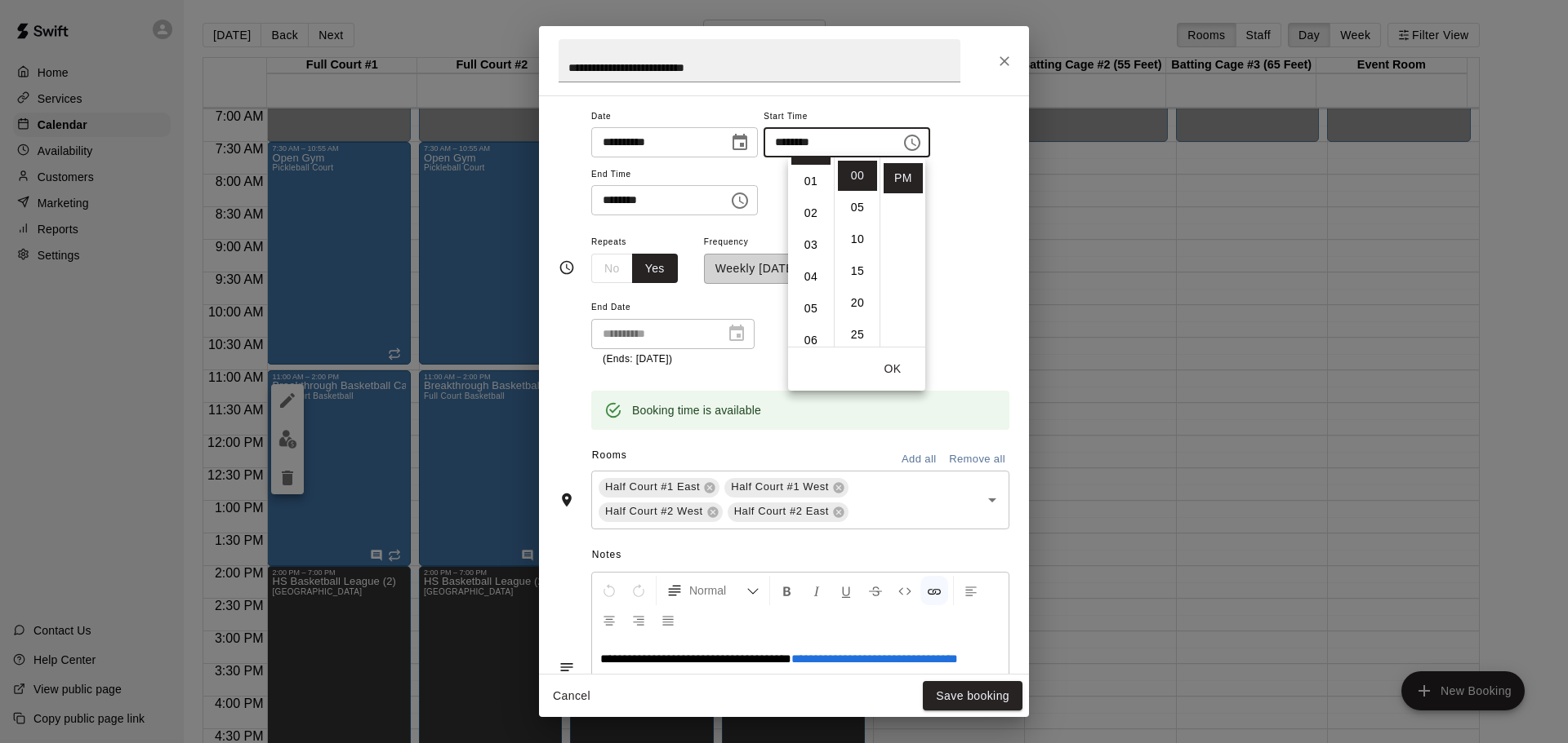
scroll to position [0, 0]
click at [855, 205] on li "30" at bounding box center [857, 203] width 39 height 30
type input "********"
click at [955, 215] on div "**********" at bounding box center [800, 160] width 418 height 110
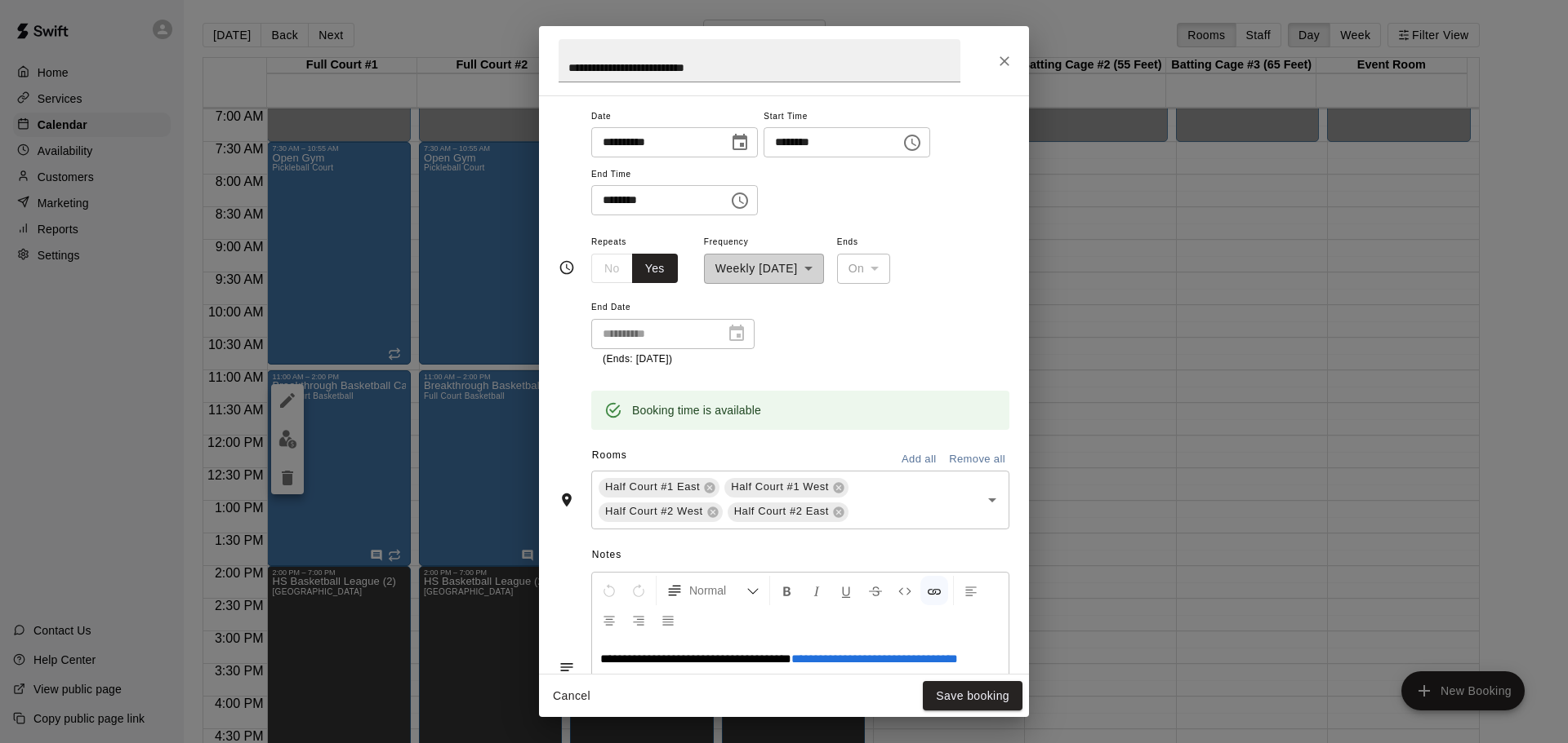
click at [56, 340] on div "**********" at bounding box center [784, 372] width 1568 height 743
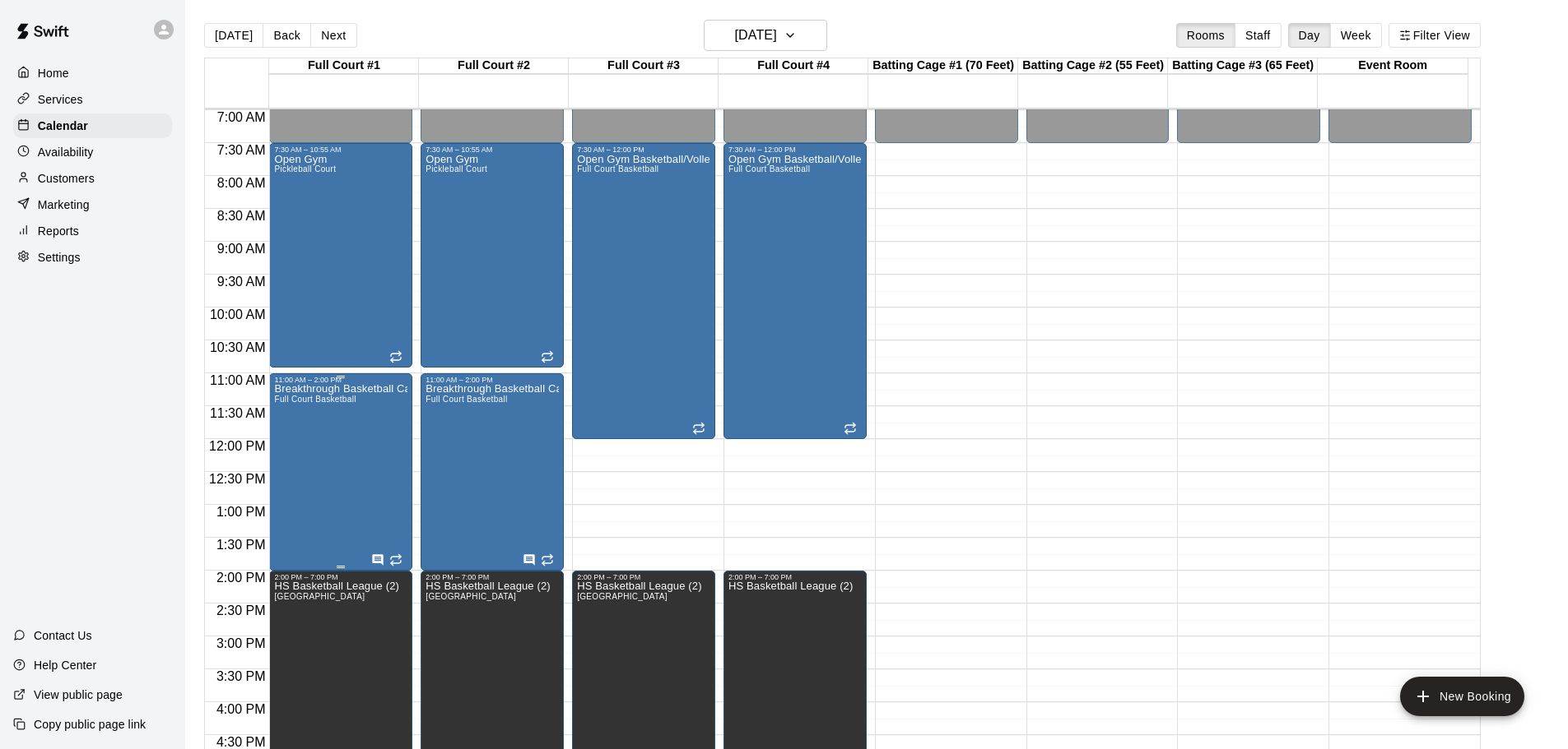
click at [360, 445] on div "Breakthrough Basketball Camp Full Court Basketball" at bounding box center [341, 759] width 133 height 749
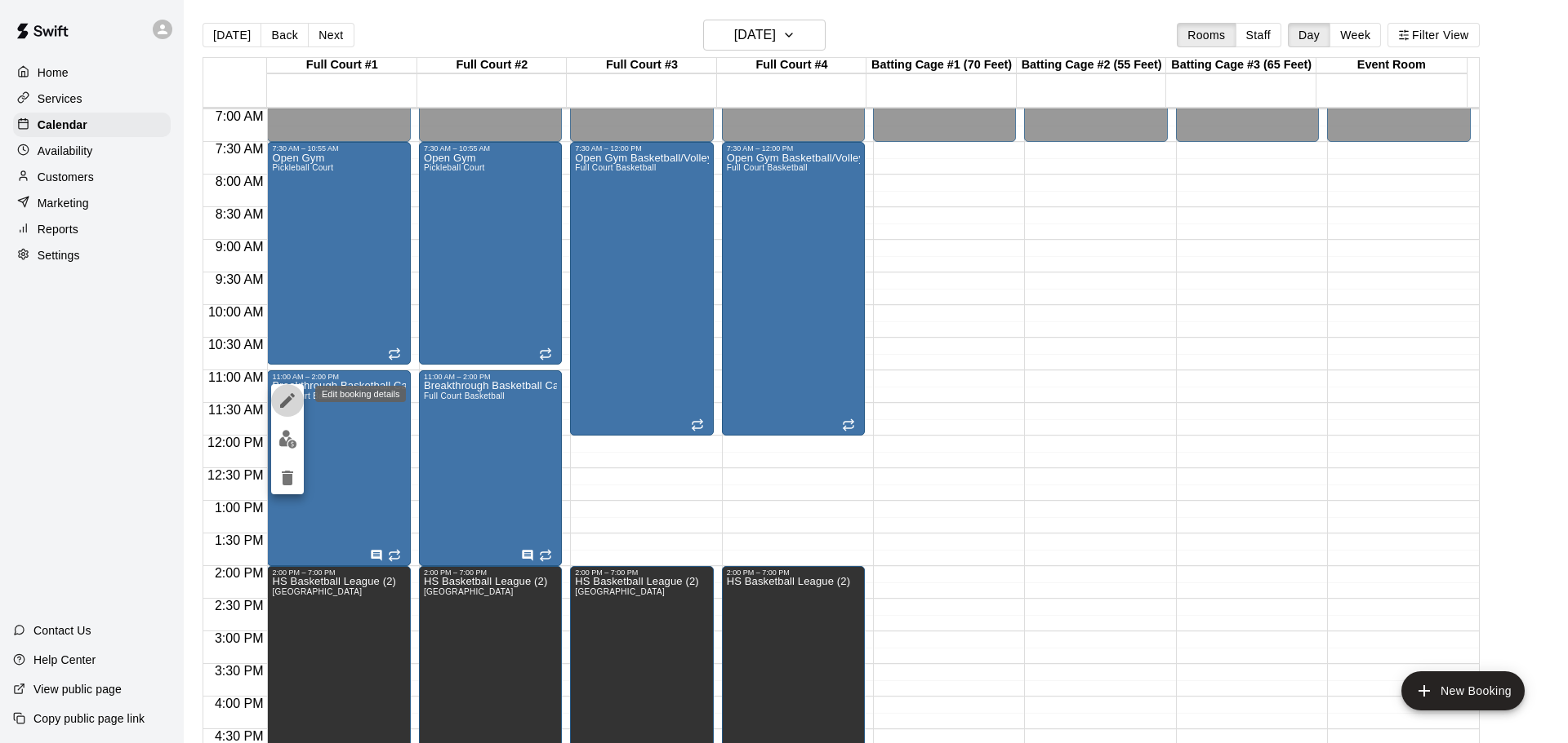
click at [293, 397] on icon "edit" at bounding box center [287, 401] width 15 height 15
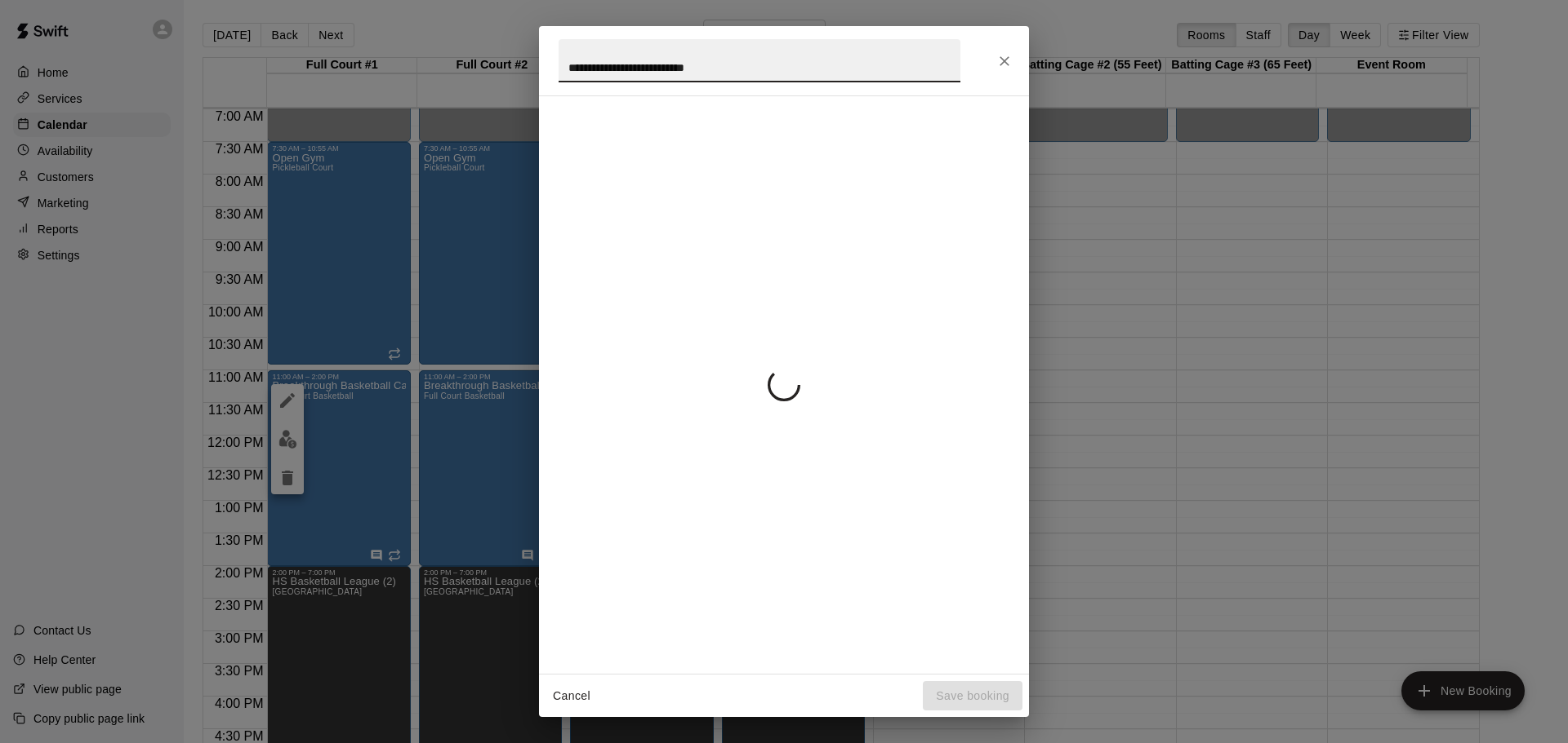
scroll to position [139, 0]
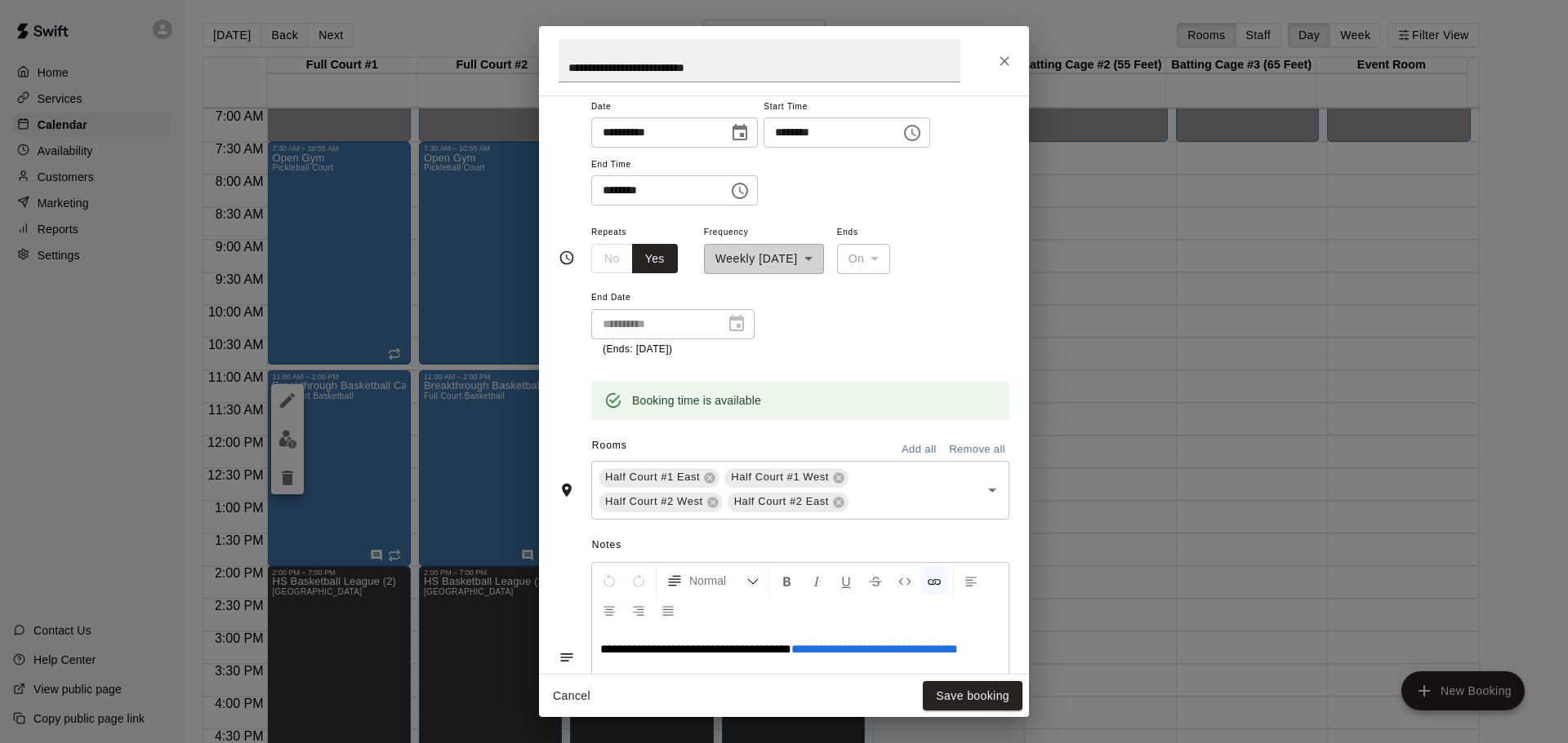
click at [921, 137] on icon "Choose time, selected time is 11:00 AM" at bounding box center [912, 133] width 19 height 19
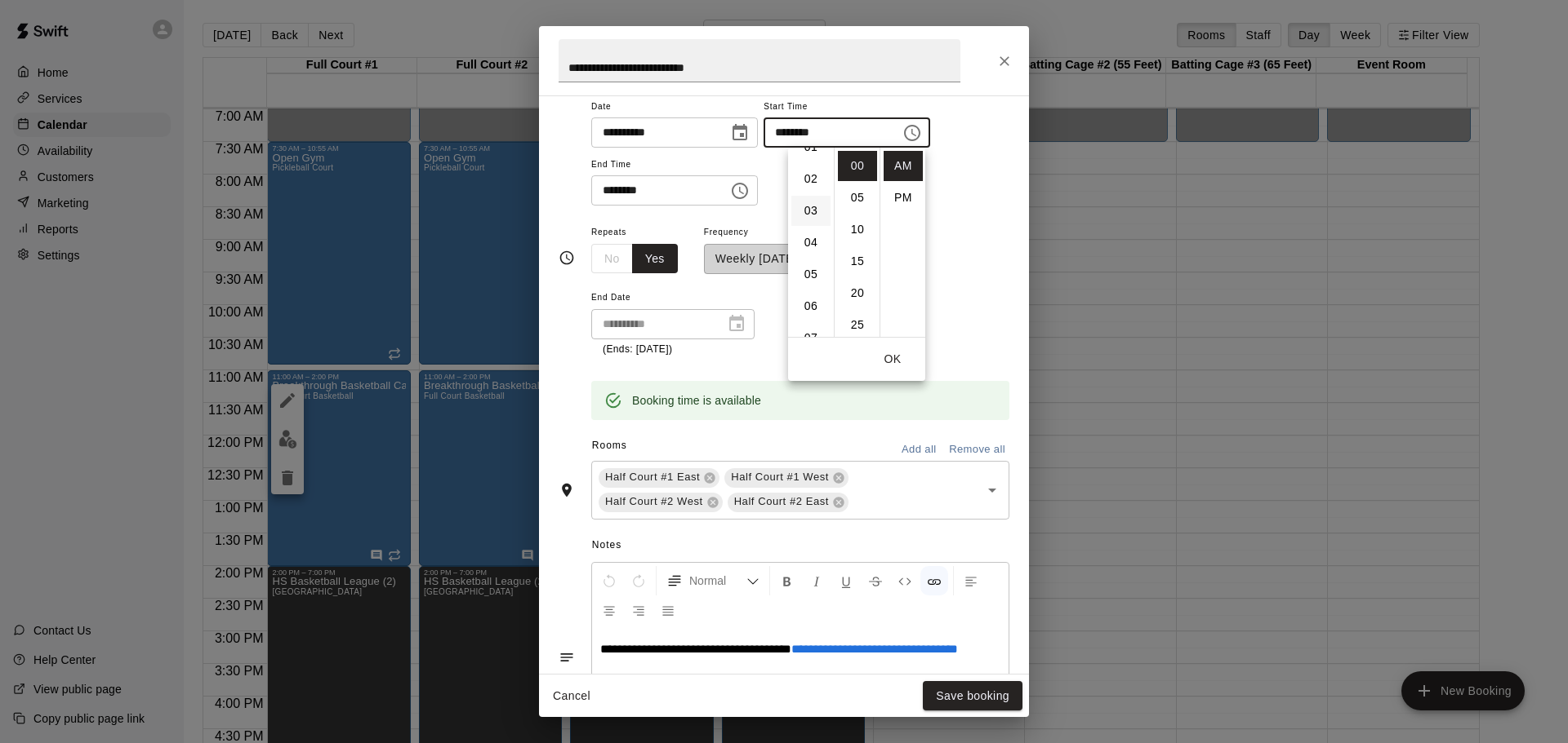
scroll to position [0, 0]
click at [810, 166] on li "12" at bounding box center [810, 166] width 39 height 30
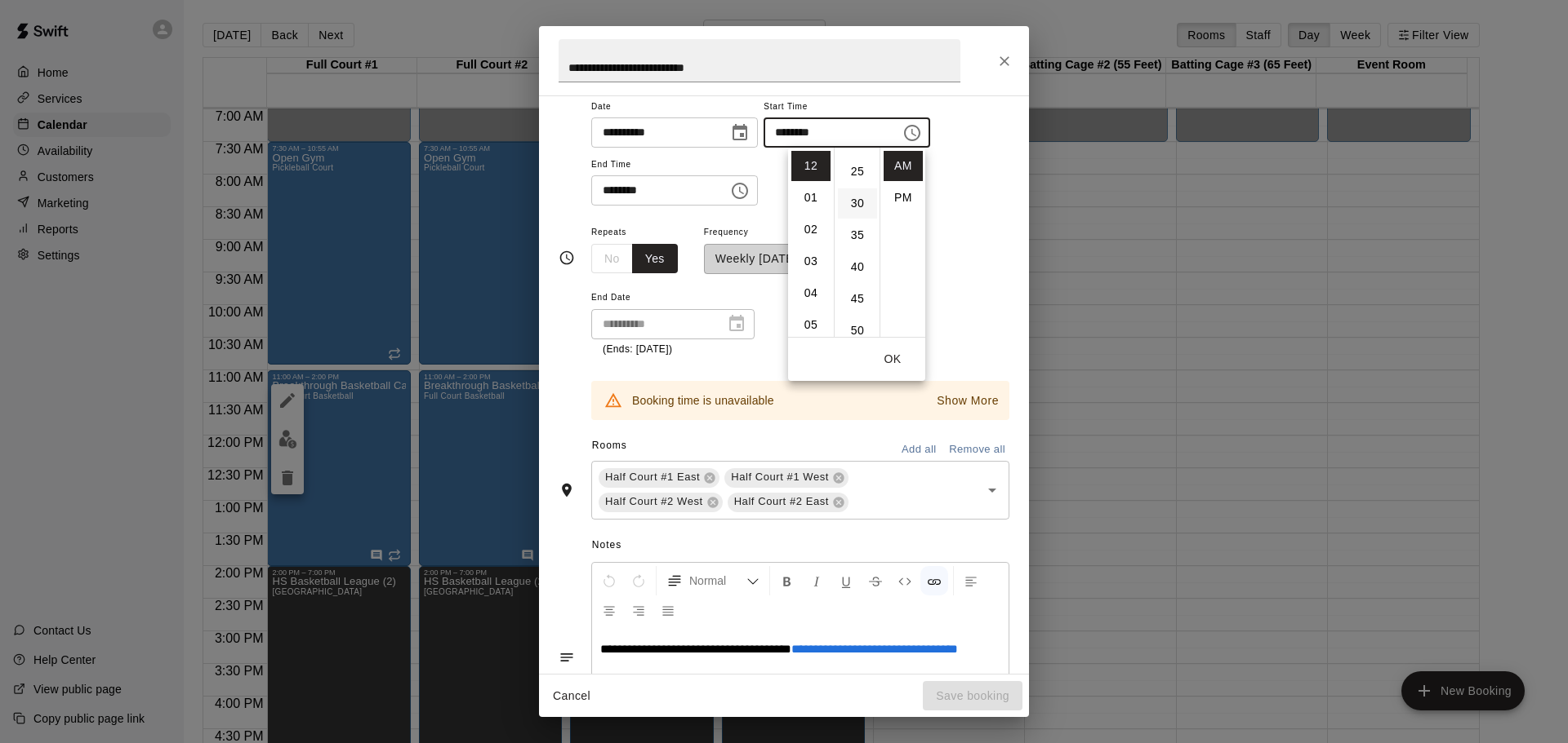
scroll to position [163, 0]
click at [908, 199] on li "PM" at bounding box center [903, 198] width 39 height 30
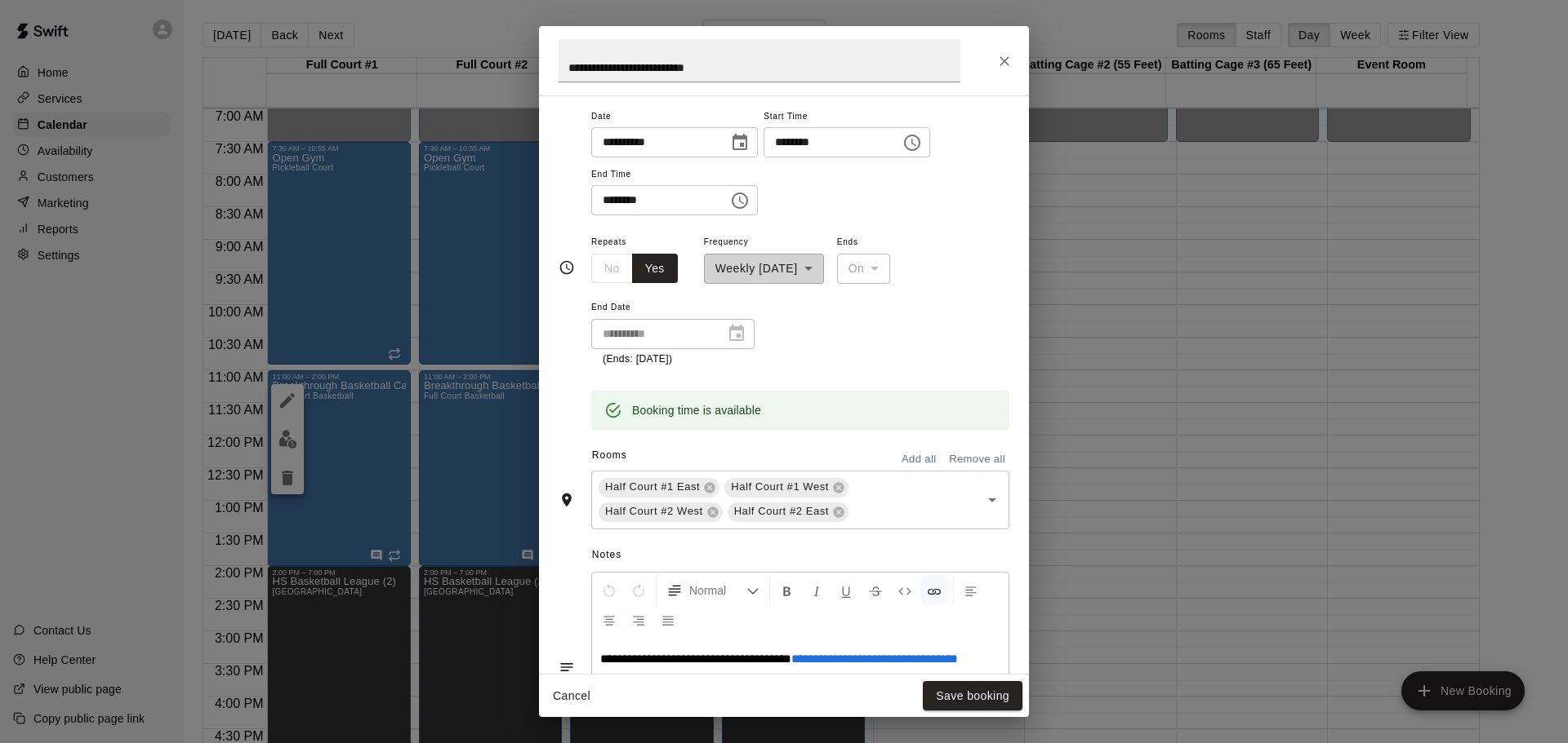
scroll to position [4, 0]
click at [921, 146] on icon "Choose time, selected time is 12:00 PM" at bounding box center [912, 143] width 19 height 19
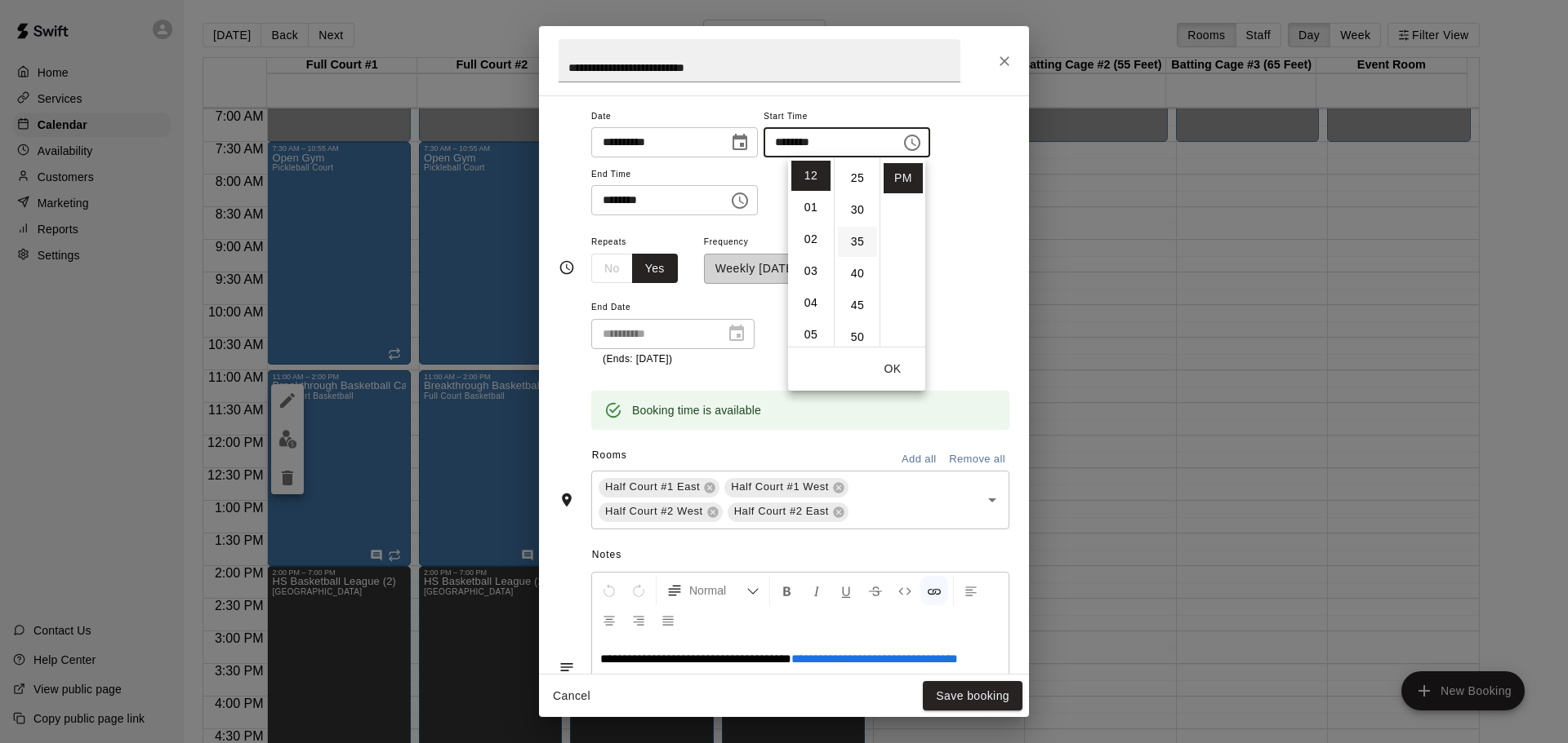
scroll to position [163, 0]
click at [854, 208] on li "30" at bounding box center [857, 203] width 39 height 30
type input "********"
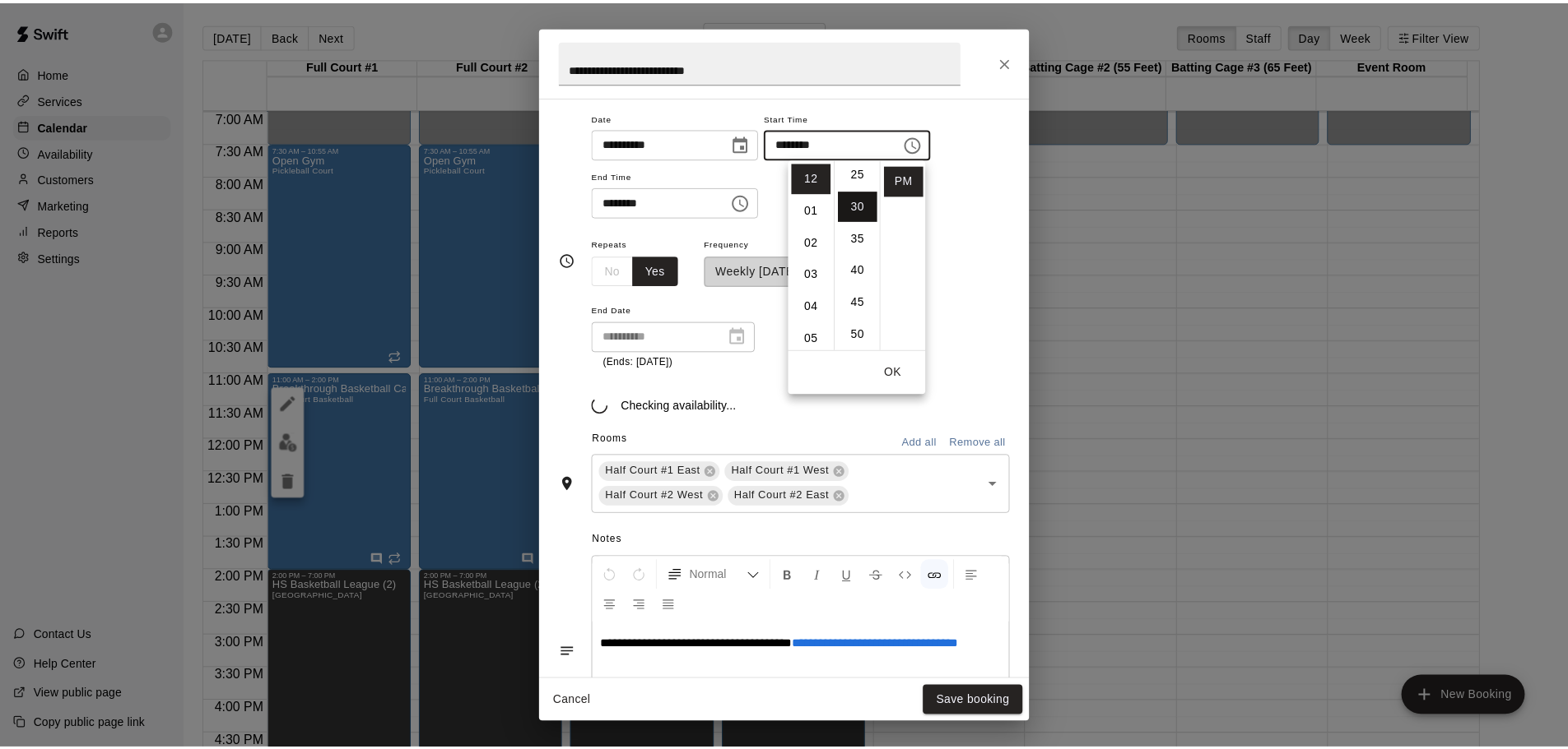
scroll to position [193, 0]
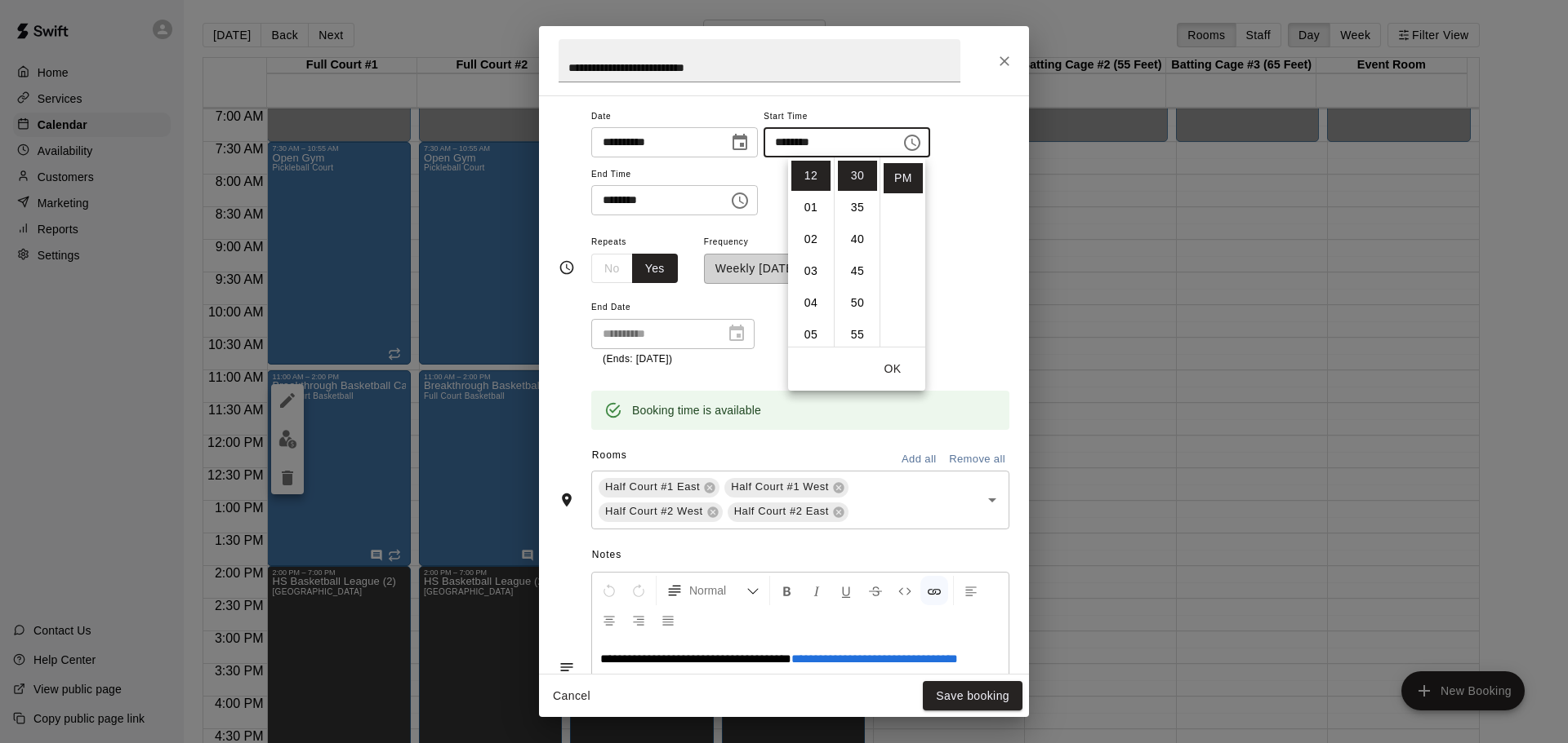
click at [965, 260] on div "**********" at bounding box center [800, 299] width 418 height 136
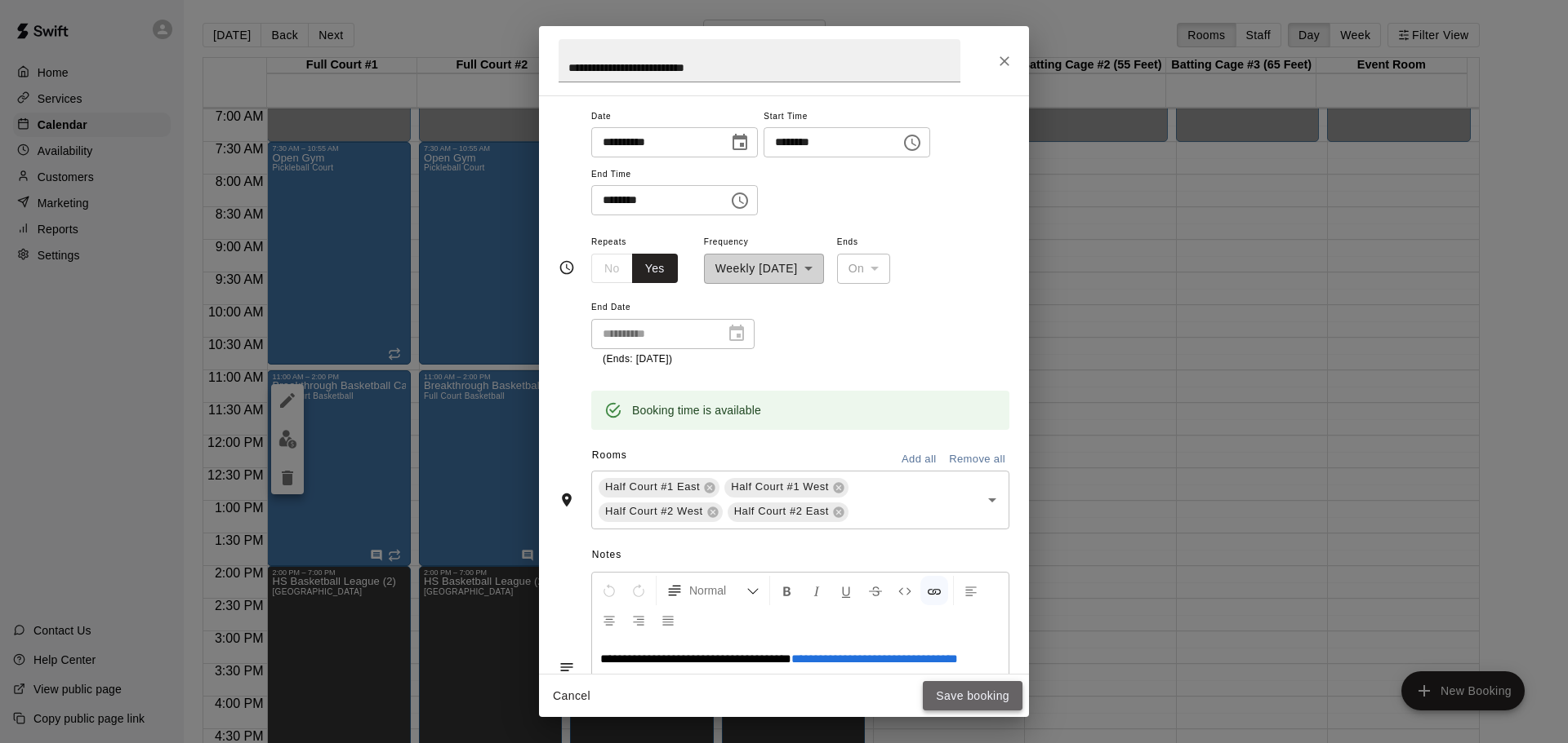
click at [981, 695] on button "Save booking" at bounding box center [972, 696] width 100 height 30
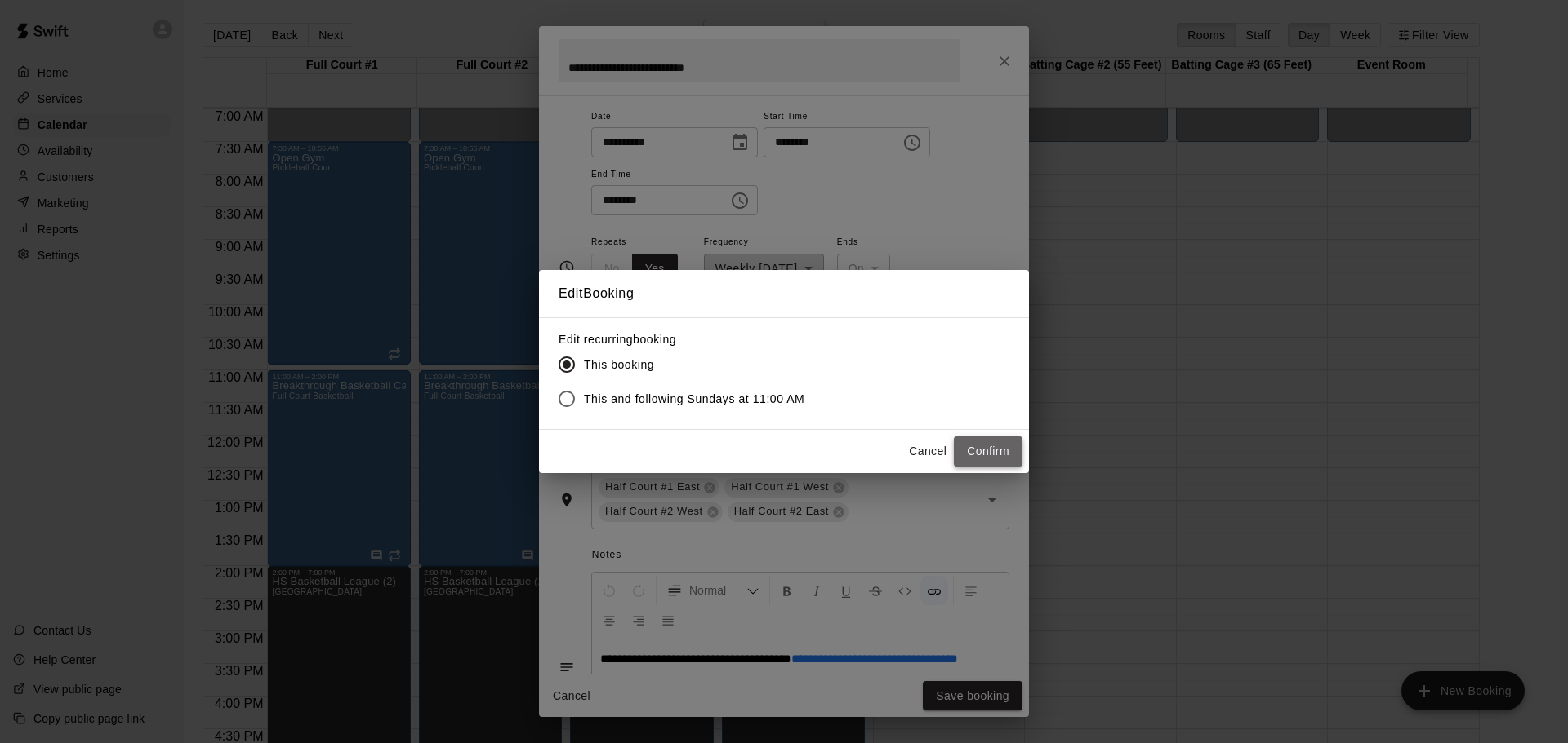
click at [993, 445] on button "Confirm" at bounding box center [988, 452] width 69 height 30
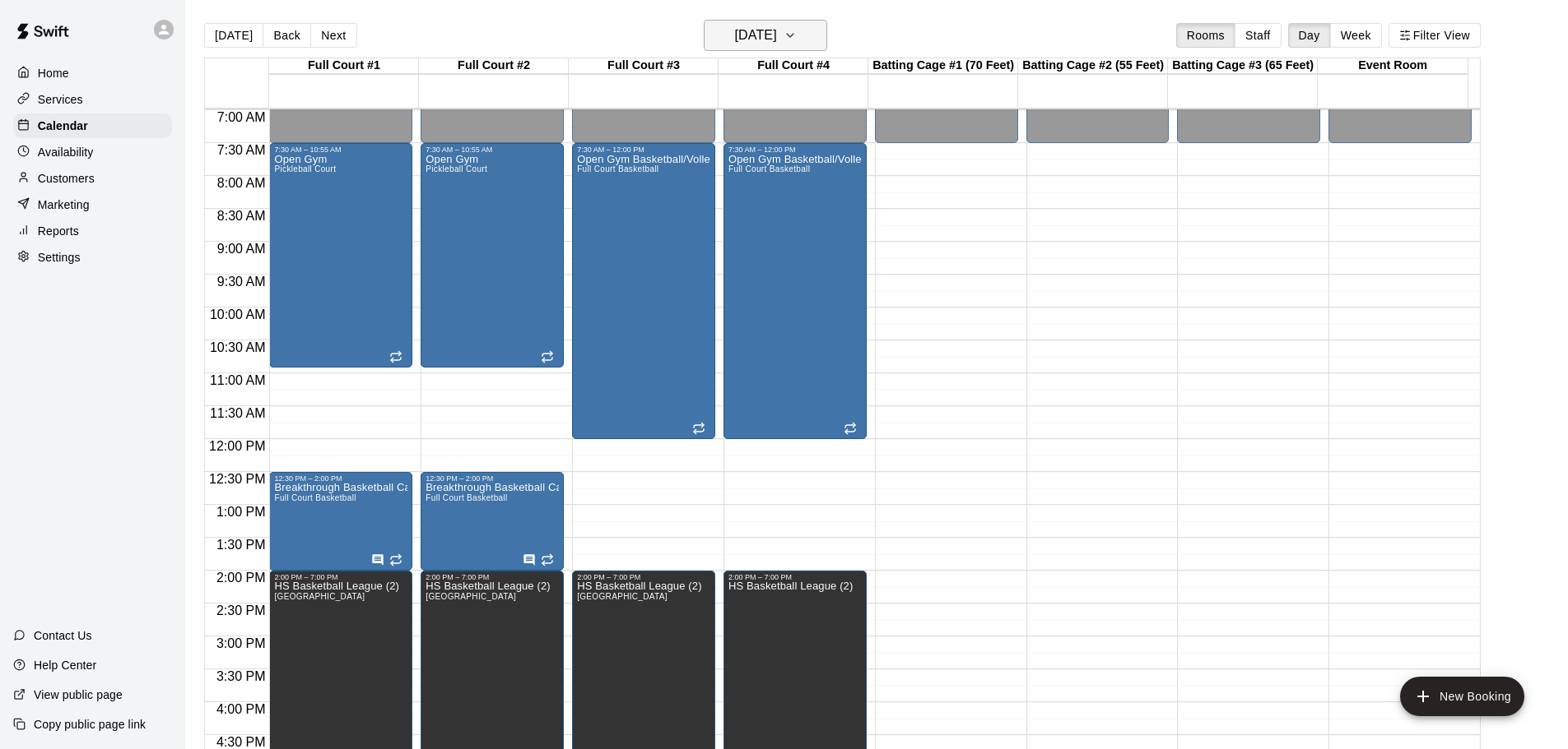
click at [796, 30] on icon "button" at bounding box center [789, 35] width 13 height 20
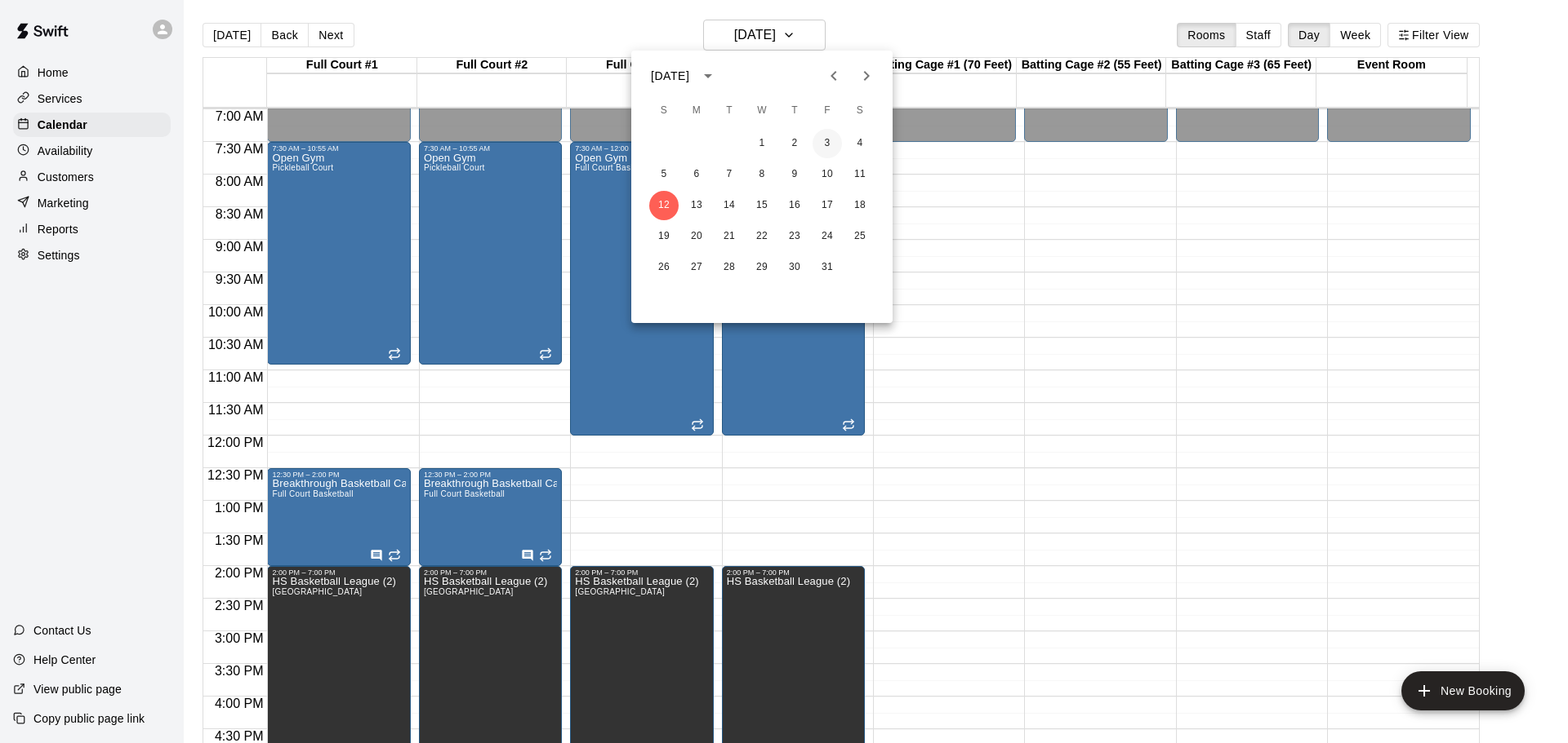
click at [822, 138] on button "3" at bounding box center [826, 143] width 29 height 29
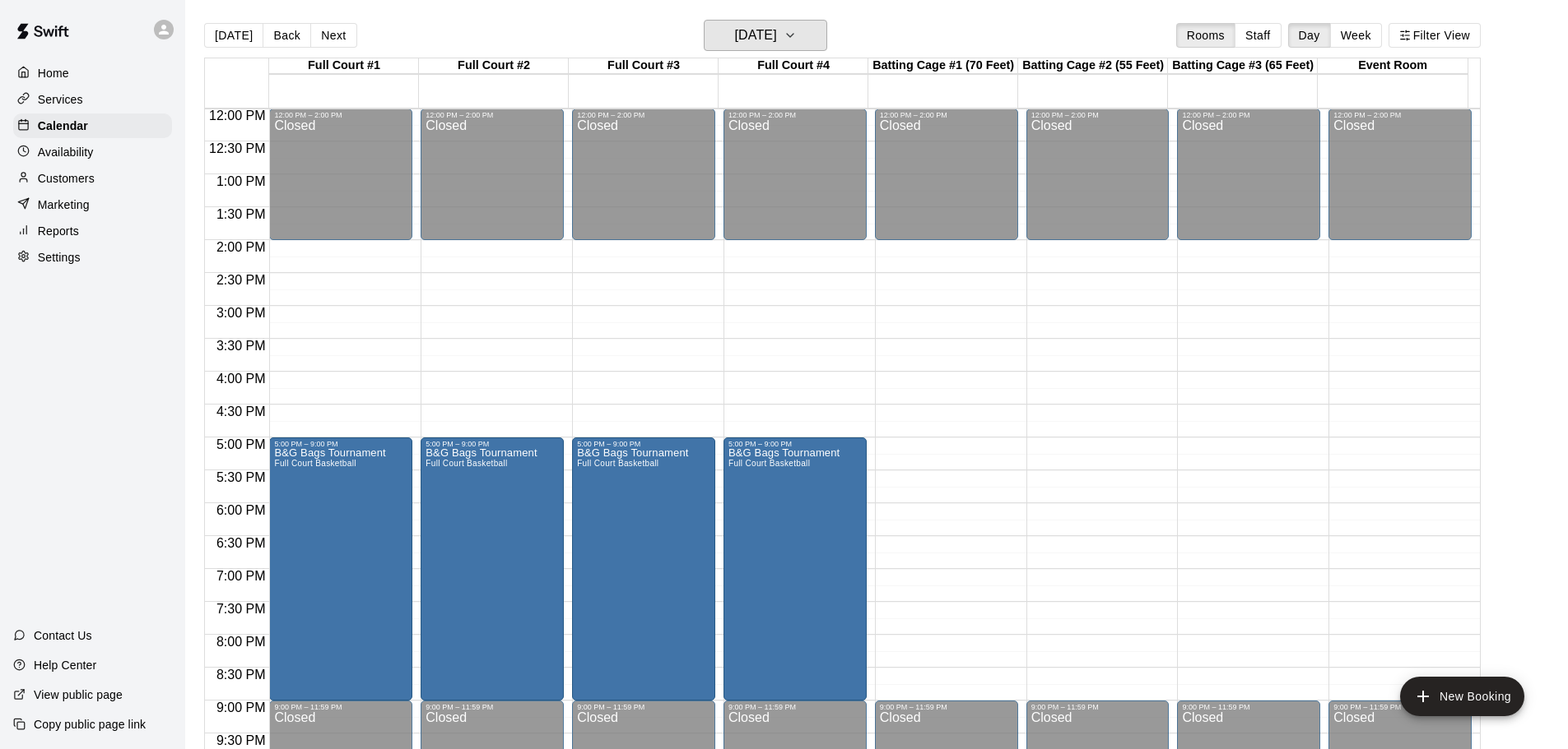
scroll to position [871, 0]
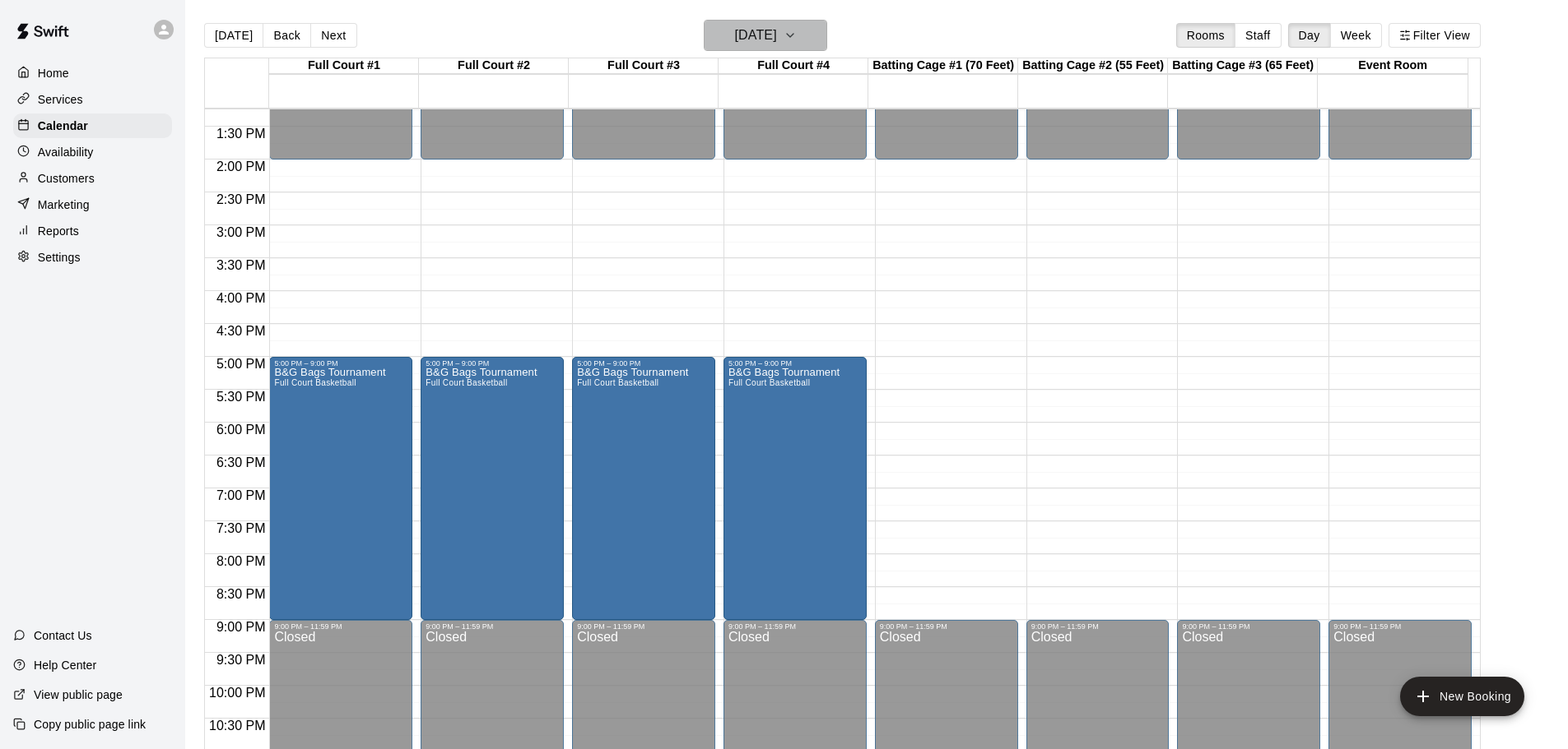
click at [796, 33] on icon "button" at bounding box center [789, 35] width 13 height 20
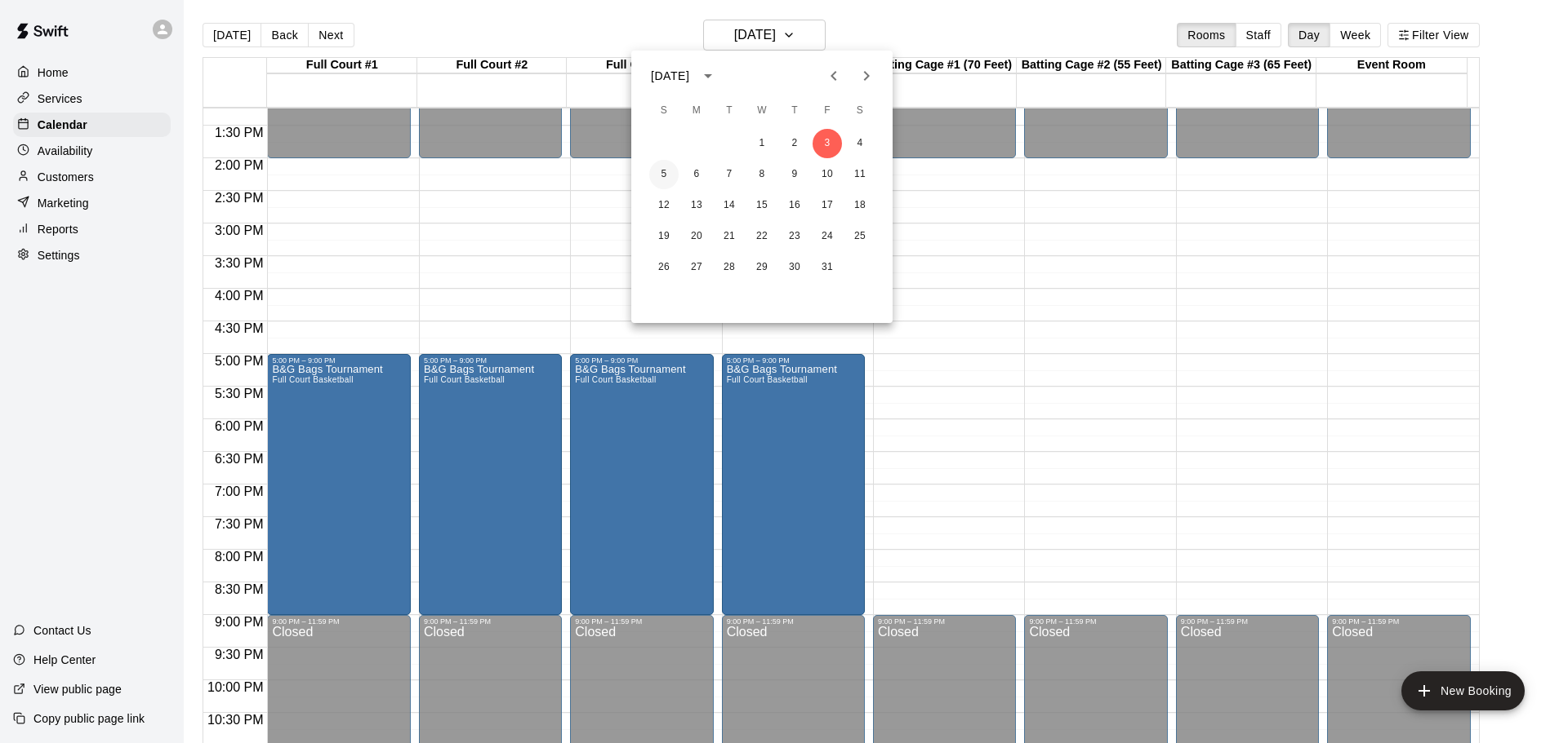
click at [664, 171] on button "5" at bounding box center [663, 174] width 29 height 29
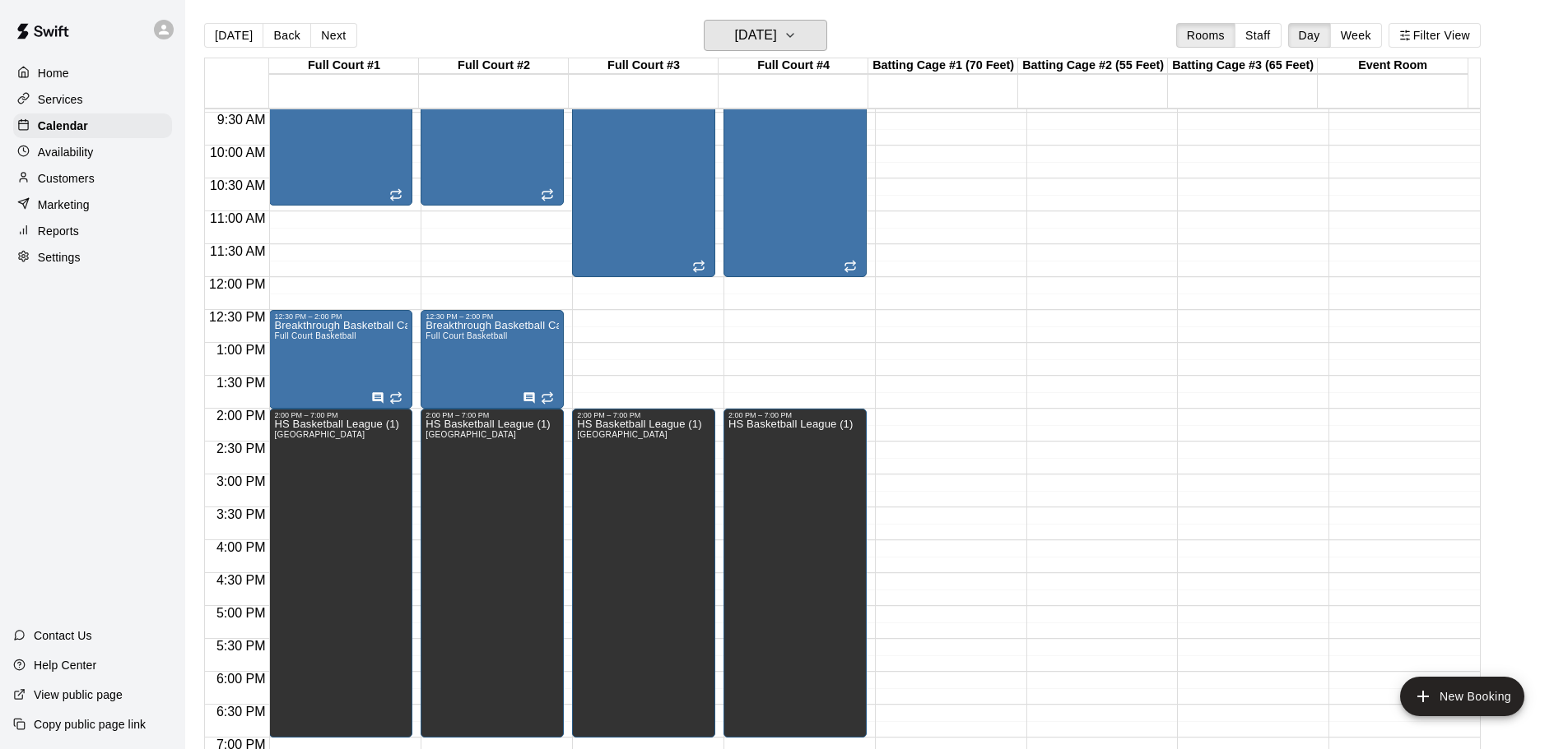
scroll to position [460, 0]
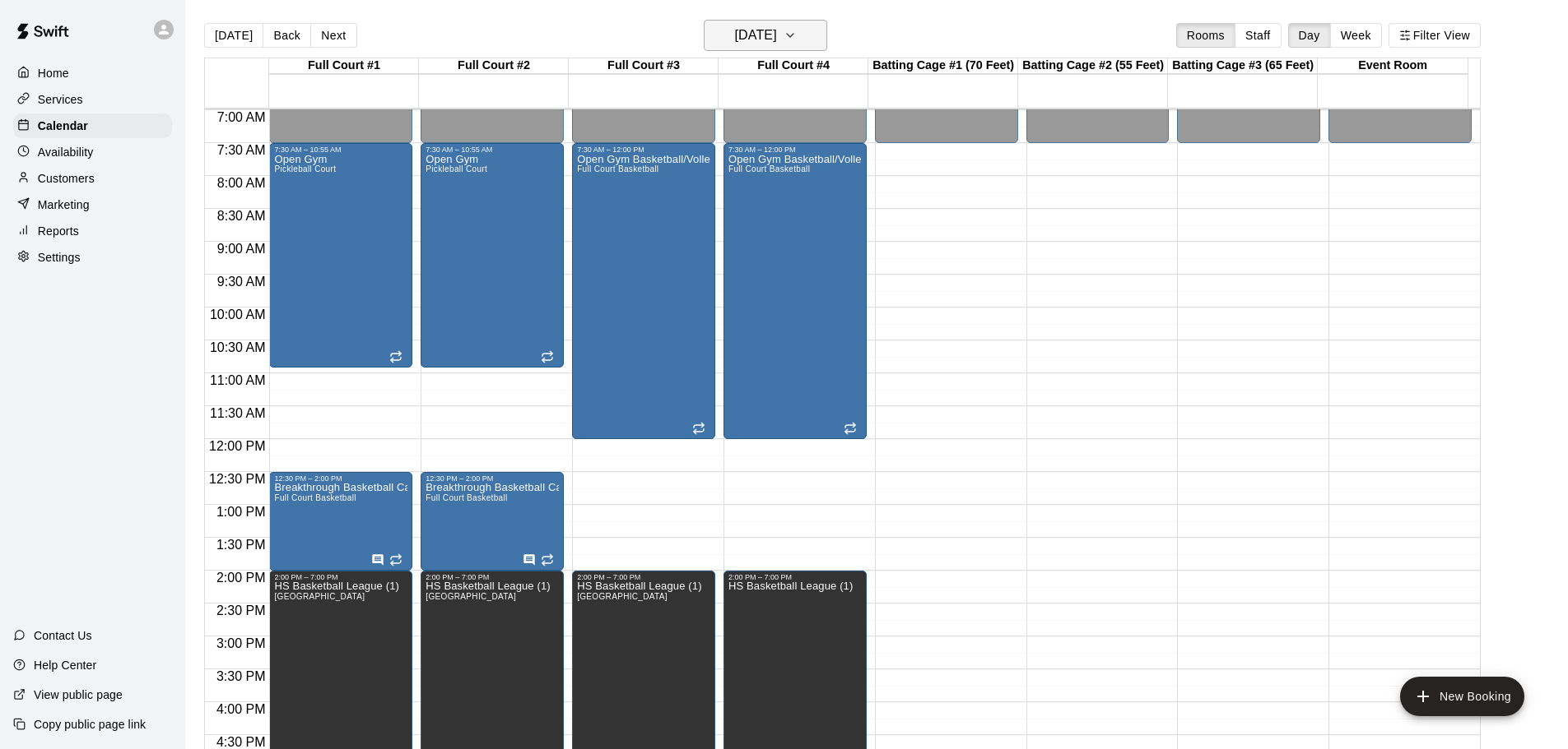
click at [807, 29] on button "Sunday Oct 05" at bounding box center [764, 35] width 123 height 31
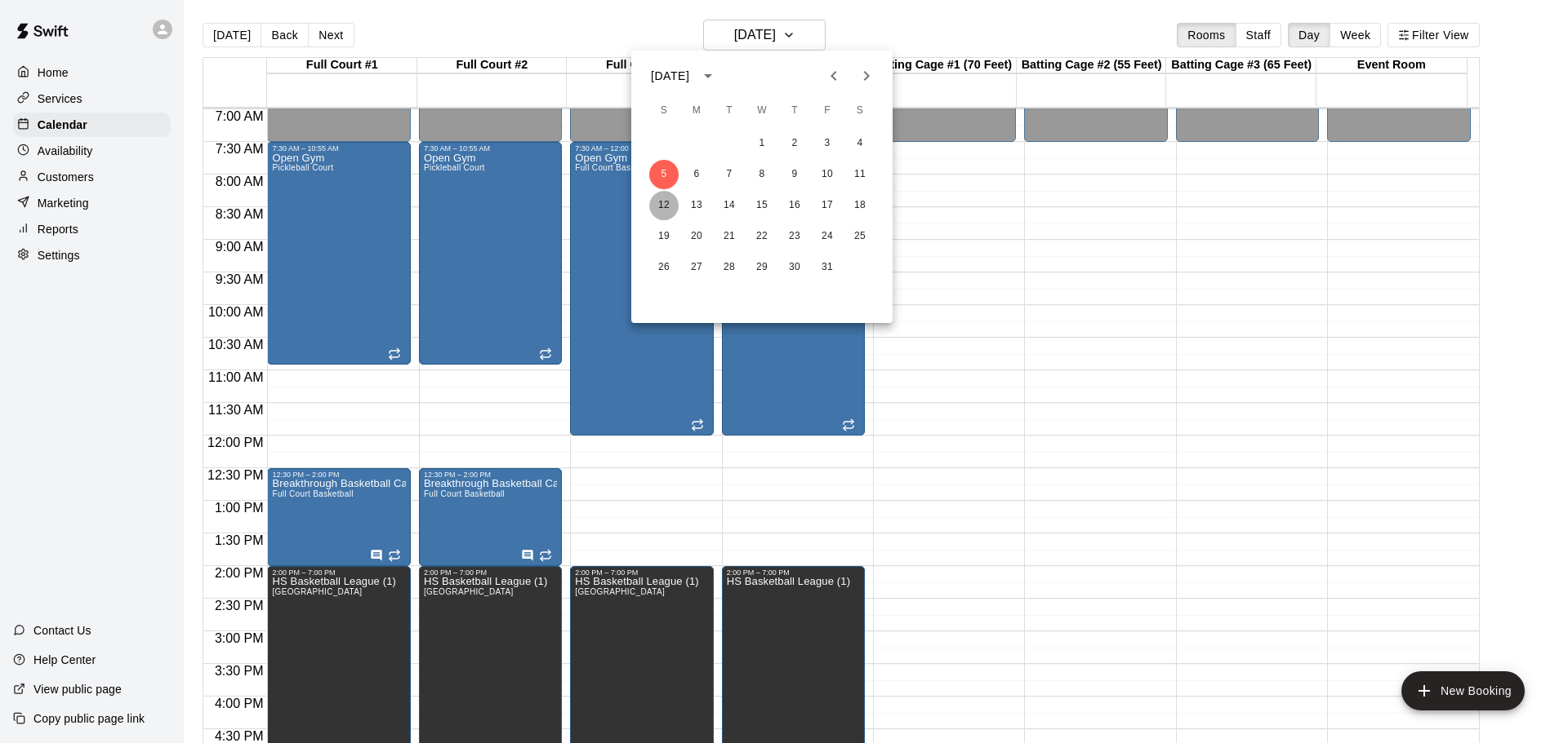
click at [663, 205] on button "12" at bounding box center [663, 205] width 29 height 29
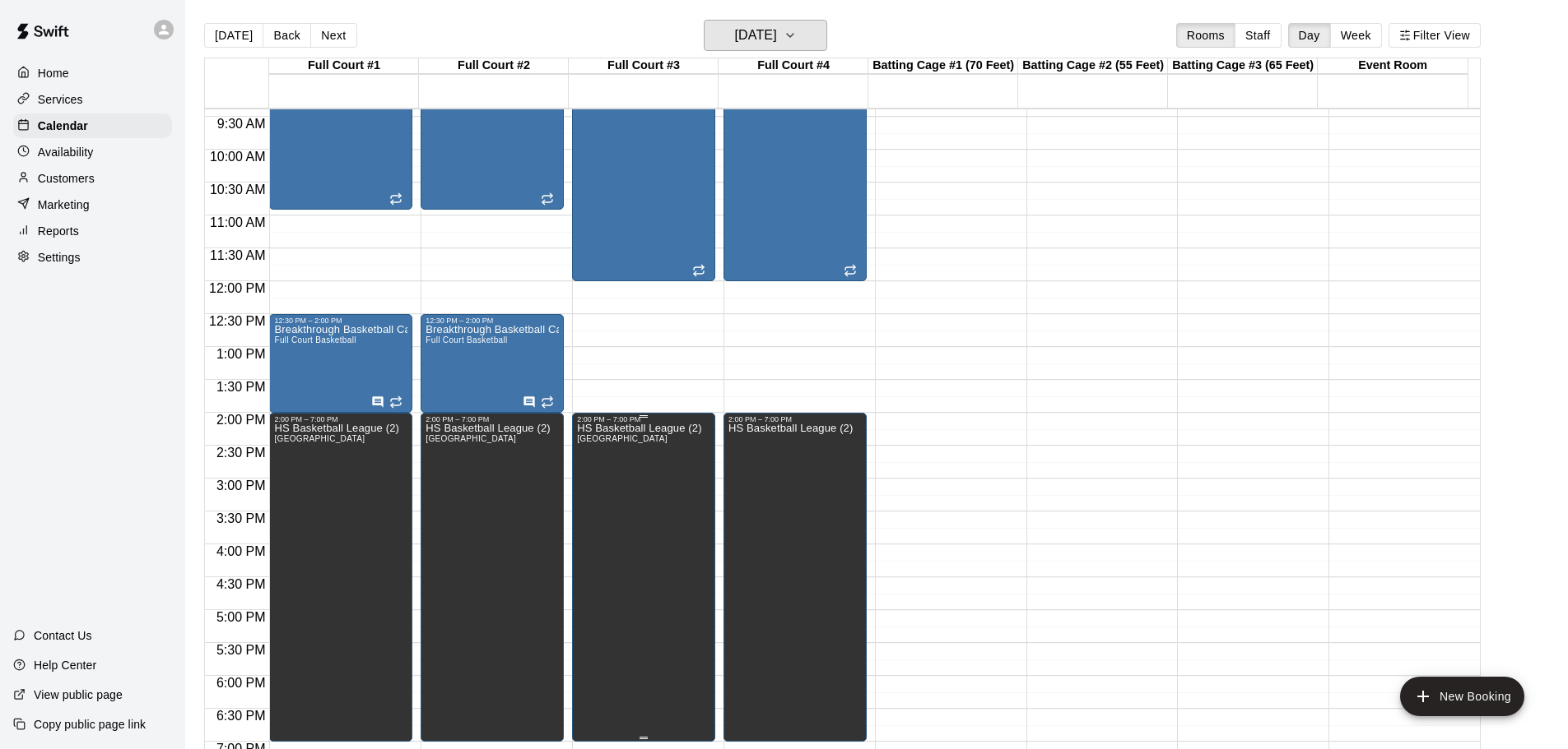
scroll to position [624, 0]
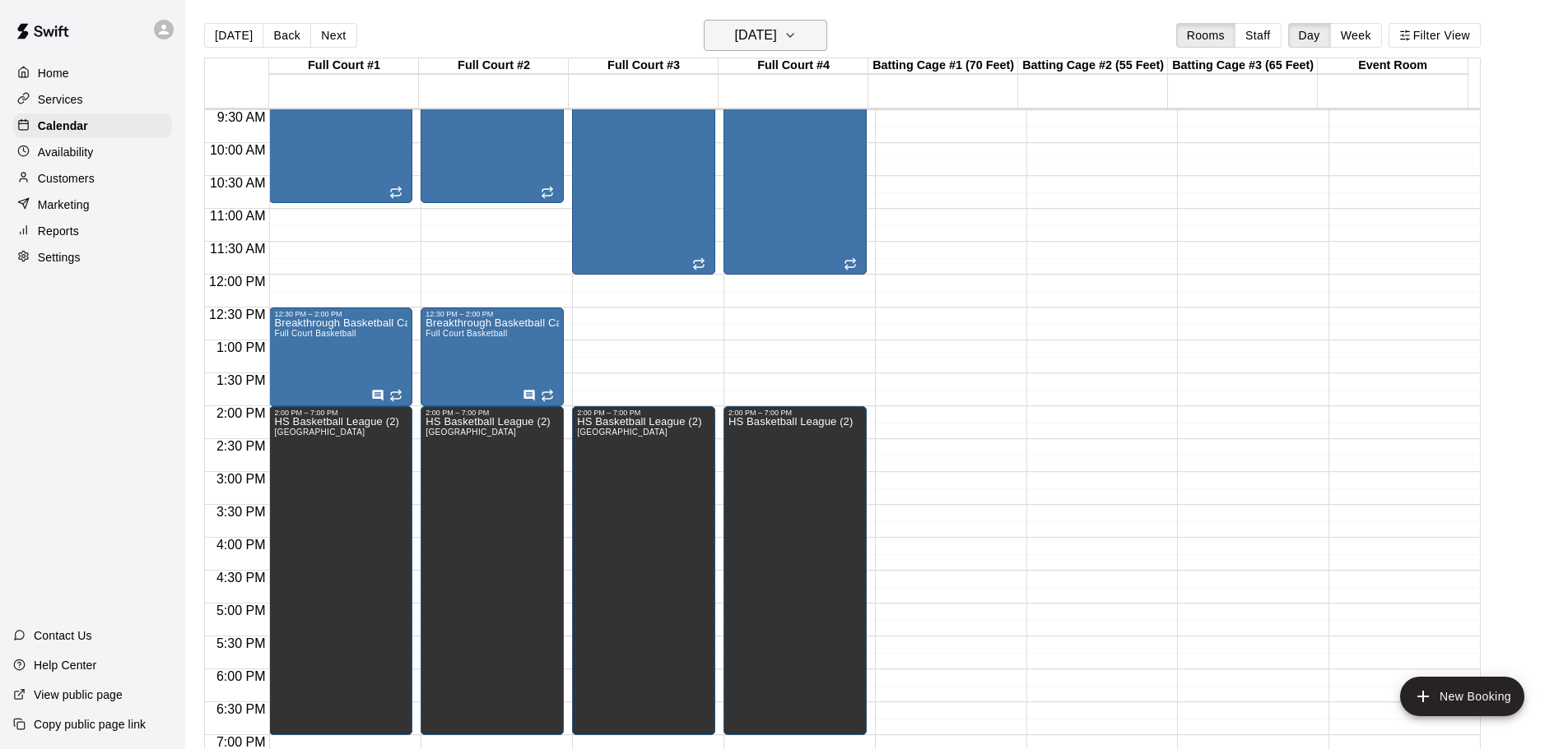
click at [777, 27] on h6 "Sunday Oct 12" at bounding box center [756, 35] width 42 height 23
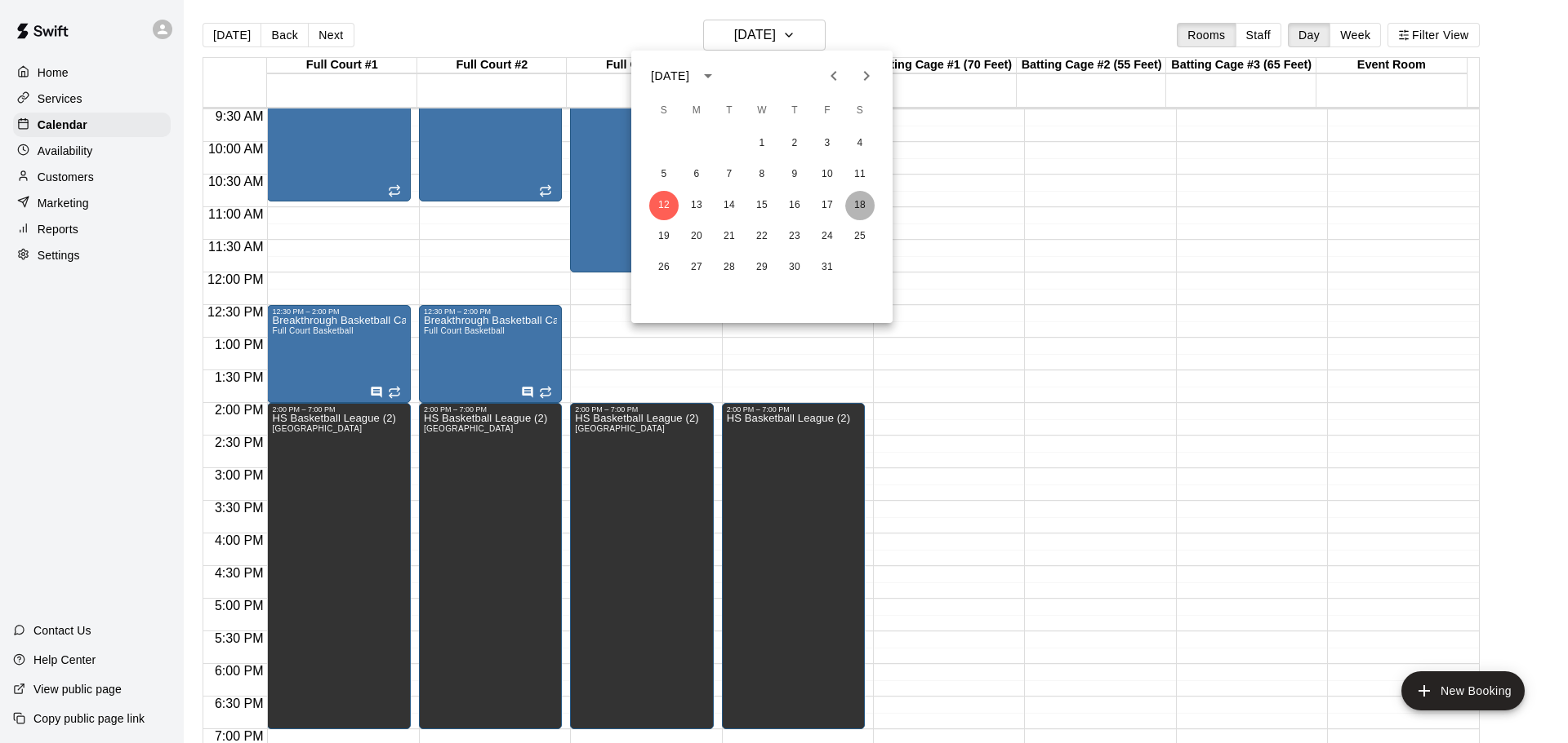
click at [864, 202] on button "18" at bounding box center [859, 205] width 29 height 29
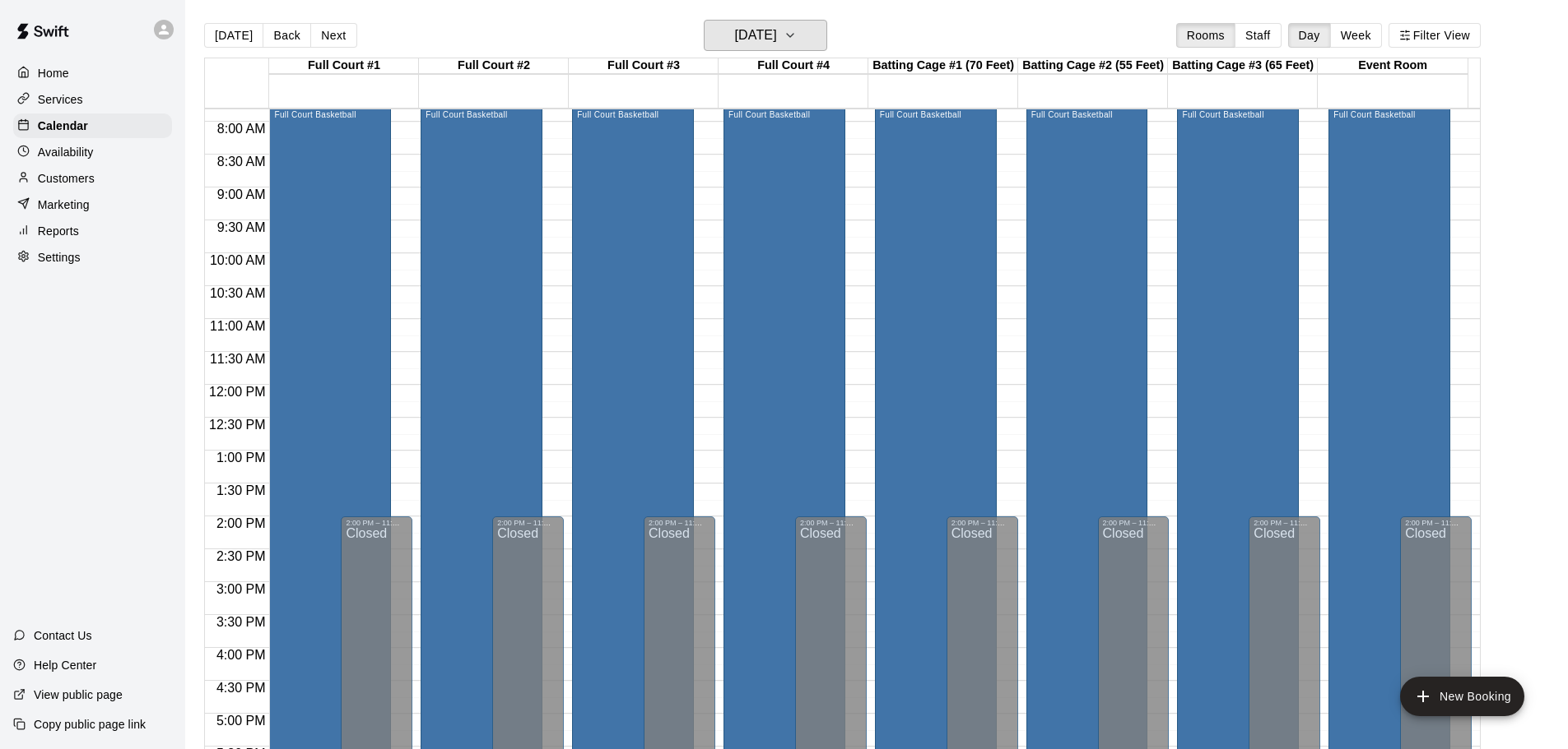
scroll to position [377, 0]
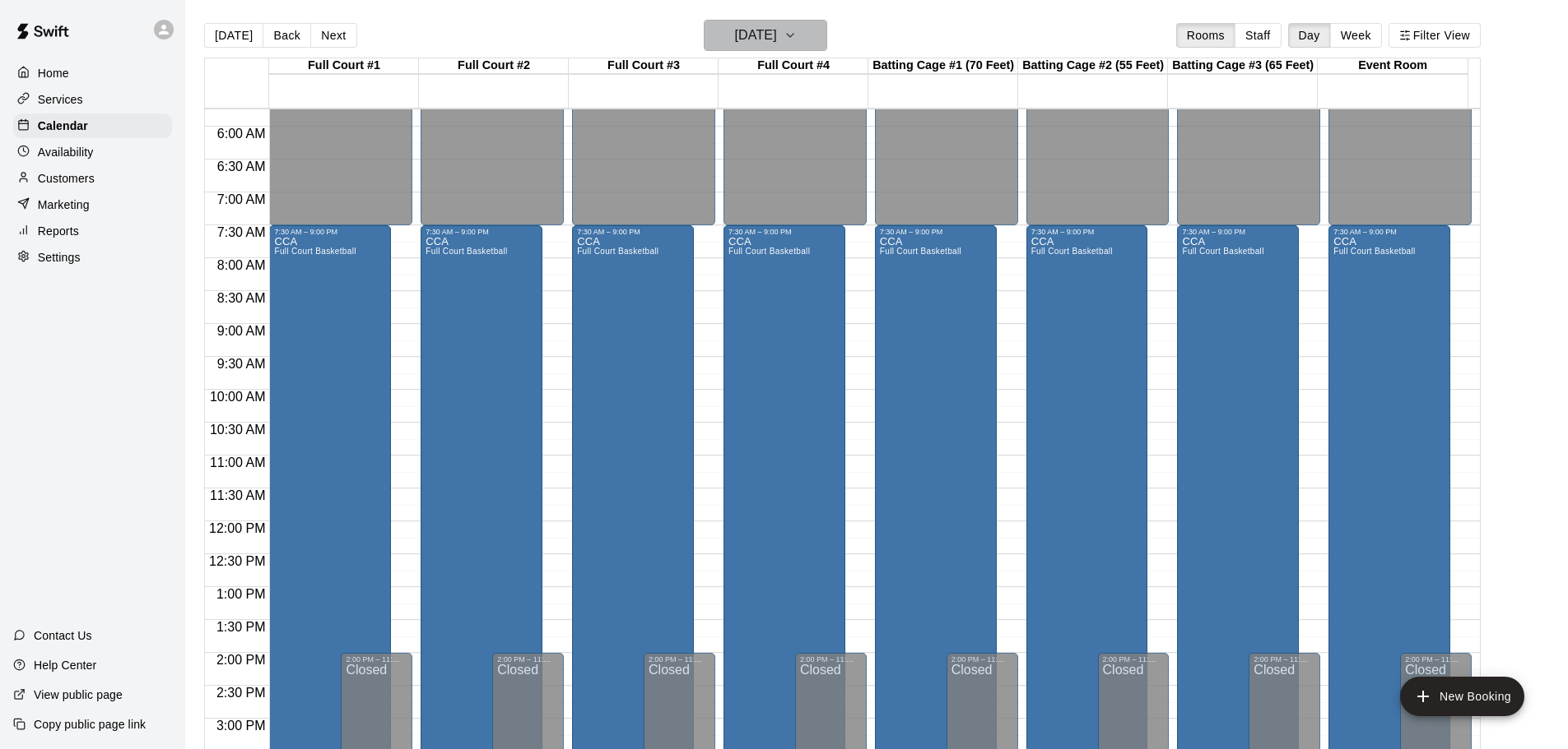
click at [811, 29] on button "Saturday Oct 18" at bounding box center [764, 35] width 123 height 31
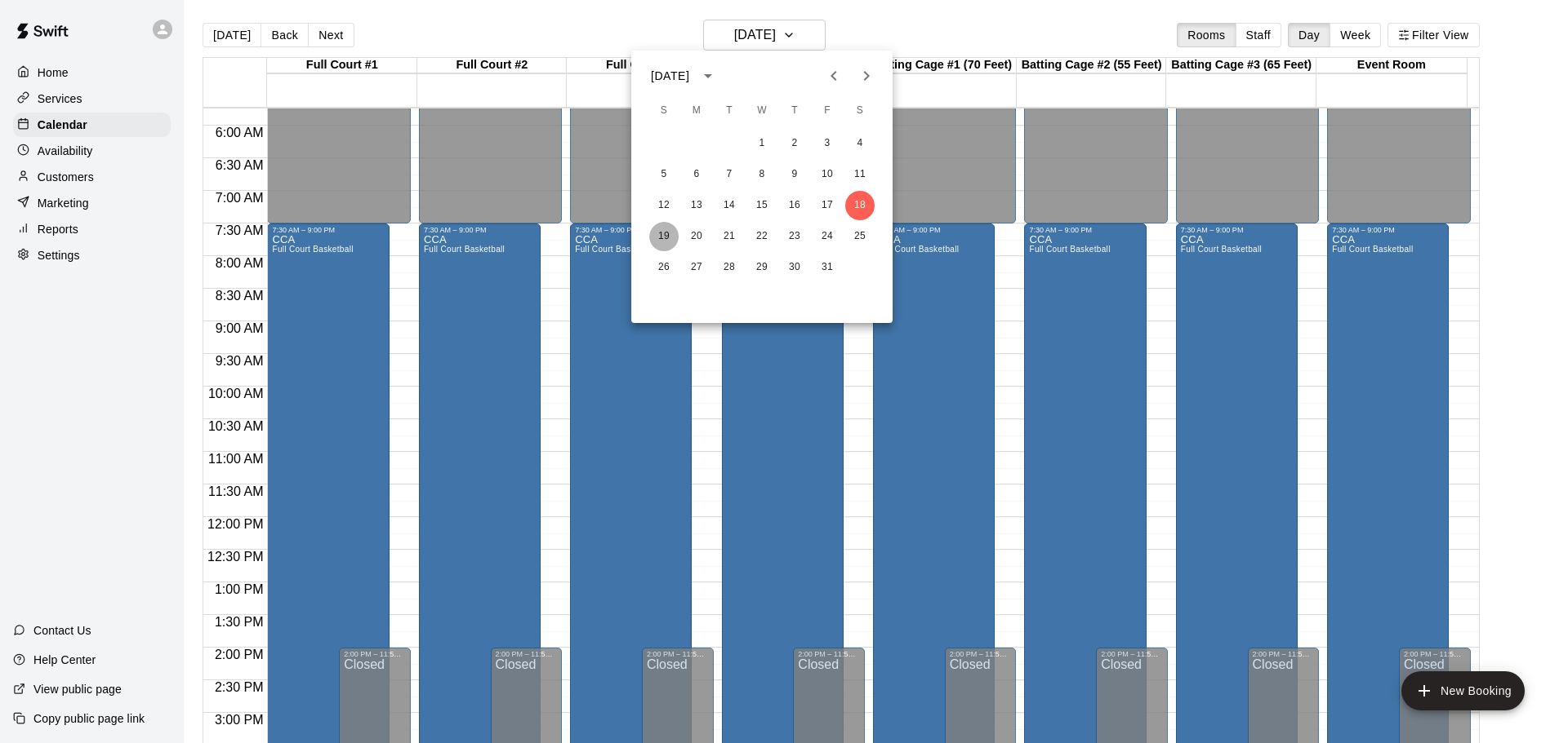
click at [663, 236] on button "19" at bounding box center [663, 236] width 29 height 29
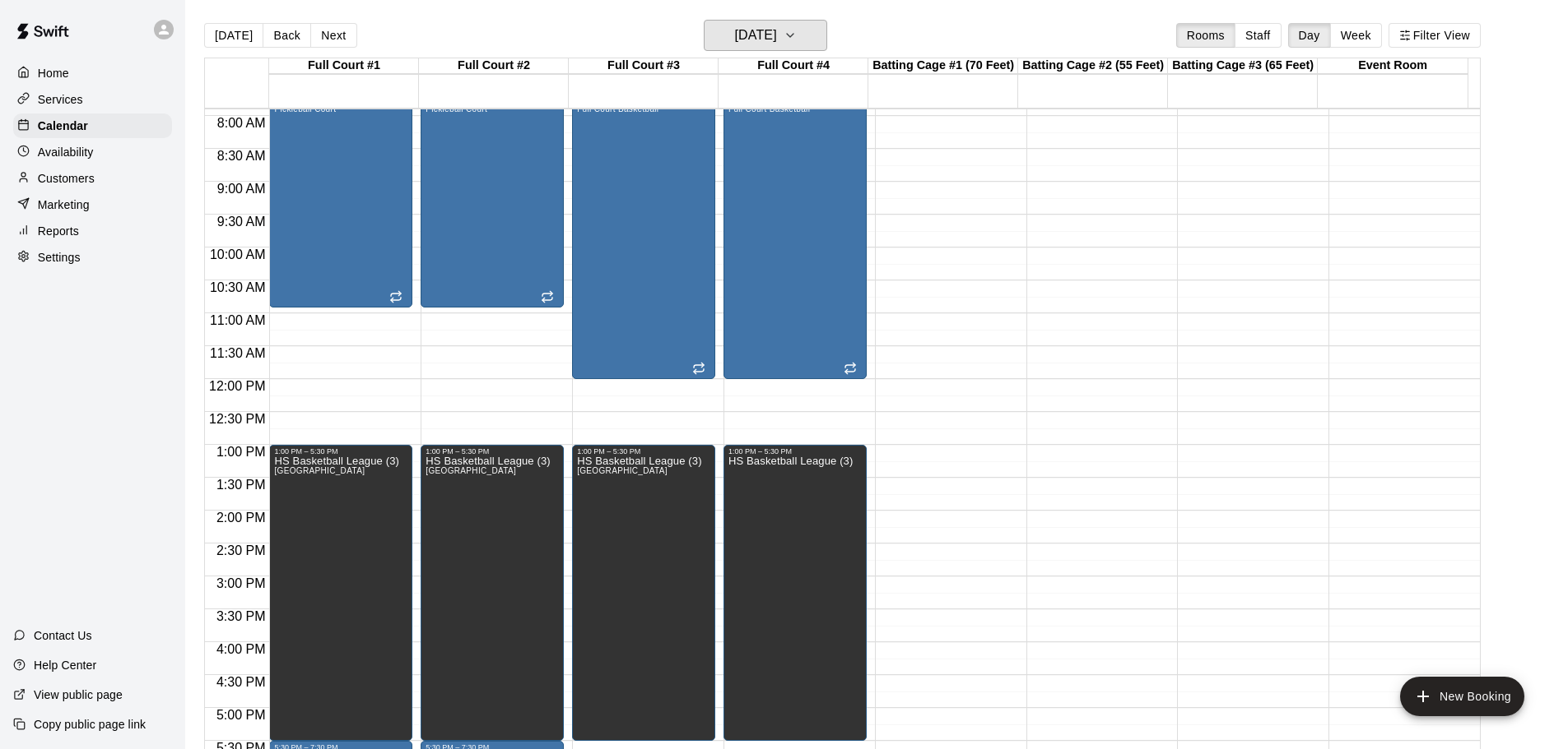
scroll to position [624, 0]
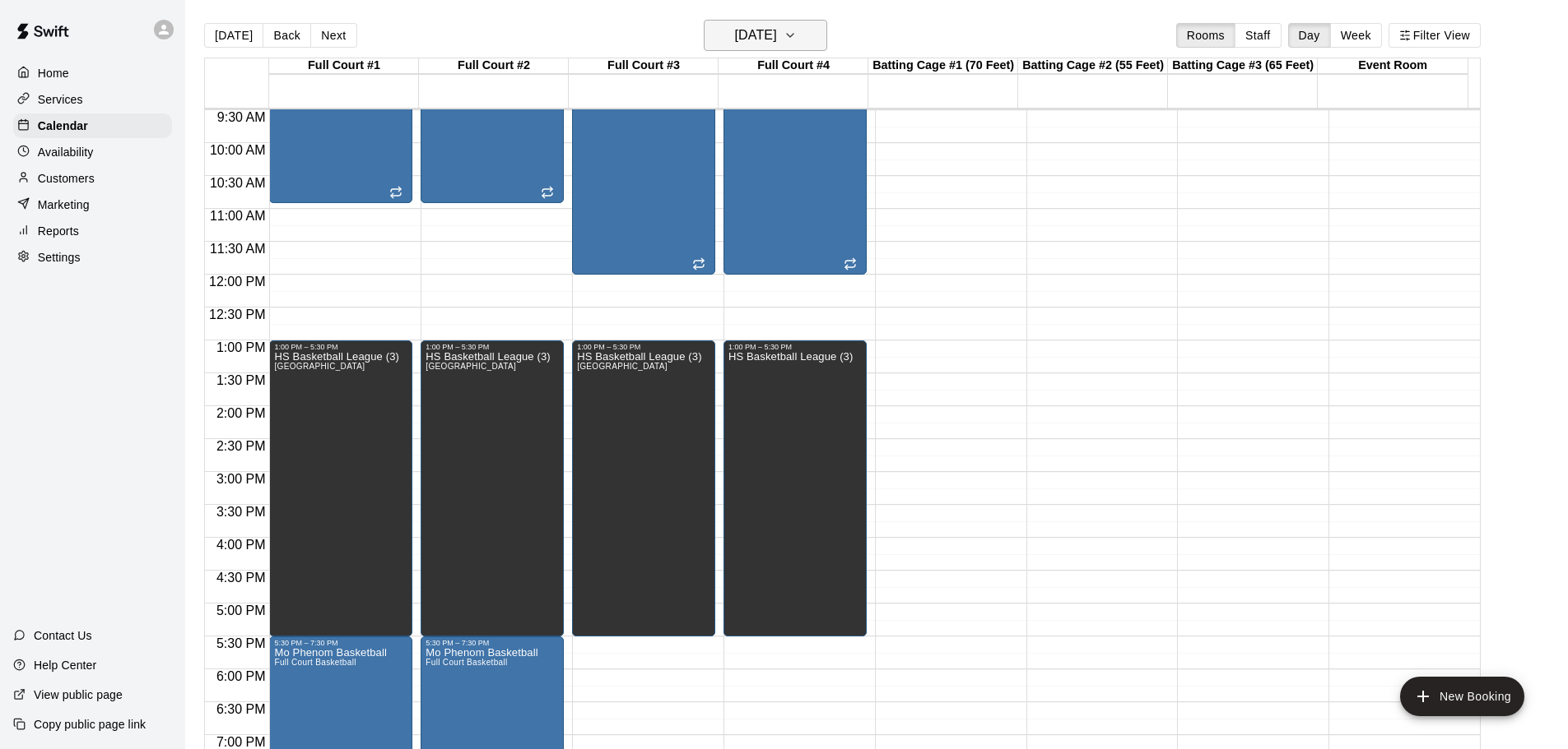
click at [777, 28] on h6 "Sunday Oct 19" at bounding box center [756, 35] width 42 height 23
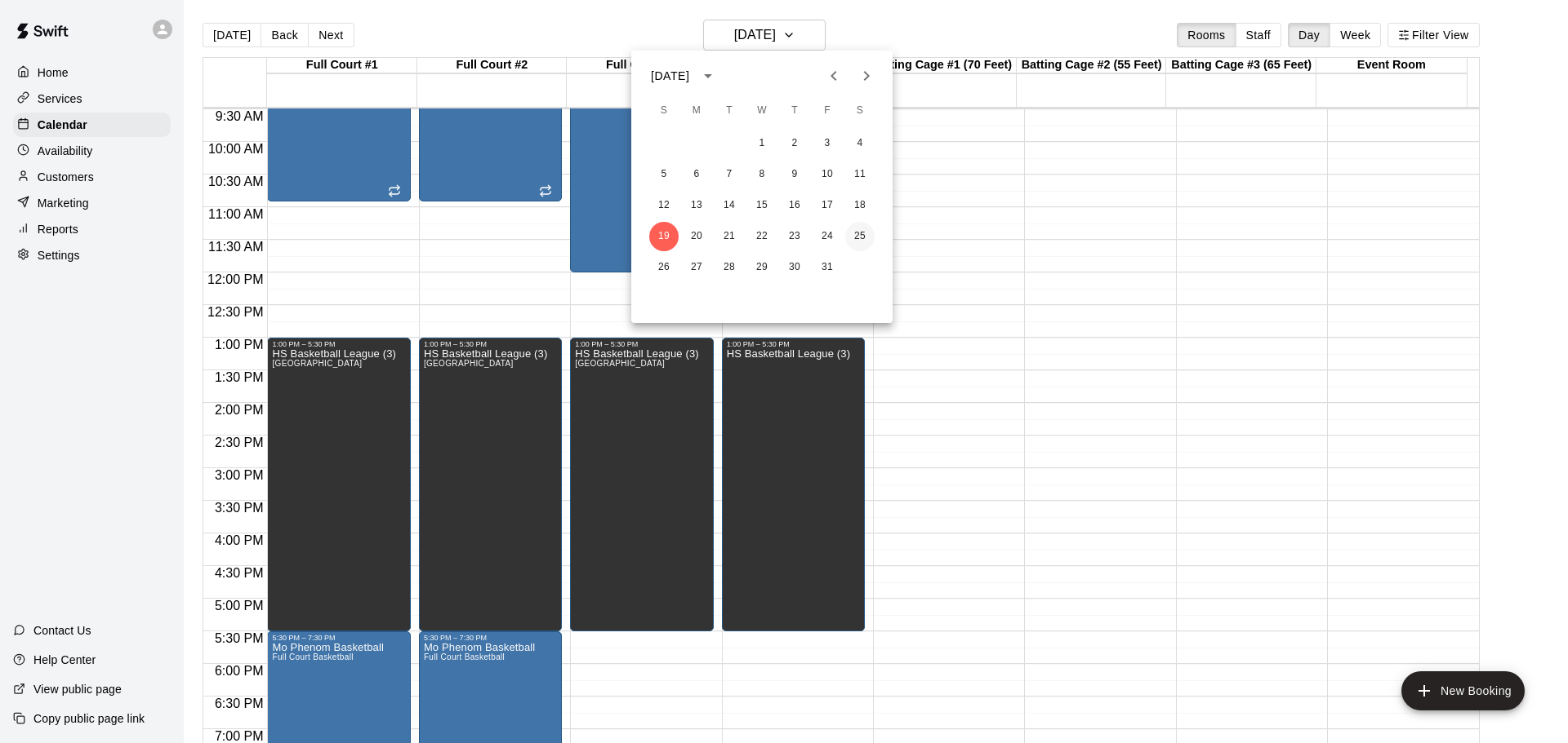
click at [863, 234] on button "25" at bounding box center [859, 236] width 29 height 29
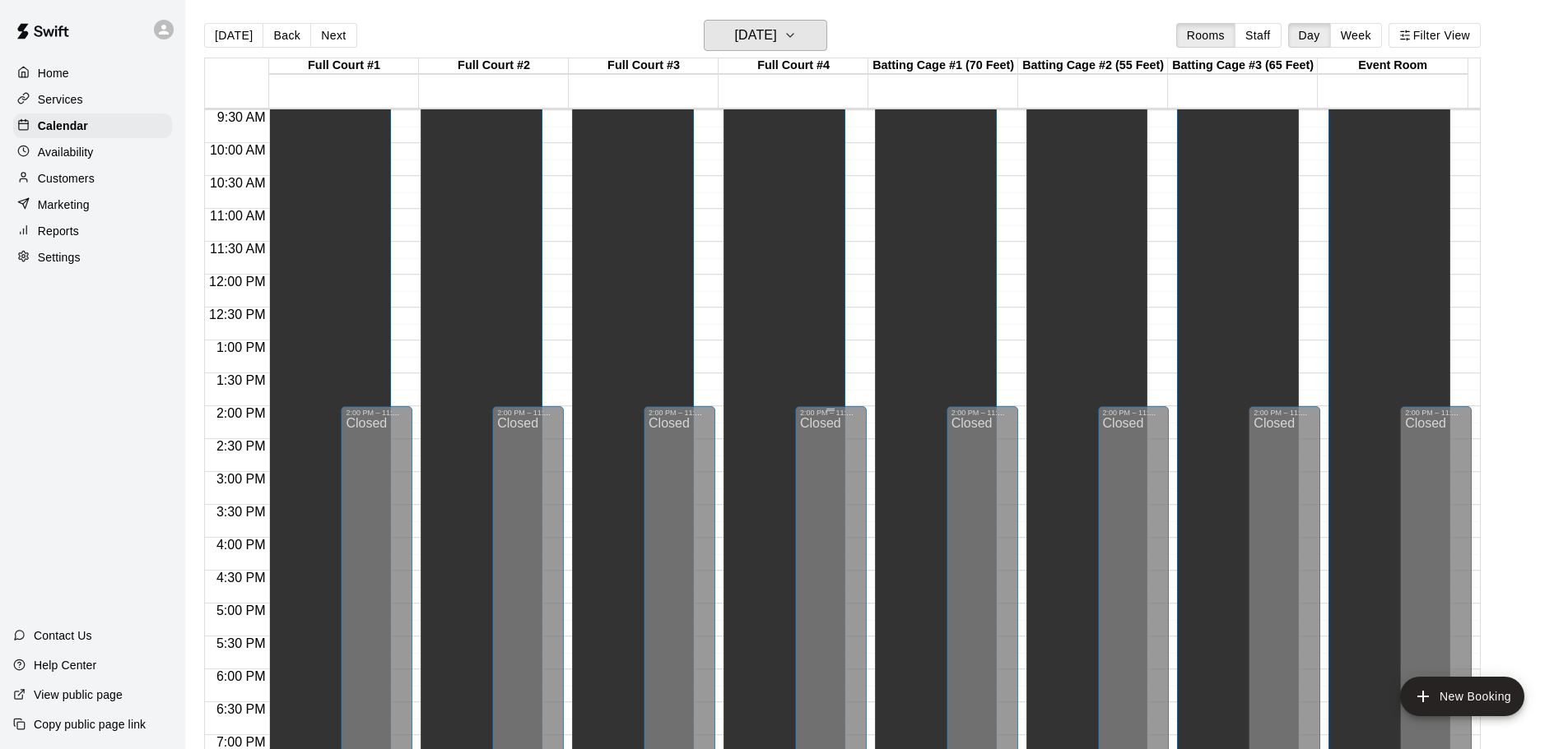
scroll to position [296, 0]
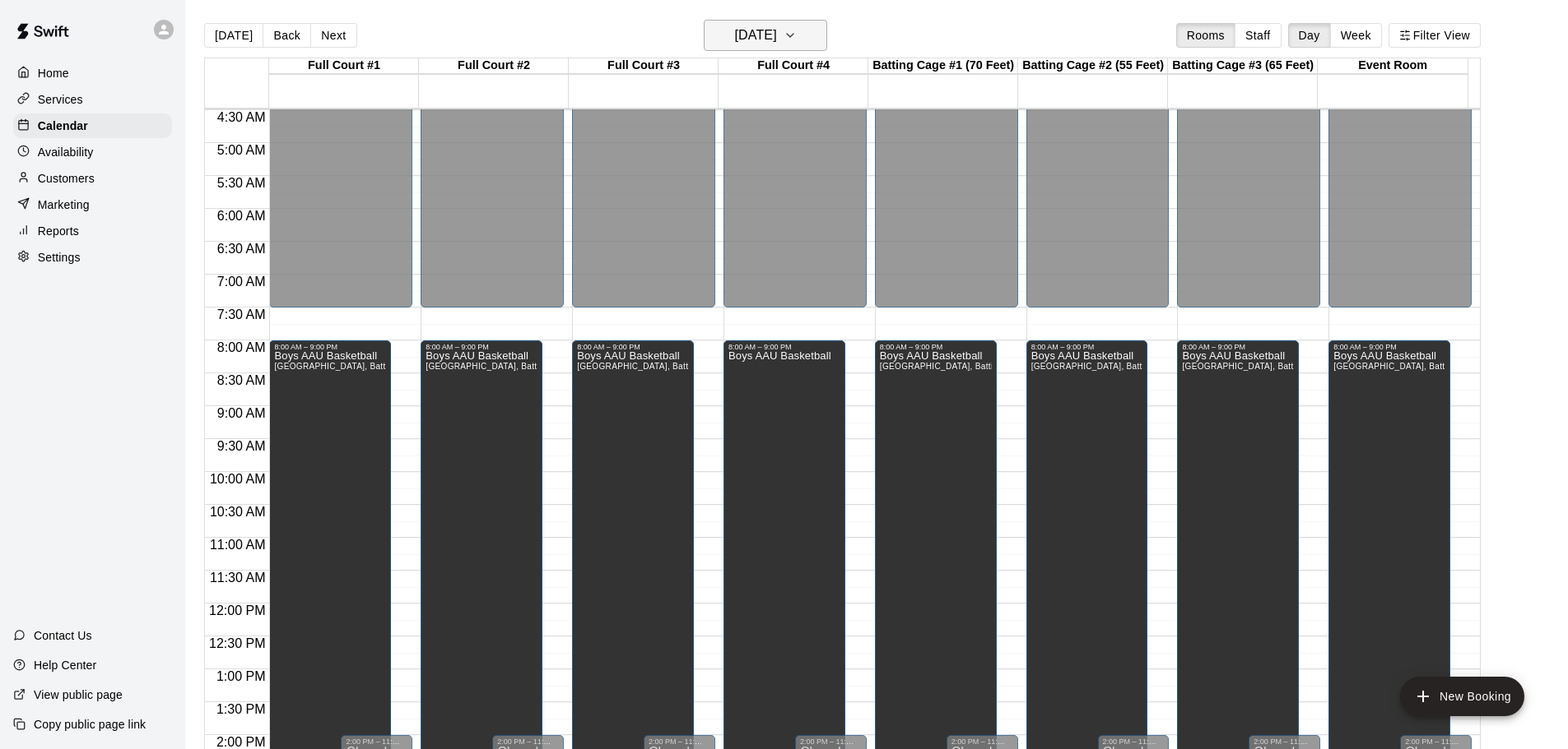
click at [796, 31] on icon "button" at bounding box center [789, 35] width 13 height 20
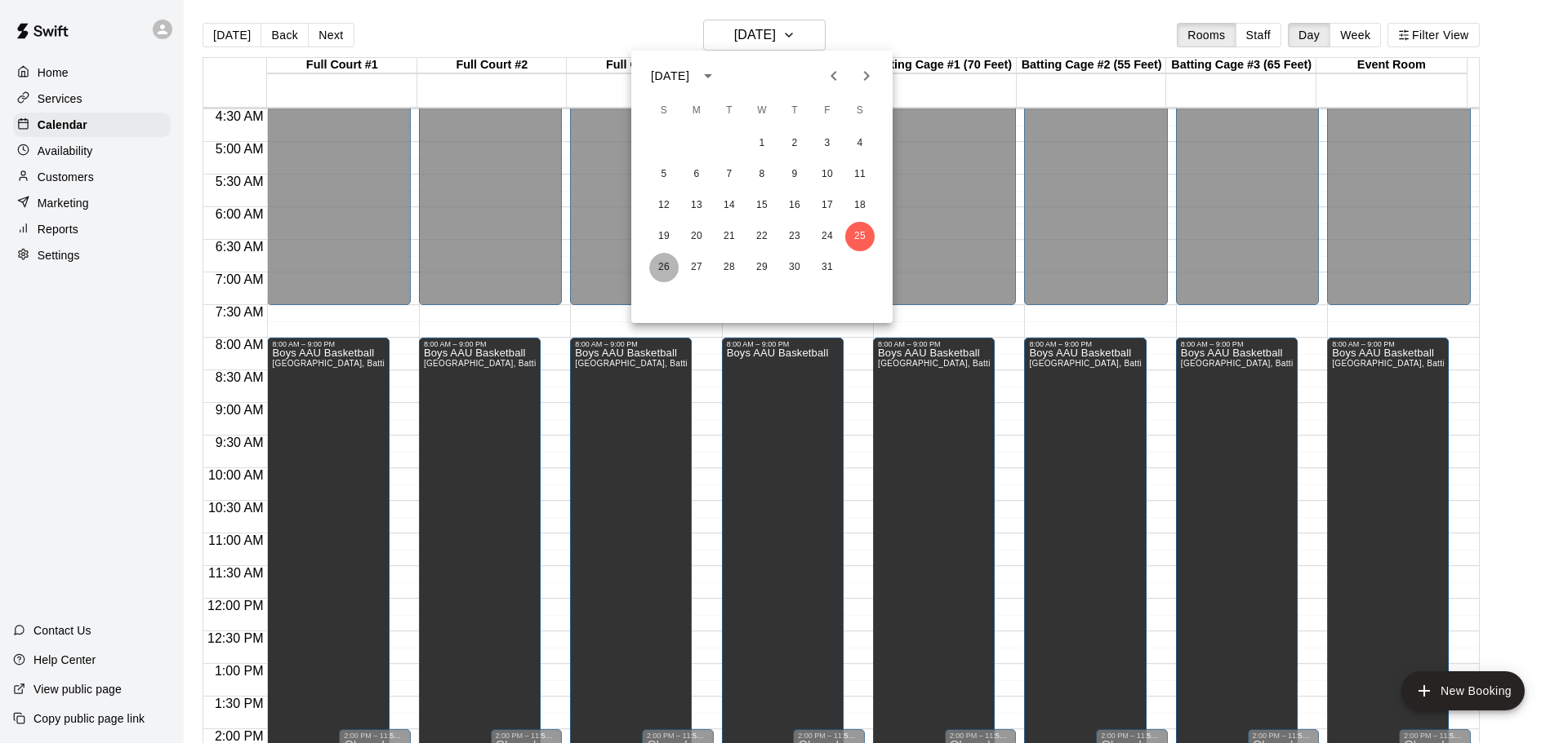
click at [662, 264] on button "26" at bounding box center [663, 267] width 29 height 29
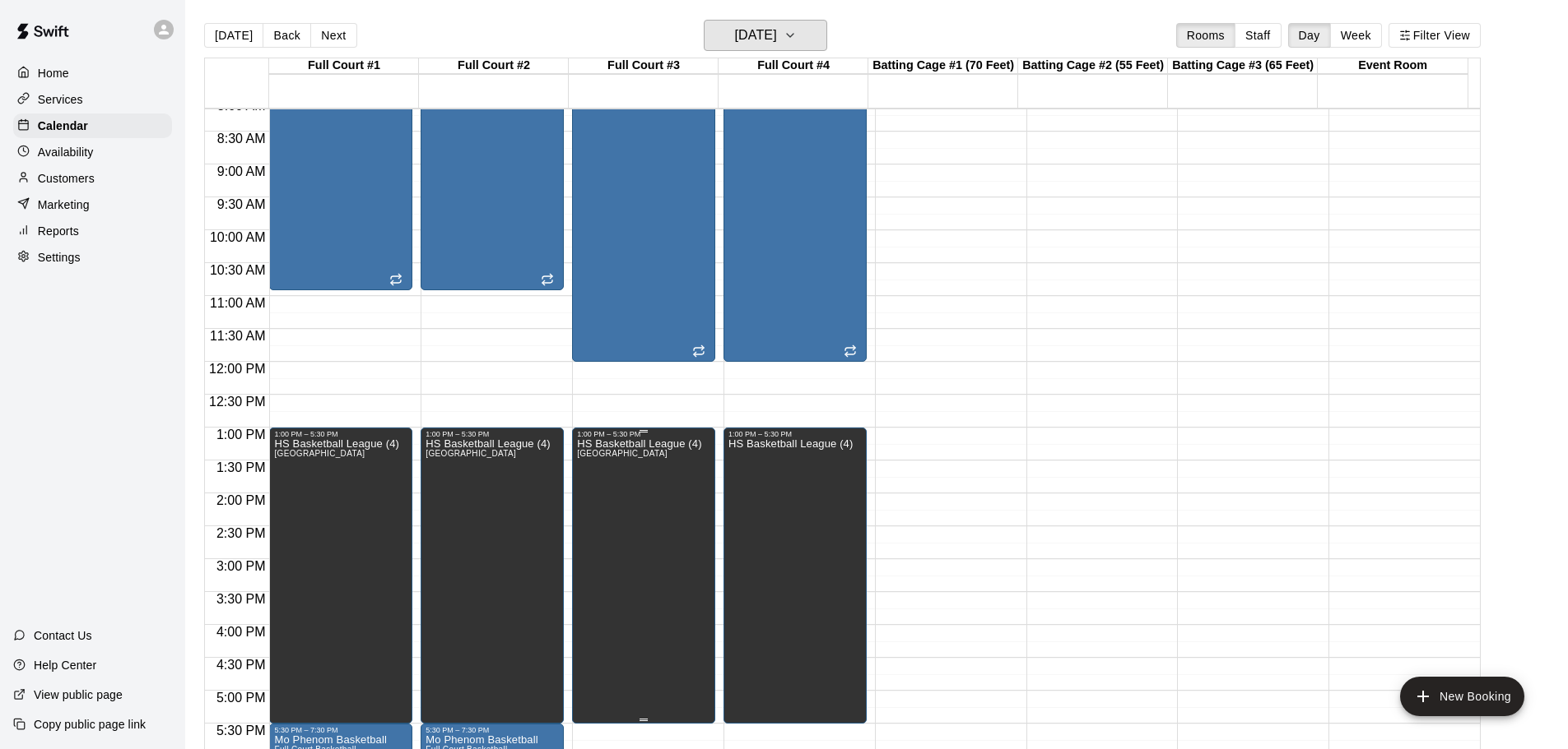
scroll to position [624, 0]
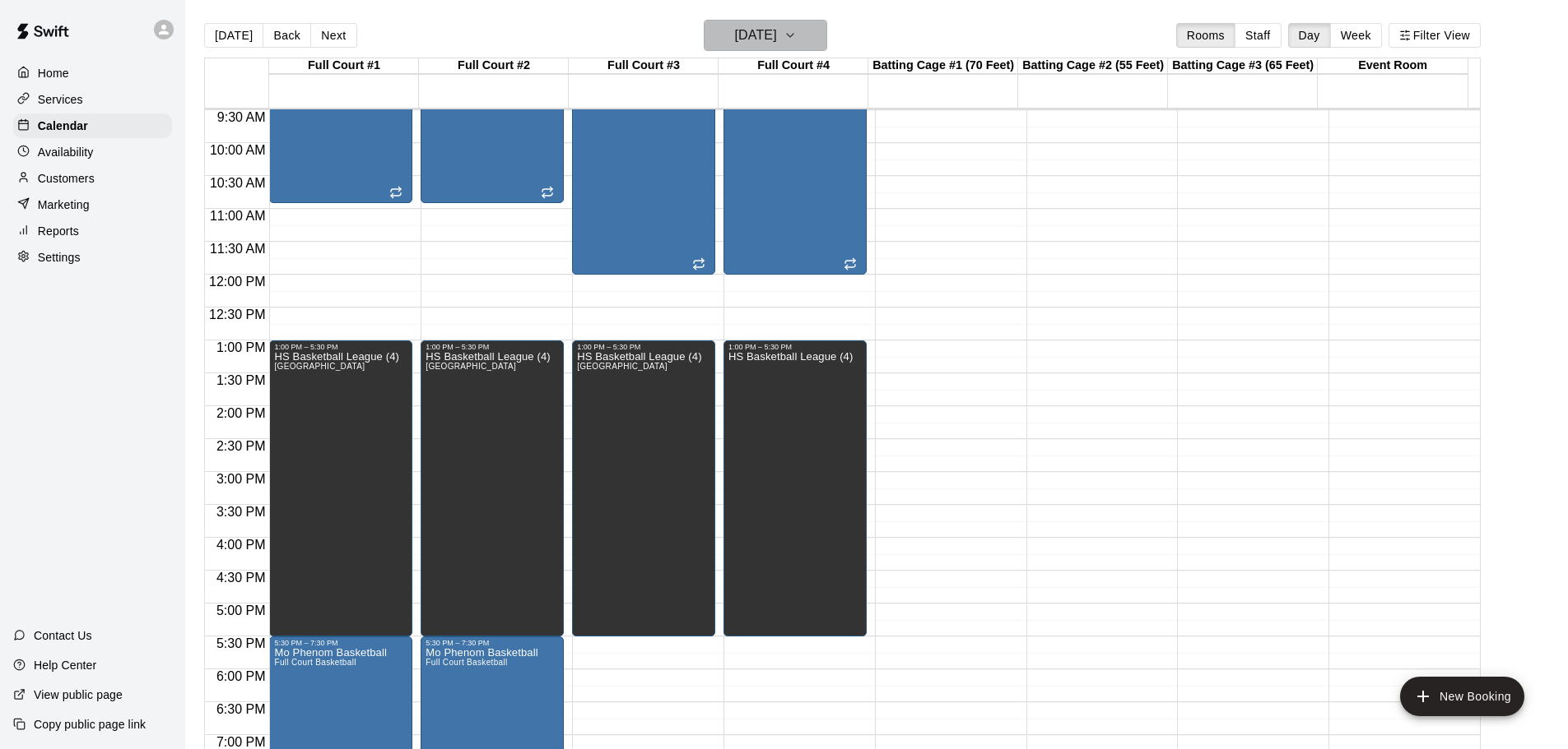
click at [796, 36] on icon "button" at bounding box center [789, 35] width 13 height 20
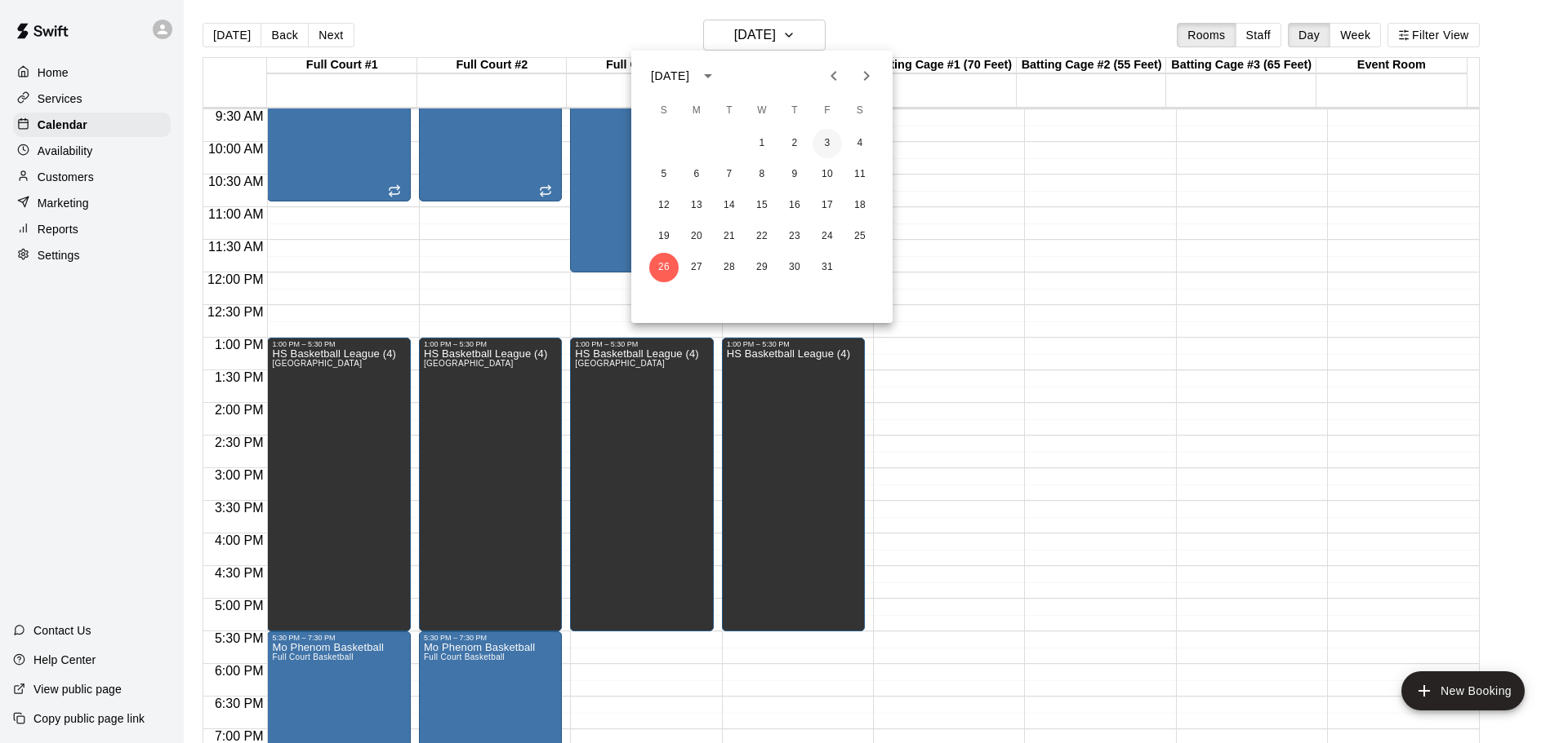
click at [826, 143] on button "3" at bounding box center [826, 143] width 29 height 29
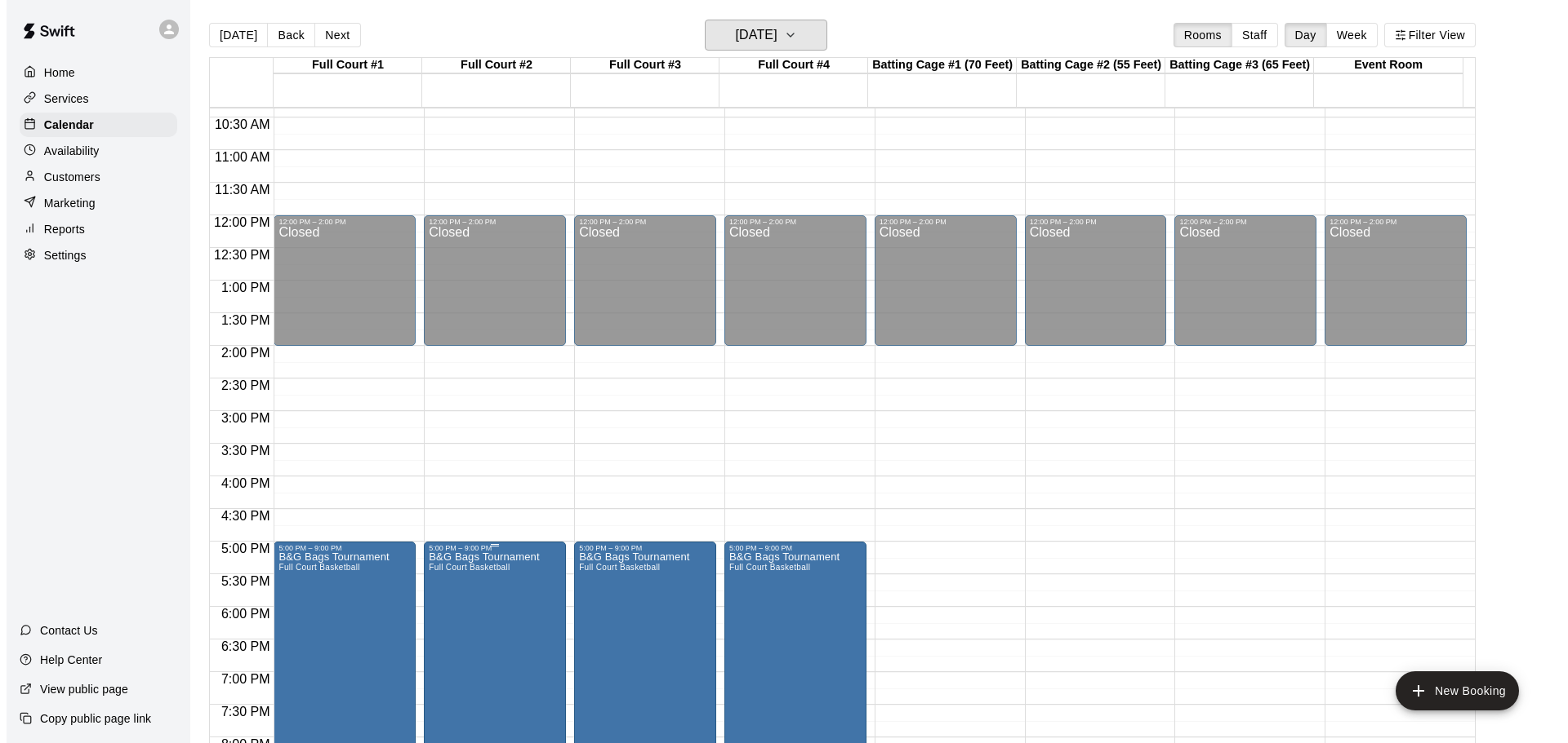
scroll to position [864, 0]
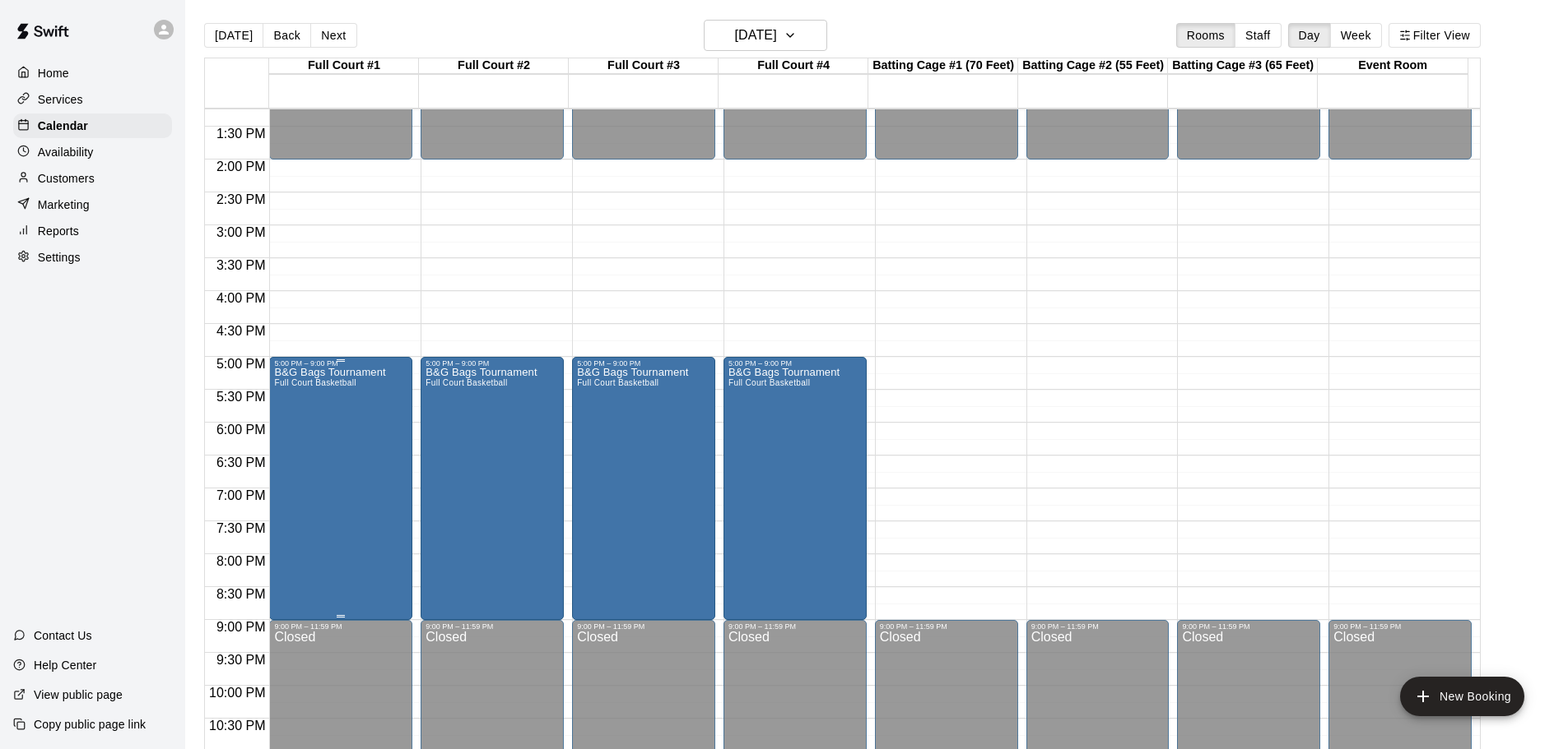
click at [329, 433] on div "B&G Bags Tournament Full Court Basketball" at bounding box center [329, 742] width 111 height 749
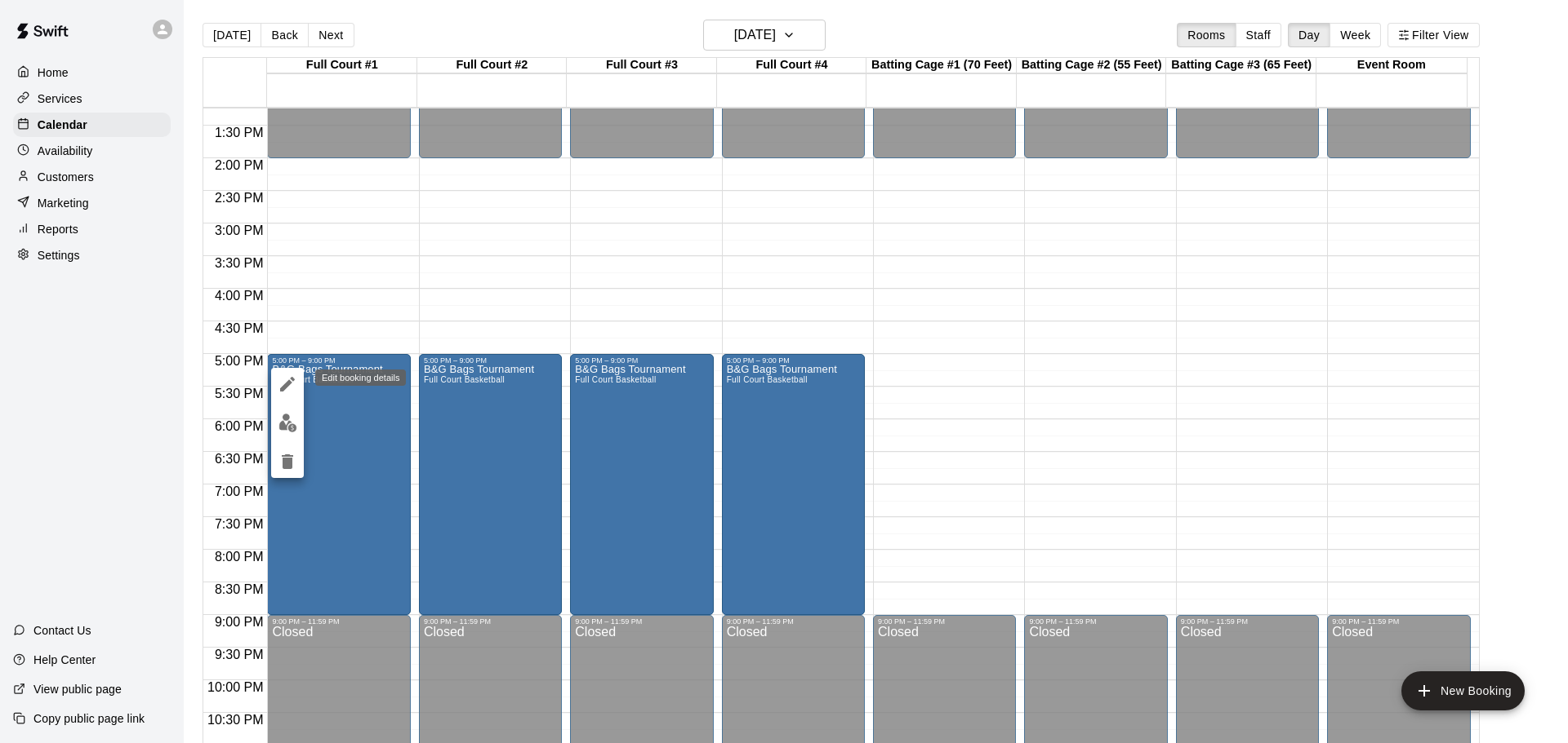
click at [283, 379] on icon "edit" at bounding box center [287, 384] width 19 height 19
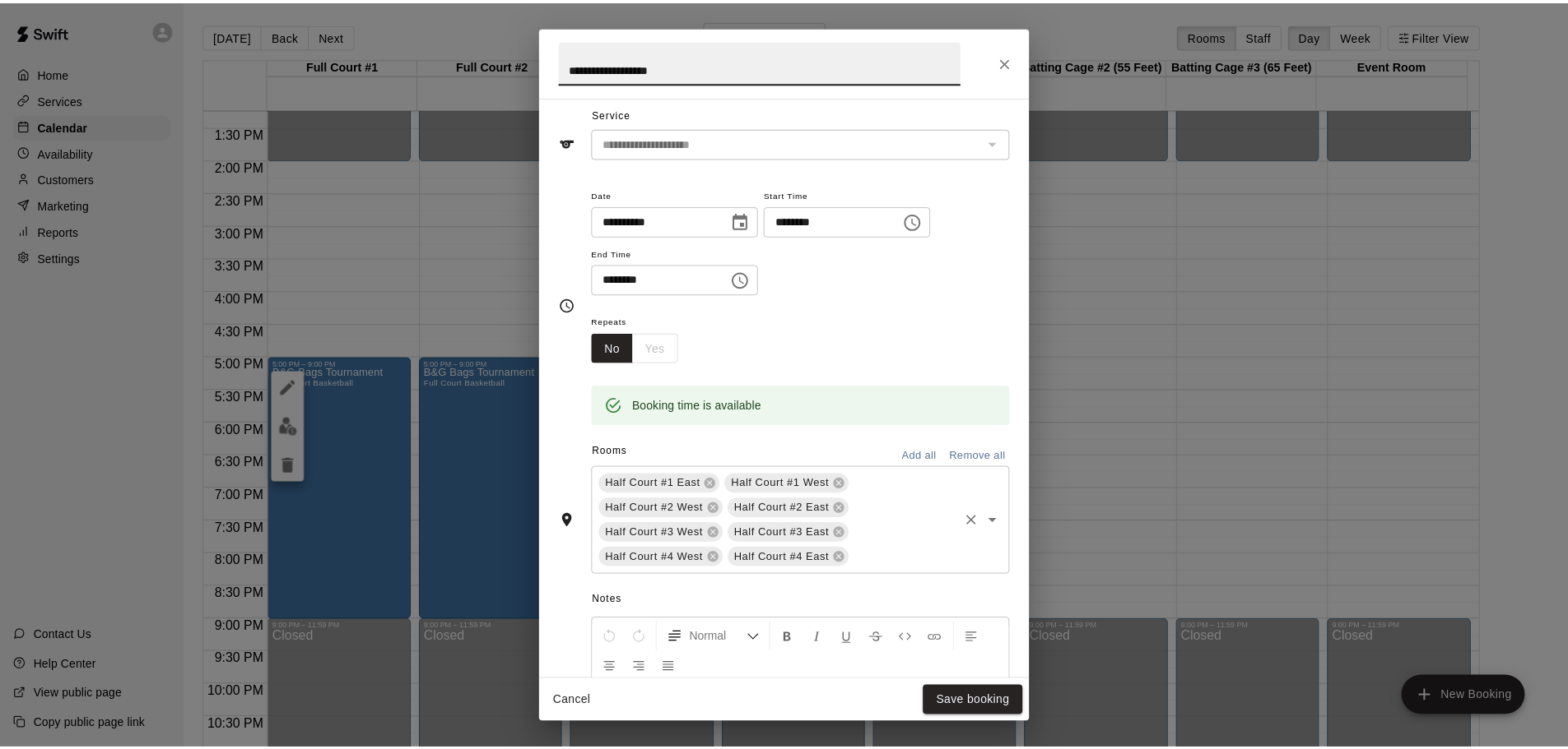
scroll to position [83, 0]
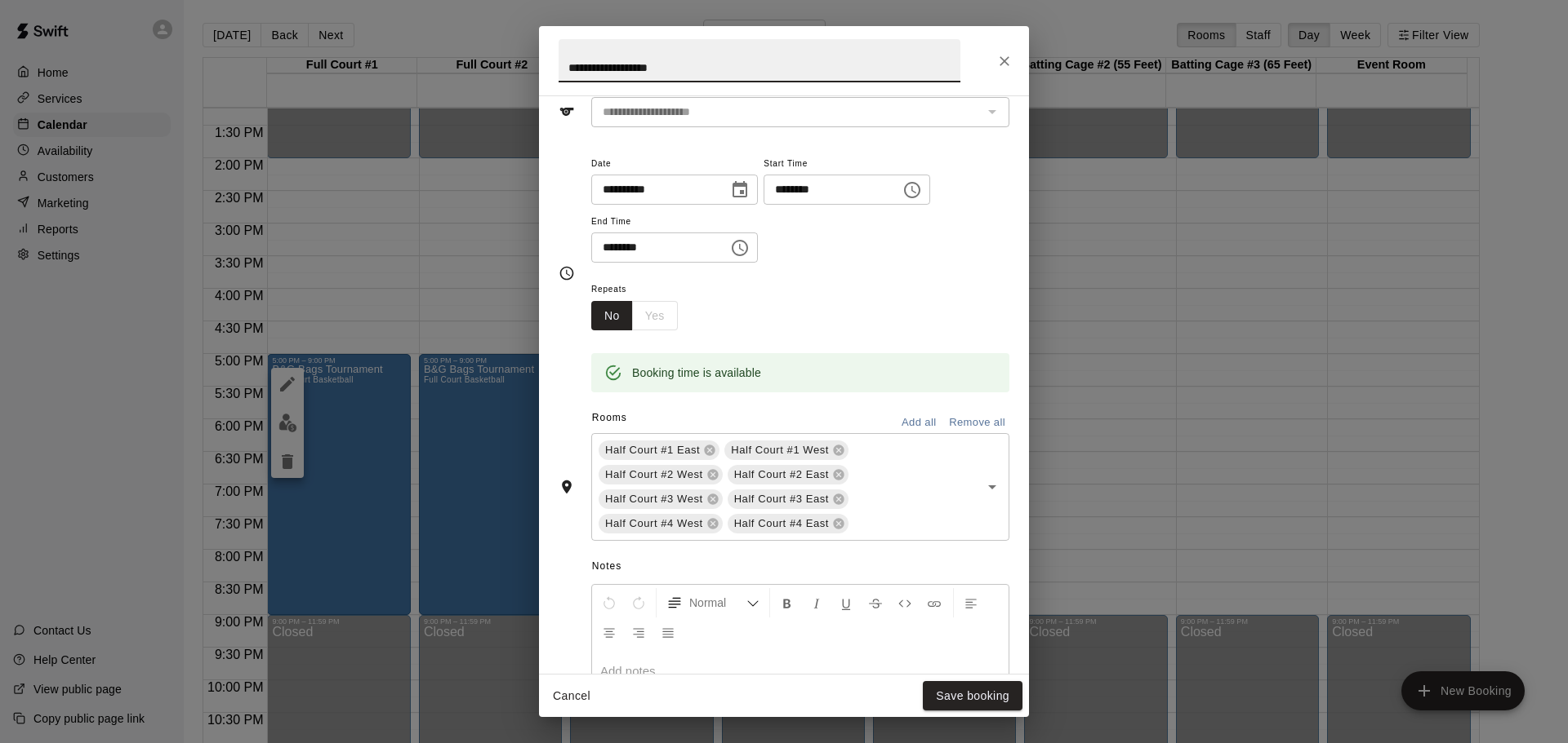
click at [898, 421] on button "Add all" at bounding box center [918, 423] width 52 height 26
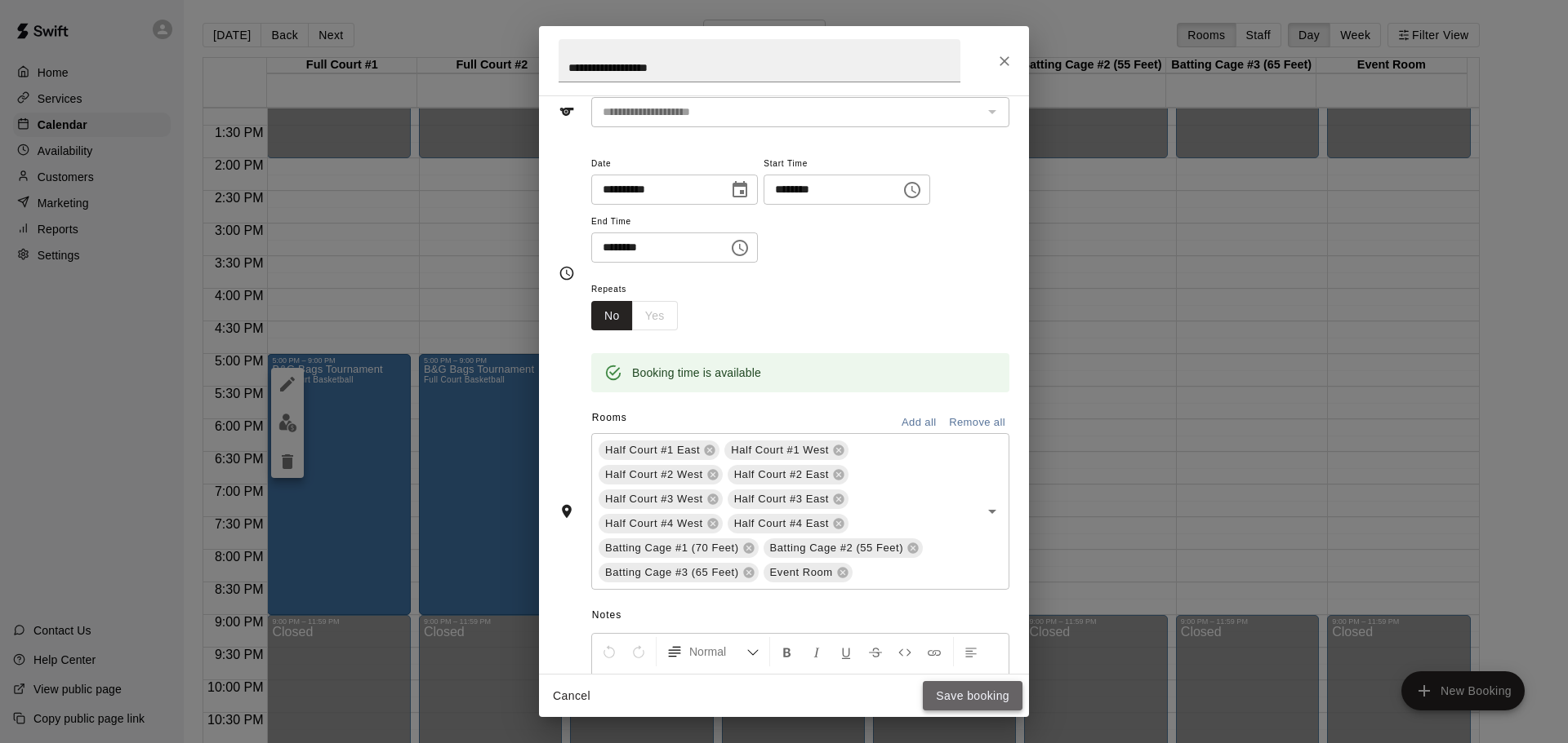
click at [977, 690] on button "Save booking" at bounding box center [972, 696] width 100 height 30
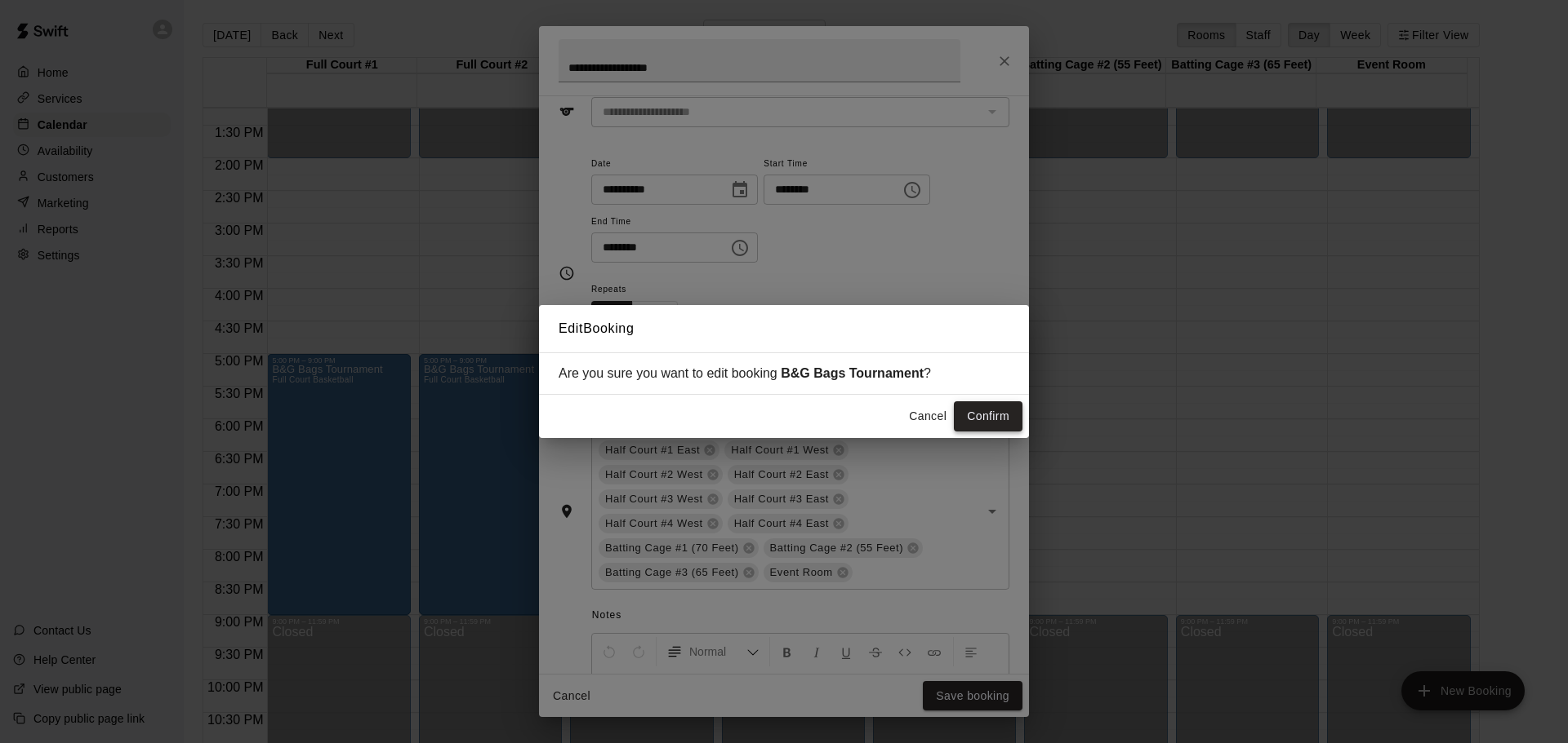
click at [990, 419] on button "Confirm" at bounding box center [988, 416] width 69 height 30
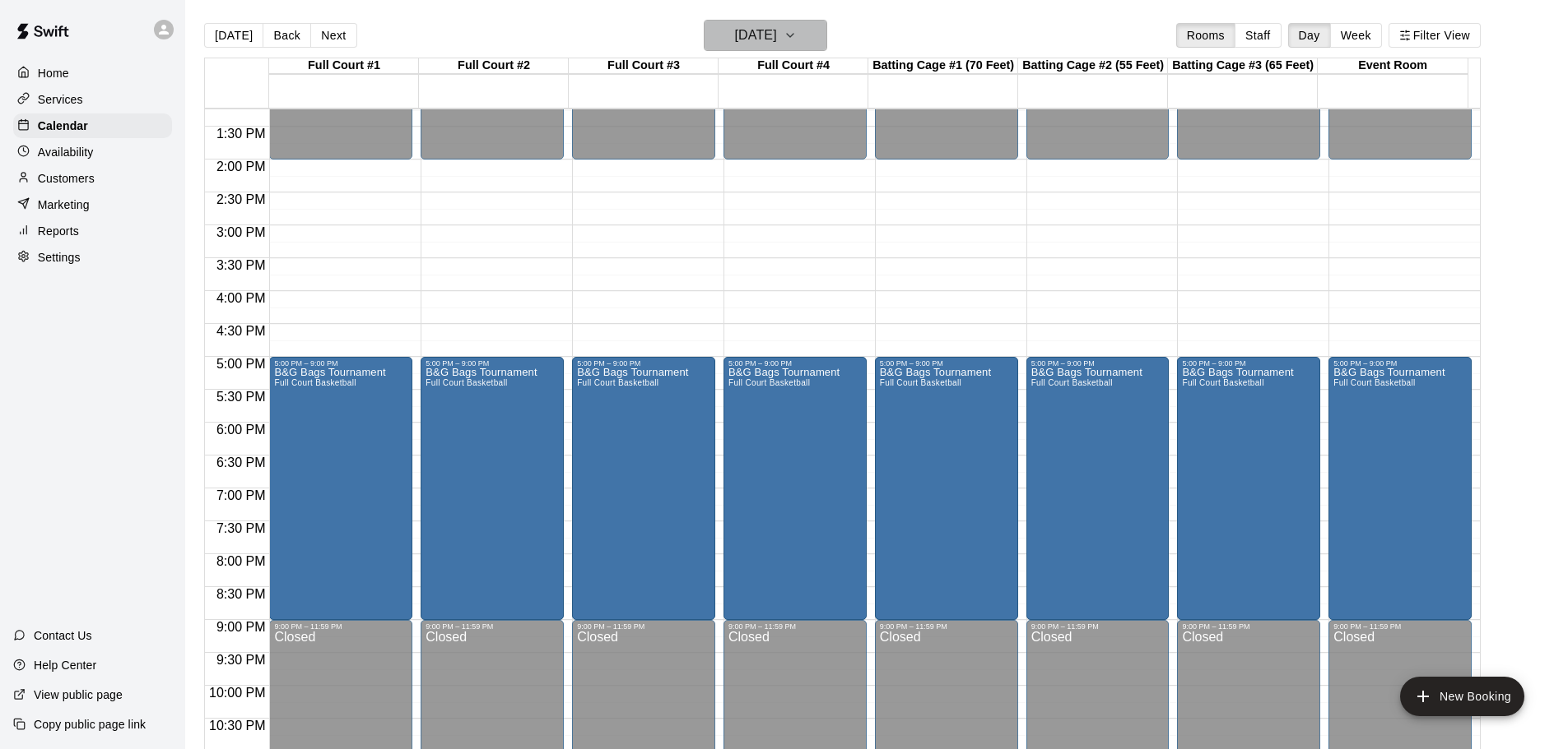
click at [804, 30] on button "[DATE]" at bounding box center [764, 35] width 123 height 31
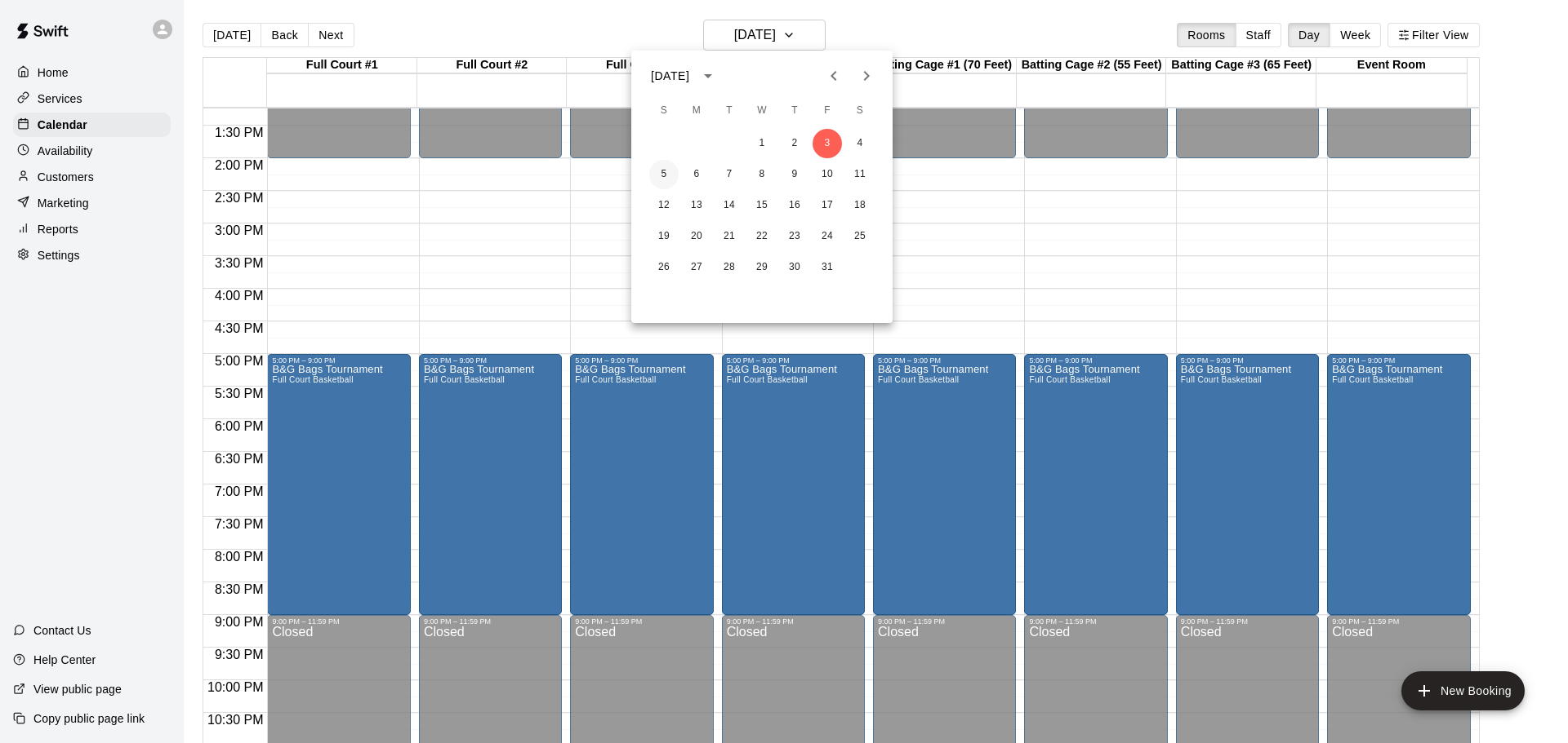
click at [667, 173] on button "5" at bounding box center [663, 174] width 29 height 29
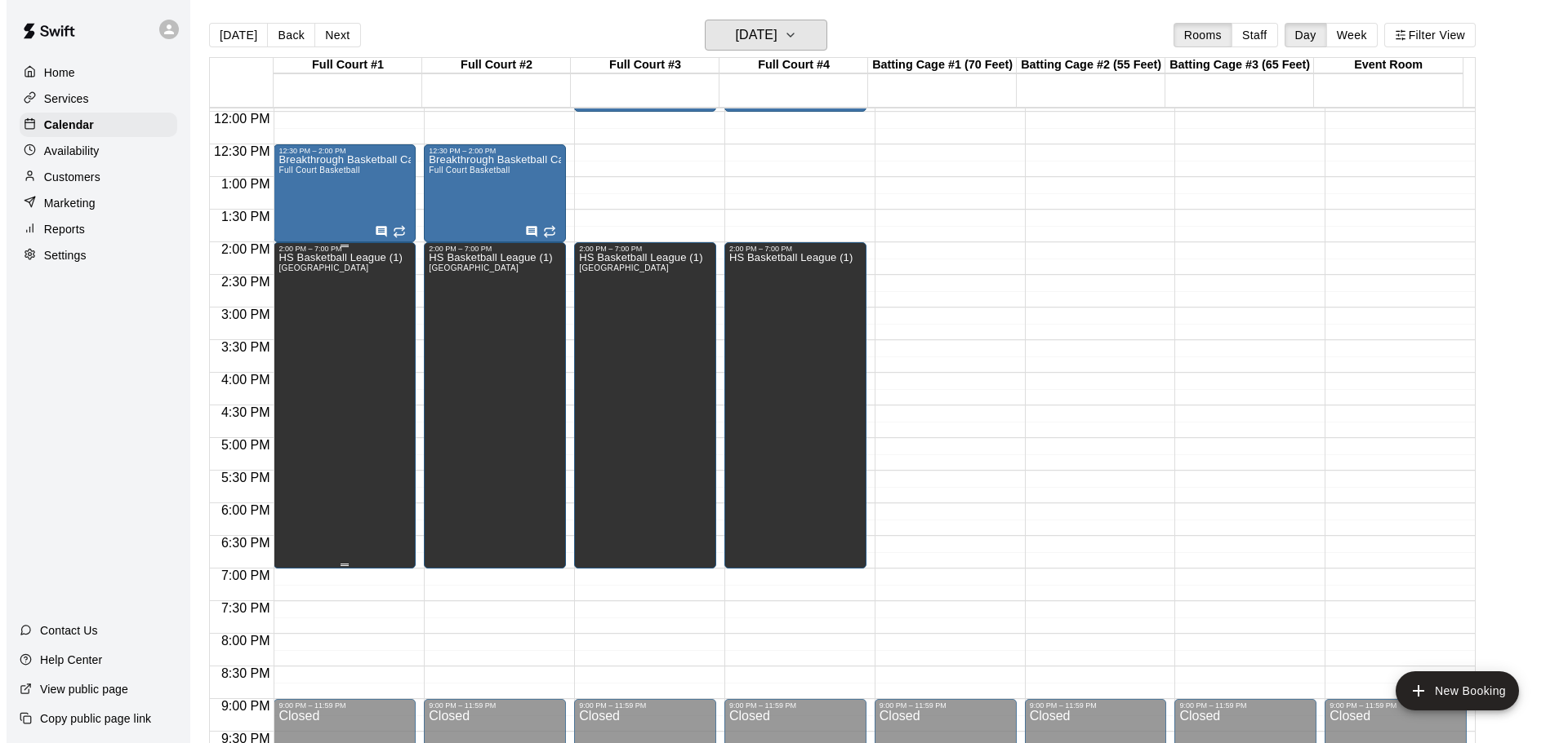
scroll to position [701, 0]
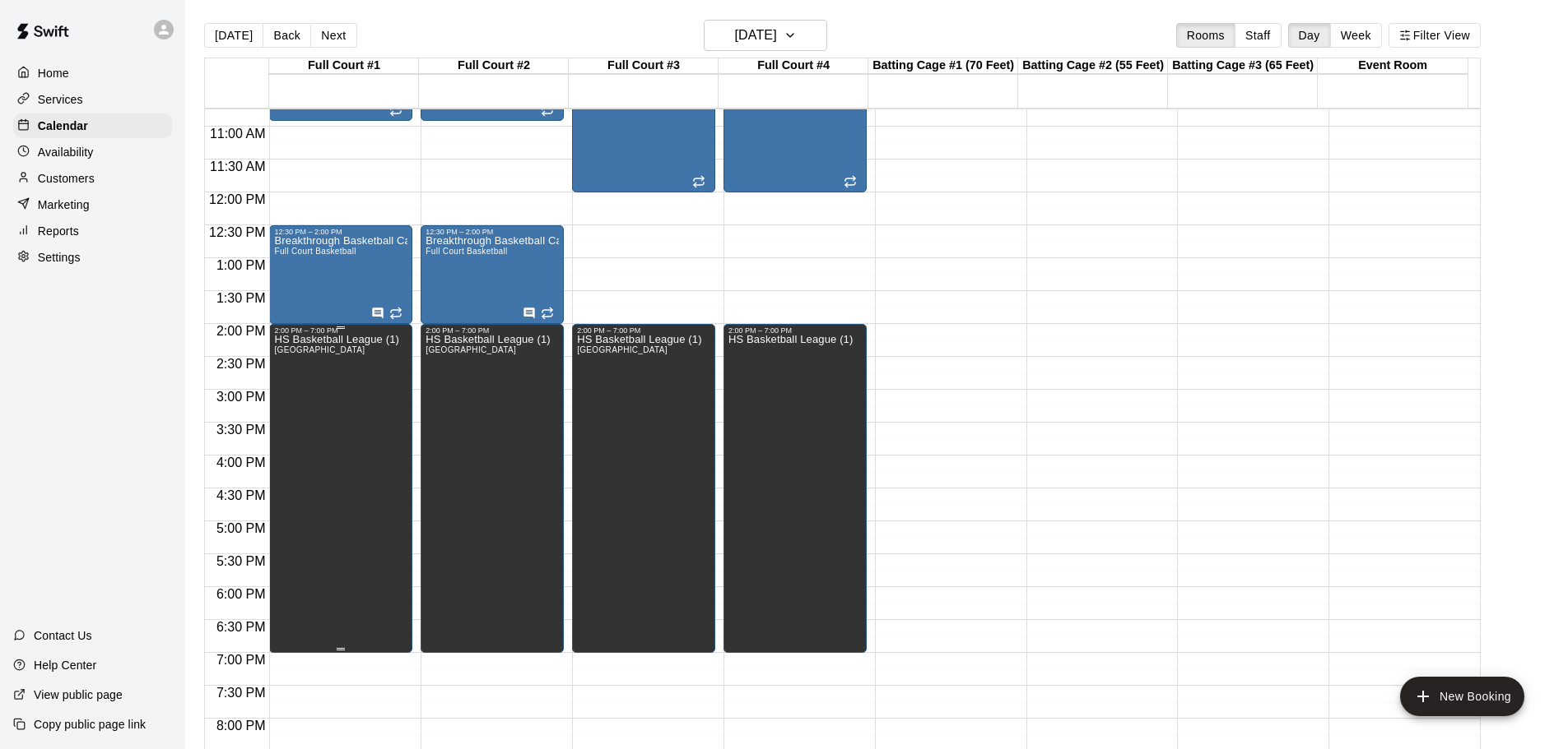
click at [367, 438] on div "HS Basketball League (1) Half Court #1 East, Half Court #1 West, Half Court #2 …" at bounding box center [337, 709] width 124 height 749
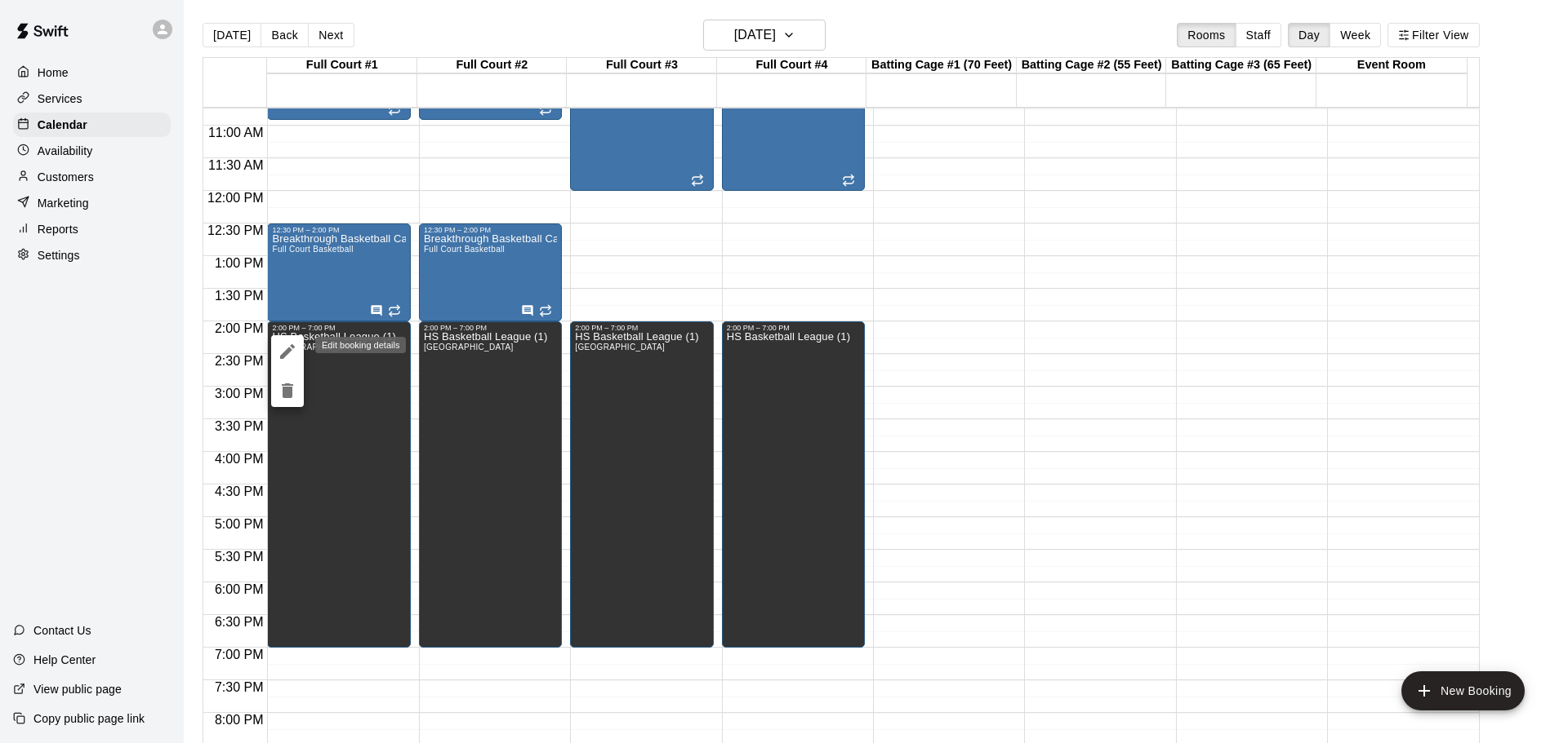
click at [294, 342] on icon "edit" at bounding box center [287, 351] width 19 height 19
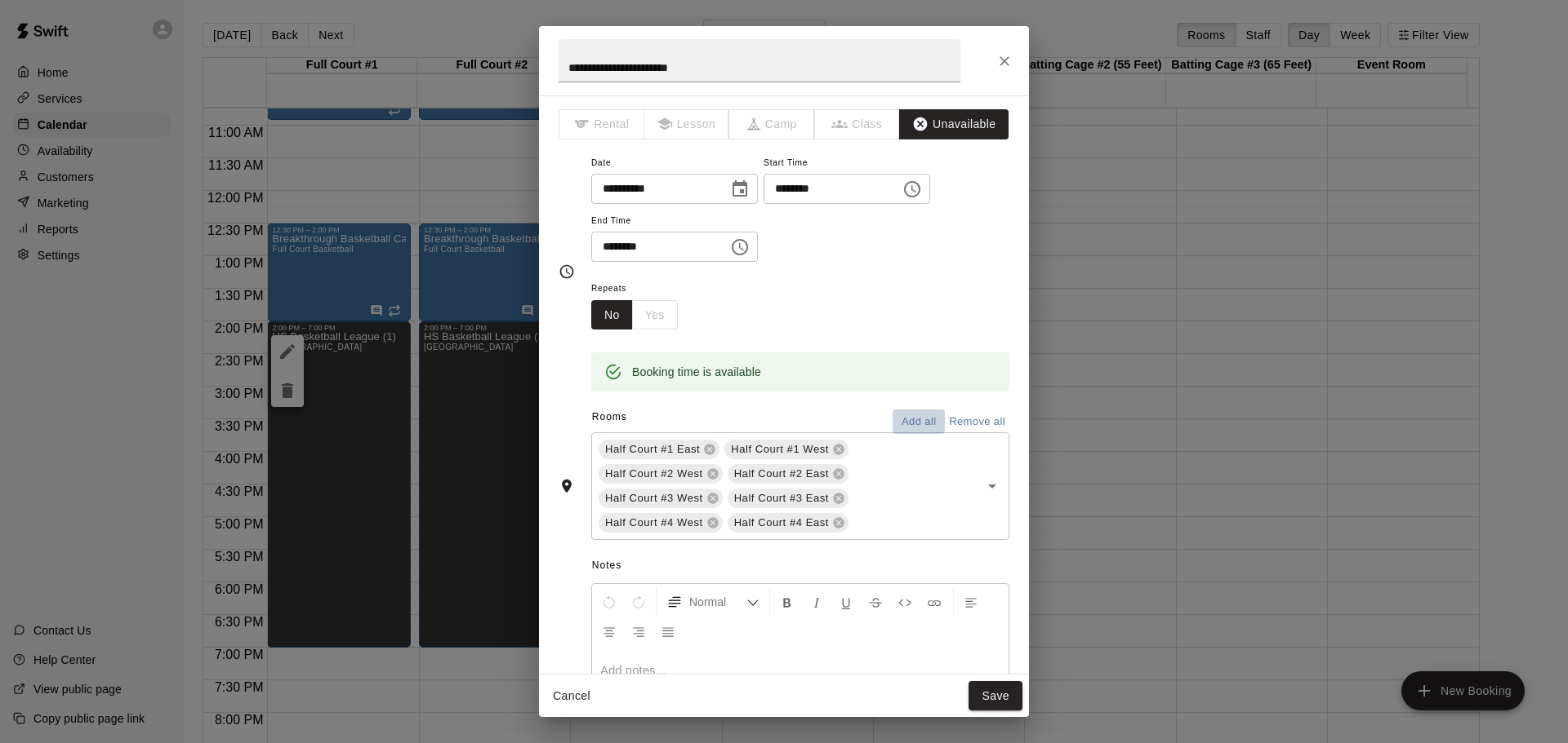
click at [911, 416] on button "Add all" at bounding box center [918, 422] width 52 height 26
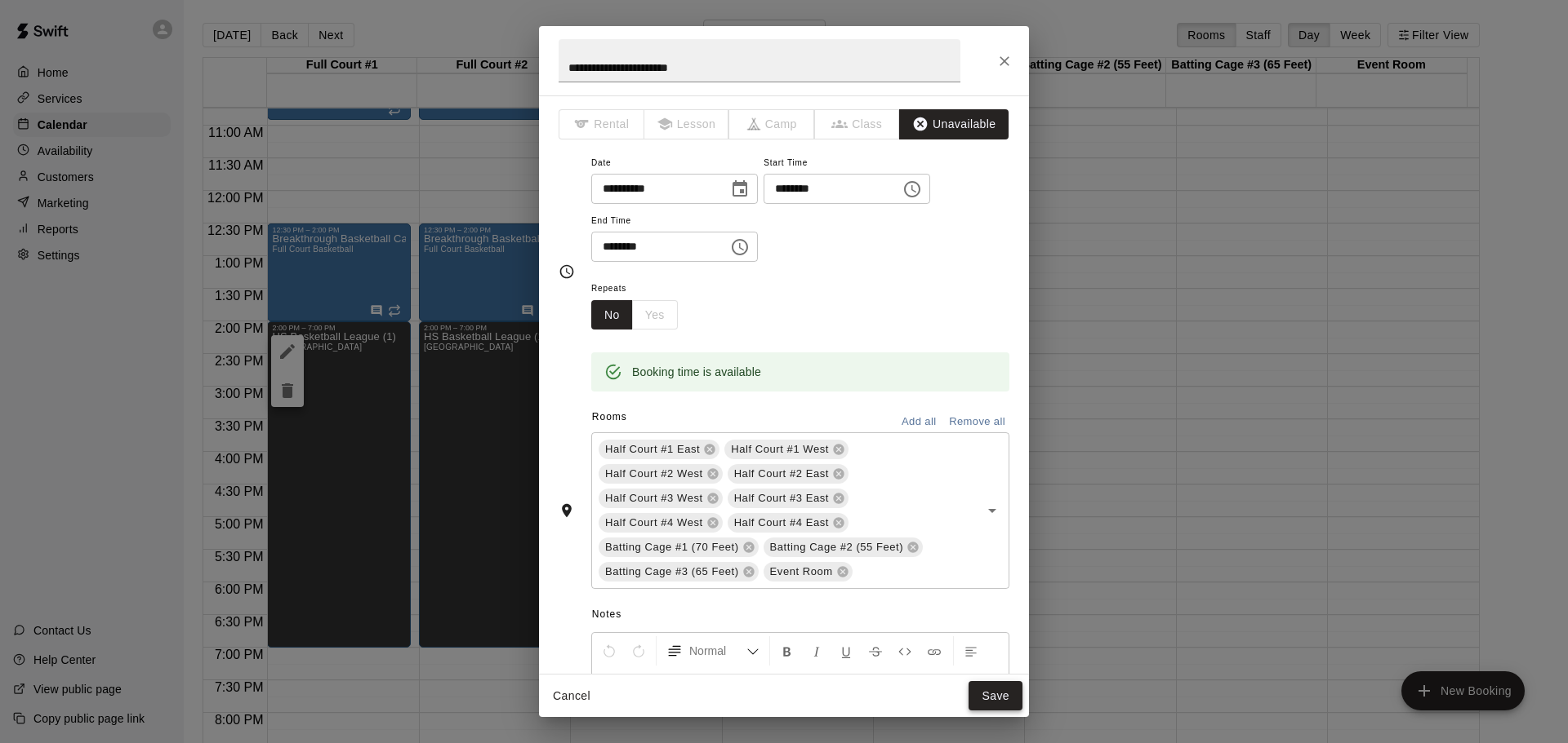
click at [1005, 690] on button "Save" at bounding box center [995, 696] width 54 height 30
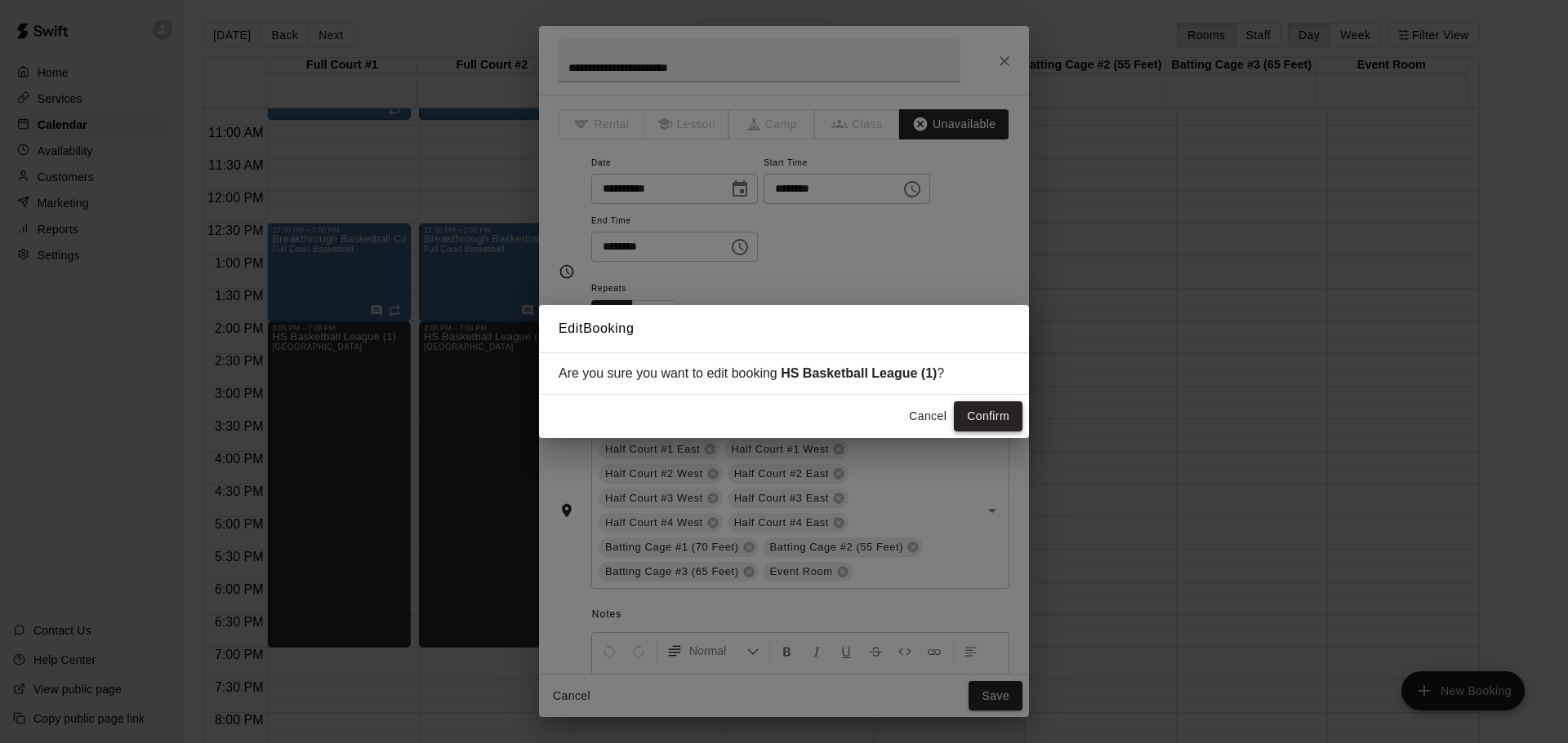
click at [990, 415] on button "Confirm" at bounding box center [988, 416] width 69 height 30
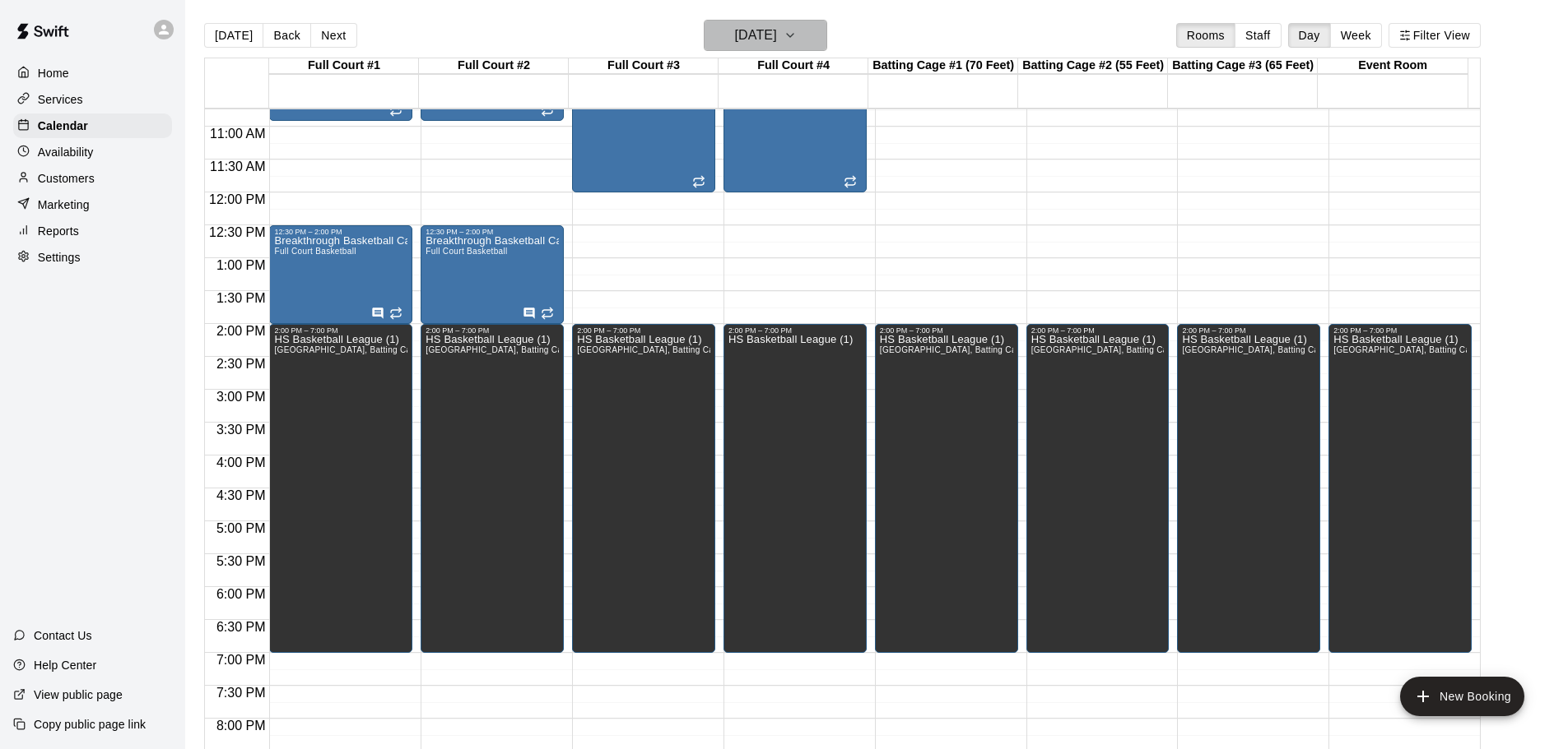
click at [804, 33] on button "Sunday Oct 05" at bounding box center [764, 35] width 123 height 31
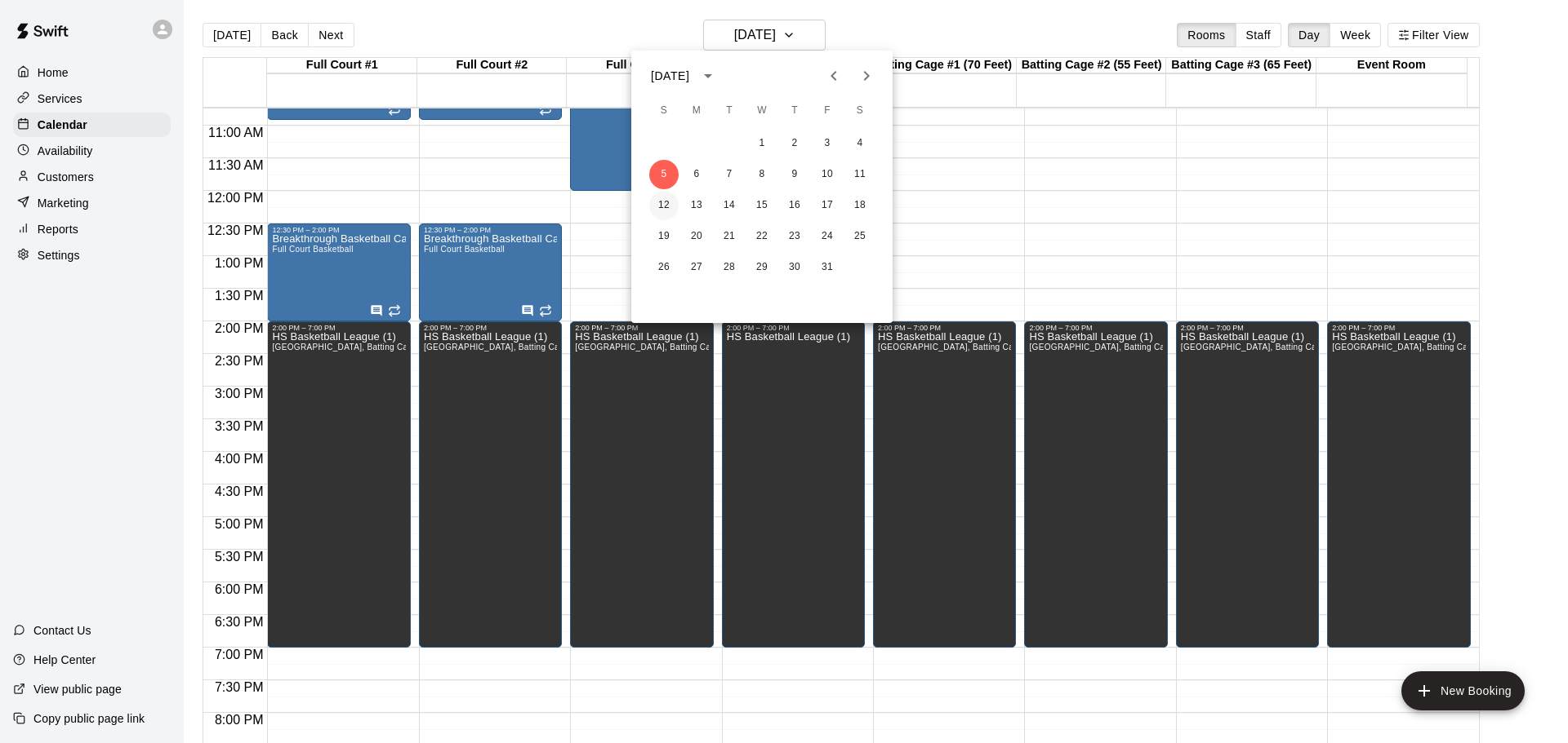
click at [662, 202] on button "12" at bounding box center [663, 205] width 29 height 29
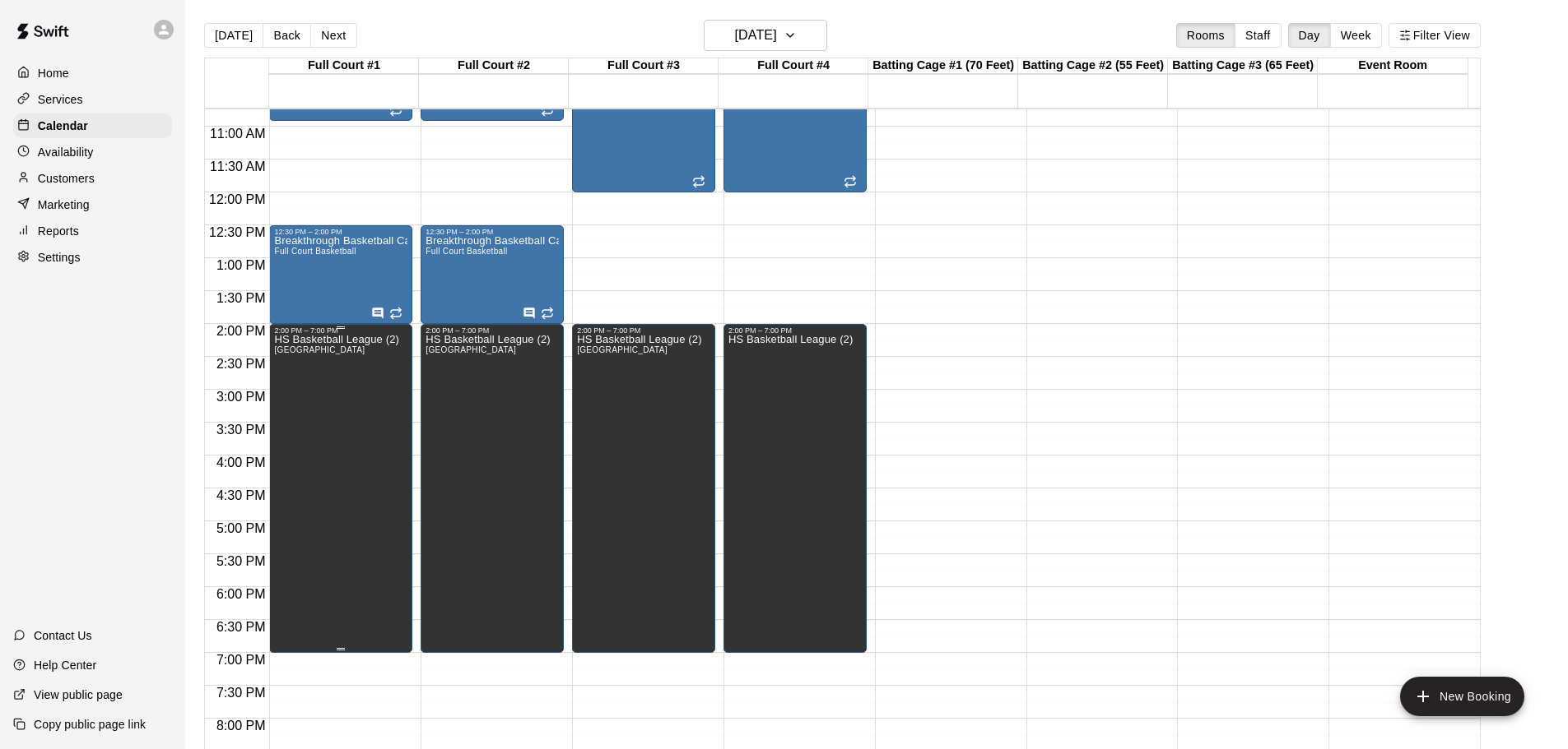
click at [364, 398] on div "HS Basketball League (2) Half Court #1 East, Half Court #1 West, Half Court #2 …" at bounding box center [337, 709] width 124 height 749
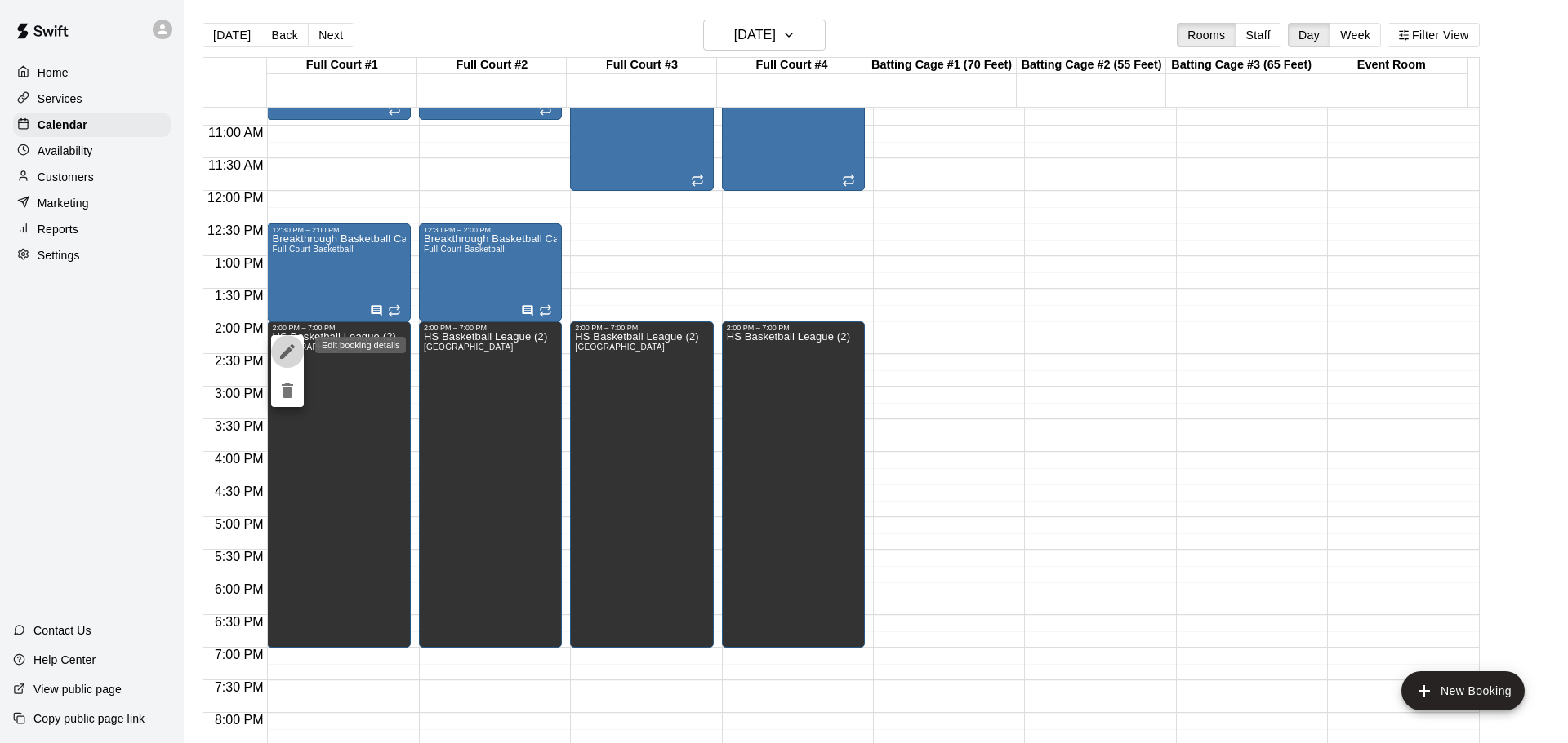
click at [284, 349] on icon "edit" at bounding box center [287, 351] width 19 height 19
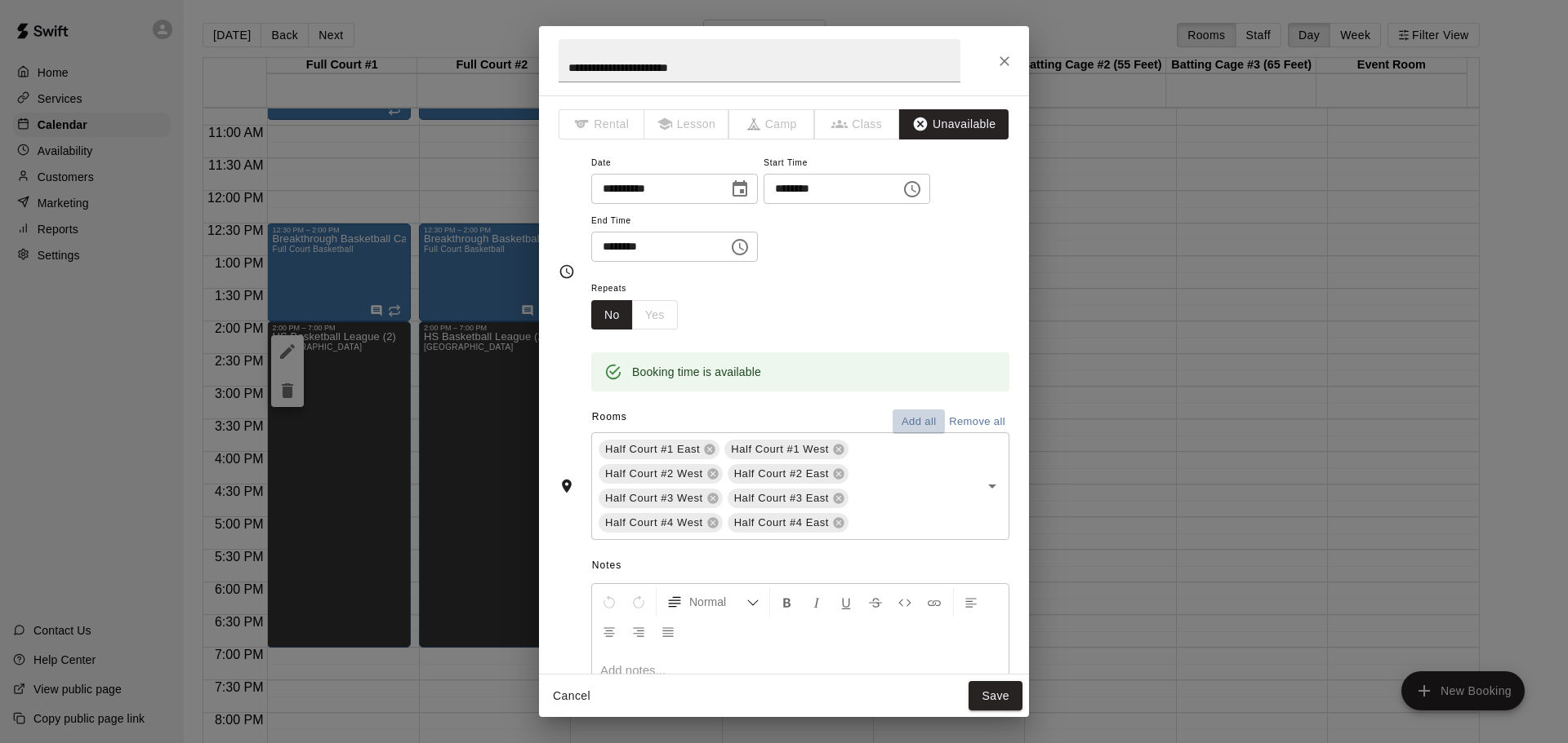
click at [901, 418] on button "Add all" at bounding box center [918, 422] width 52 height 26
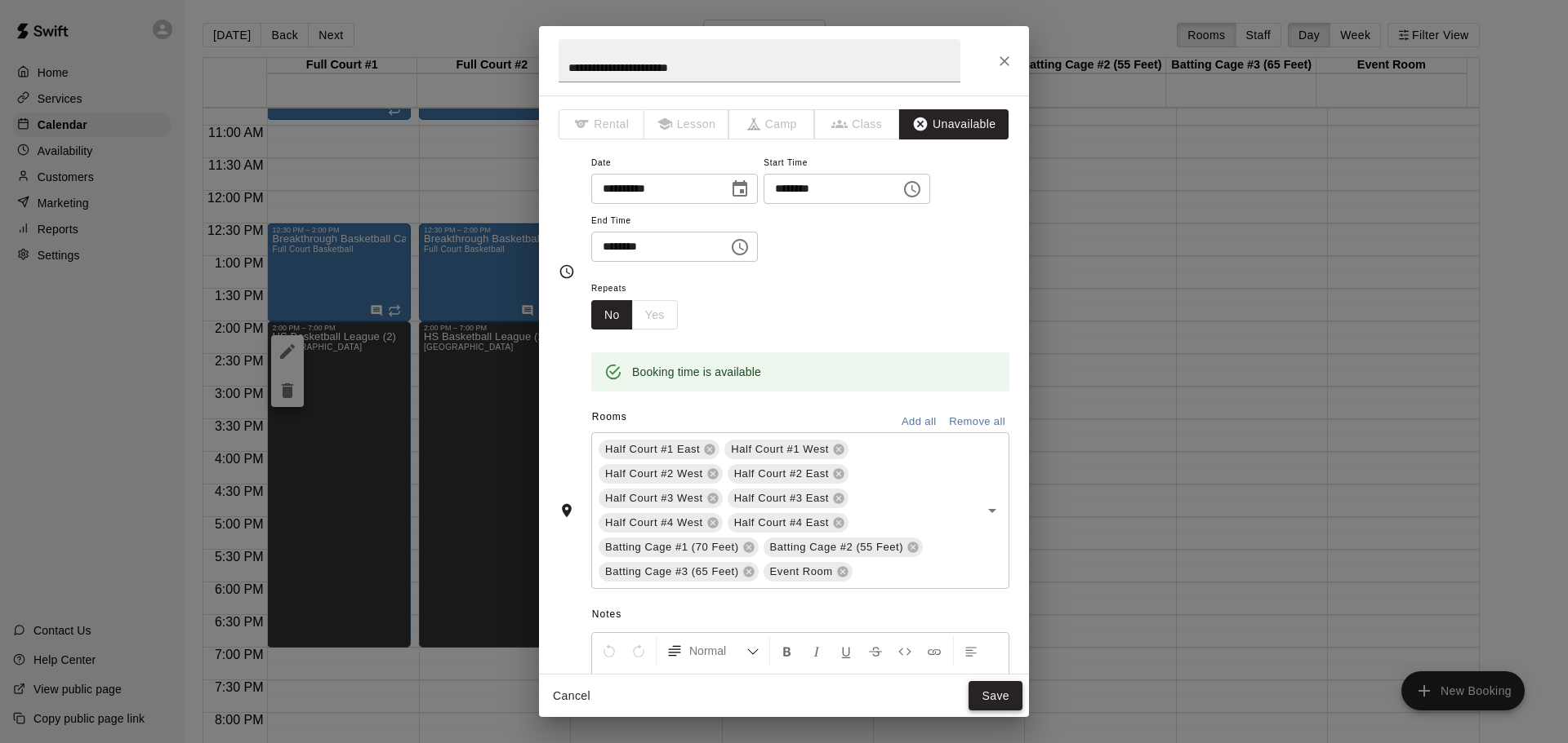
click at [1005, 695] on button "Save" at bounding box center [995, 696] width 54 height 30
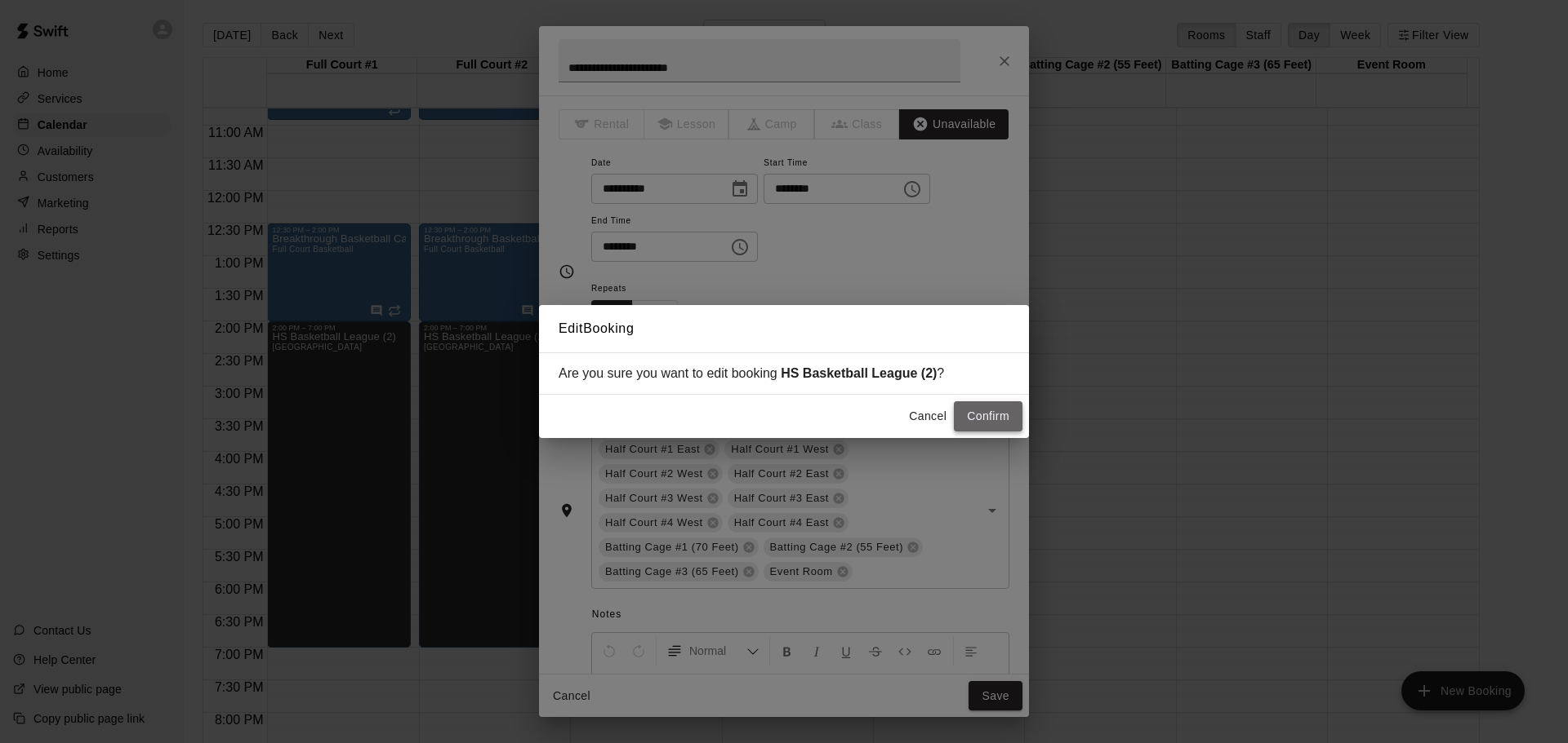
click at [991, 417] on button "Confirm" at bounding box center [988, 416] width 69 height 30
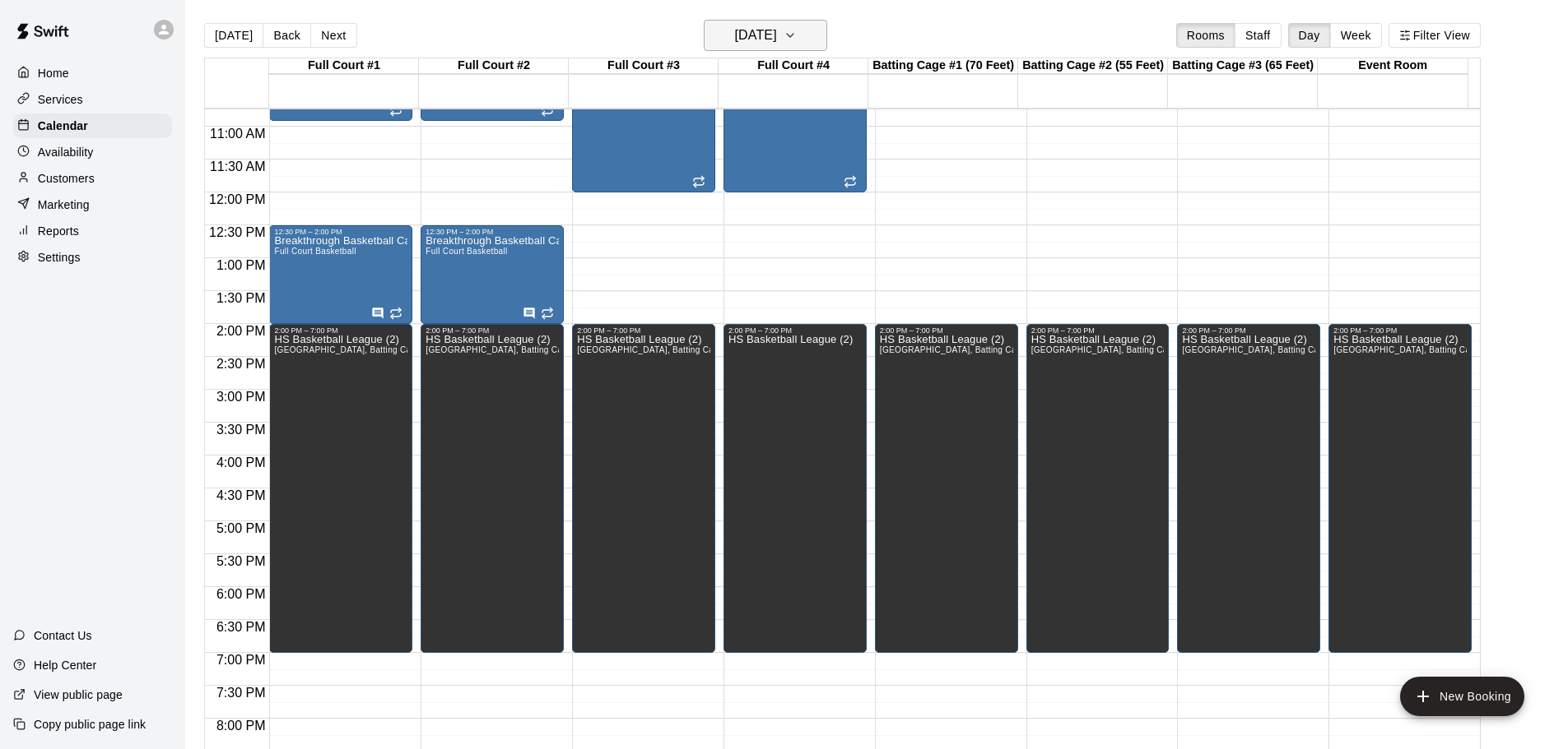
click at [796, 34] on icon "button" at bounding box center [789, 35] width 13 height 20
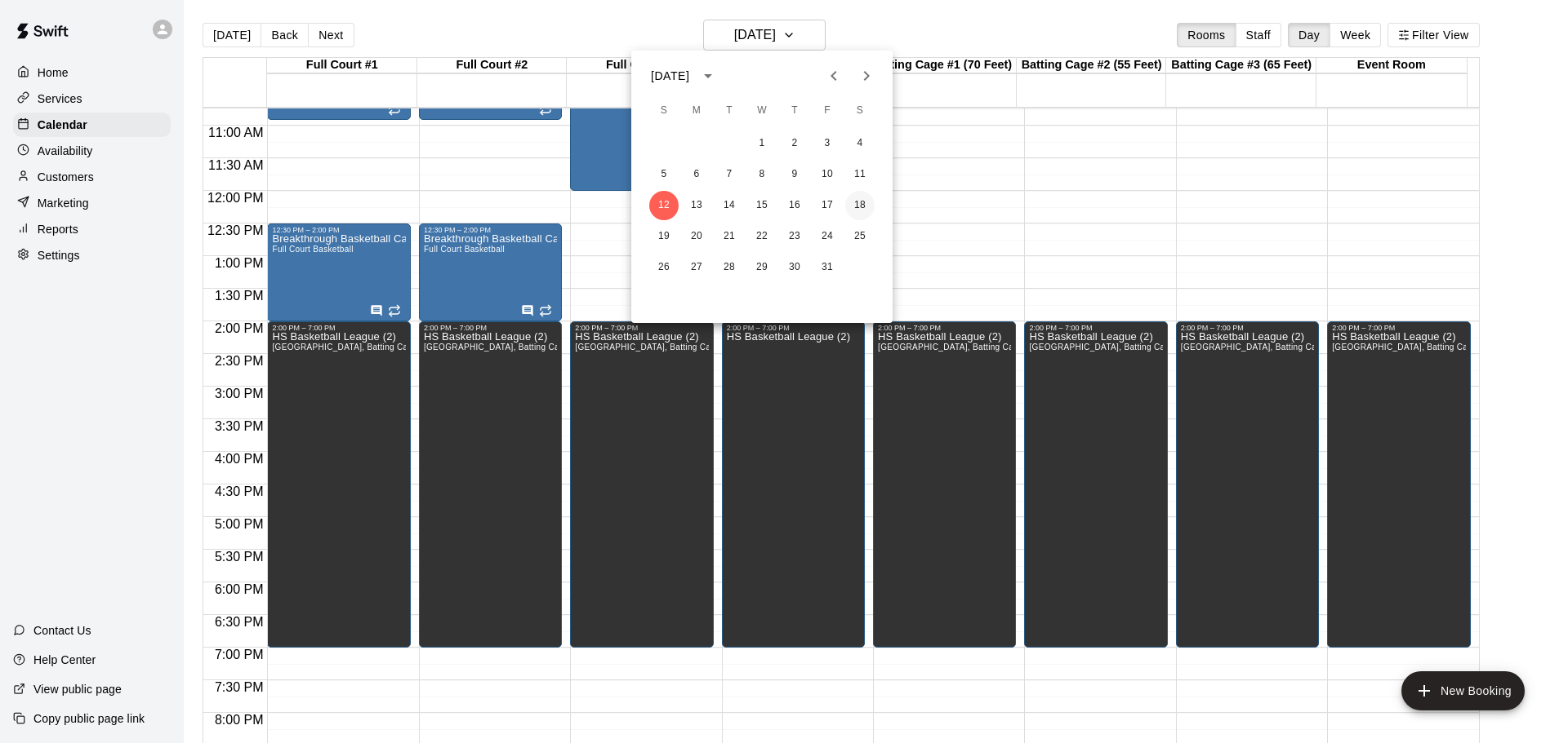
click at [860, 200] on button "18" at bounding box center [859, 205] width 29 height 29
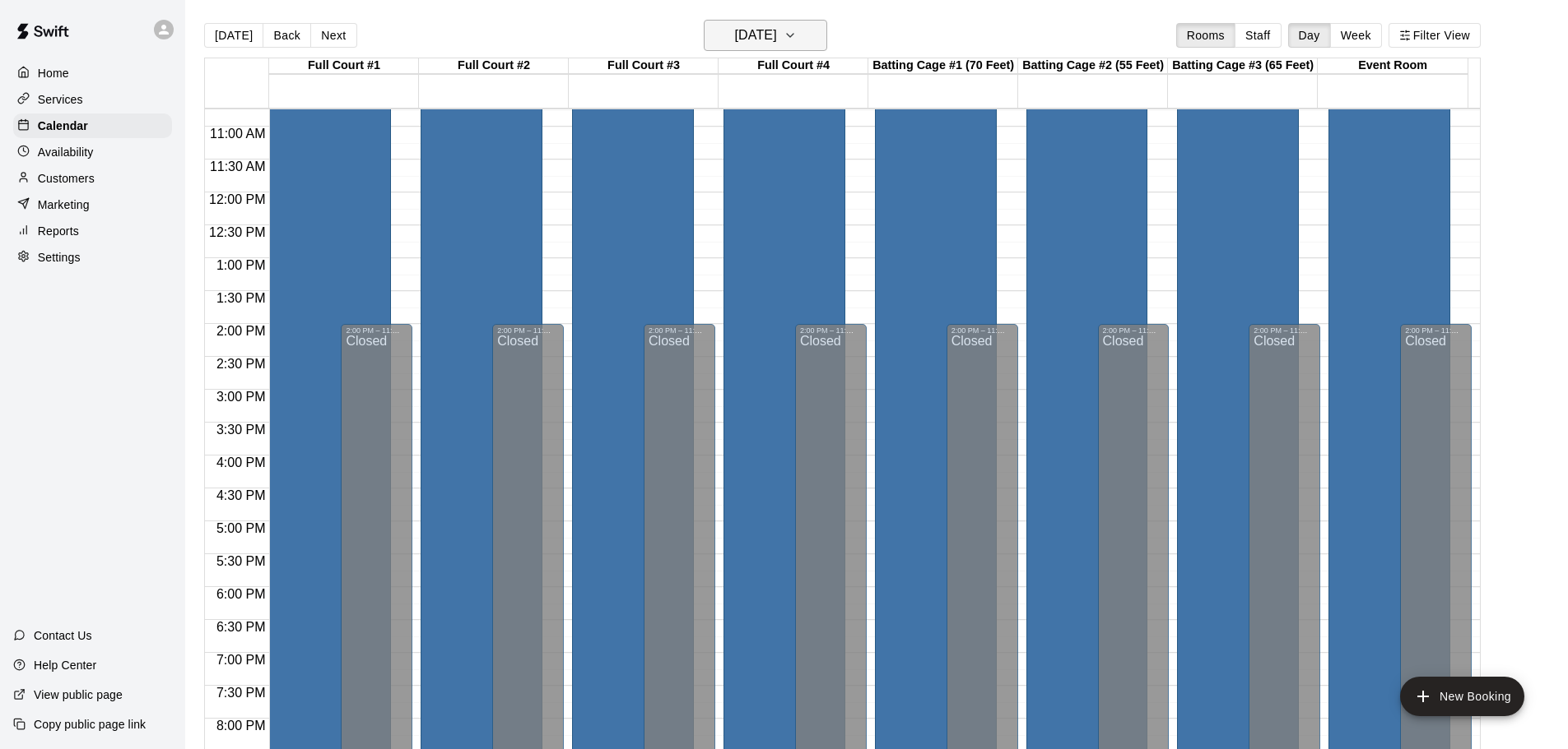
click at [794, 35] on icon "button" at bounding box center [789, 35] width 6 height 4
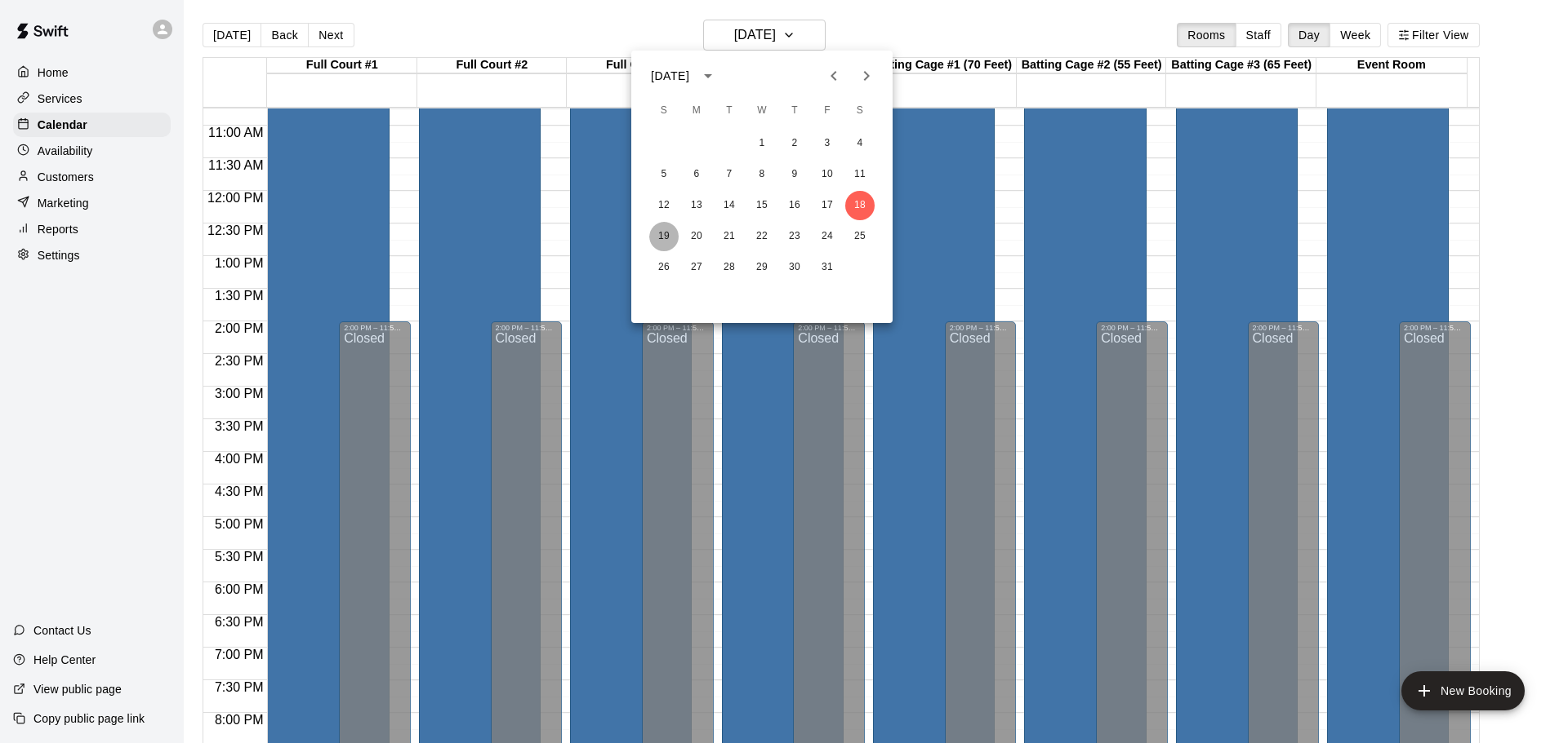
click at [662, 236] on button "19" at bounding box center [663, 236] width 29 height 29
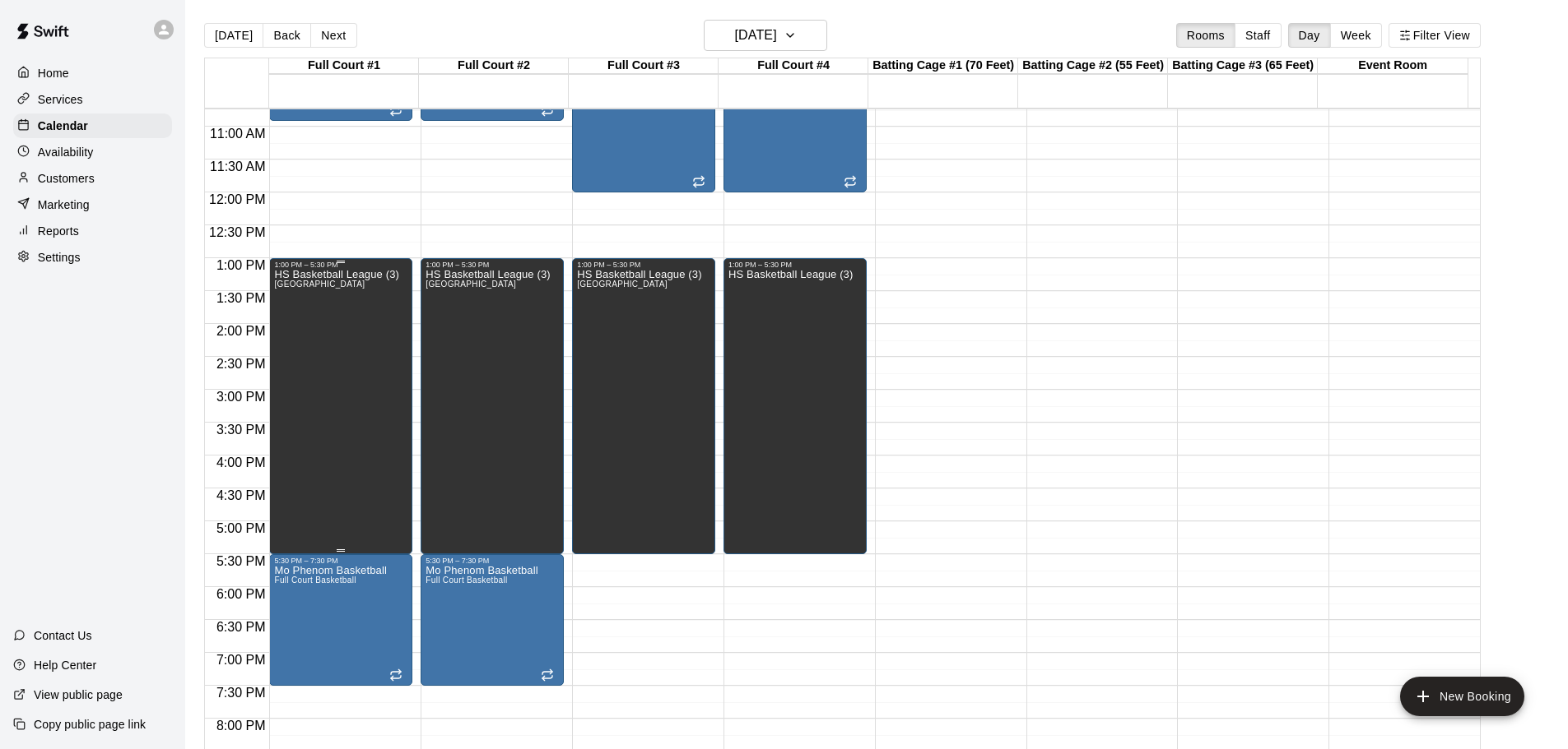
click at [352, 363] on div "HS Basketball League (3) Half Court #1 East, Half Court #1 West, Half Court #2 …" at bounding box center [337, 643] width 124 height 749
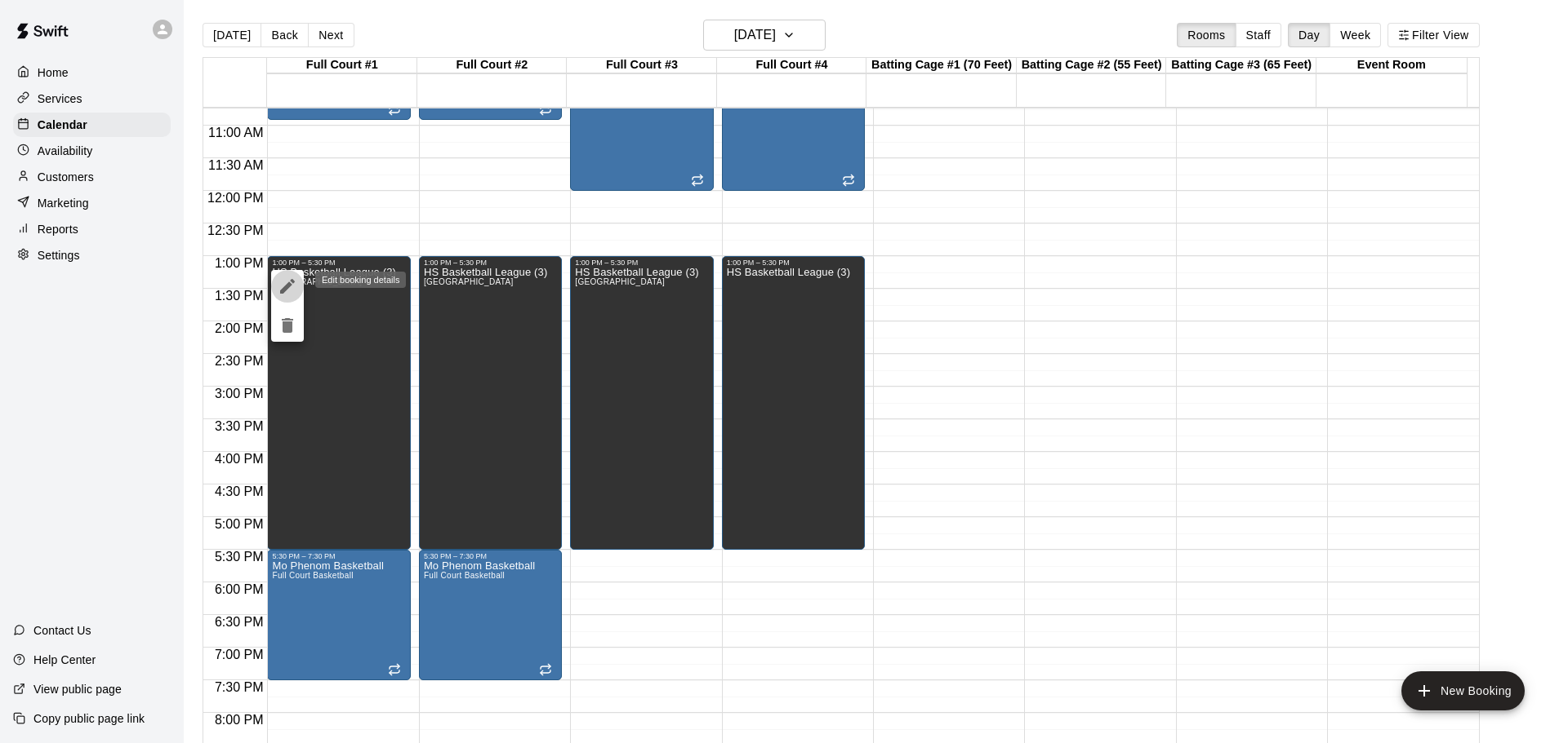
click at [281, 284] on icon "edit" at bounding box center [287, 286] width 19 height 19
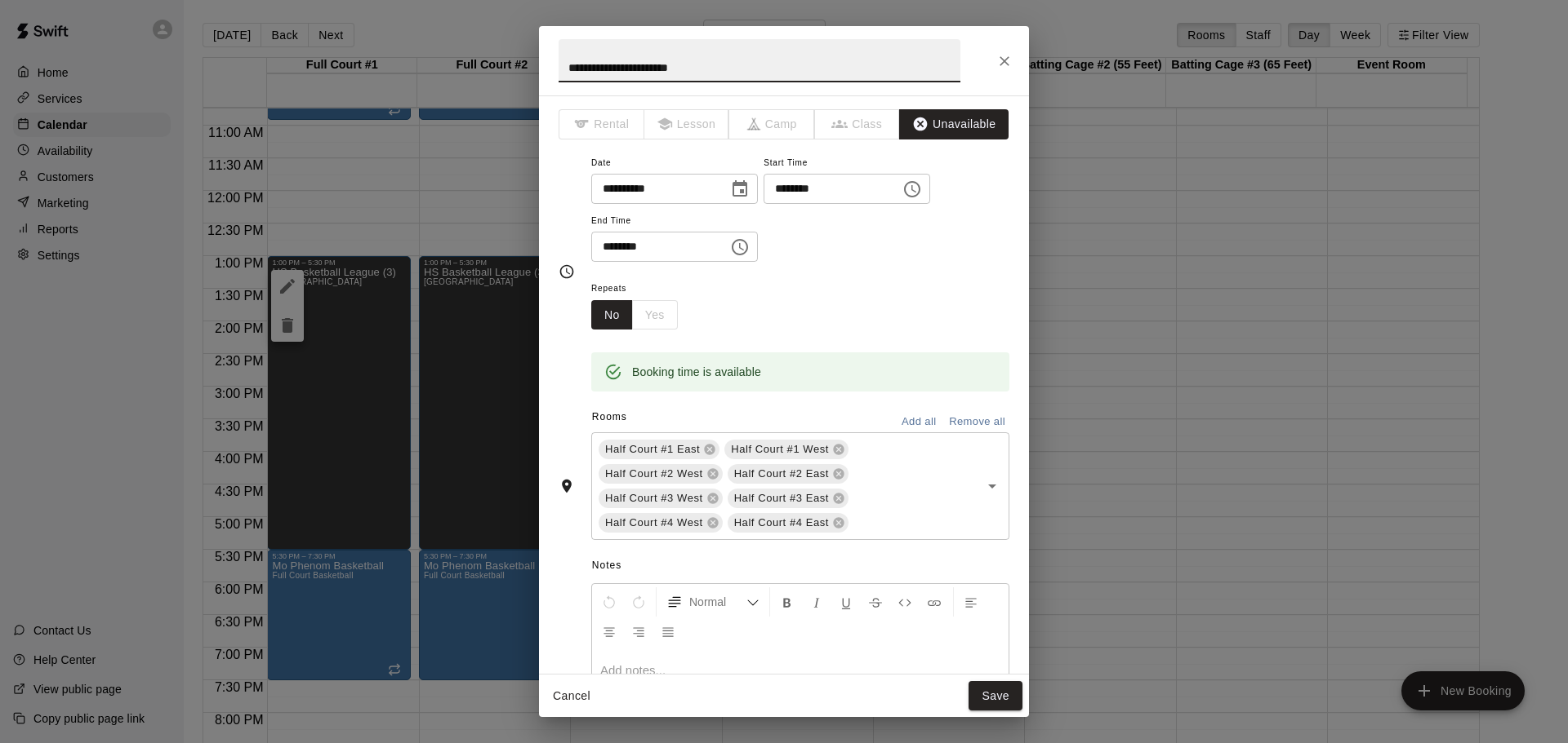
click at [904, 422] on button "Add all" at bounding box center [918, 422] width 52 height 26
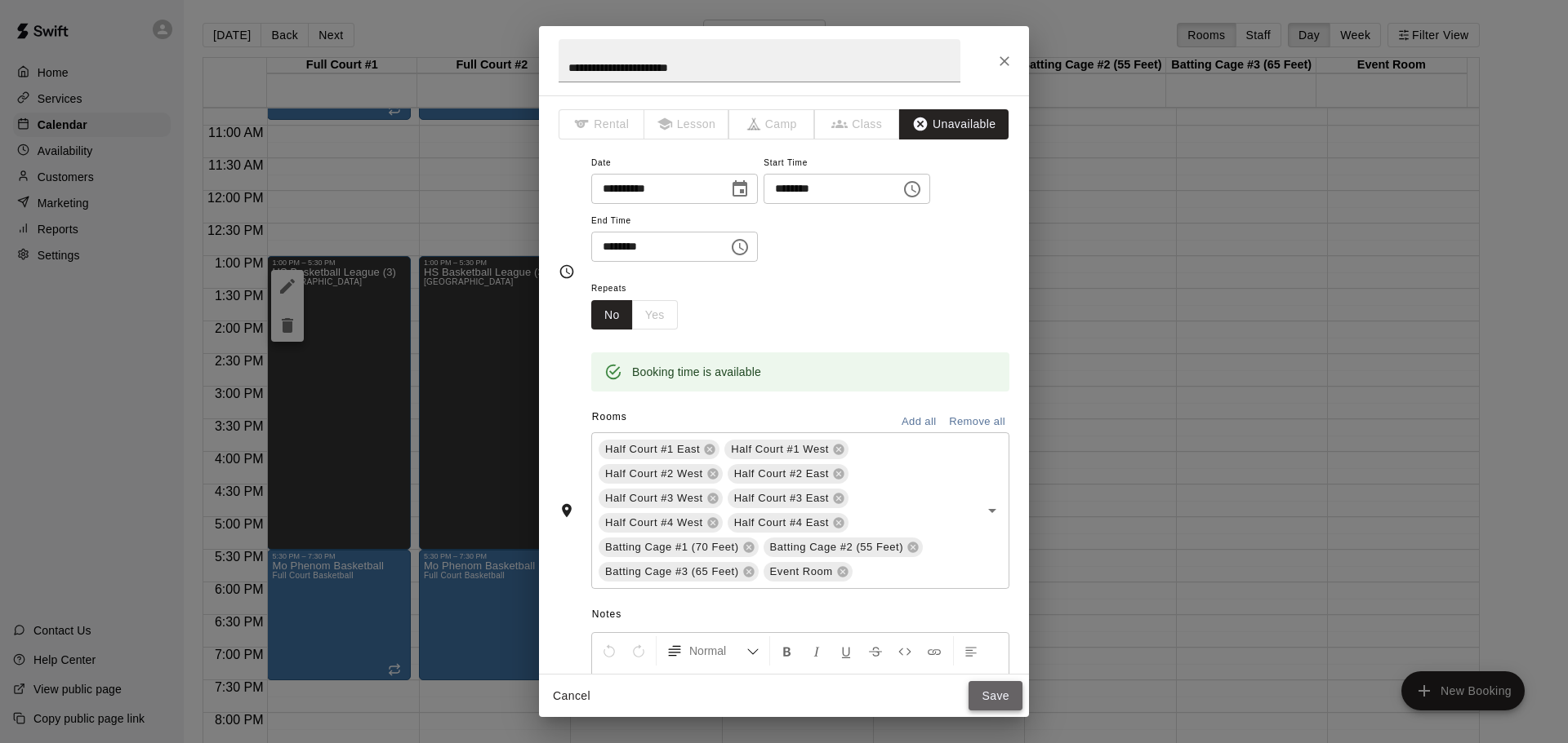
click at [998, 688] on button "Save" at bounding box center [995, 696] width 54 height 30
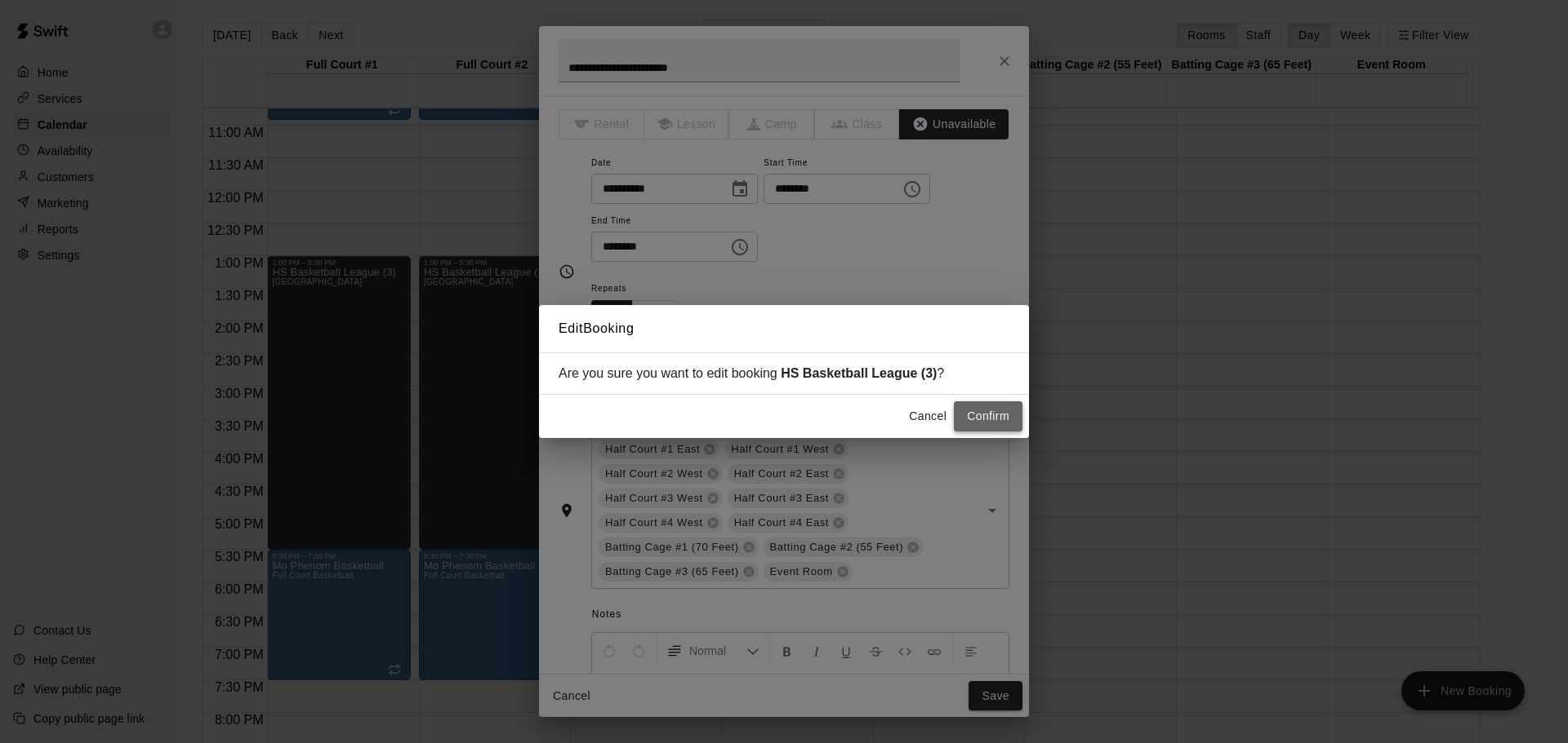
click at [995, 419] on button "Confirm" at bounding box center [988, 416] width 69 height 30
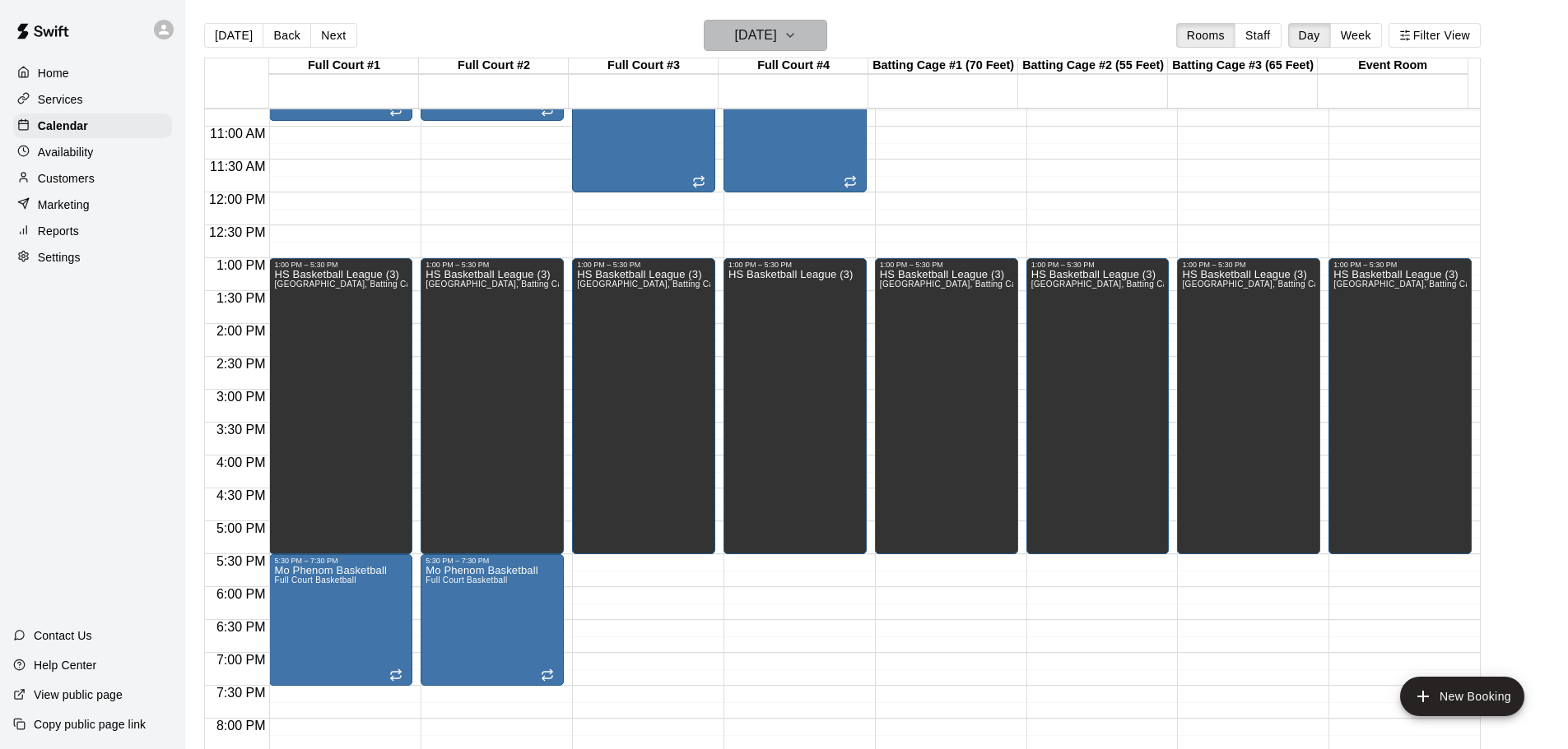
click at [796, 33] on icon "button" at bounding box center [789, 35] width 13 height 20
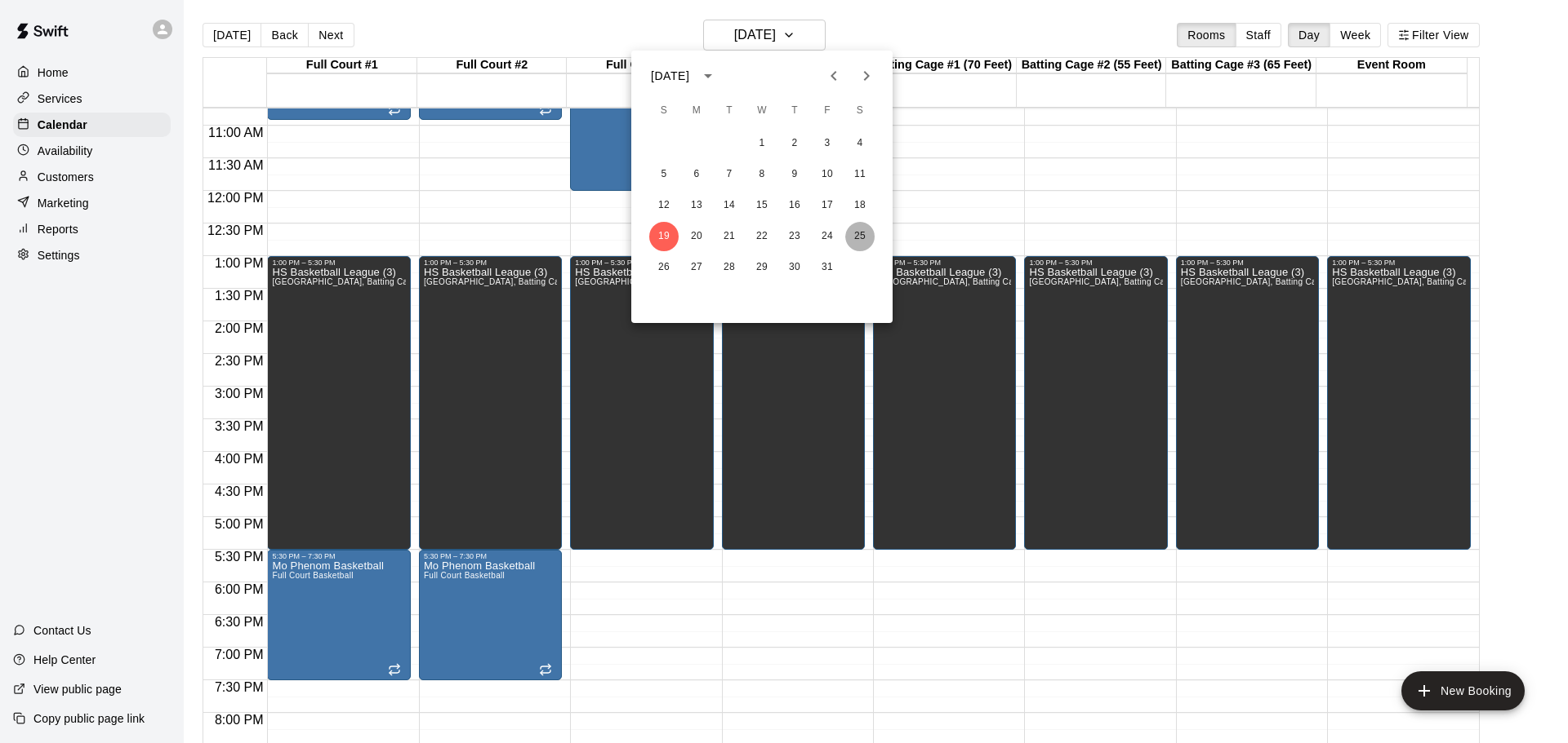
click at [862, 234] on button "25" at bounding box center [859, 236] width 29 height 29
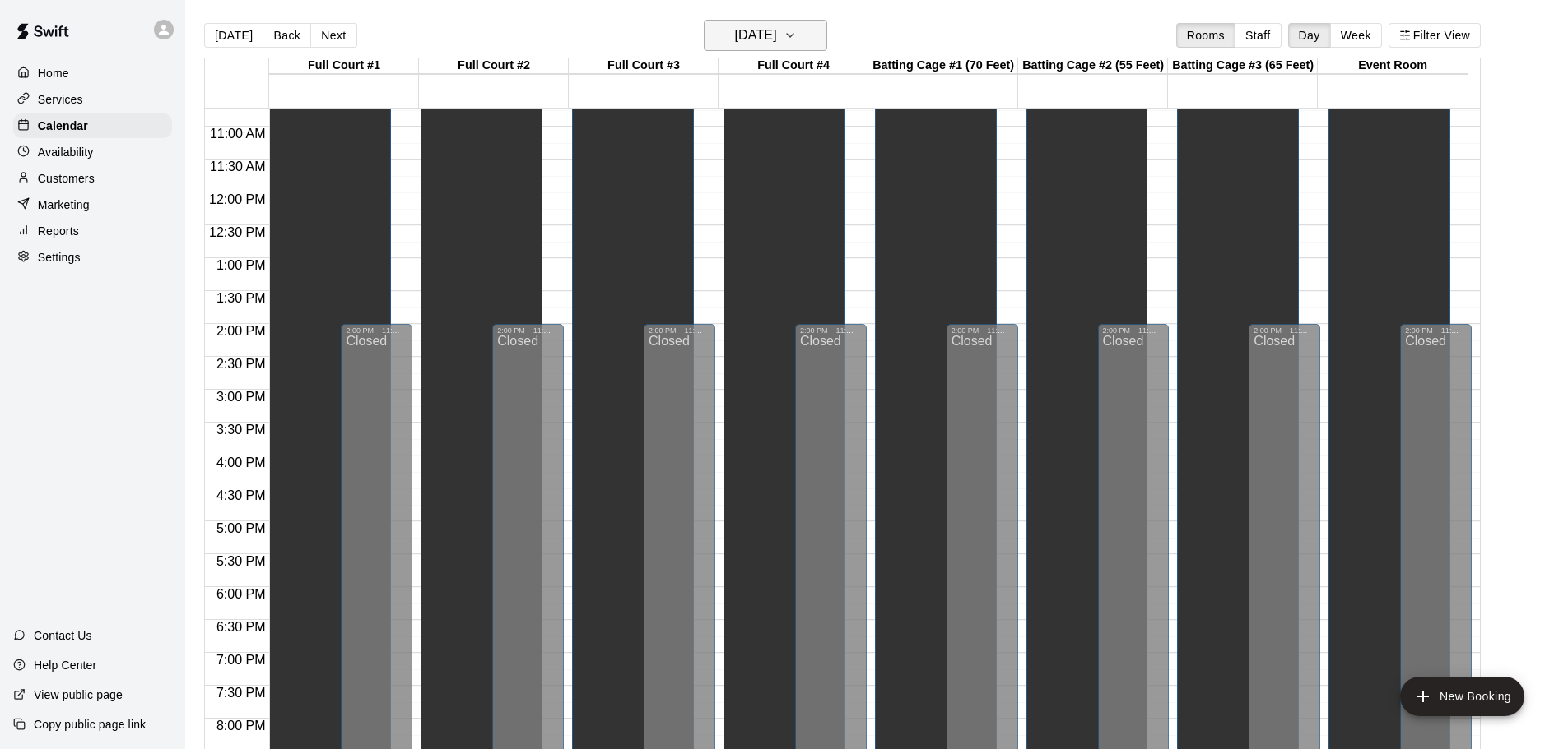
click at [796, 35] on icon "button" at bounding box center [789, 35] width 13 height 20
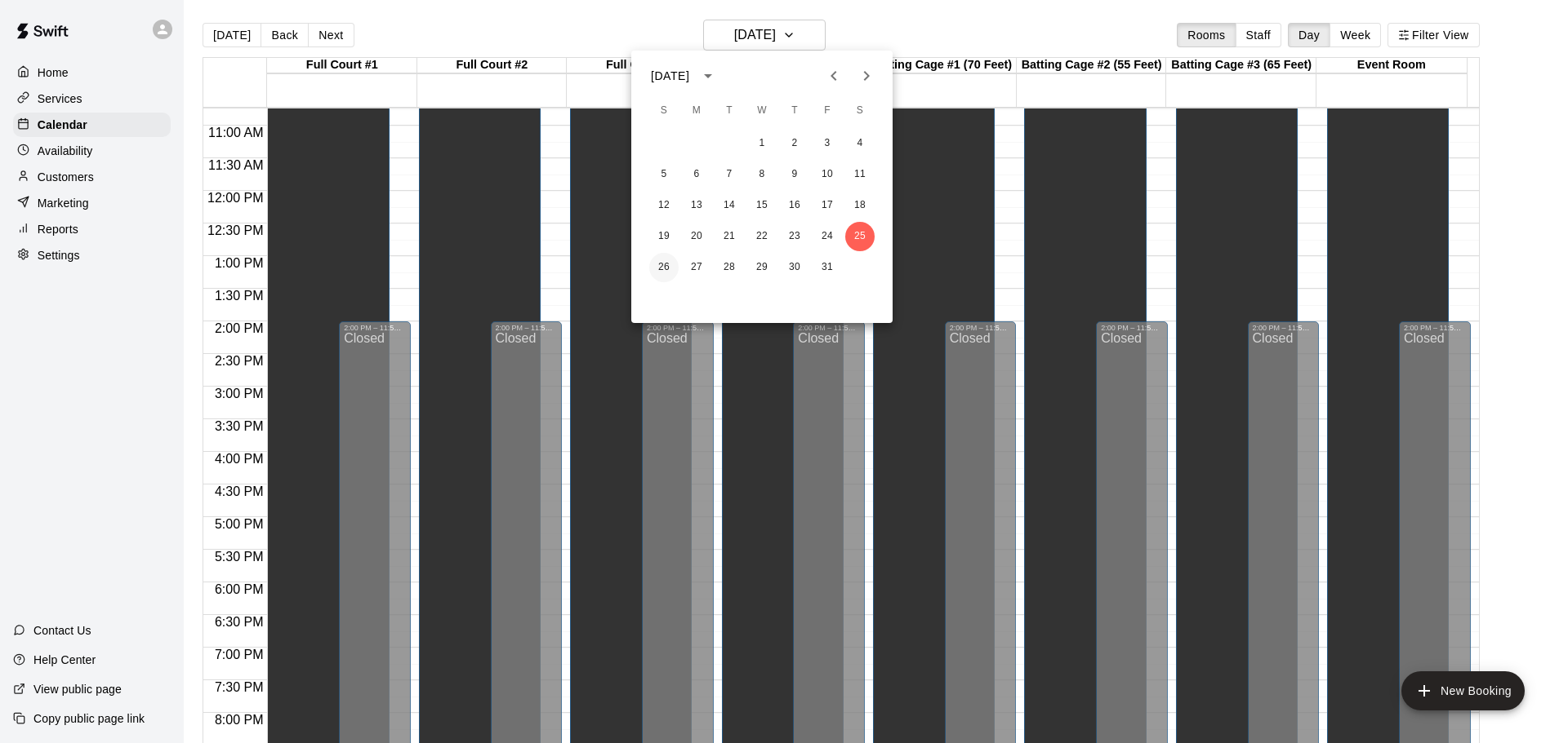
click at [659, 264] on button "26" at bounding box center [663, 267] width 29 height 29
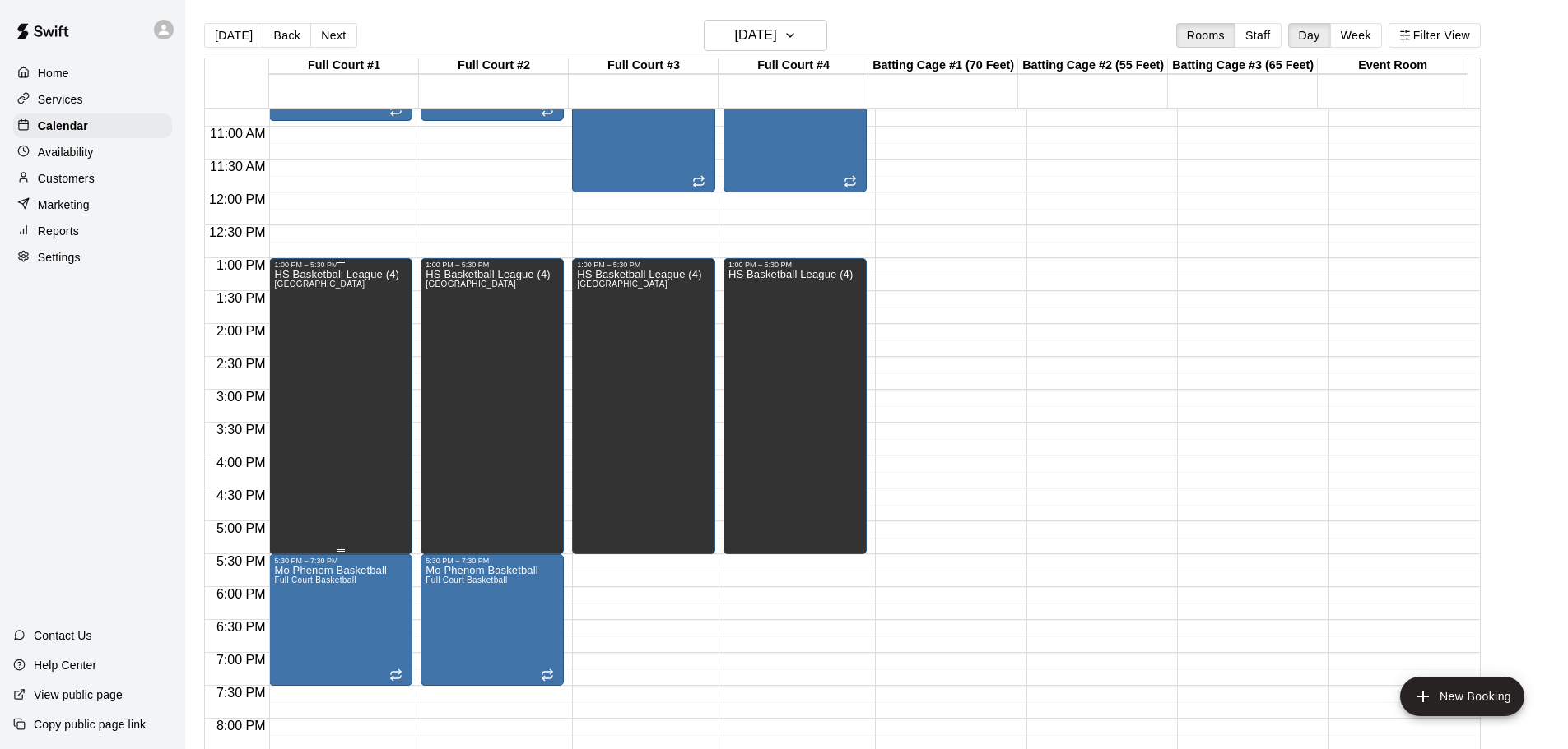
click at [344, 354] on div "HS Basketball League (4) Half Court #1 East, Half Court #1 West, Half Court #2 …" at bounding box center [337, 643] width 124 height 749
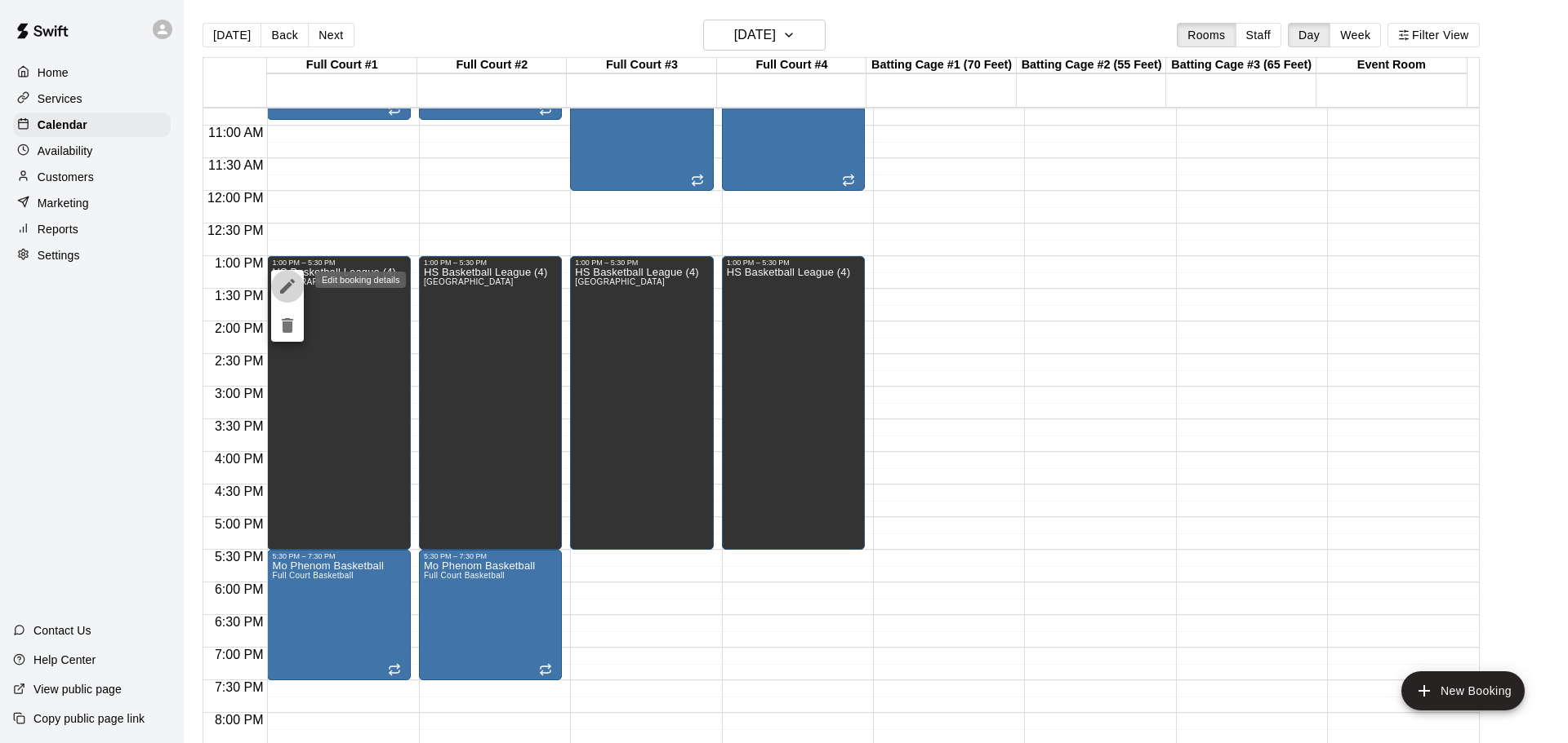
click at [285, 282] on icon "edit" at bounding box center [287, 286] width 19 height 19
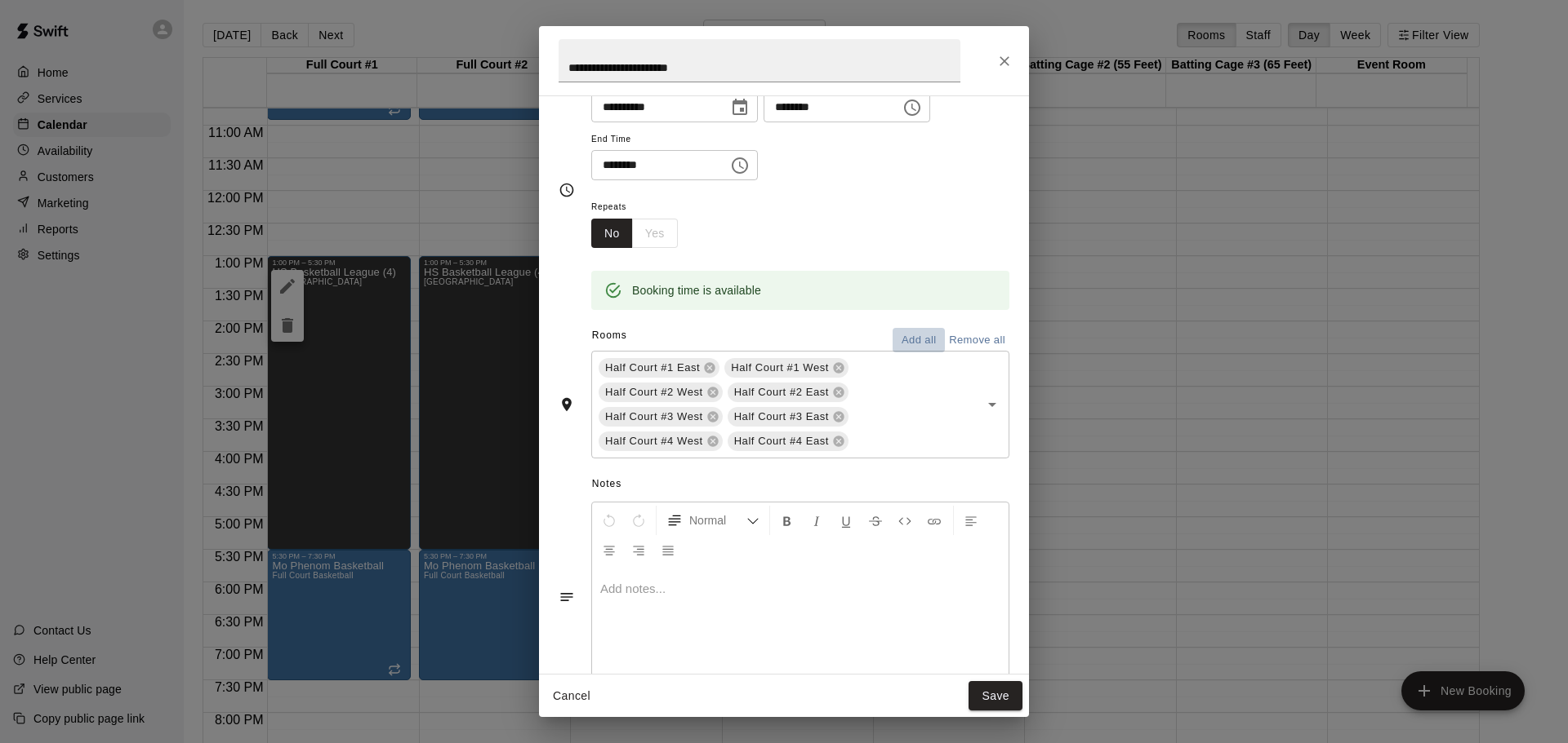
click at [908, 341] on button "Add all" at bounding box center [918, 341] width 52 height 26
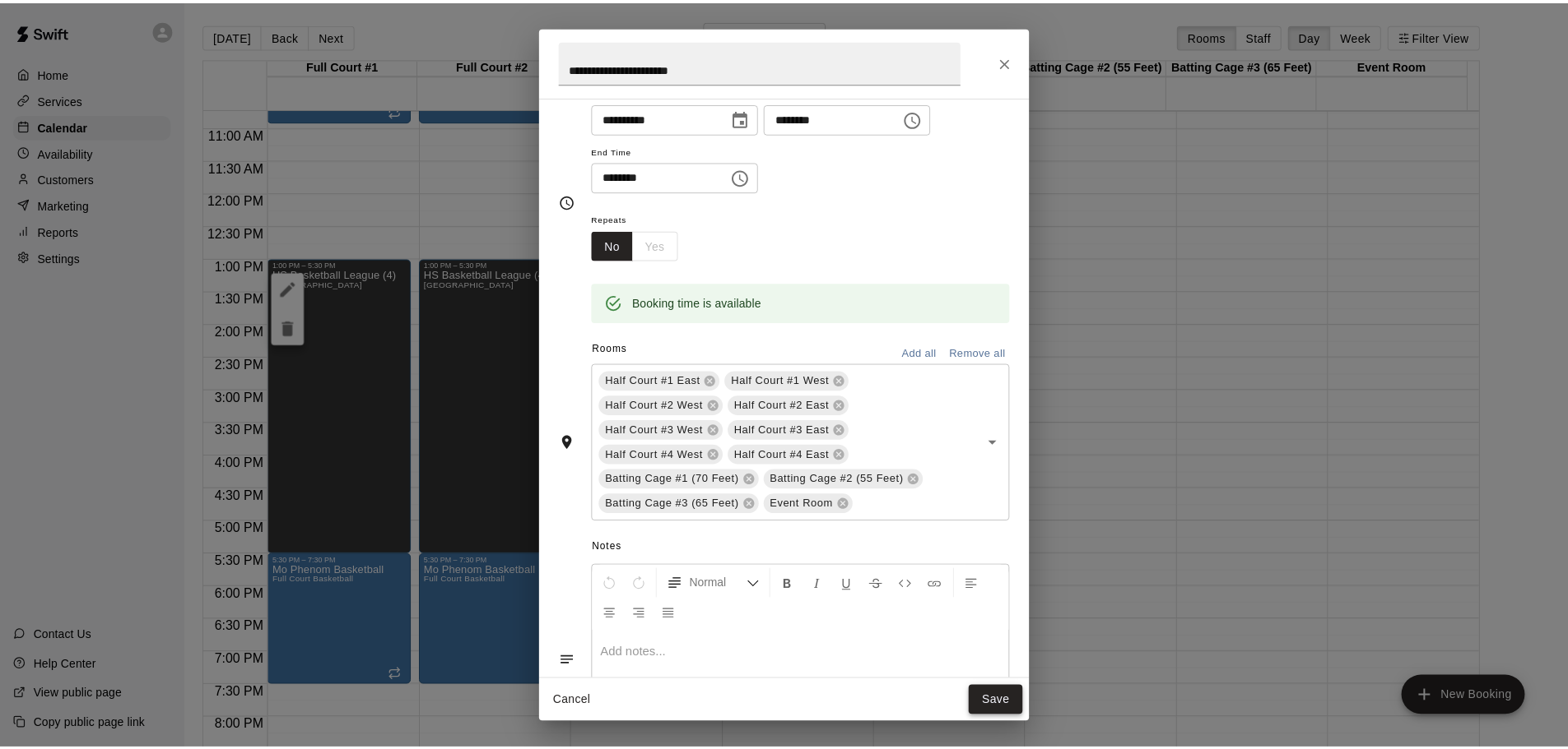
scroll to position [83, 0]
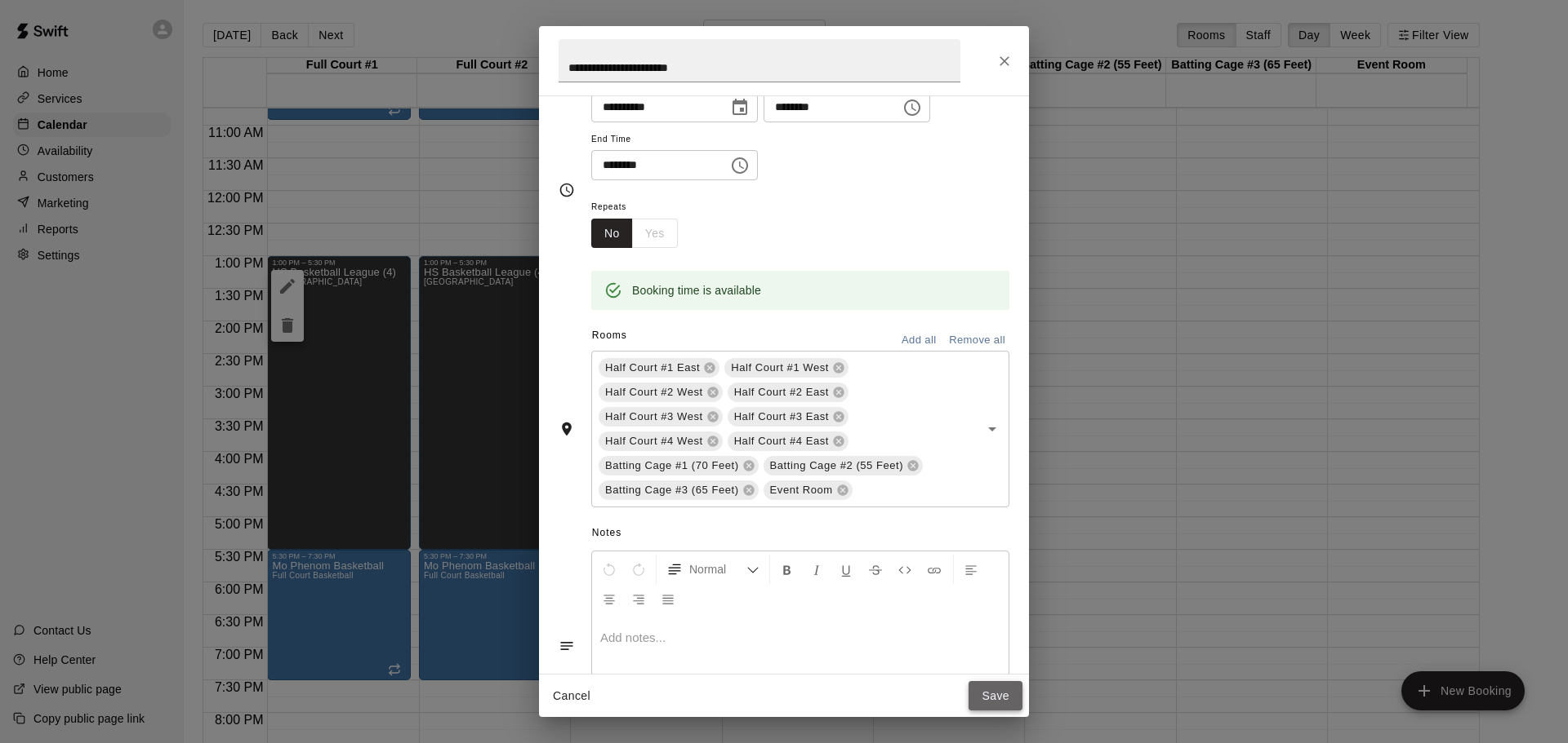
click at [1002, 693] on button "Save" at bounding box center [995, 696] width 54 height 30
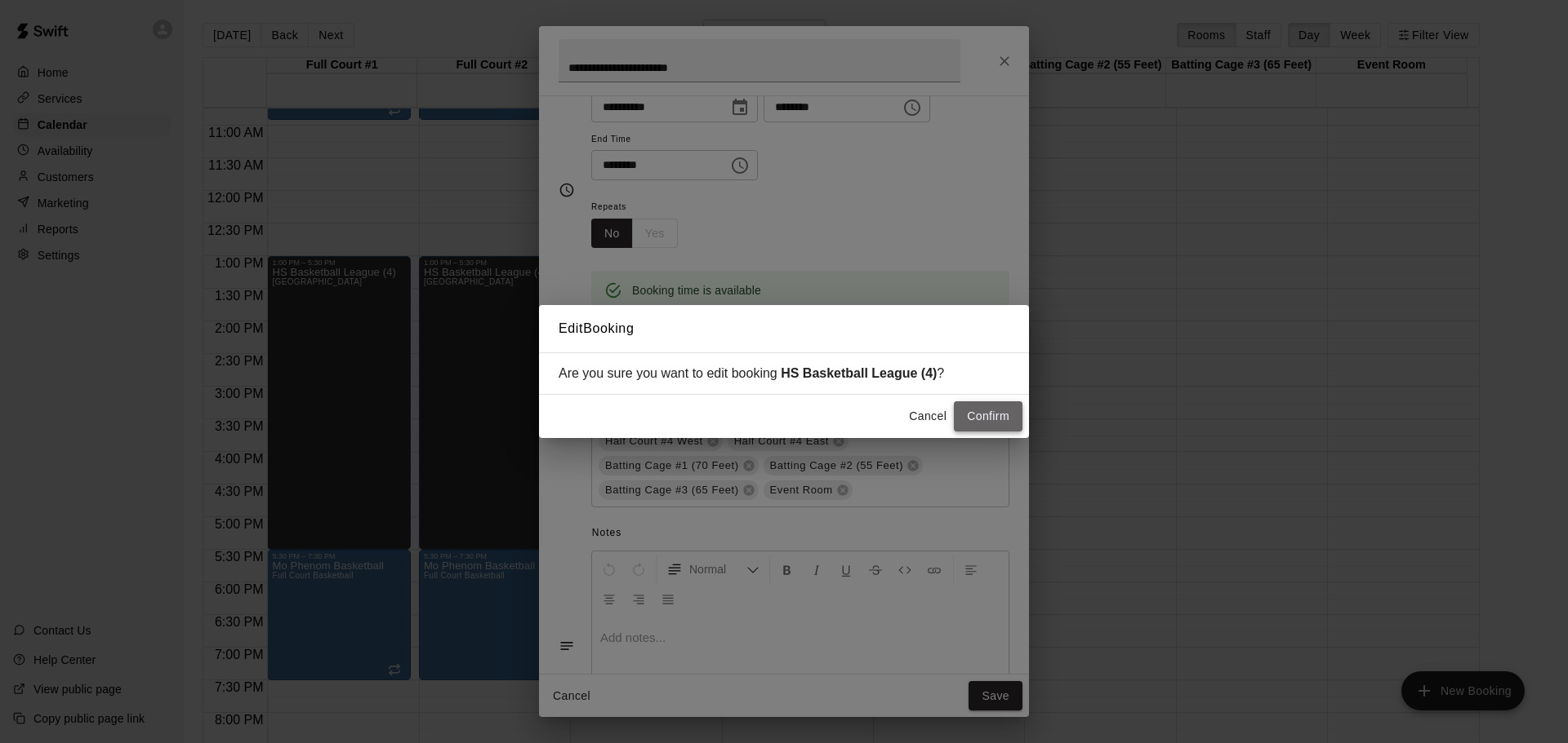
click at [994, 416] on button "Confirm" at bounding box center [988, 416] width 69 height 30
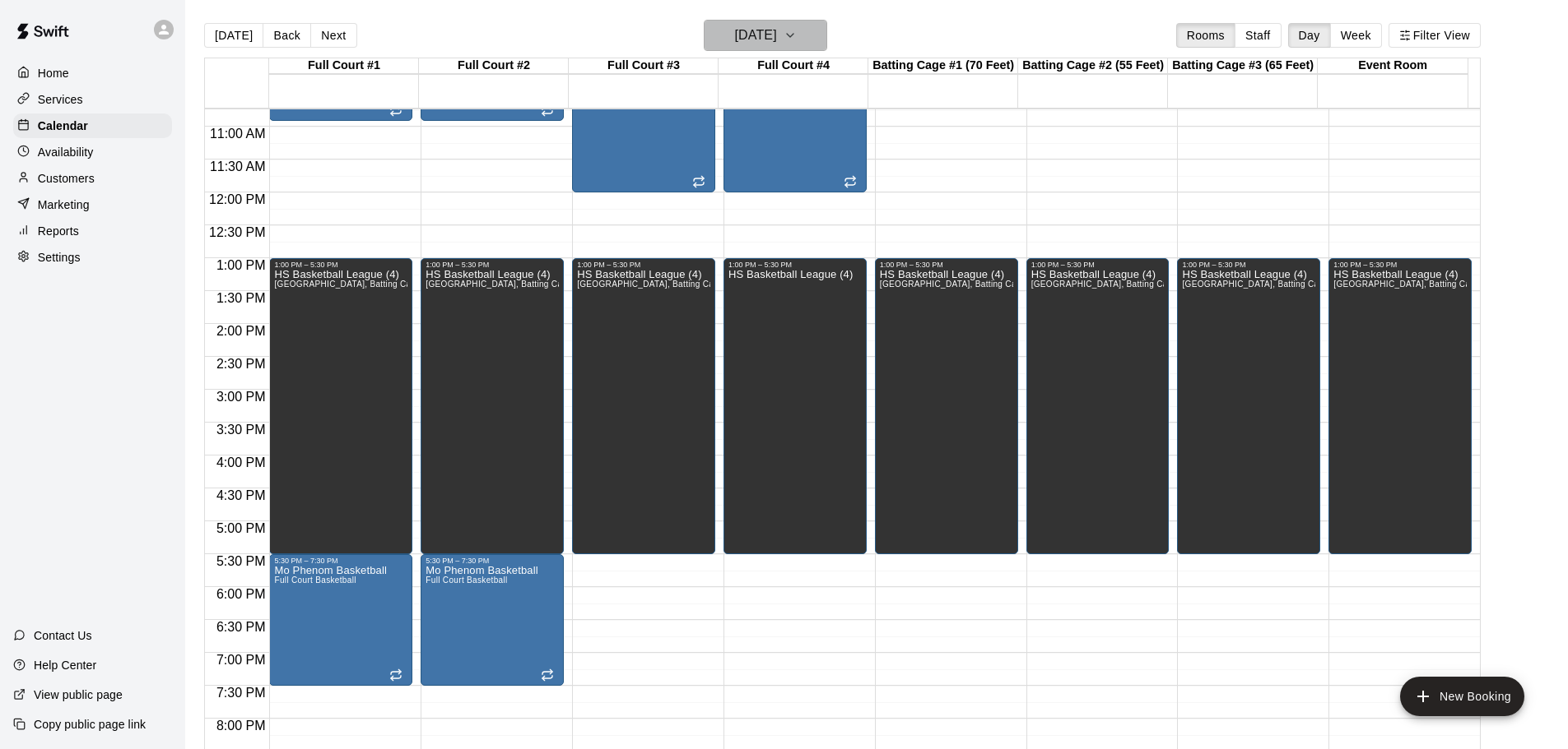
click at [796, 30] on icon "button" at bounding box center [789, 35] width 13 height 20
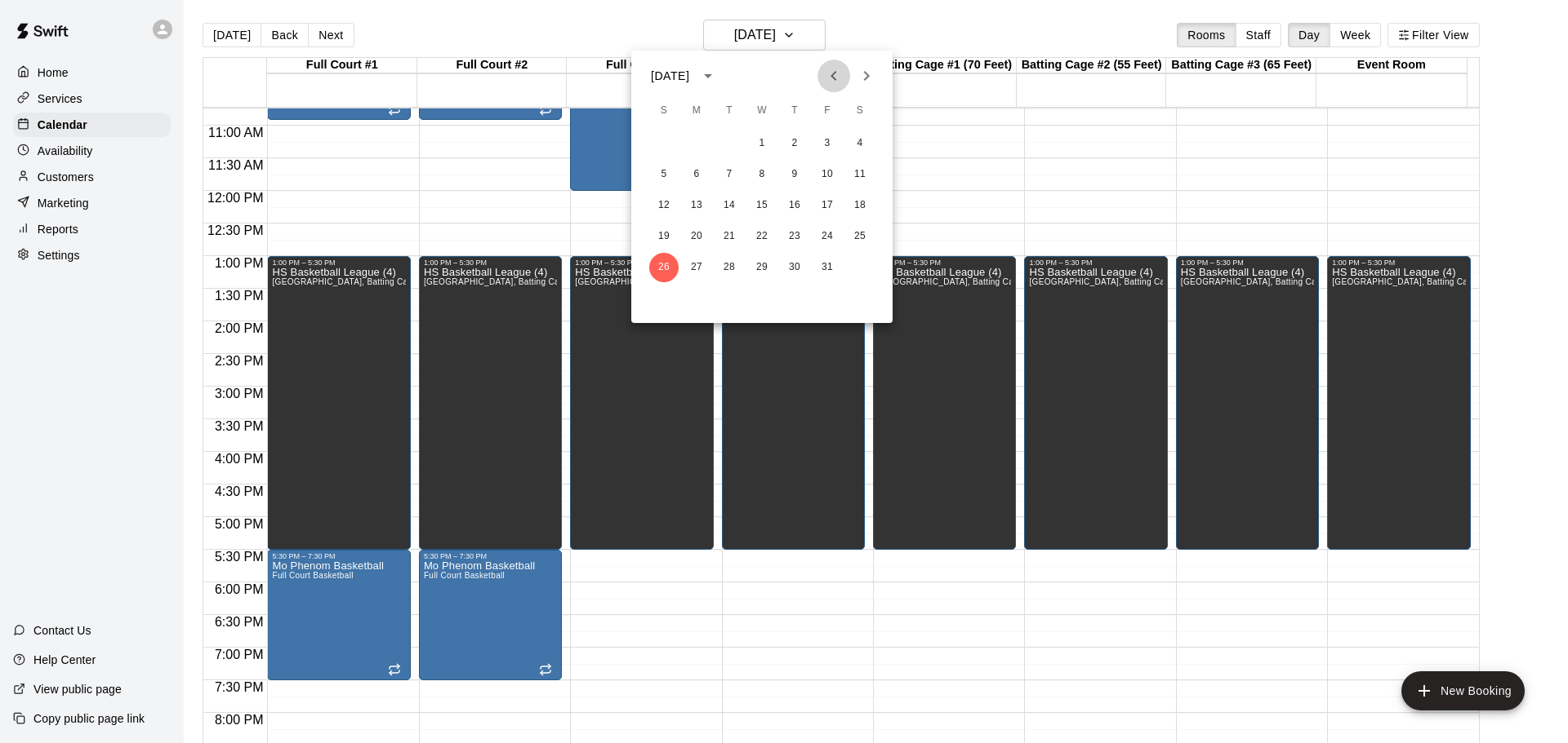
click at [839, 75] on icon "Previous month" at bounding box center [833, 76] width 19 height 19
click at [795, 202] on button "18" at bounding box center [794, 205] width 29 height 29
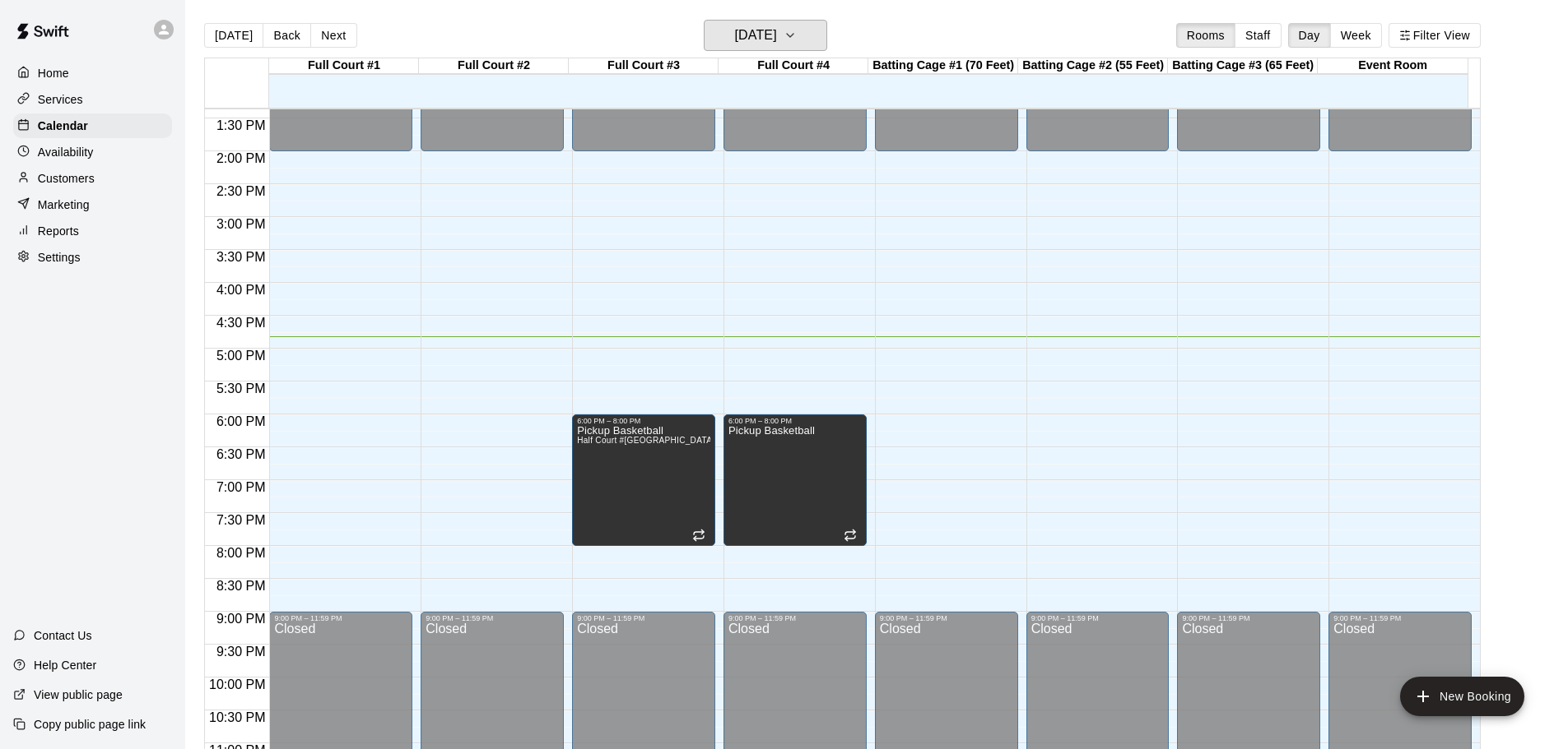
scroll to position [922, 0]
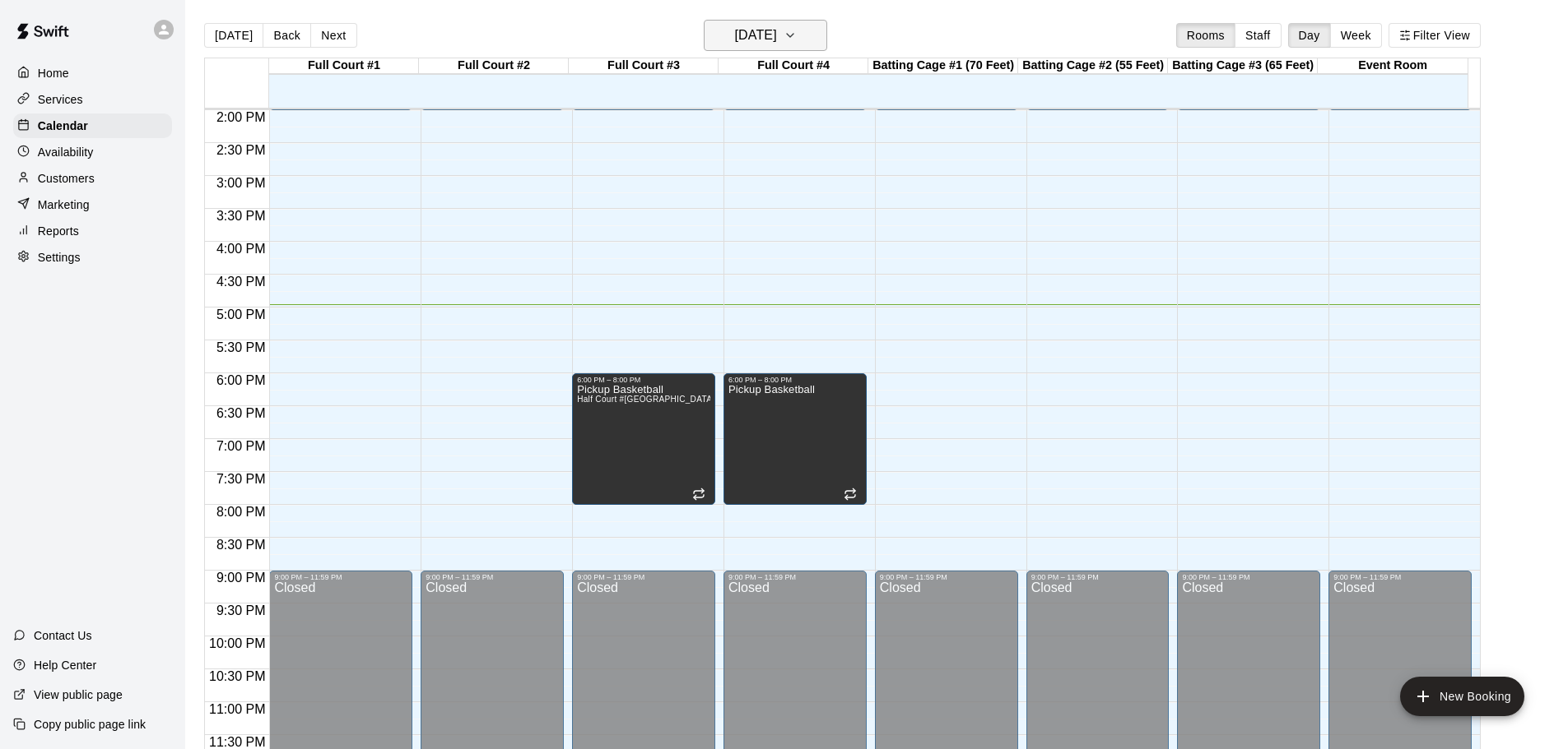
click at [796, 34] on icon "button" at bounding box center [789, 35] width 13 height 20
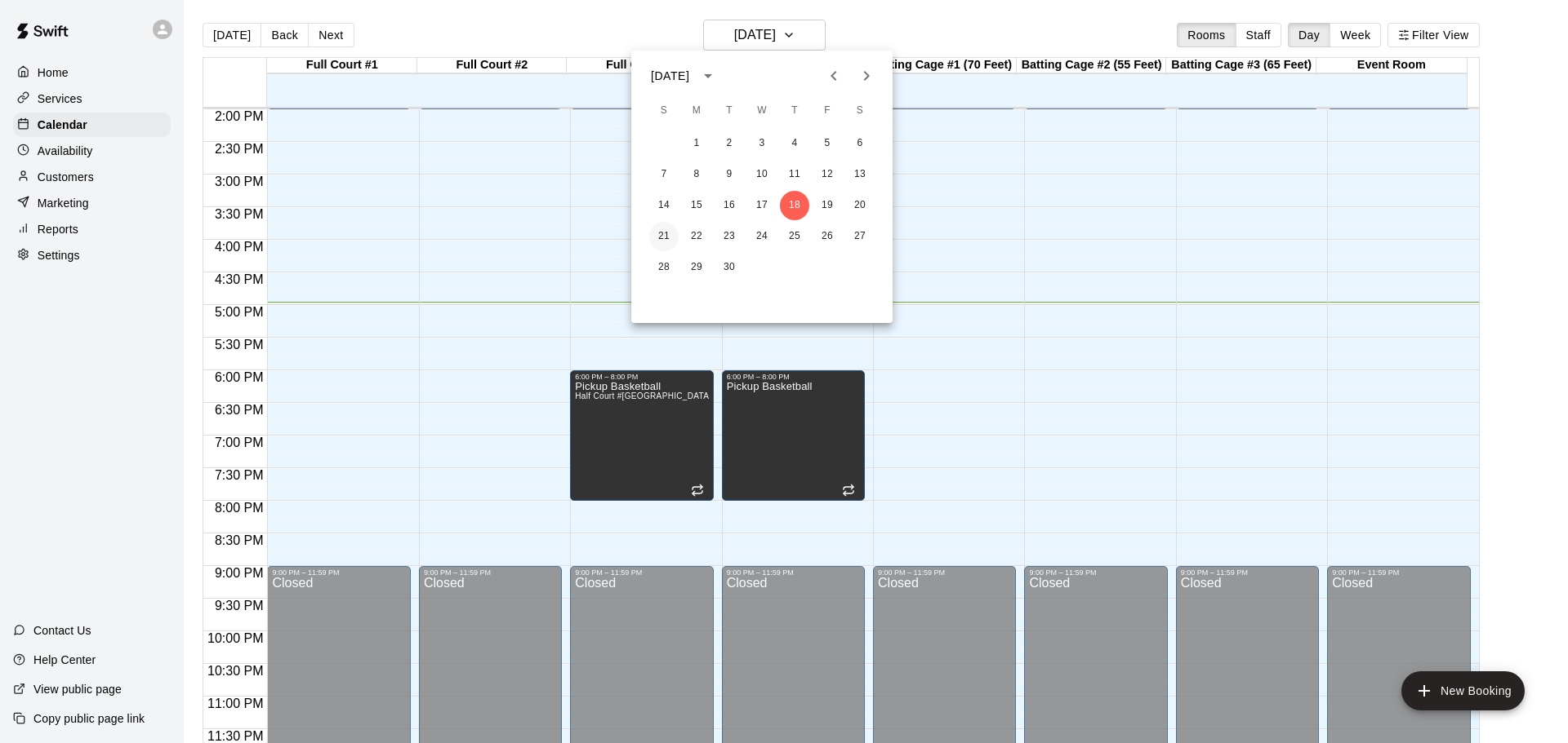
click at [663, 235] on button "21" at bounding box center [663, 236] width 29 height 29
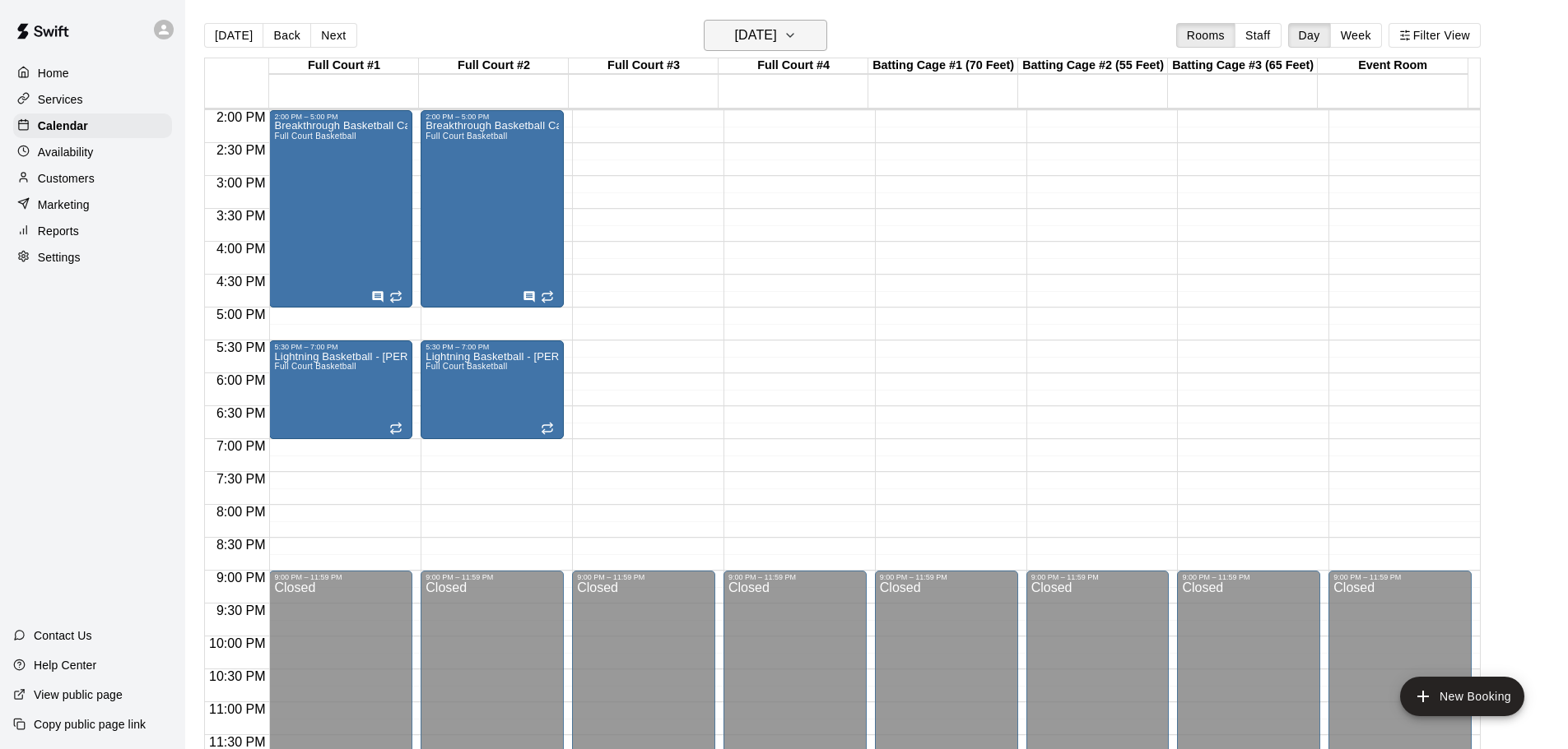
click at [796, 34] on icon "button" at bounding box center [789, 35] width 13 height 20
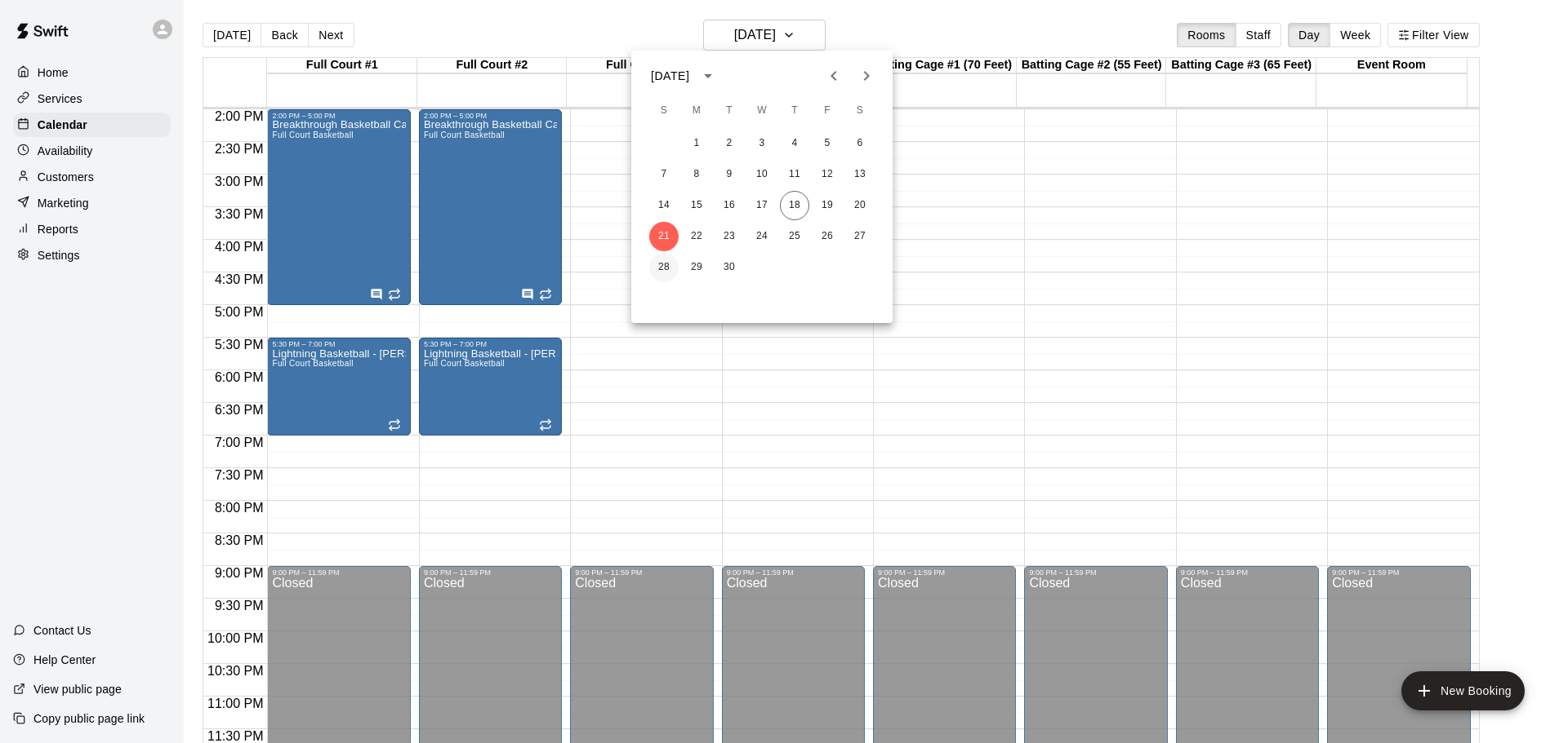
click at [660, 267] on button "28" at bounding box center [663, 267] width 29 height 29
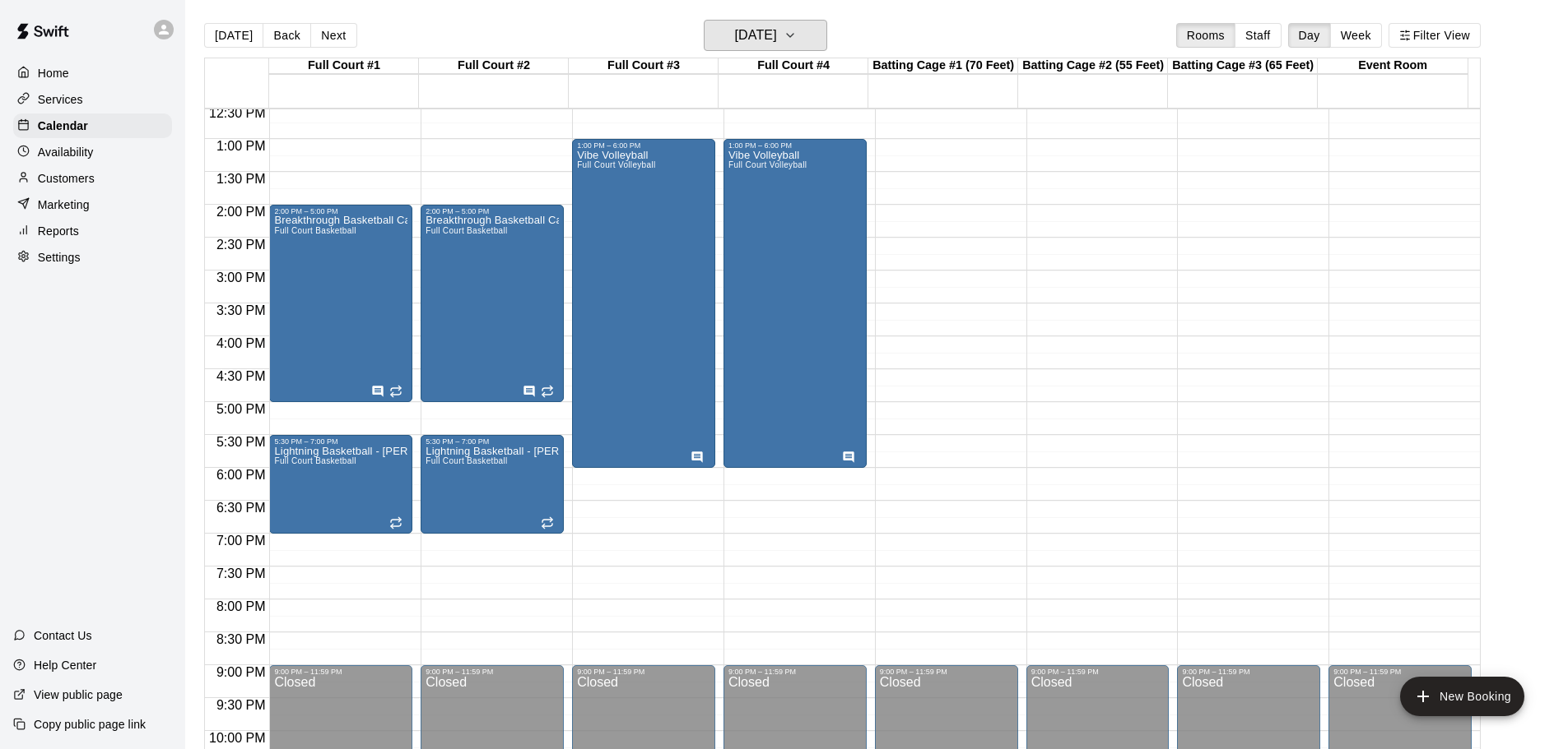
scroll to position [758, 0]
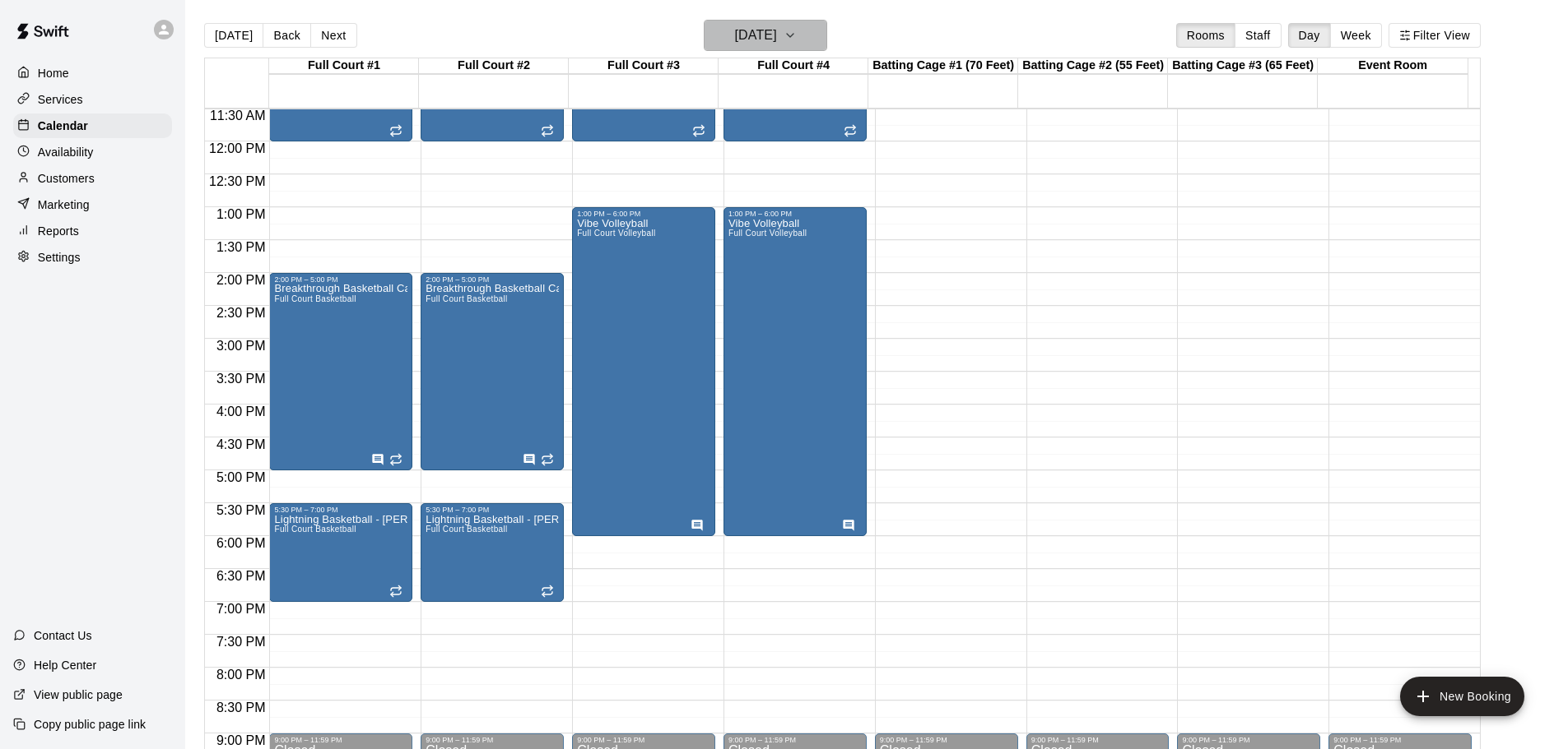
click at [807, 28] on button "[DATE]" at bounding box center [764, 35] width 123 height 31
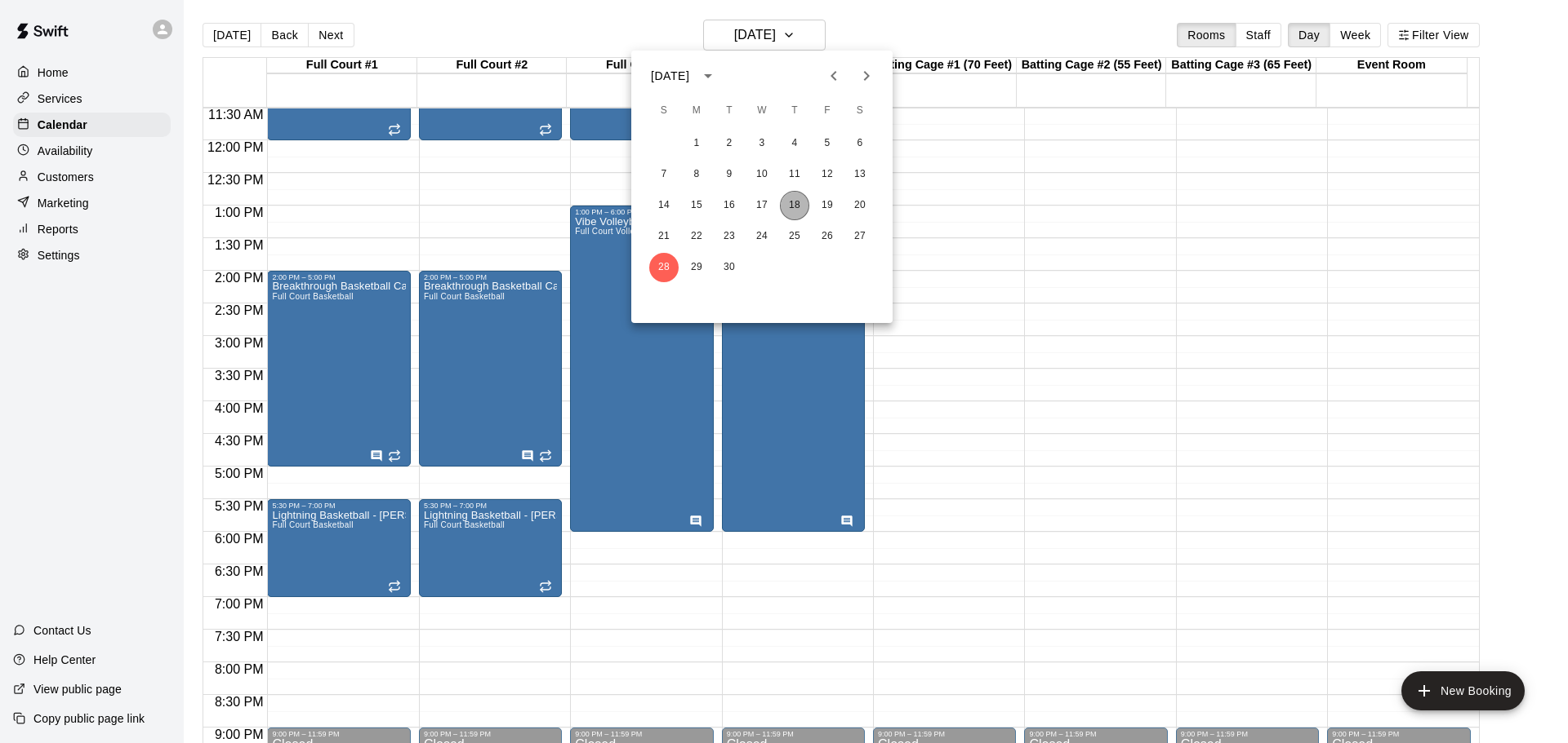
click at [795, 200] on button "18" at bounding box center [794, 205] width 29 height 29
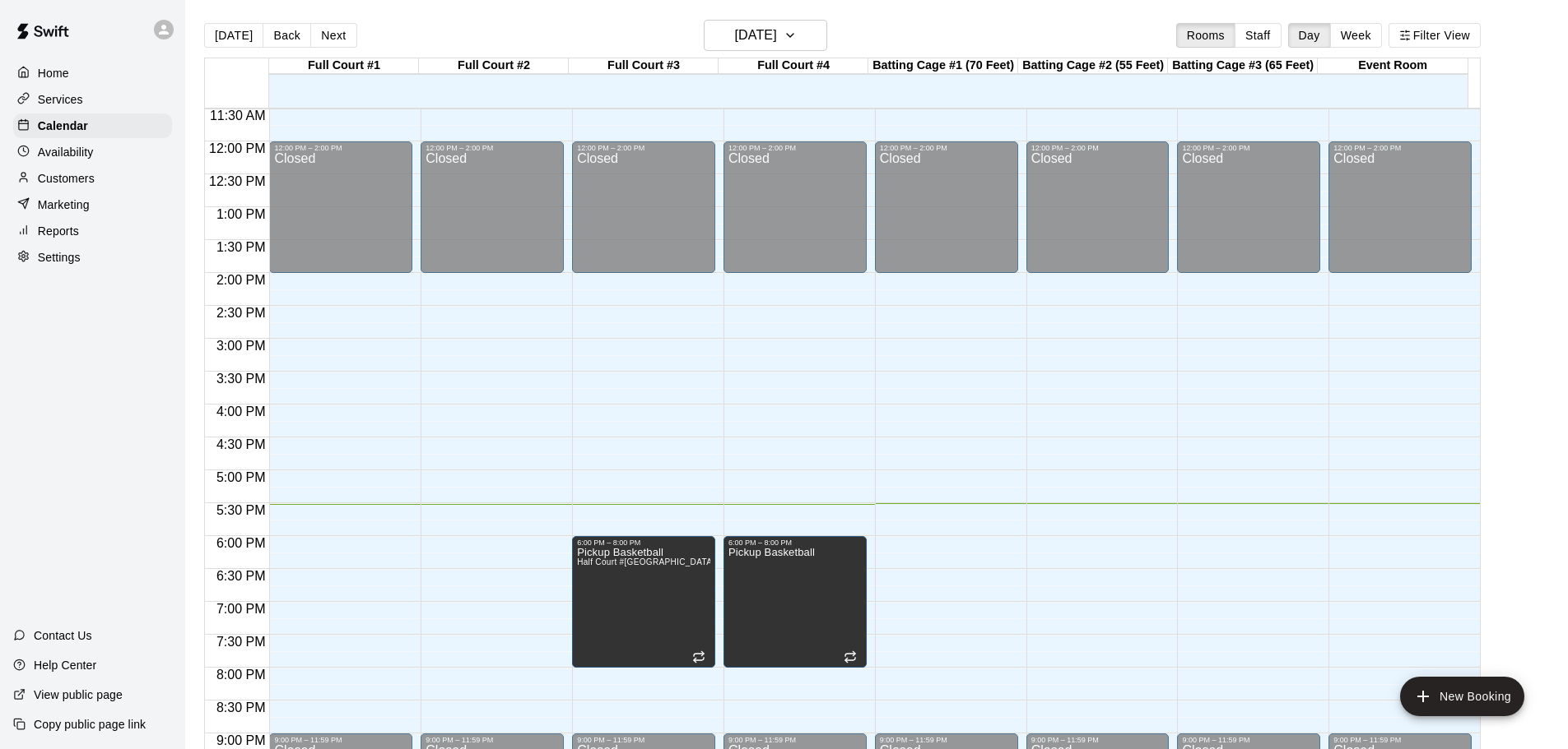
click at [51, 386] on div "Home Services Calendar Availability Customers Marketing Reports Settings Contac…" at bounding box center [92, 374] width 186 height 749
click at [54, 401] on div "Home Services Calendar Availability Customers Marketing Reports Settings Contac…" at bounding box center [92, 374] width 186 height 749
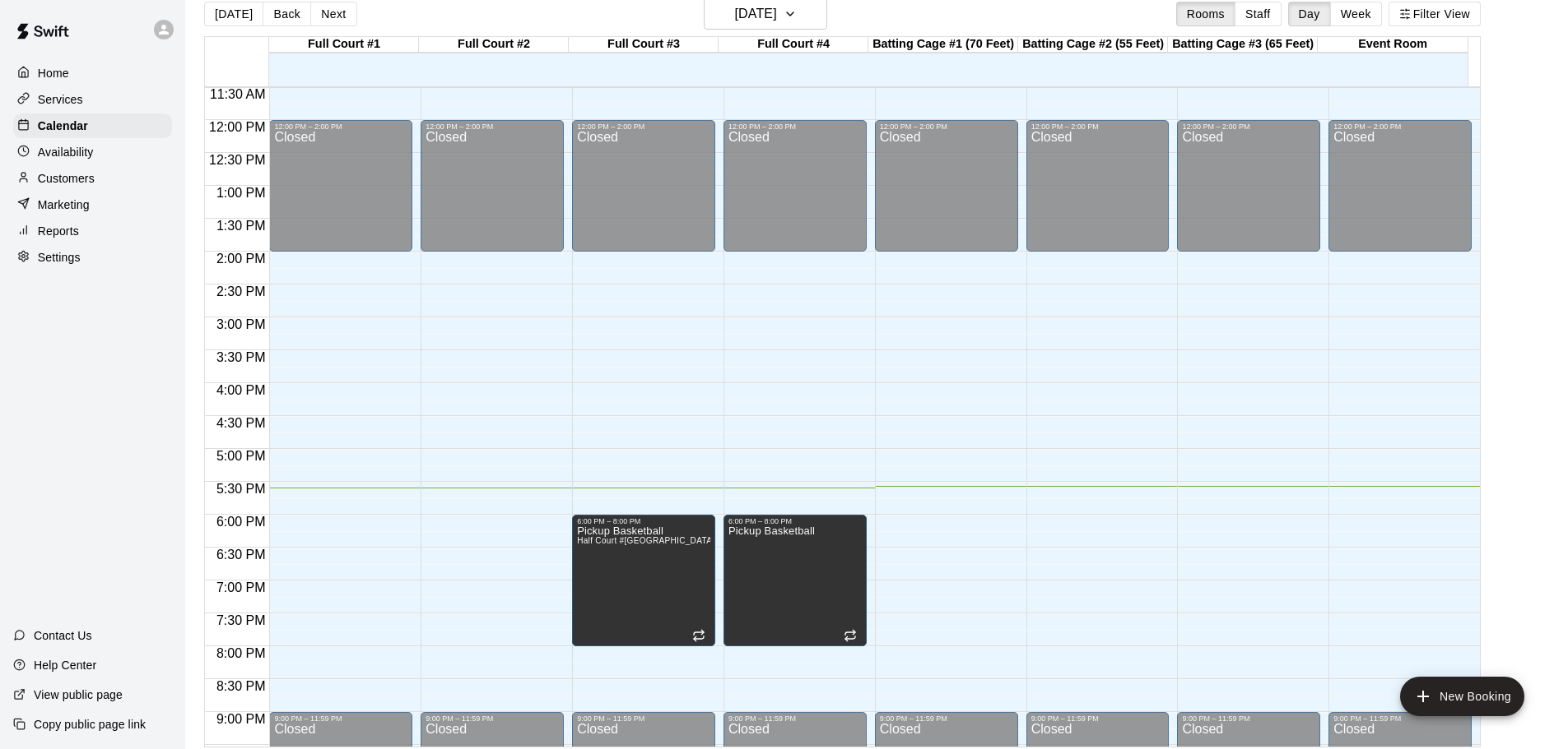
scroll to position [27, 0]
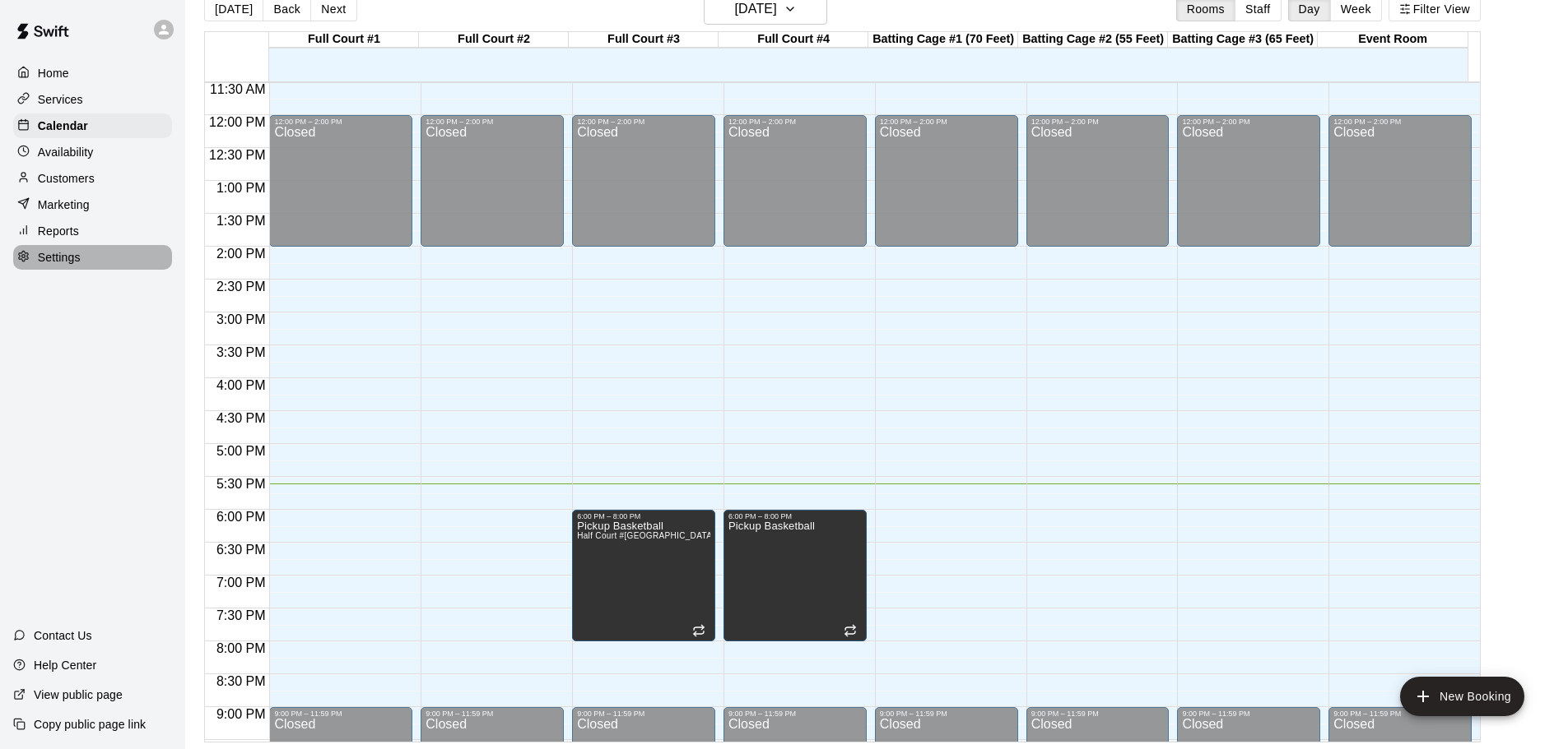
click at [62, 264] on p "Settings" at bounding box center [59, 257] width 43 height 17
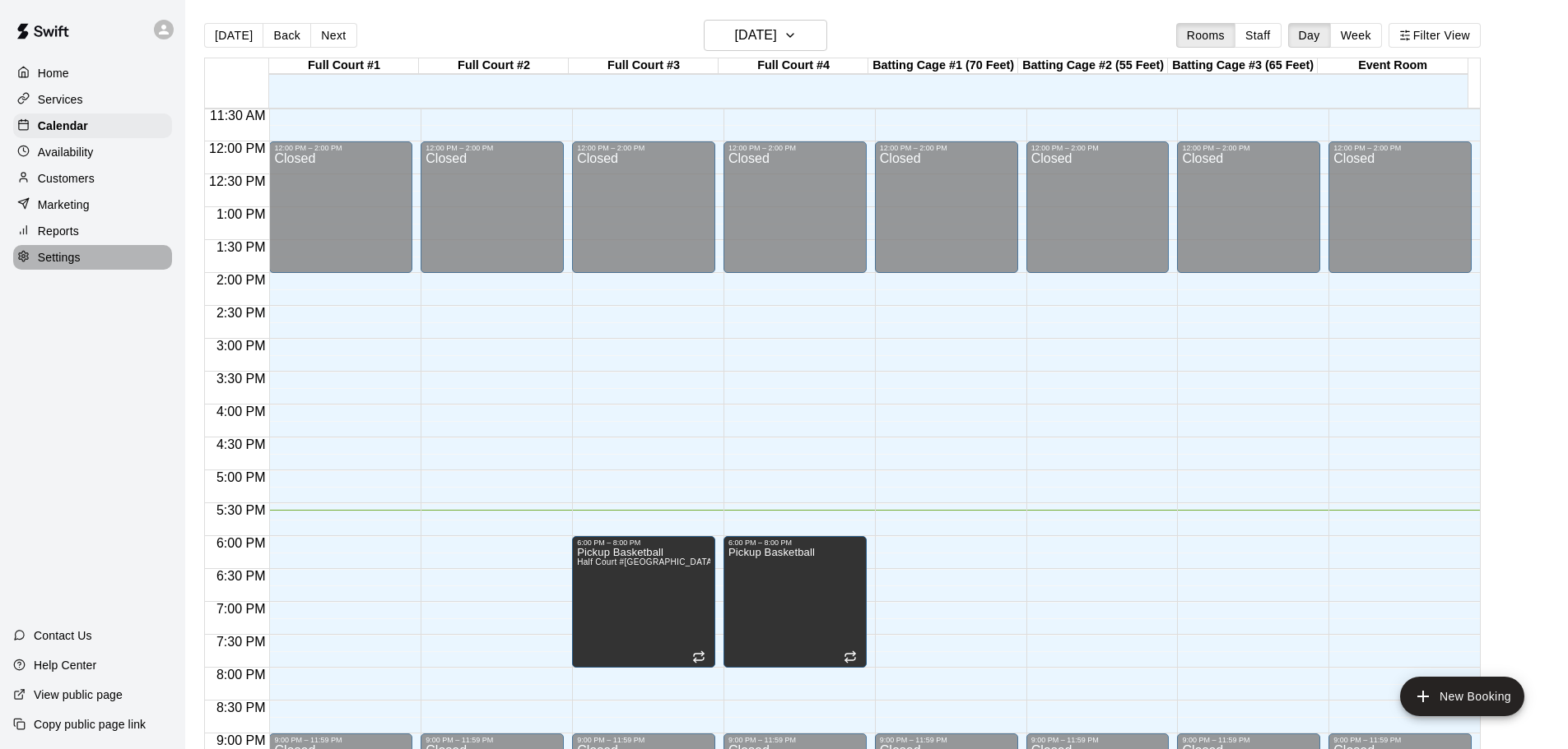
select select "**"
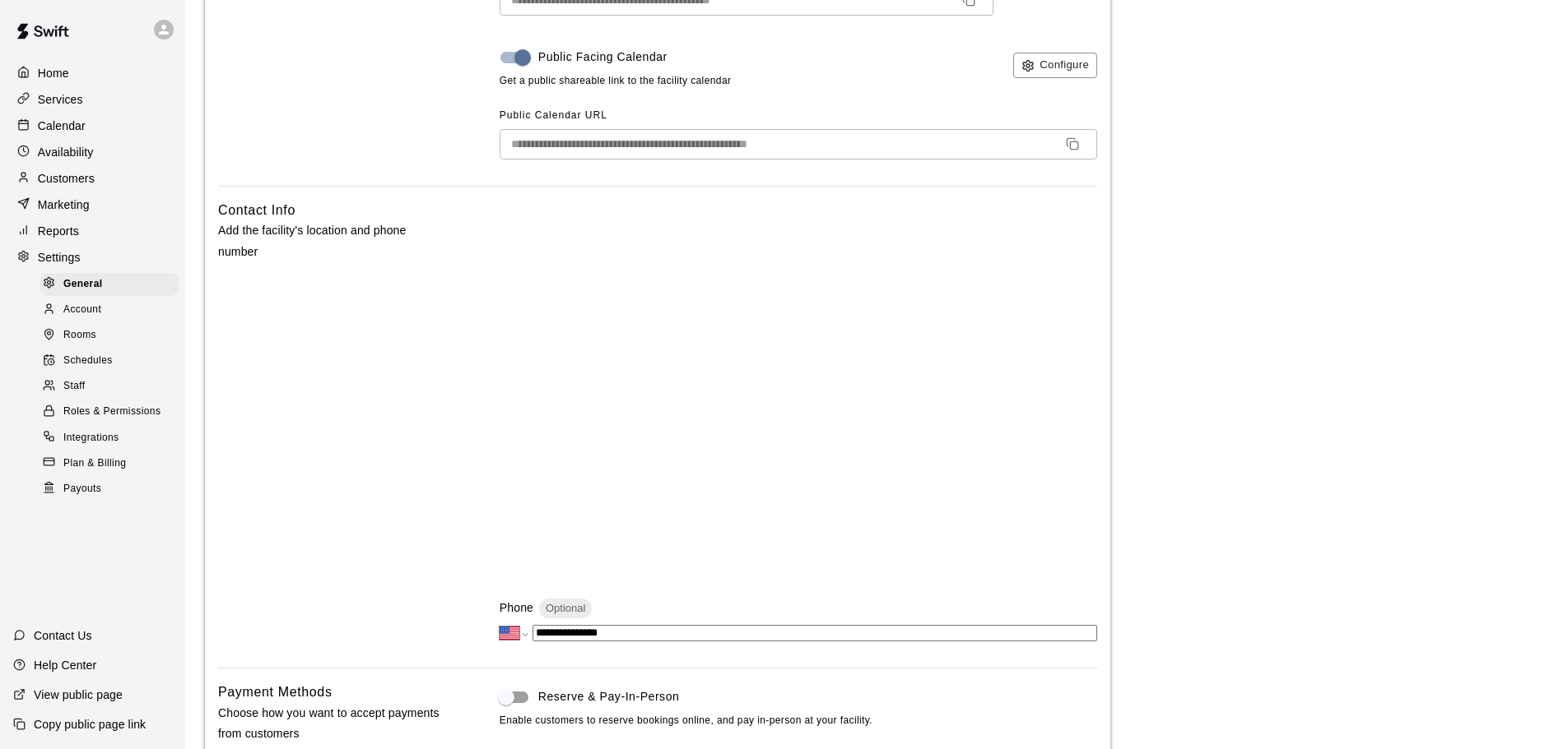
scroll to position [70, 0]
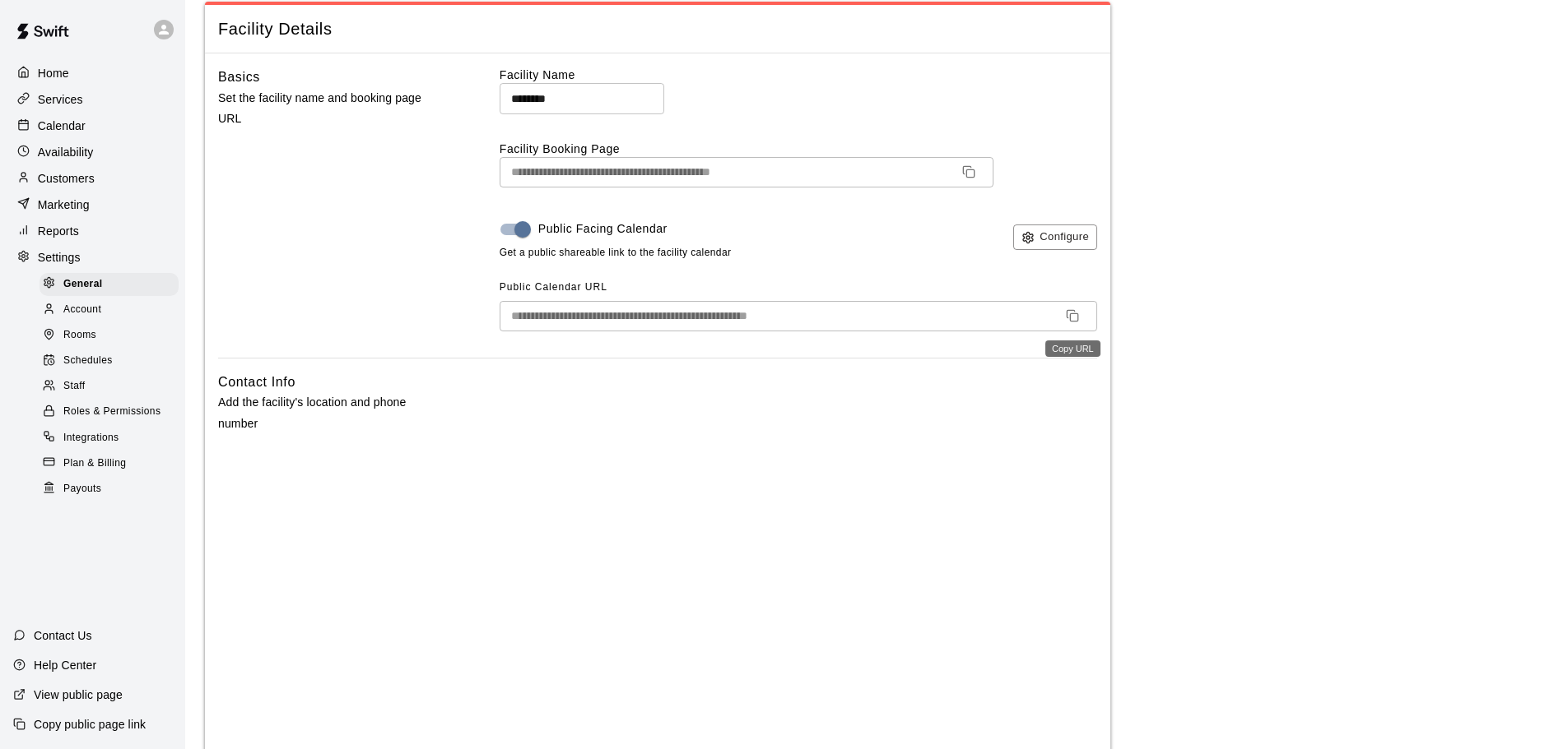
click at [1079, 308] on button "Copy URL" at bounding box center [1073, 316] width 27 height 27
